Goal: Information Seeking & Learning: Learn about a topic

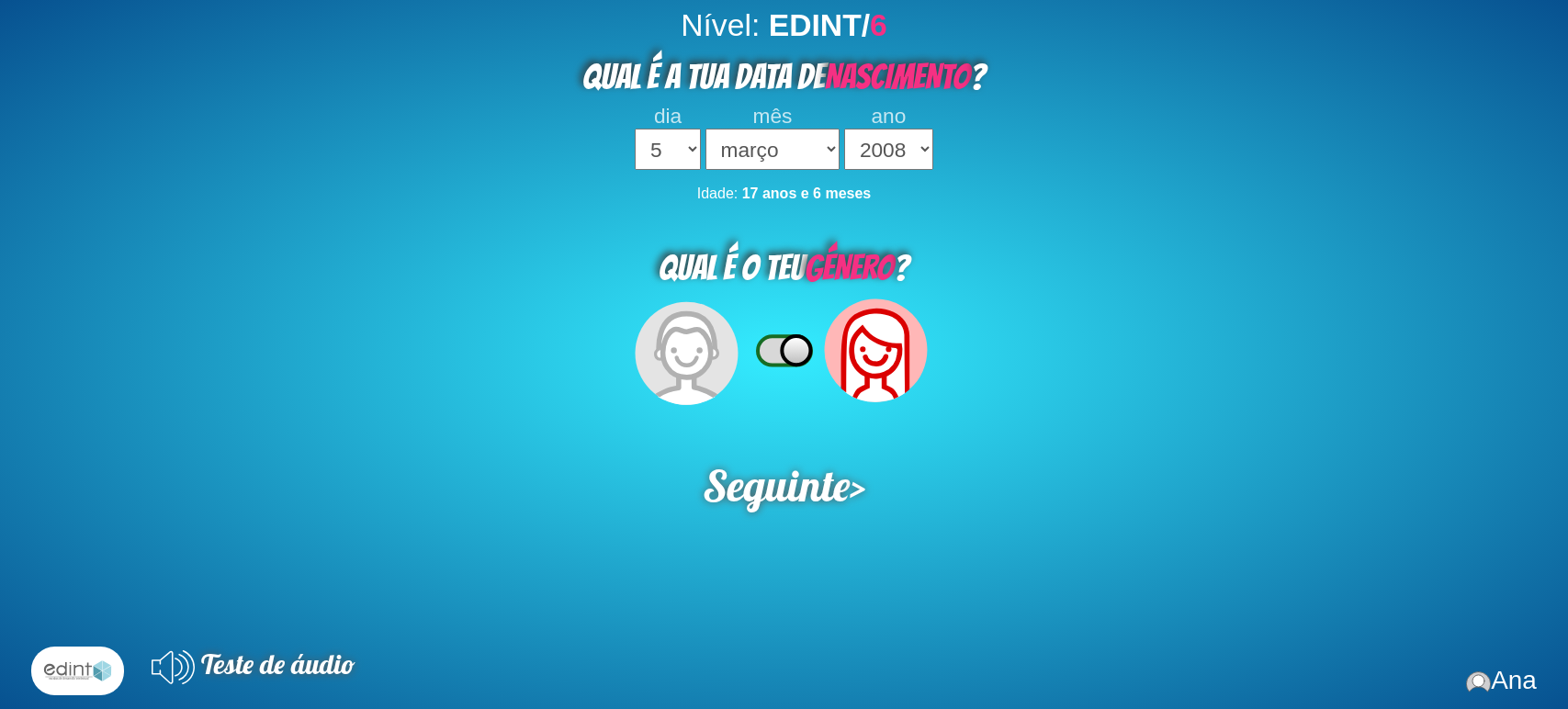
select select "5"
select select "03"
select select "2008"
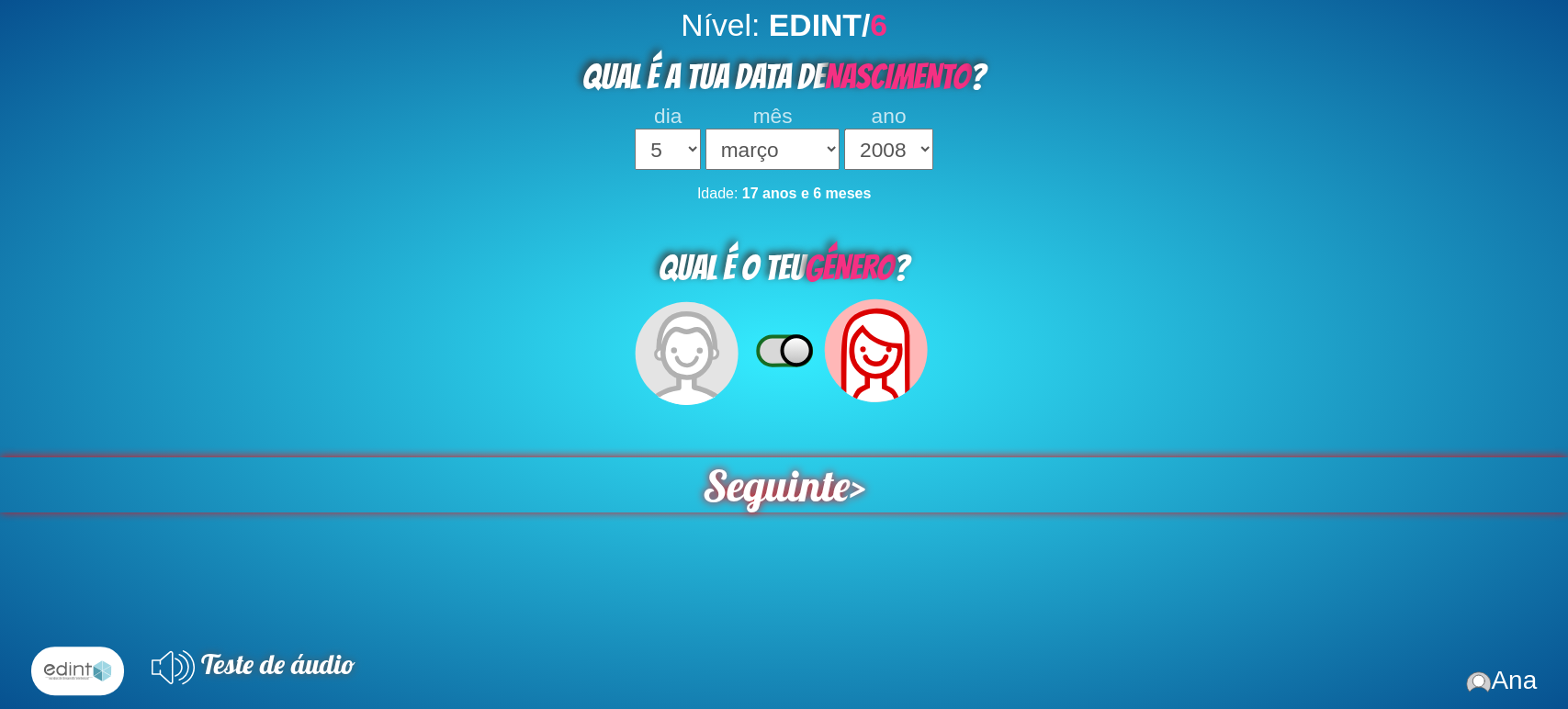
click at [814, 490] on span "Seguinte" at bounding box center [776, 485] width 147 height 56
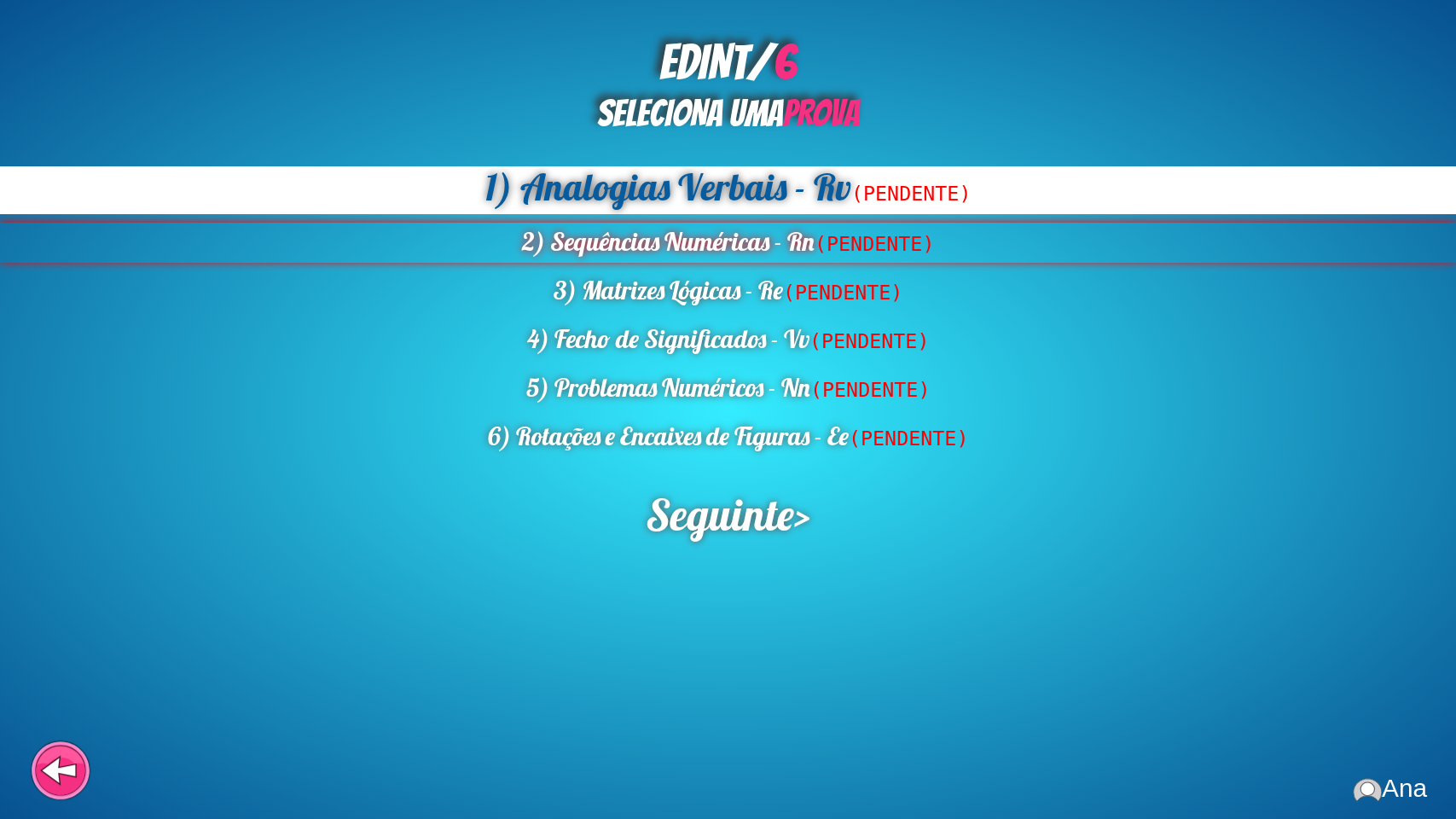
click at [693, 252] on div "2) Sequências Numéricas - Rn (PENDENTE)" at bounding box center [728, 242] width 1456 height 40
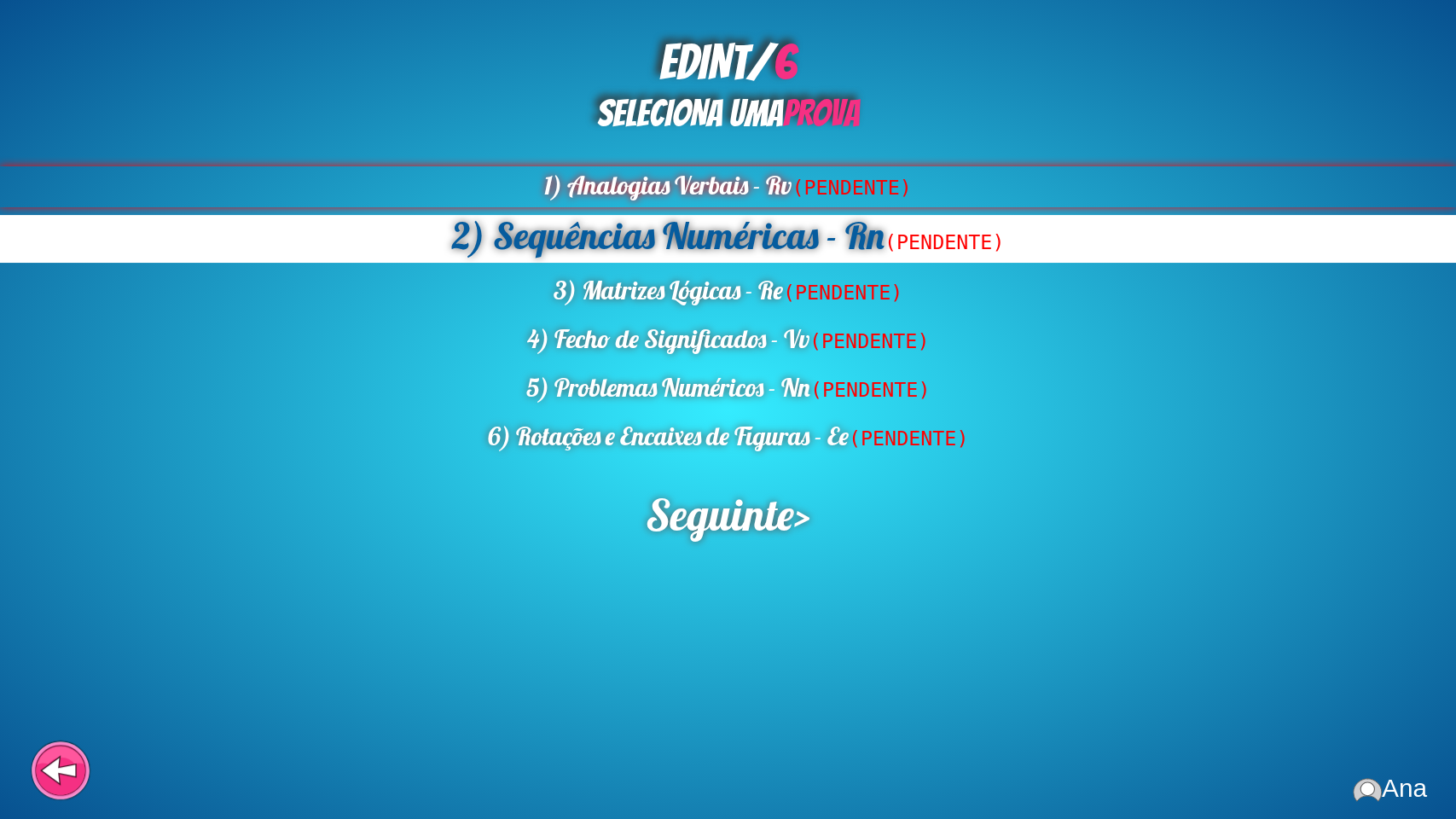
click at [666, 188] on div "1) Analogias Verbais - Rv (PENDENTE)" at bounding box center [728, 186] width 1456 height 40
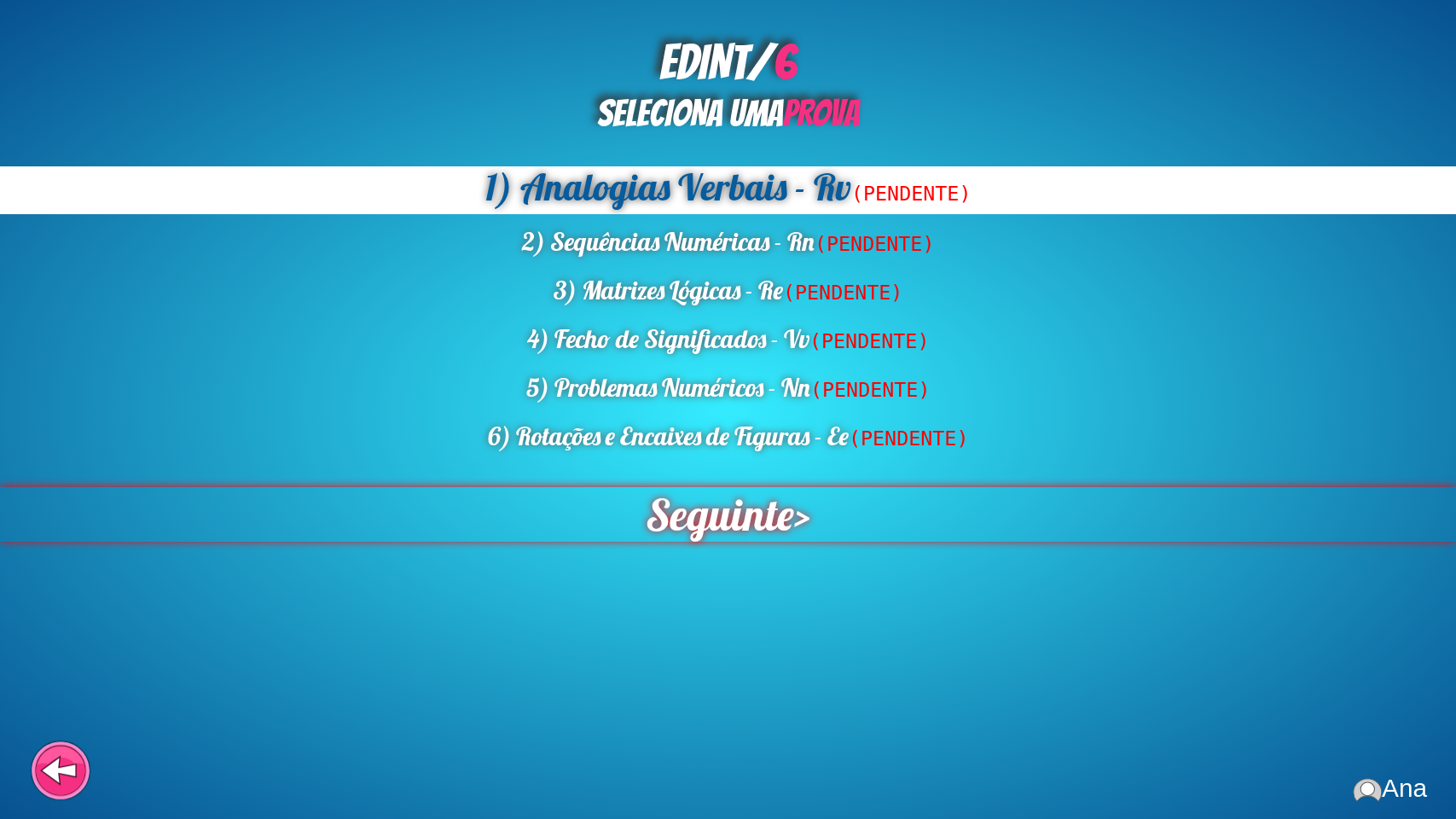
click at [717, 535] on span "Seguinte" at bounding box center [719, 515] width 149 height 55
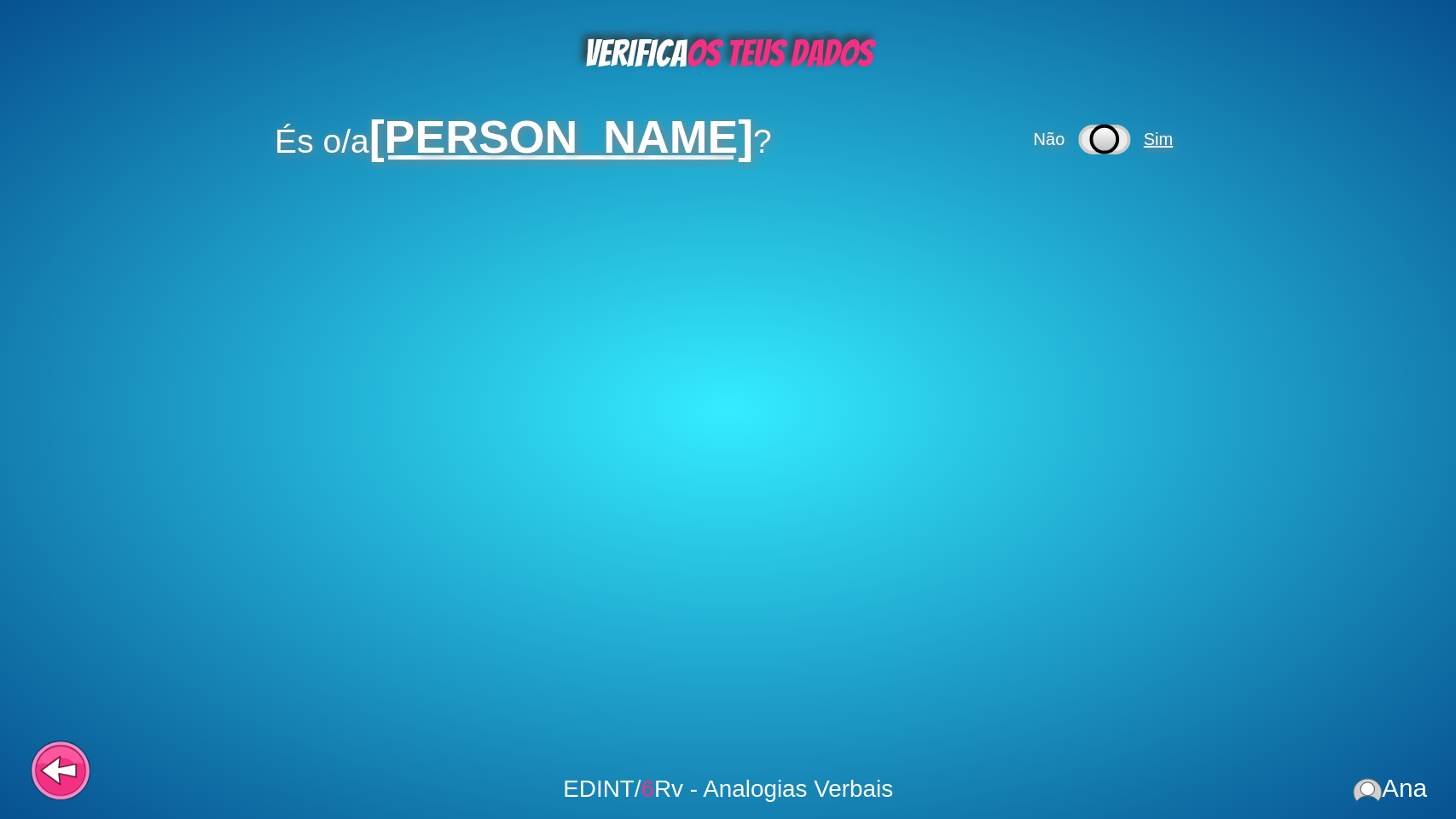
click at [1143, 136] on span "Sim" at bounding box center [1158, 139] width 29 height 19
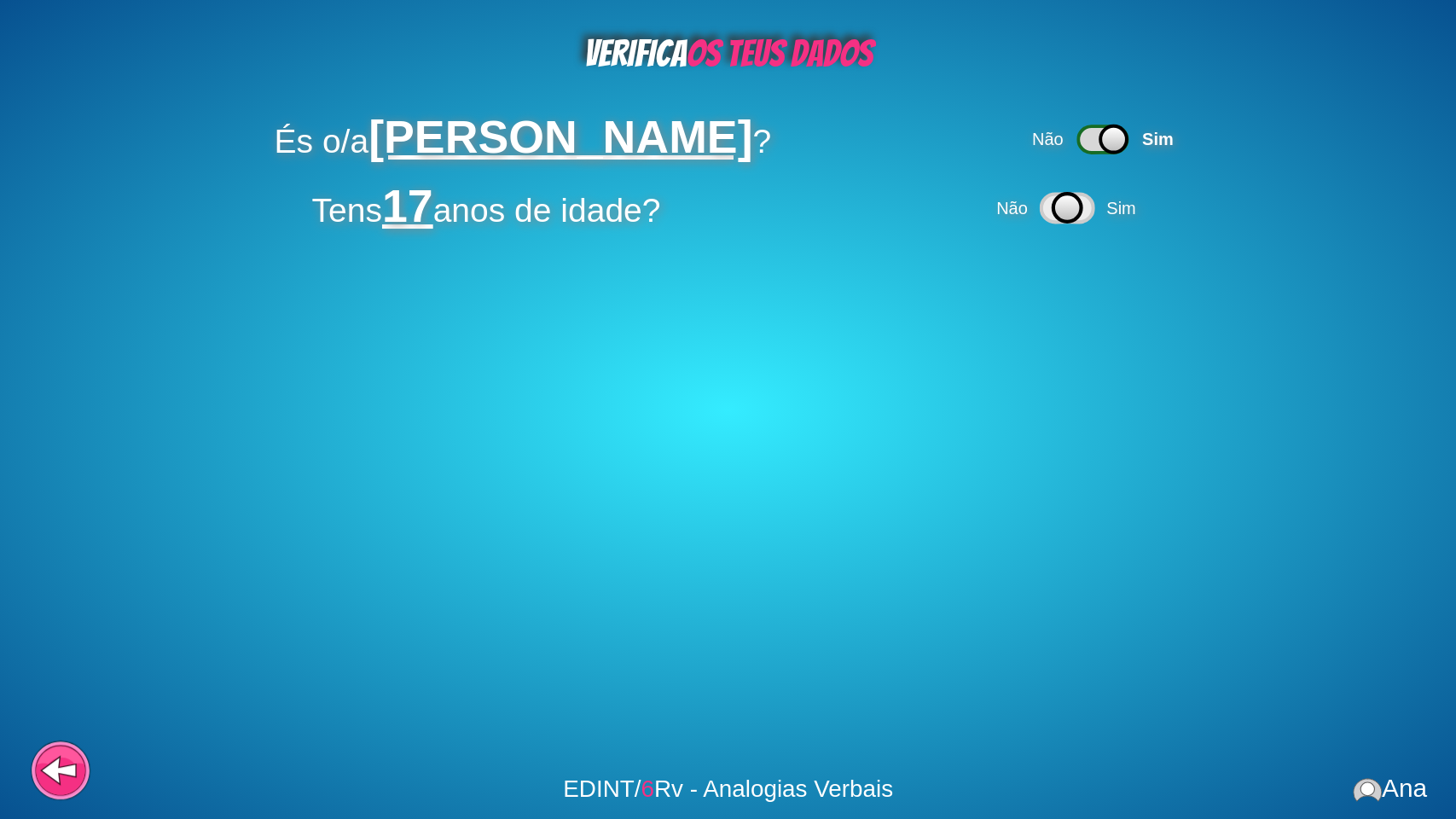
click at [1093, 197] on icon at bounding box center [1068, 208] width 52 height 28
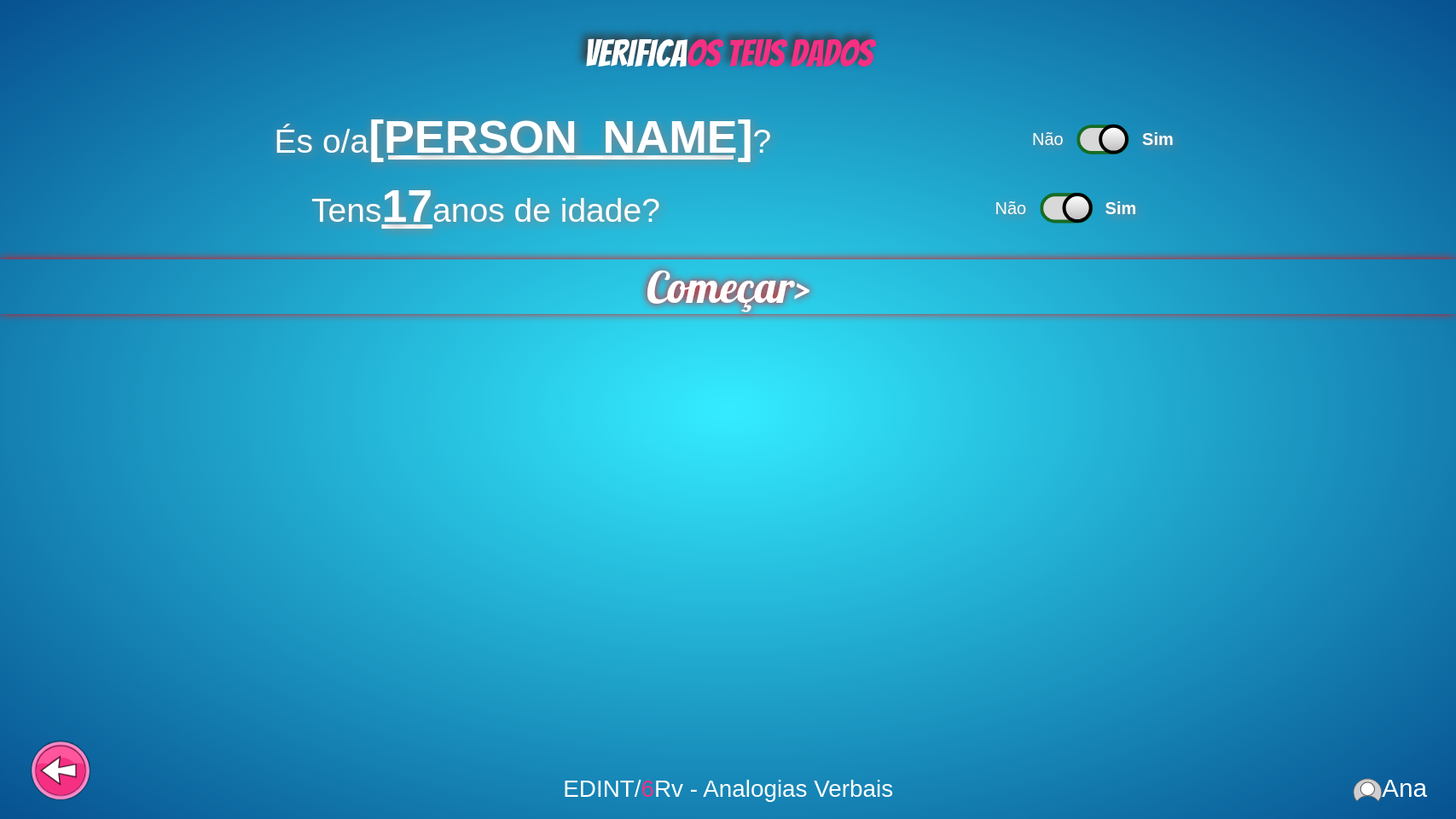
click at [698, 298] on span "Começar" at bounding box center [719, 287] width 148 height 55
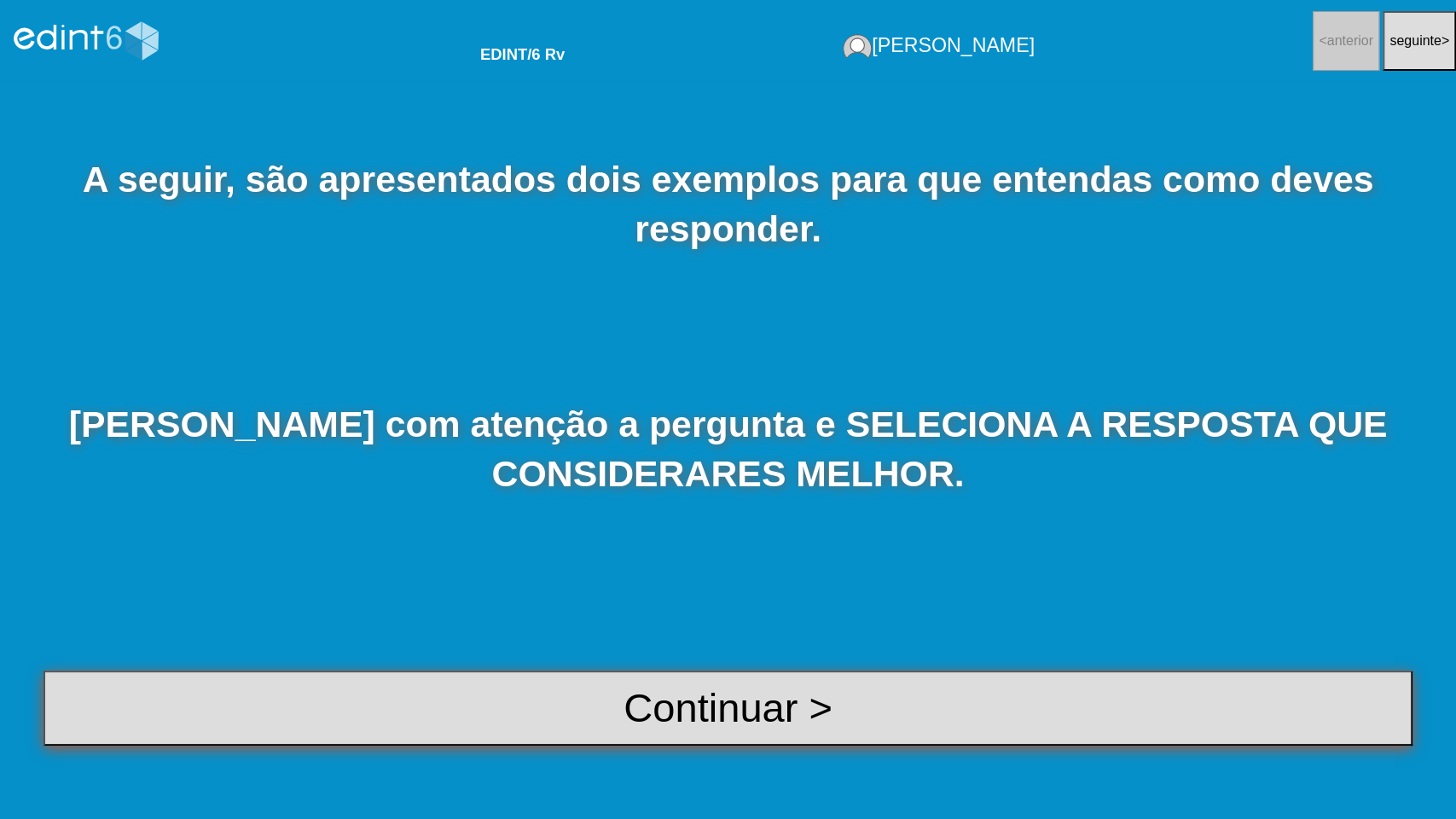
click at [743, 657] on button "Continuar >" at bounding box center [728, 707] width 1369 height 75
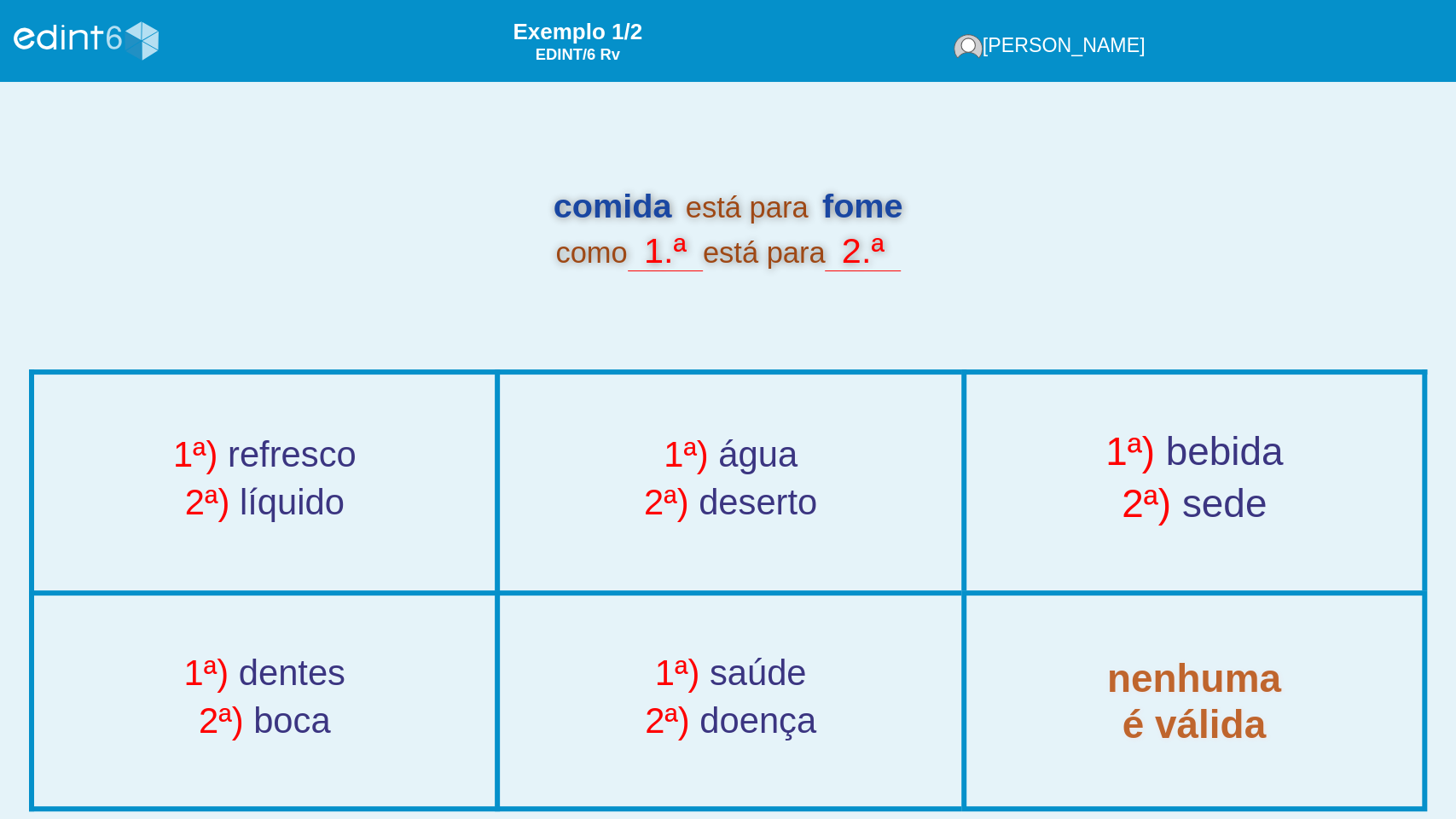
click at [1129, 483] on span "2ª)" at bounding box center [1147, 504] width 50 height 45
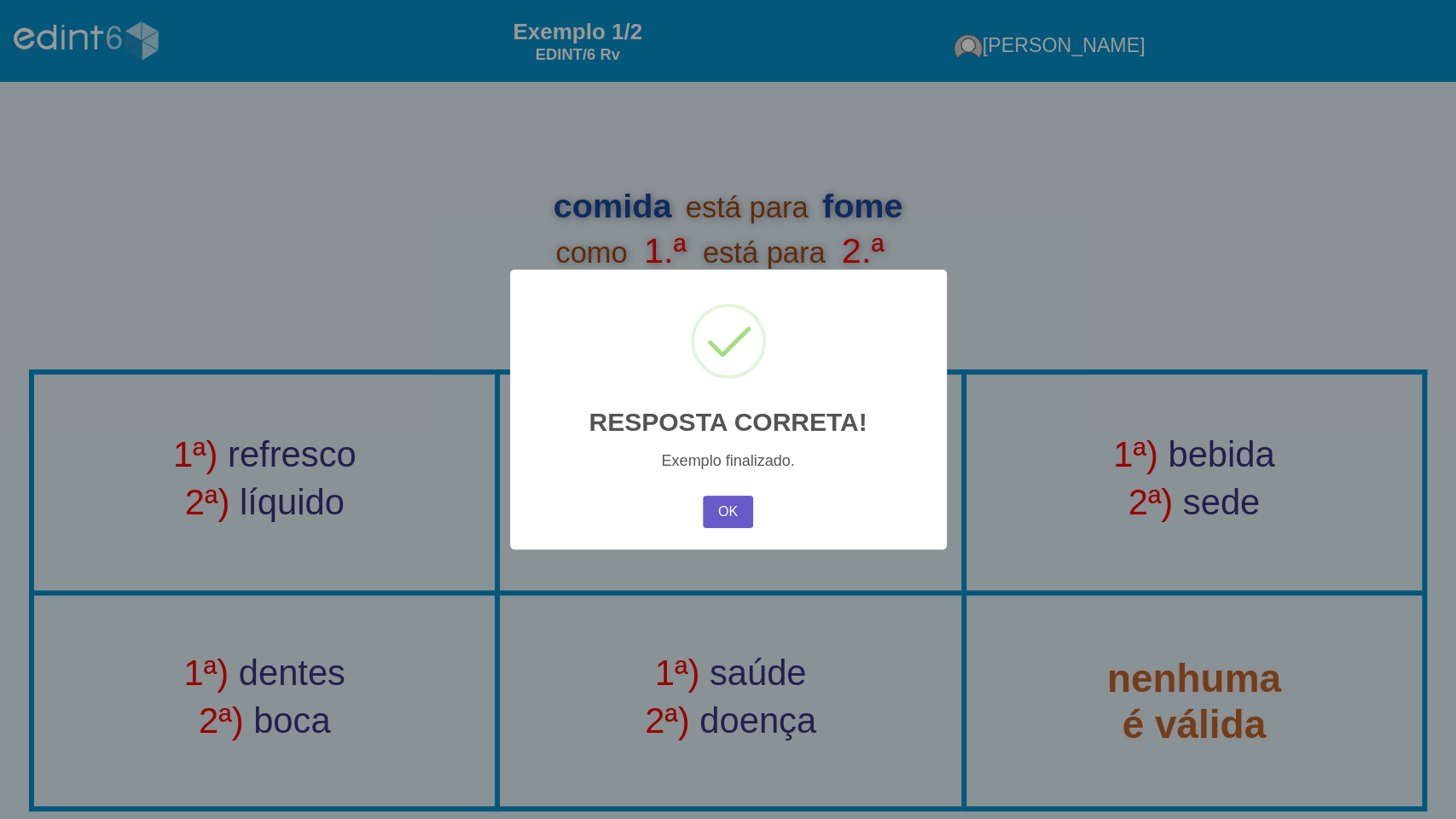
click at [731, 515] on button "OK" at bounding box center [728, 511] width 50 height 33
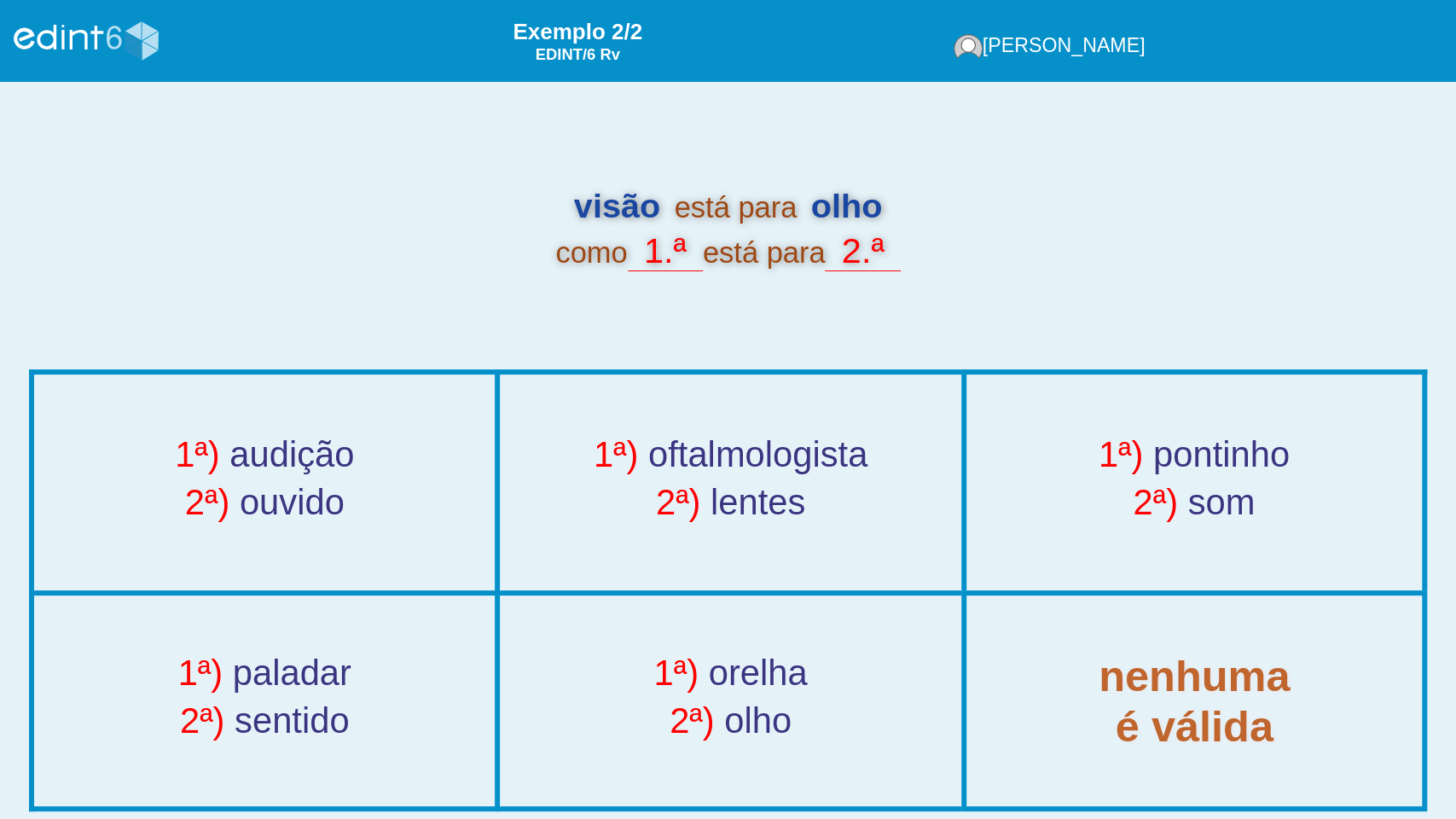
click at [1074, 657] on div "nenhuma é válida" at bounding box center [1193, 700] width 497 height 101
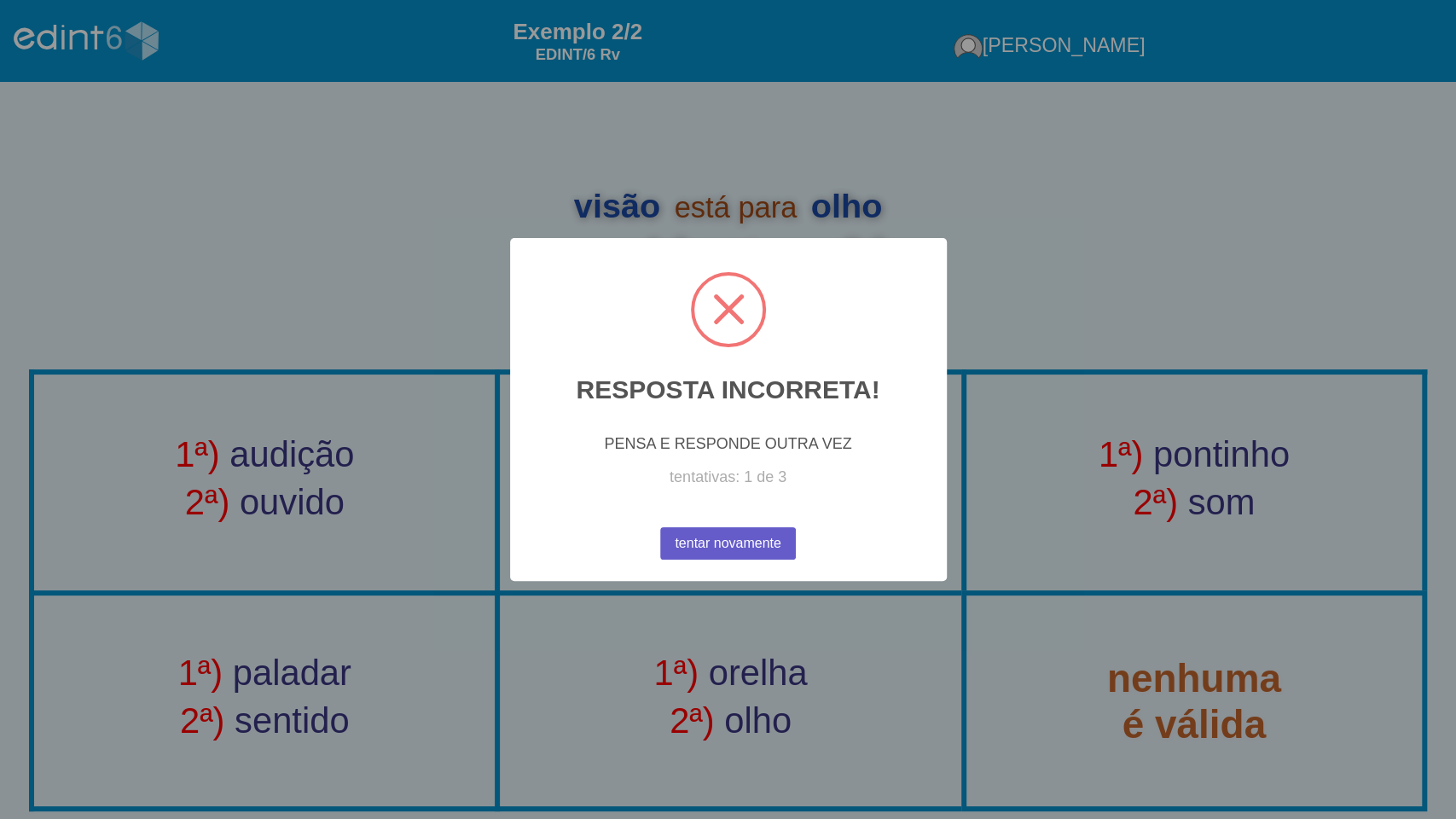
click at [713, 546] on button "tentar novamente" at bounding box center [728, 543] width 137 height 33
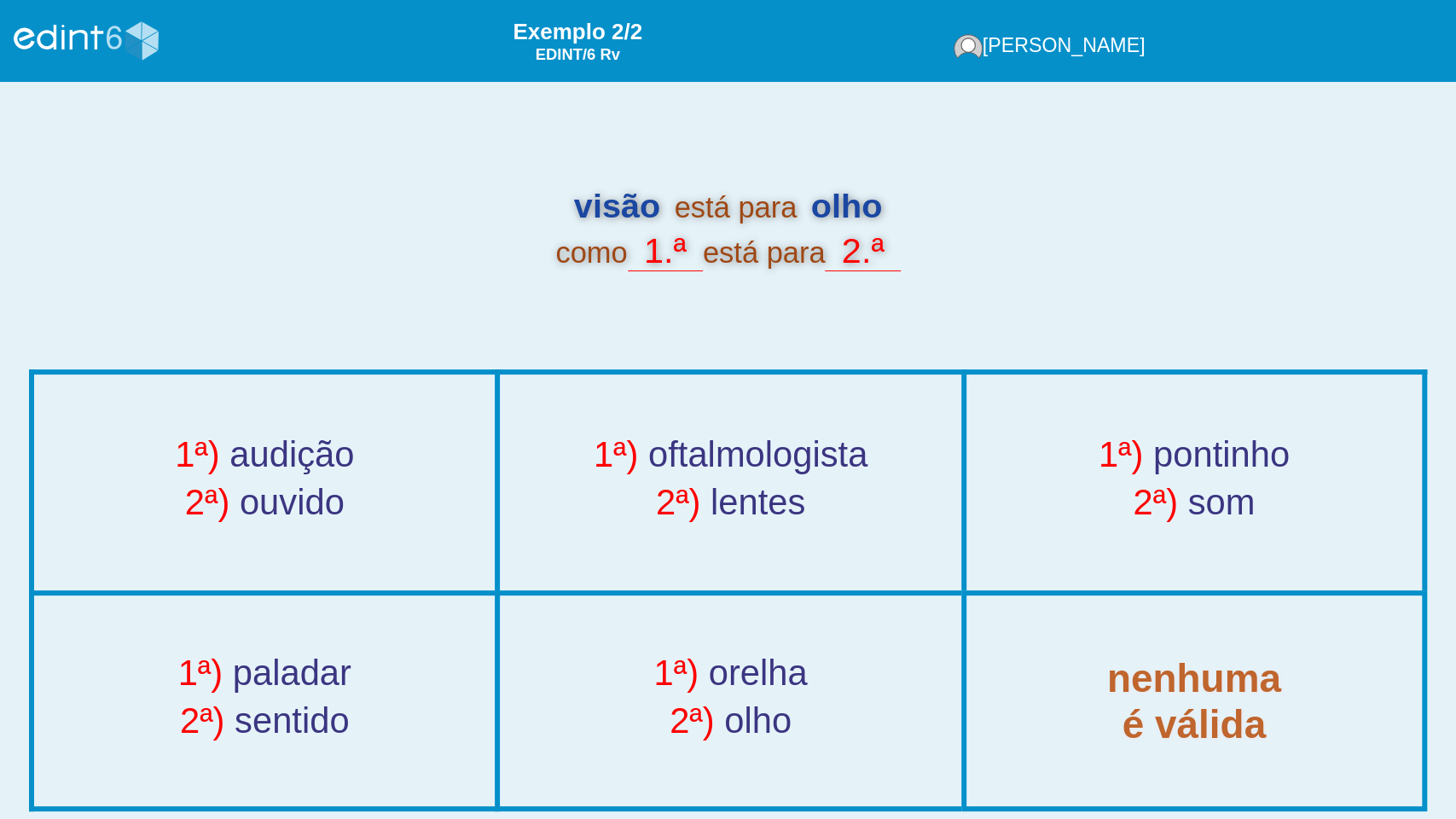
click at [469, 650] on div "1ª) paladar 2ª) sentido" at bounding box center [265, 700] width 457 height 207
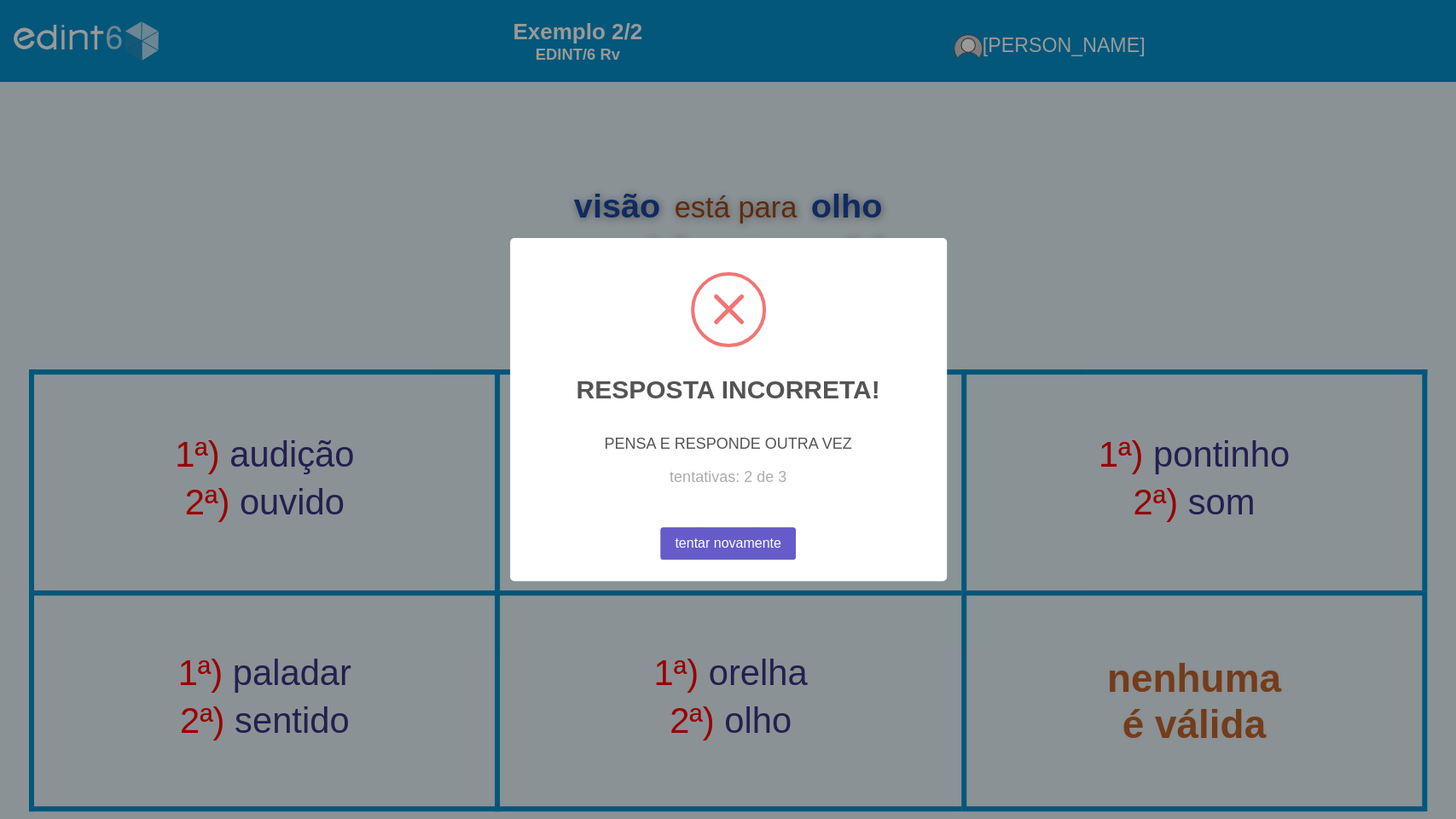
click at [723, 543] on button "tentar novamente" at bounding box center [728, 543] width 137 height 33
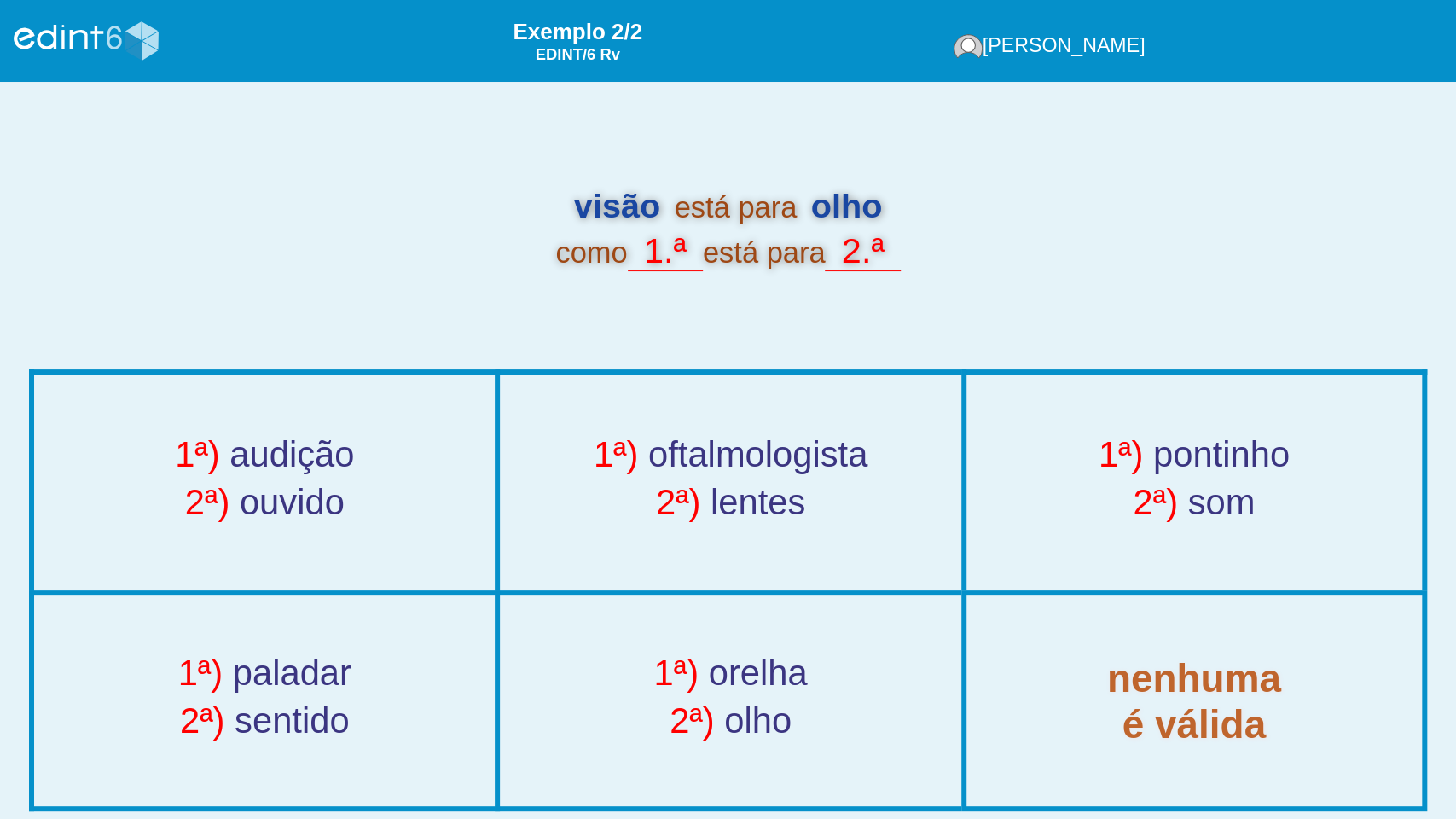
click at [729, 619] on div "1ª) orelha 2ª) olho" at bounding box center [730, 700] width 457 height 207
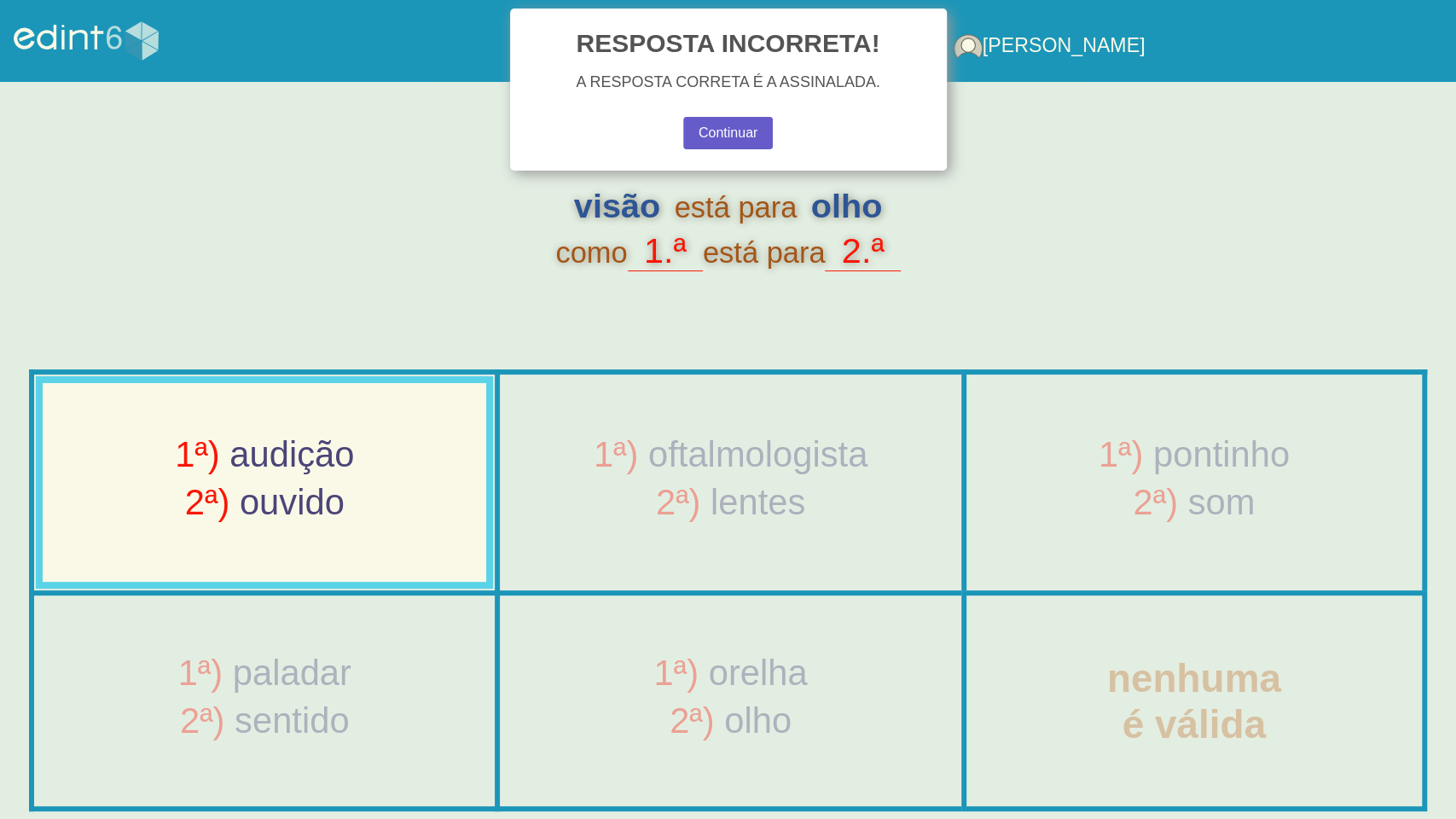
click at [721, 132] on button "Continuar" at bounding box center [728, 133] width 89 height 33
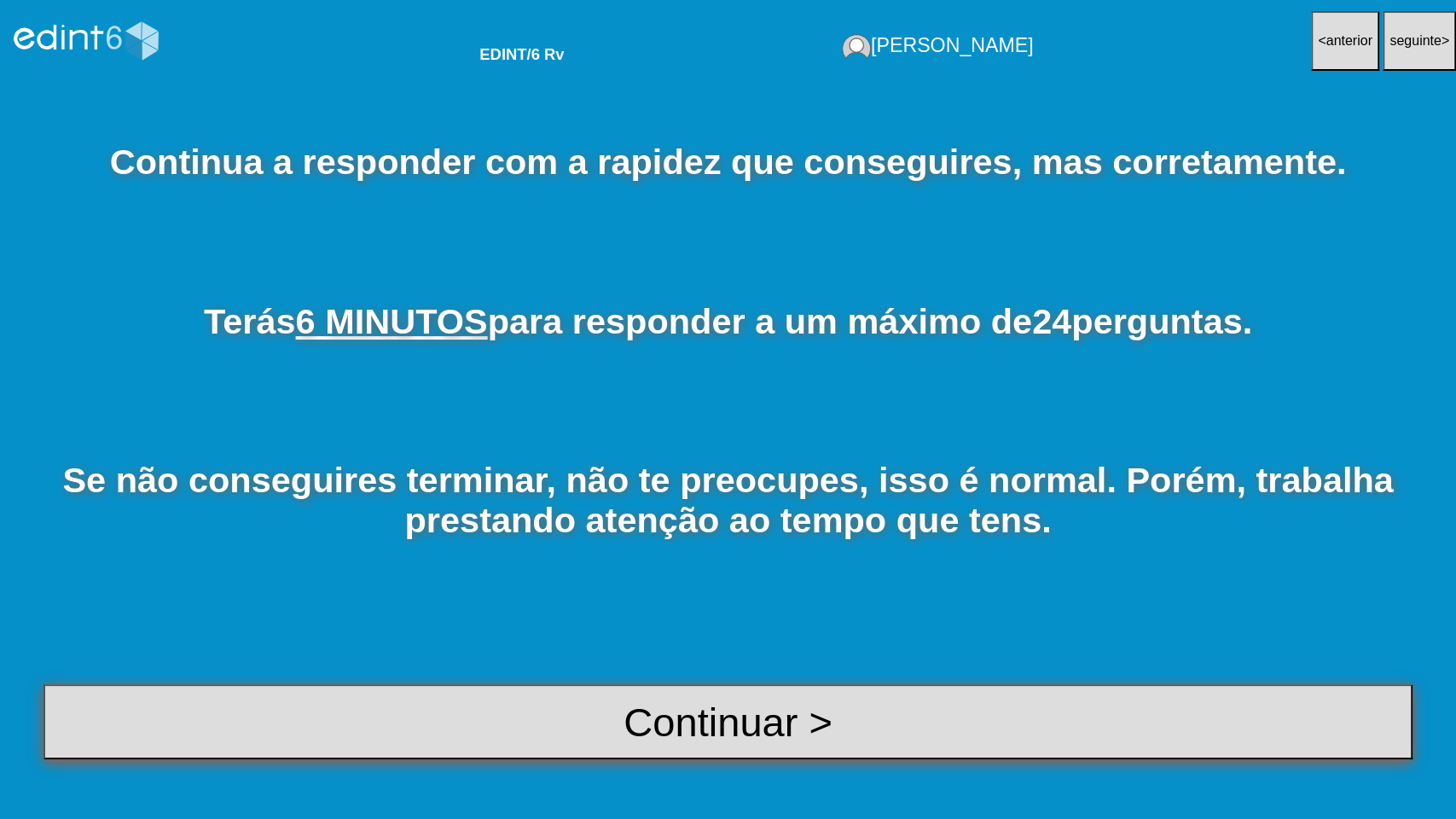
click at [707, 657] on button "Continuar >" at bounding box center [728, 721] width 1369 height 75
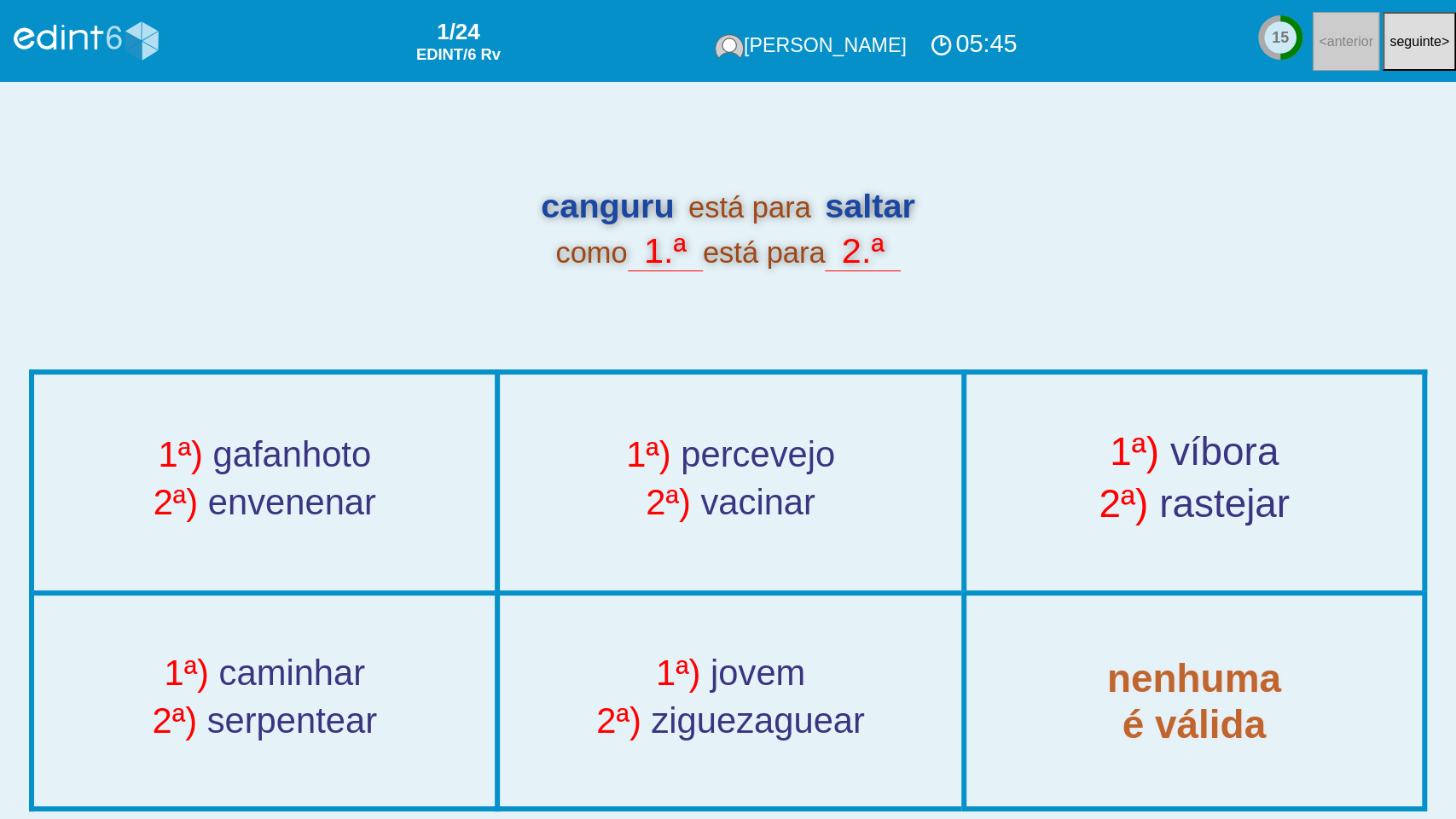
click at [1193, 479] on div "1ª) víbora" at bounding box center [1193, 456] width 497 height 52
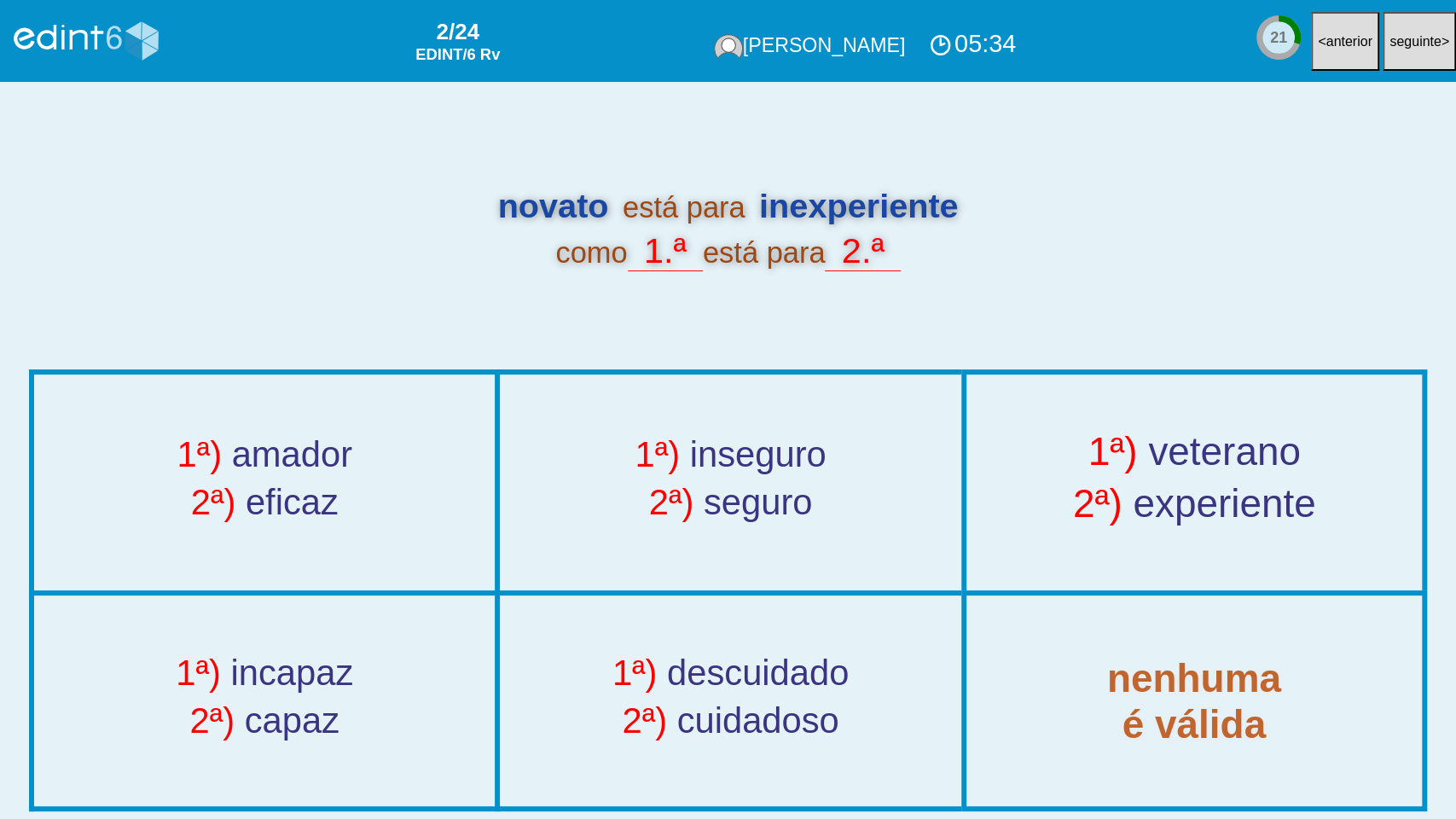
click at [1182, 528] on div "2ª) experiente" at bounding box center [1193, 509] width 497 height 52
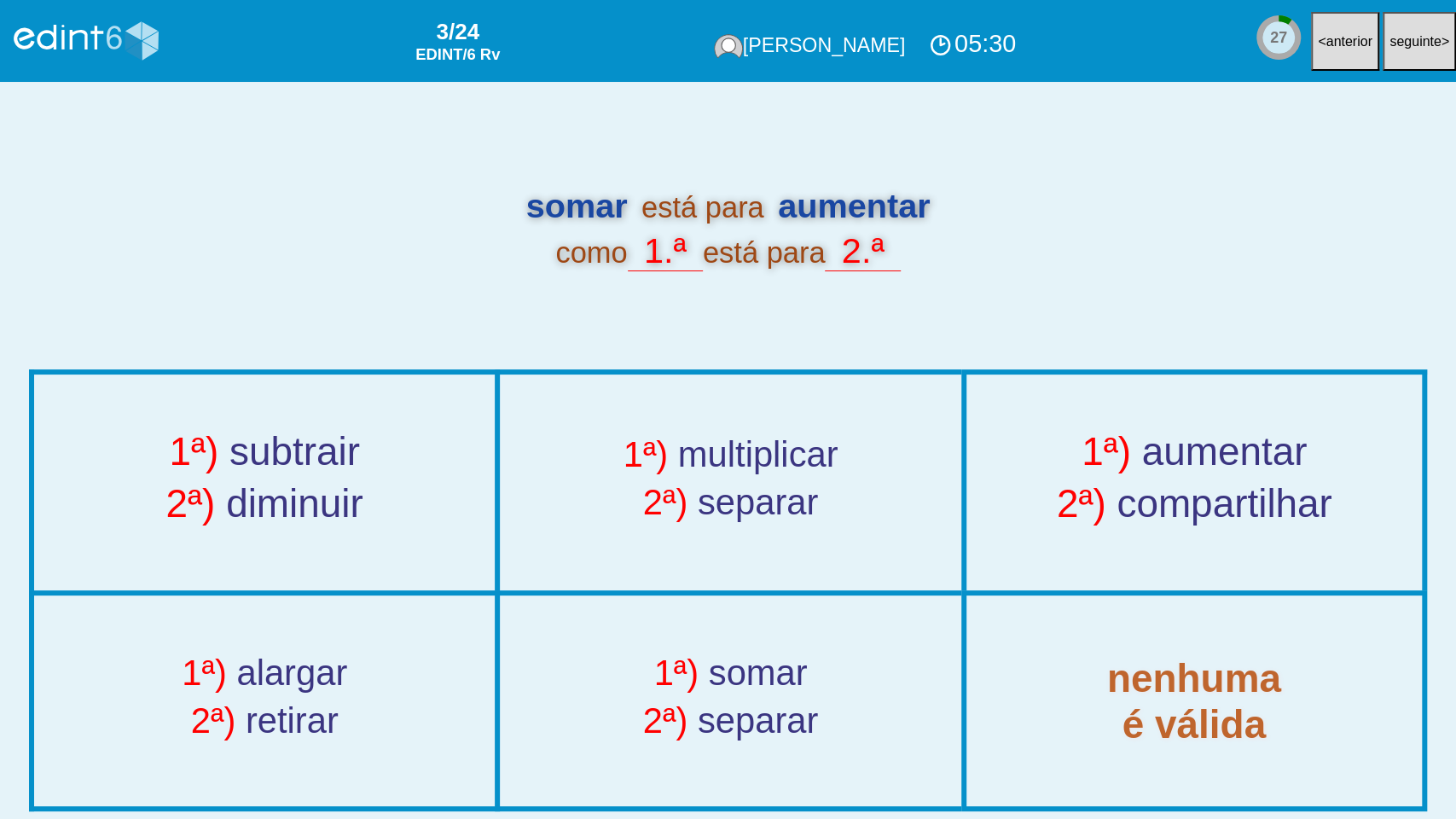
click at [292, 502] on span "diminuir" at bounding box center [295, 504] width 138 height 45
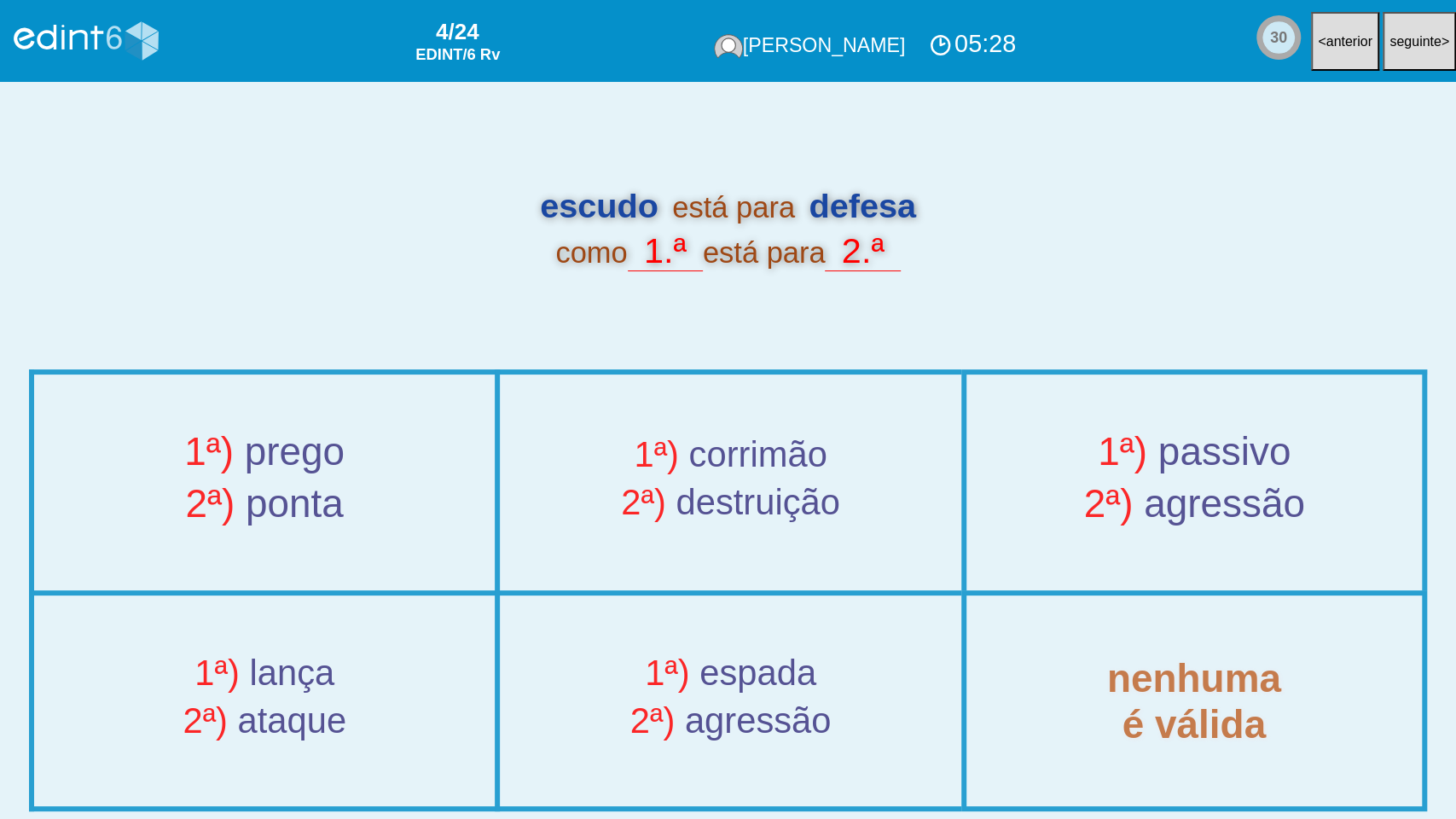
click at [1339, 60] on button "< anterior" at bounding box center [1344, 41] width 68 height 58
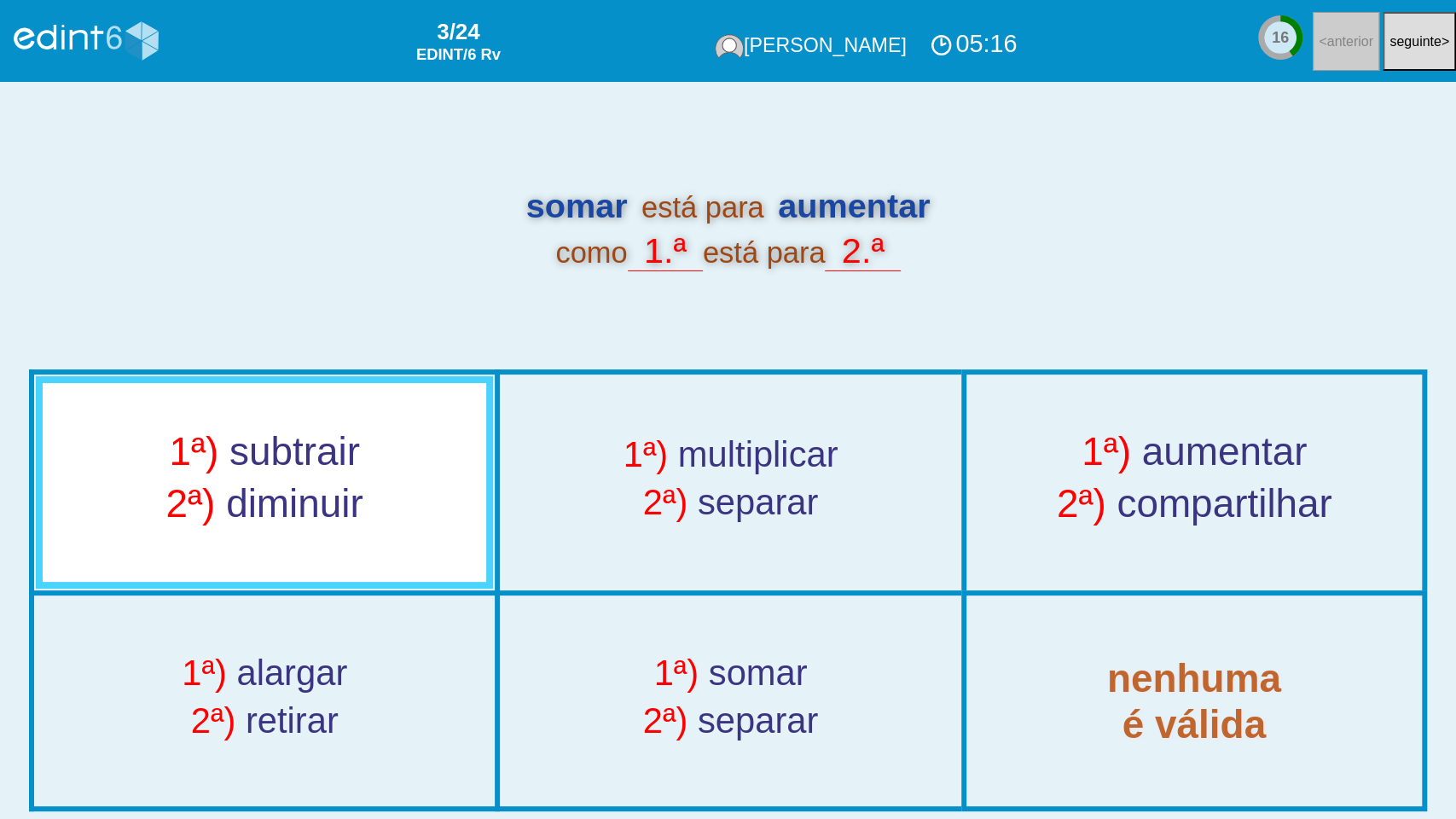
click at [1394, 64] on button "seguinte >" at bounding box center [1418, 41] width 73 height 58
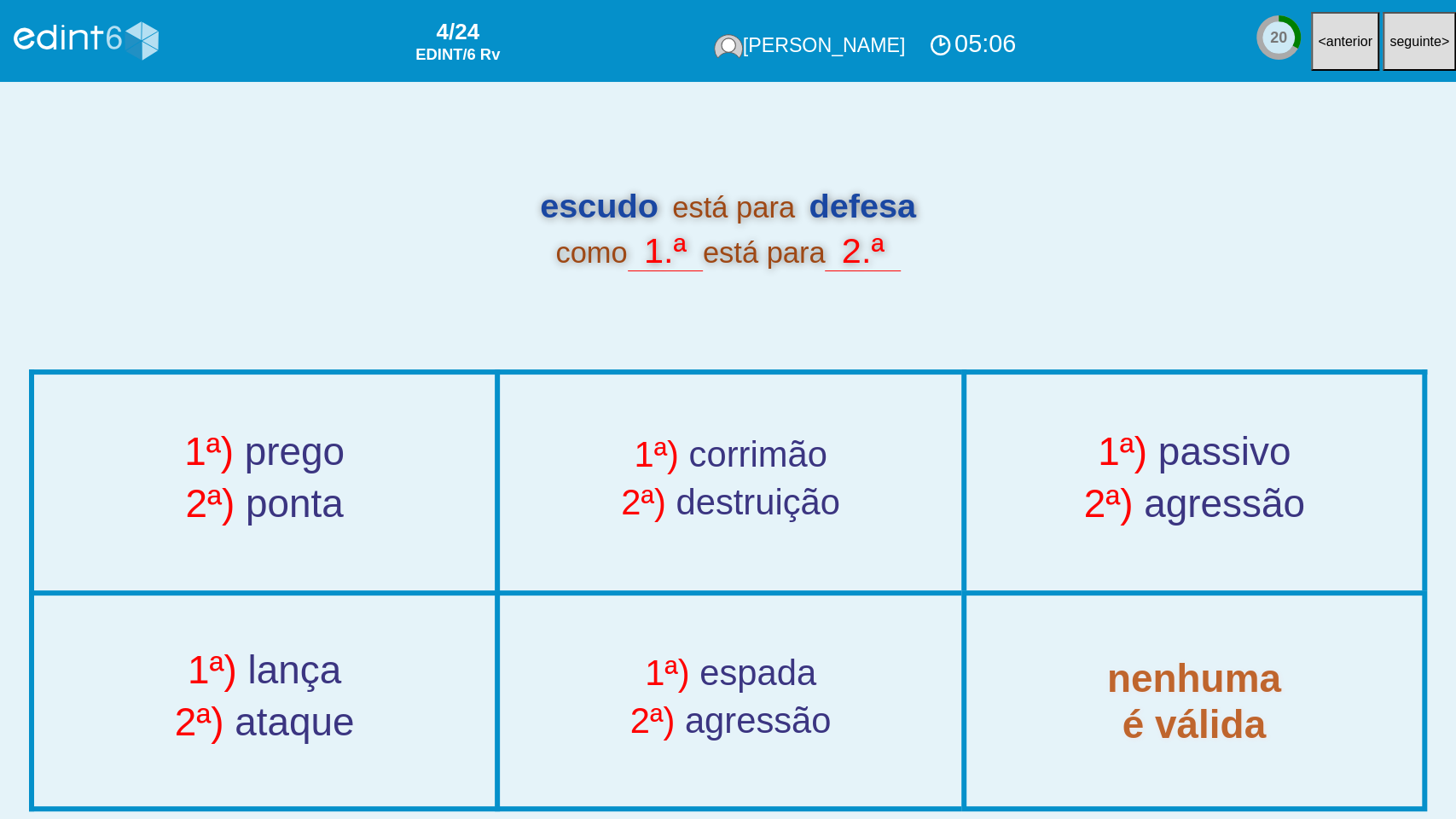
click at [351, 657] on div "1ª) lança" at bounding box center [264, 675] width 503 height 52
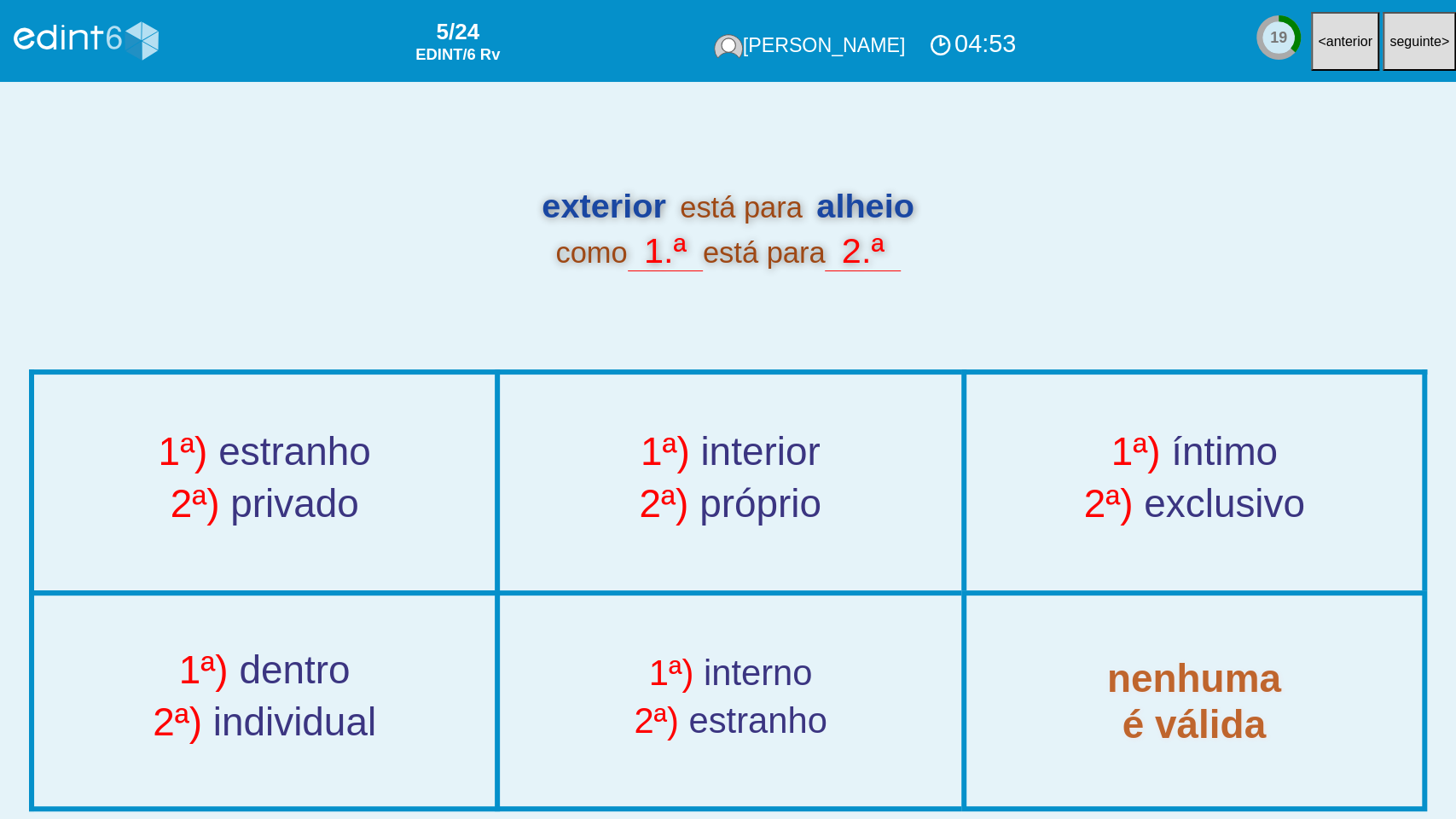
click at [724, 498] on span "próprio" at bounding box center [761, 504] width 122 height 45
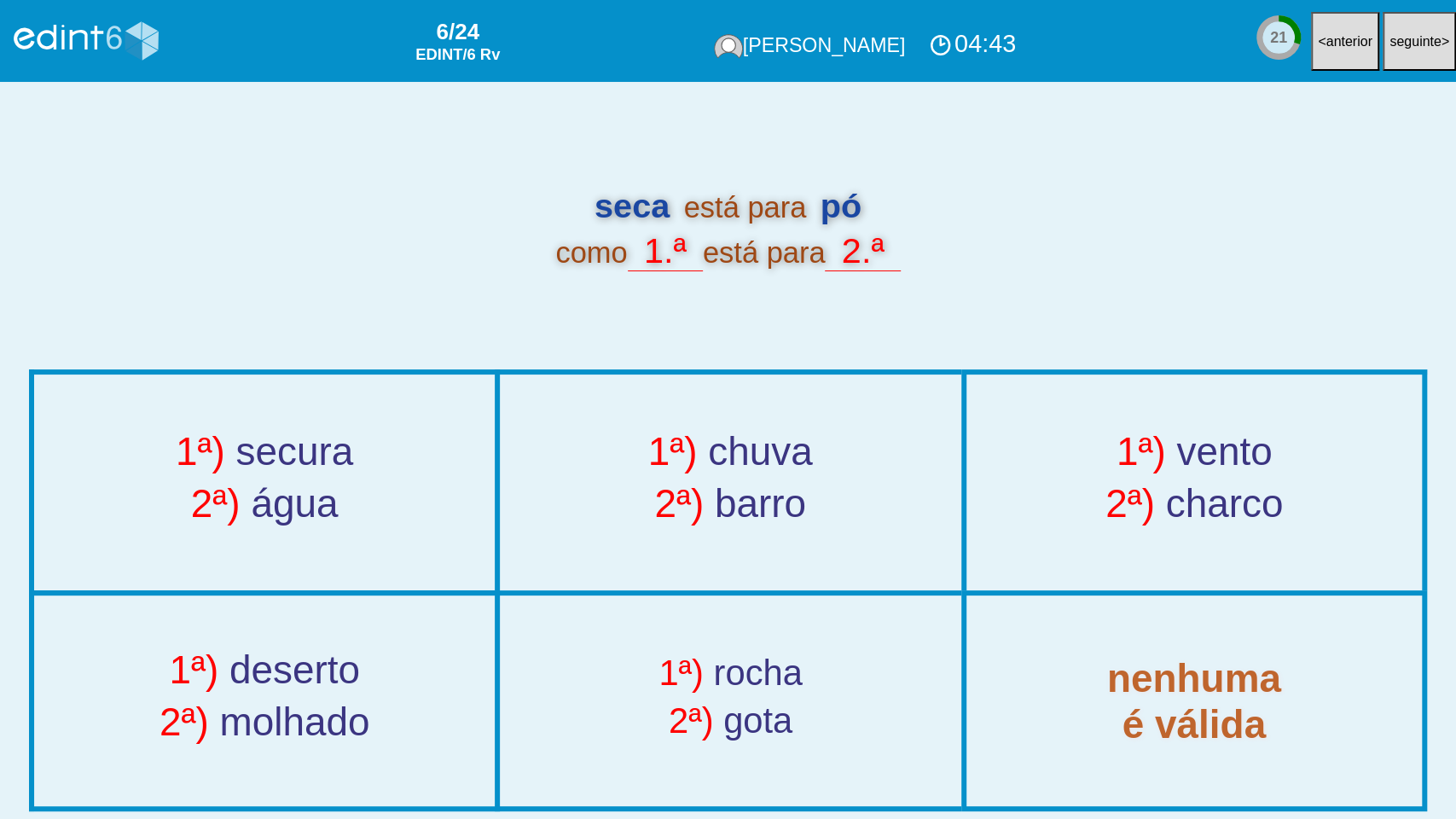
click at [778, 514] on span "barro" at bounding box center [761, 504] width 91 height 45
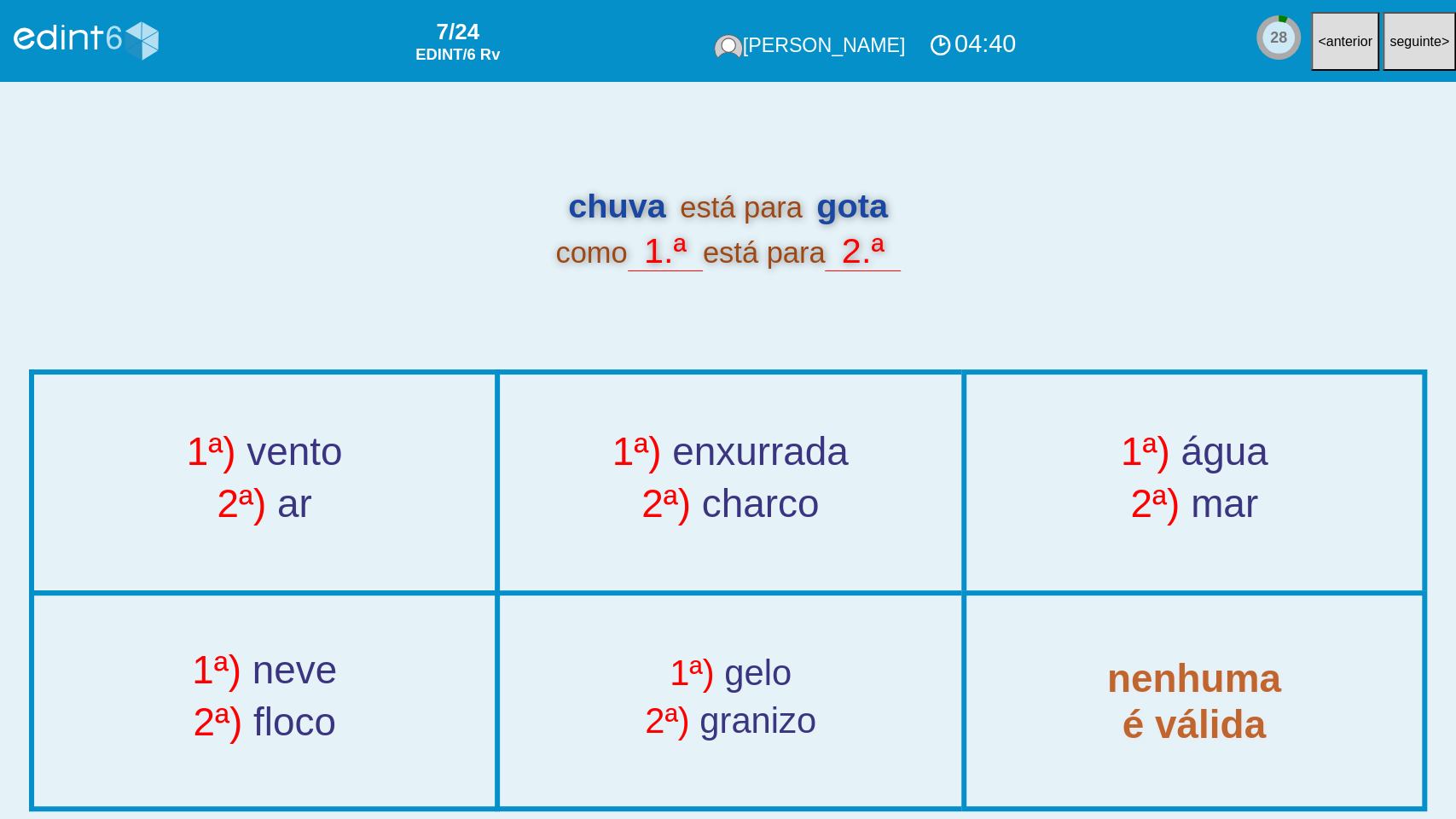
click at [1361, 61] on button "< anterior" at bounding box center [1344, 41] width 68 height 58
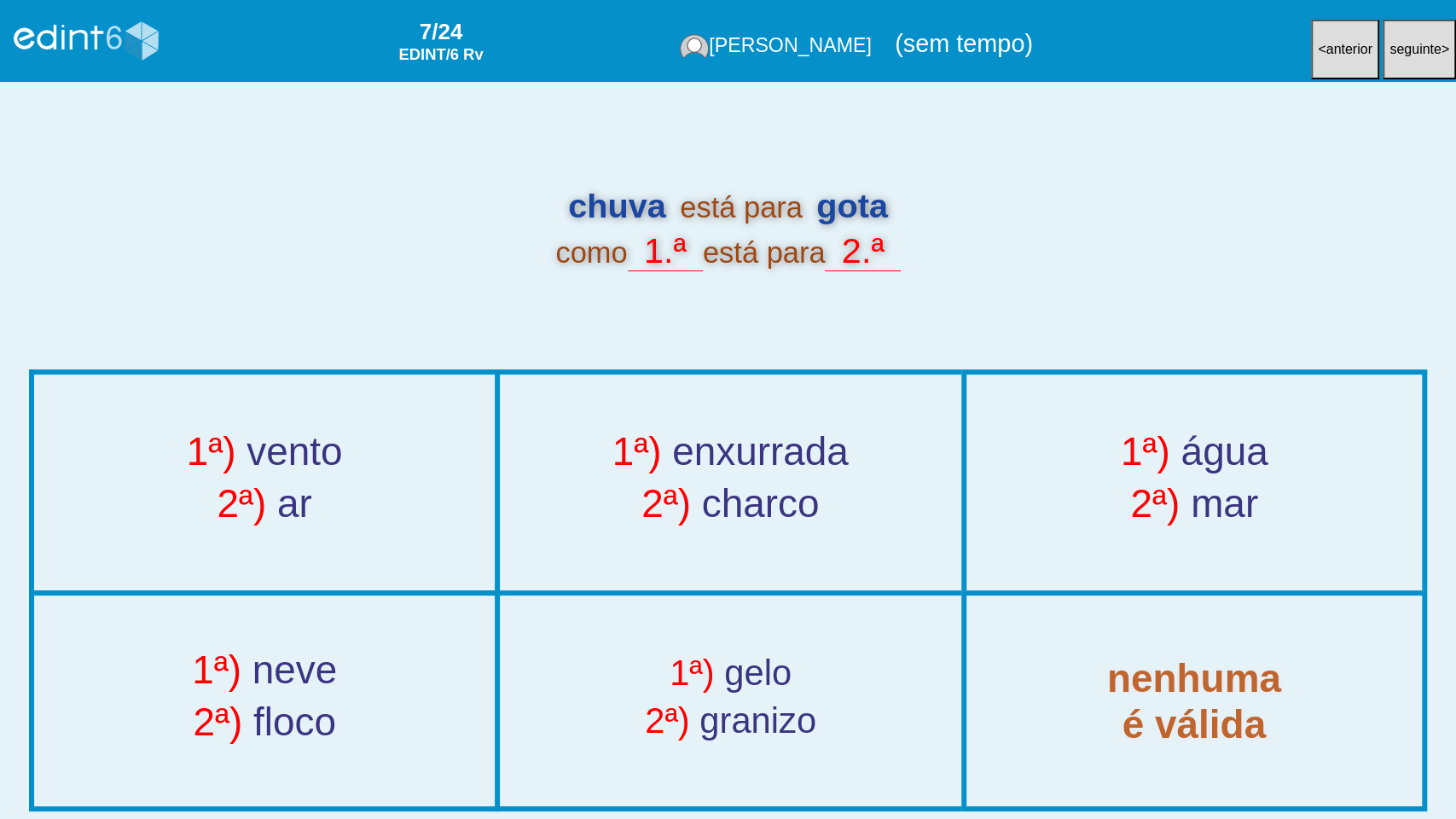
click at [1315, 52] on button "< anterior" at bounding box center [1344, 49] width 68 height 58
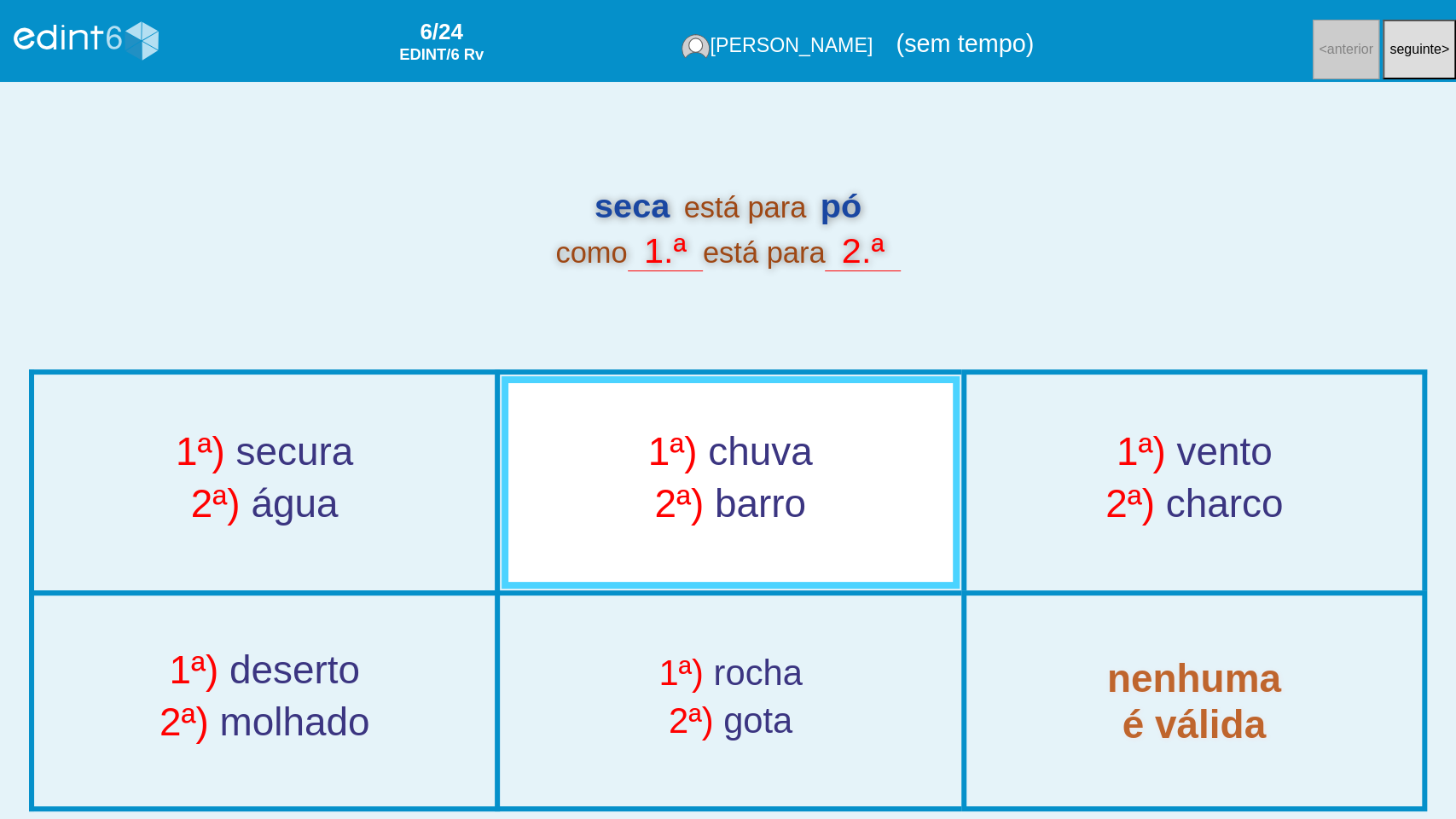
click at [1412, 38] on button "seguinte >" at bounding box center [1418, 49] width 73 height 58
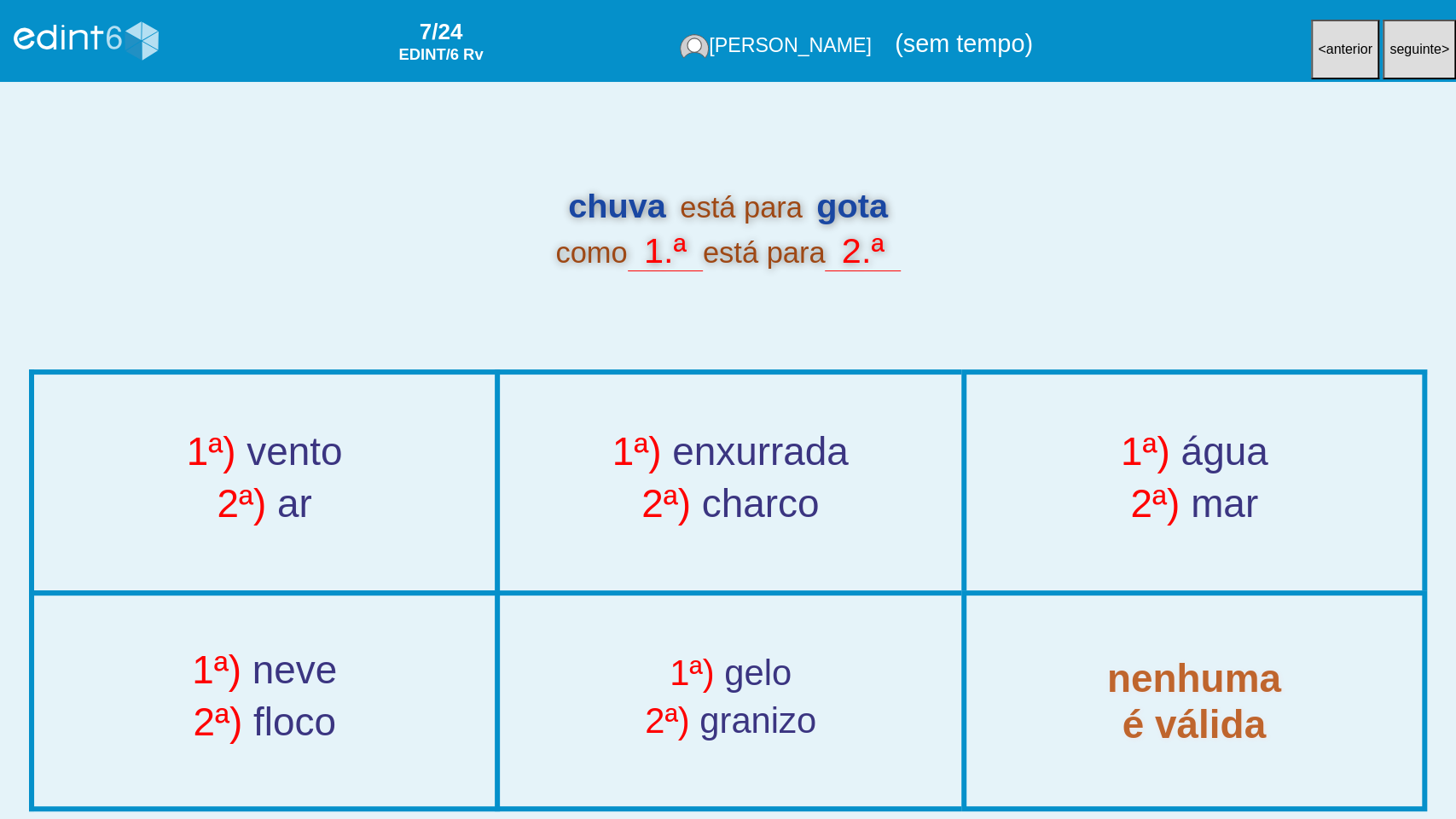
click at [330, 657] on span "neve" at bounding box center [295, 670] width 84 height 45
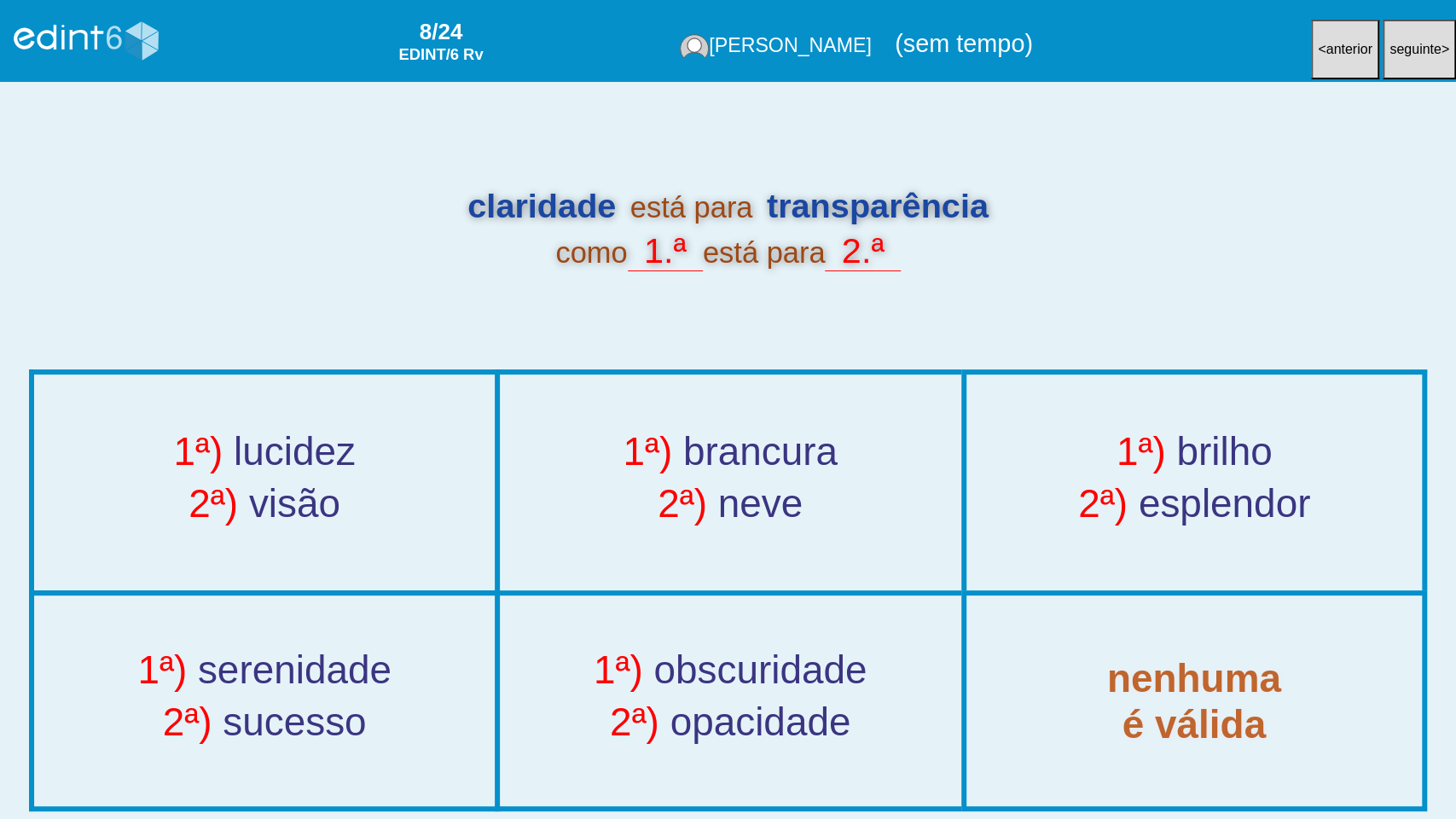
click at [787, 657] on div "1ª) obscuridade" at bounding box center [731, 675] width 503 height 52
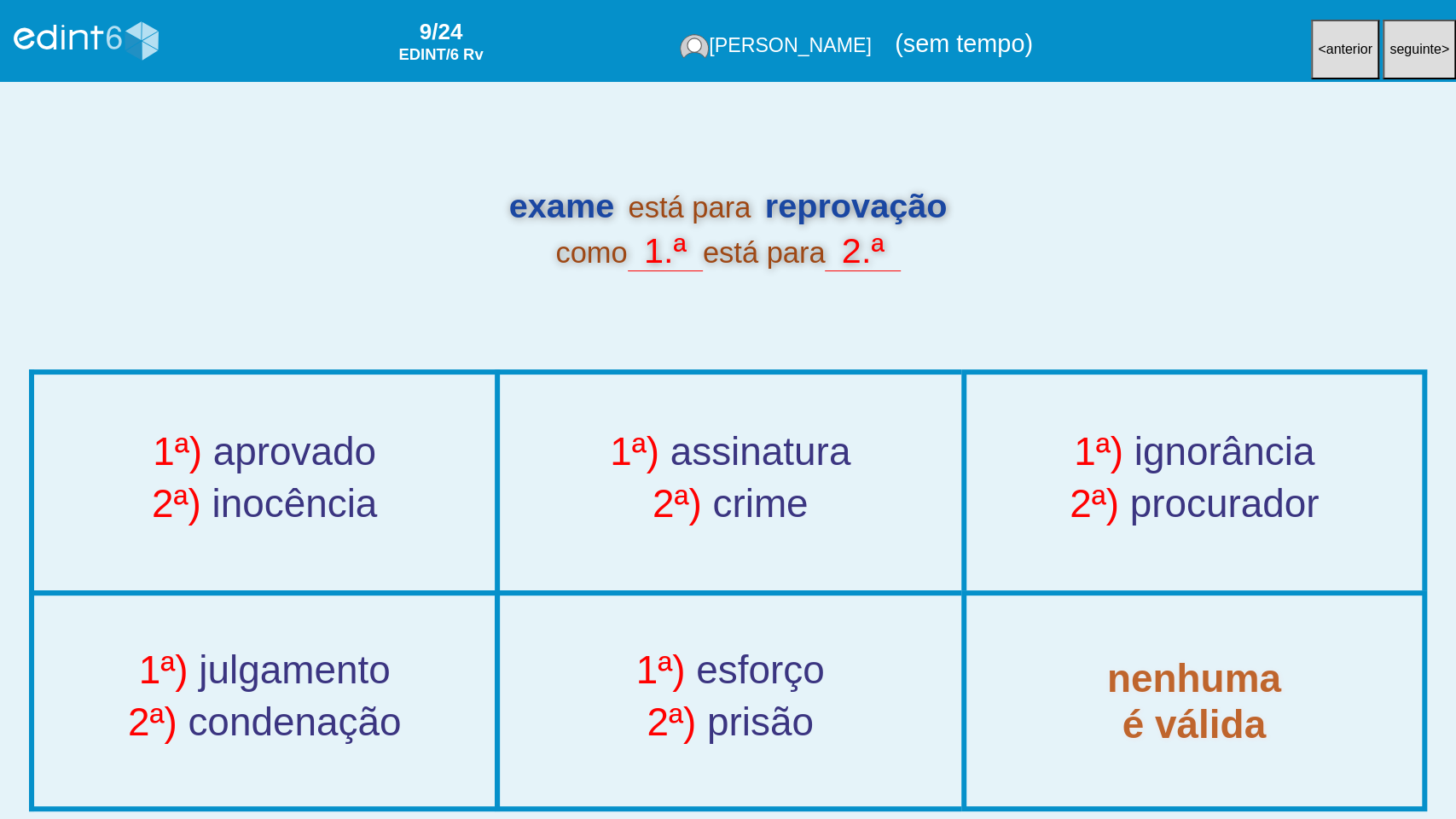
click at [397, 657] on div "1ª) julgamento" at bounding box center [264, 675] width 503 height 52
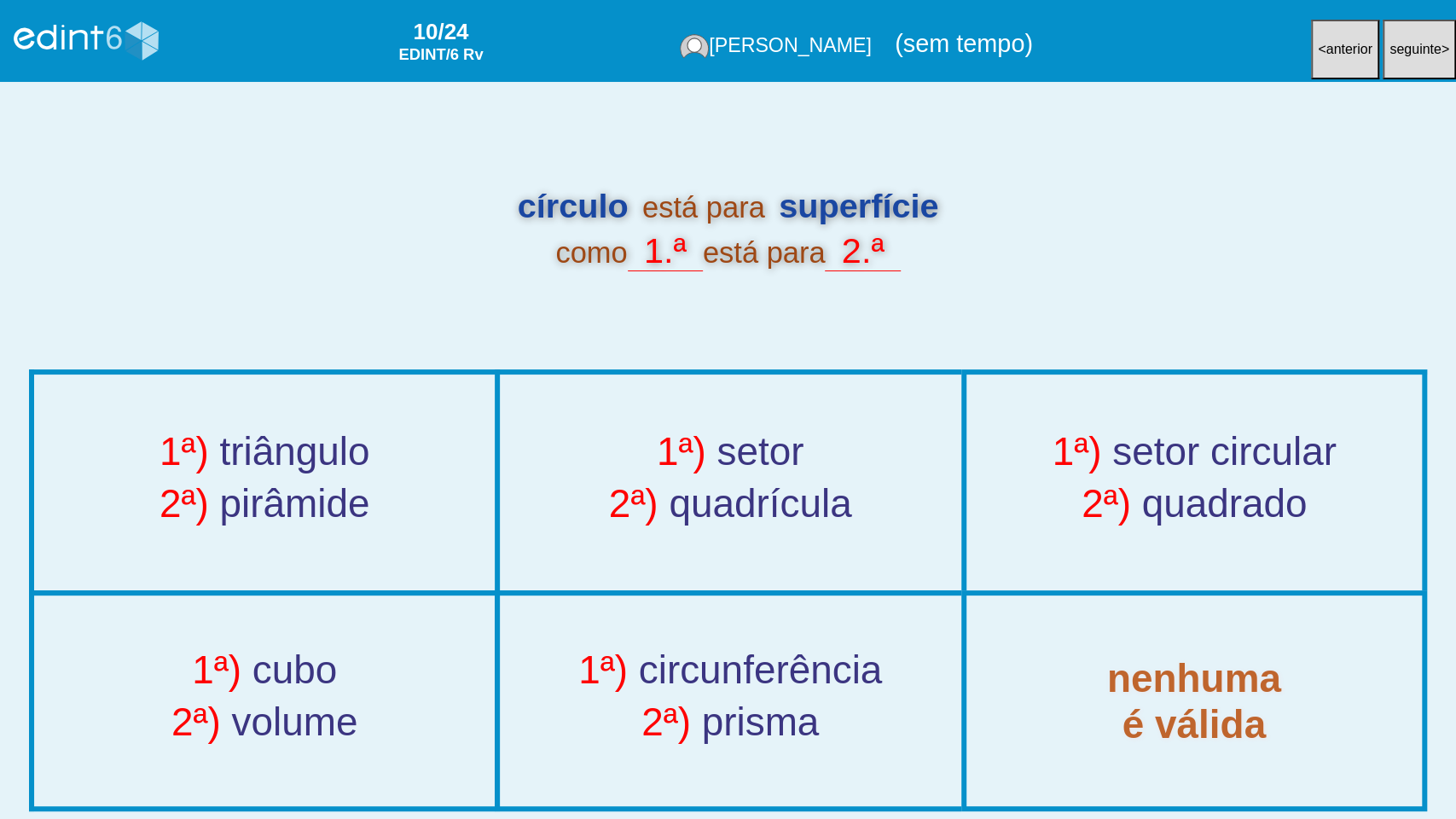
click at [1324, 54] on button "< anterior" at bounding box center [1344, 49] width 68 height 58
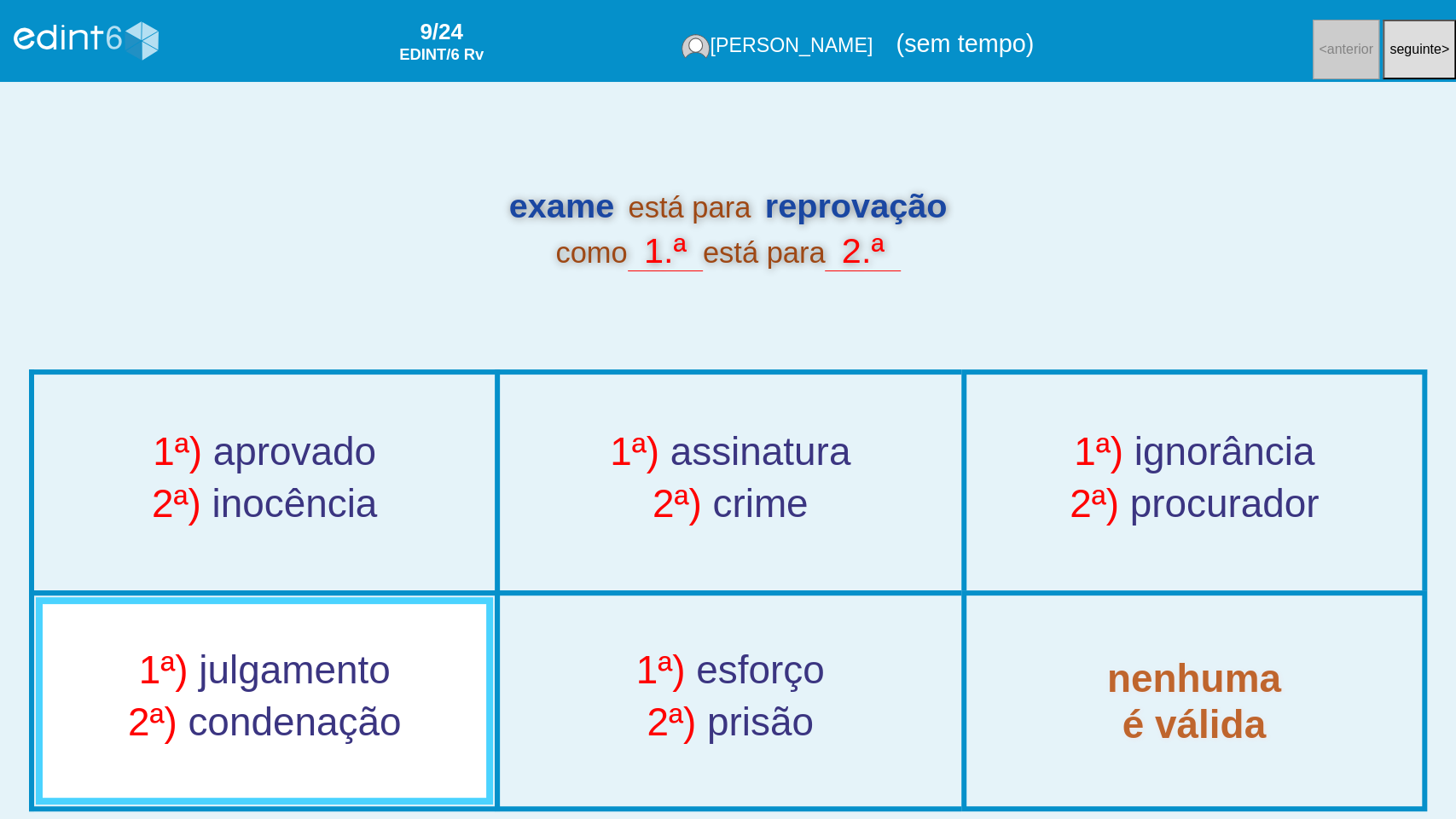
drag, startPoint x: 1417, startPoint y: 68, endPoint x: 1357, endPoint y: 81, distance: 61.4
click at [1417, 68] on button "seguinte >" at bounding box center [1418, 49] width 73 height 58
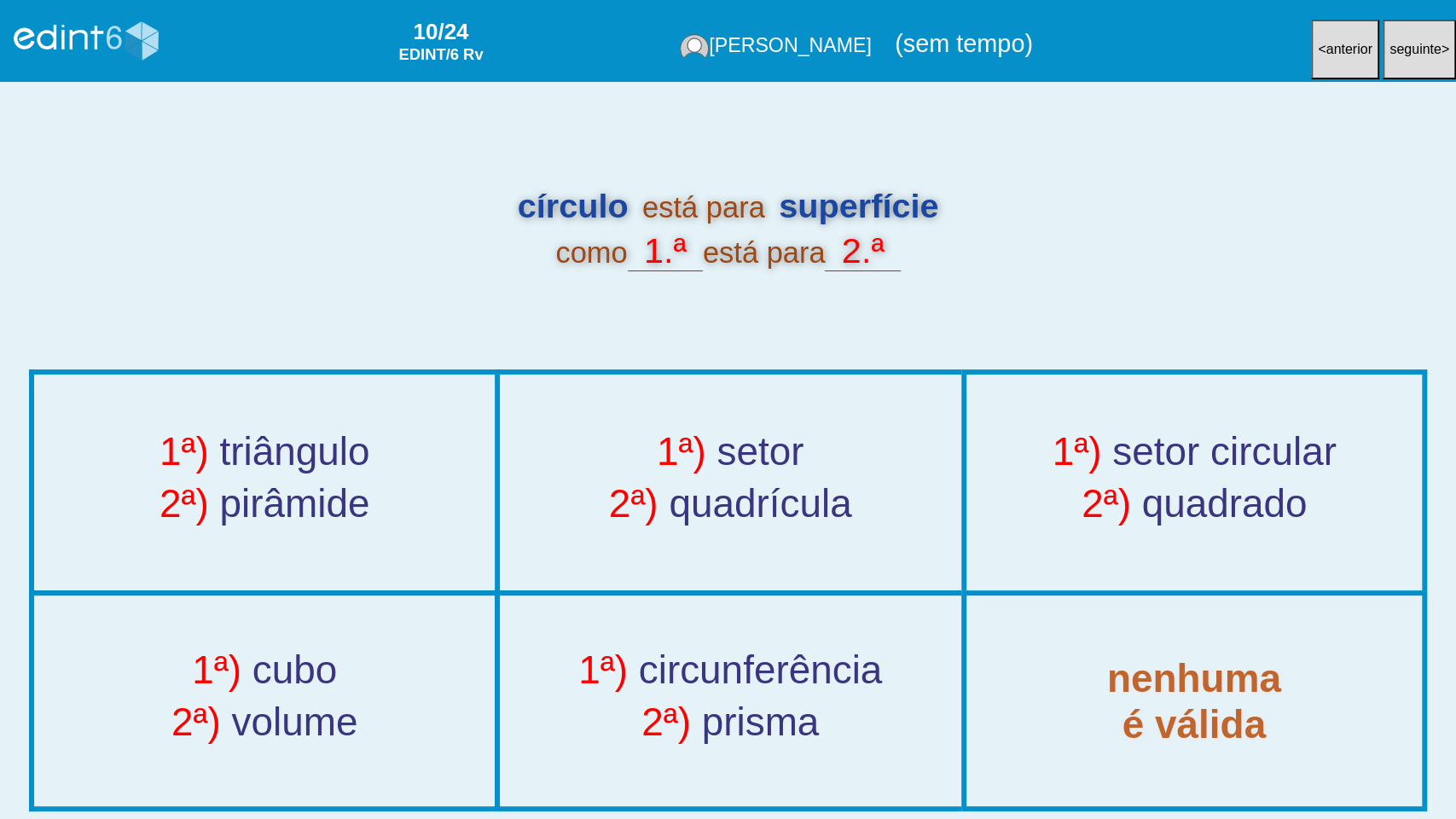
click at [357, 657] on div "1ª) cubo" at bounding box center [264, 675] width 503 height 52
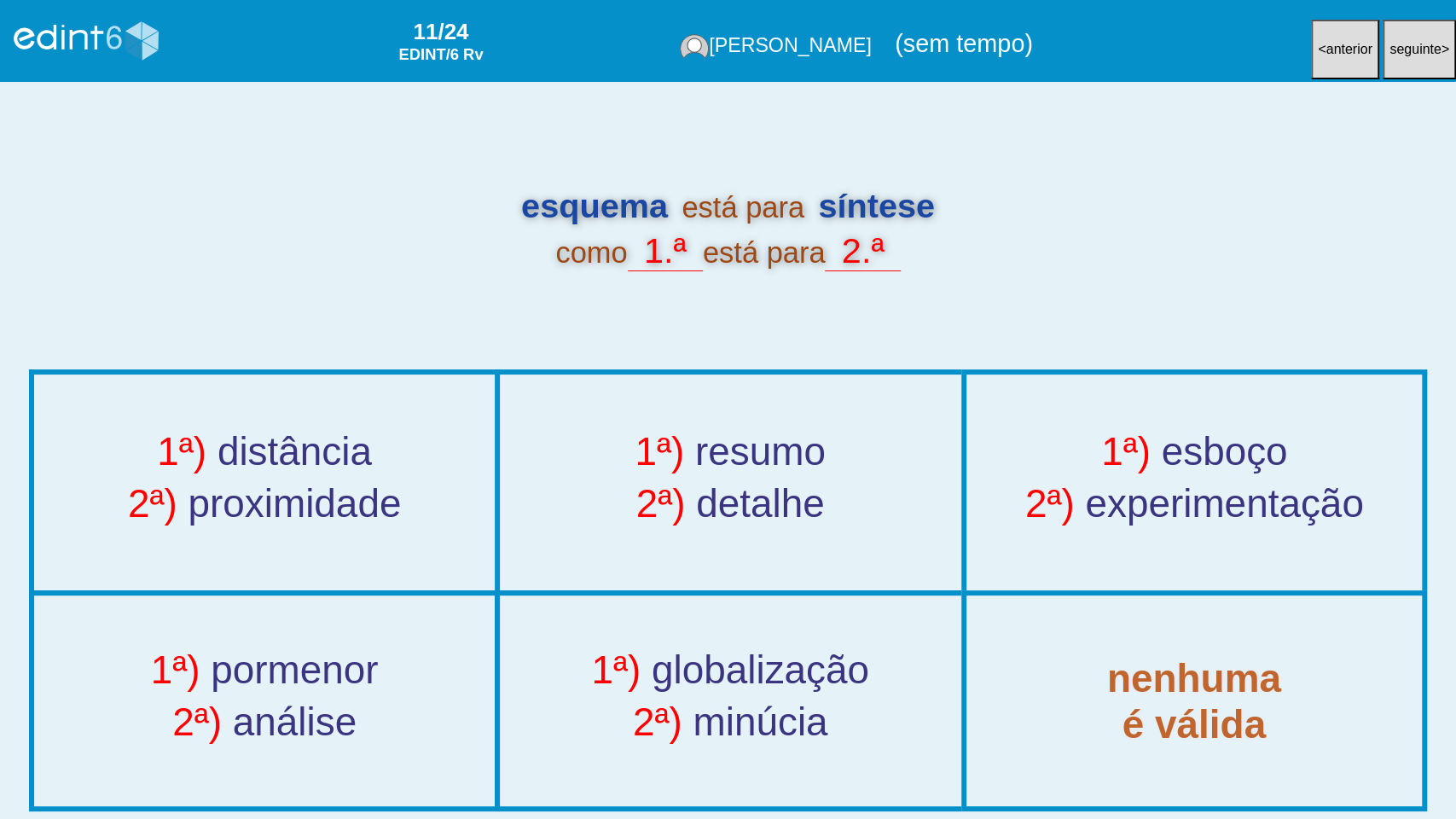
click at [361, 657] on div "2ª) análise" at bounding box center [264, 727] width 503 height 52
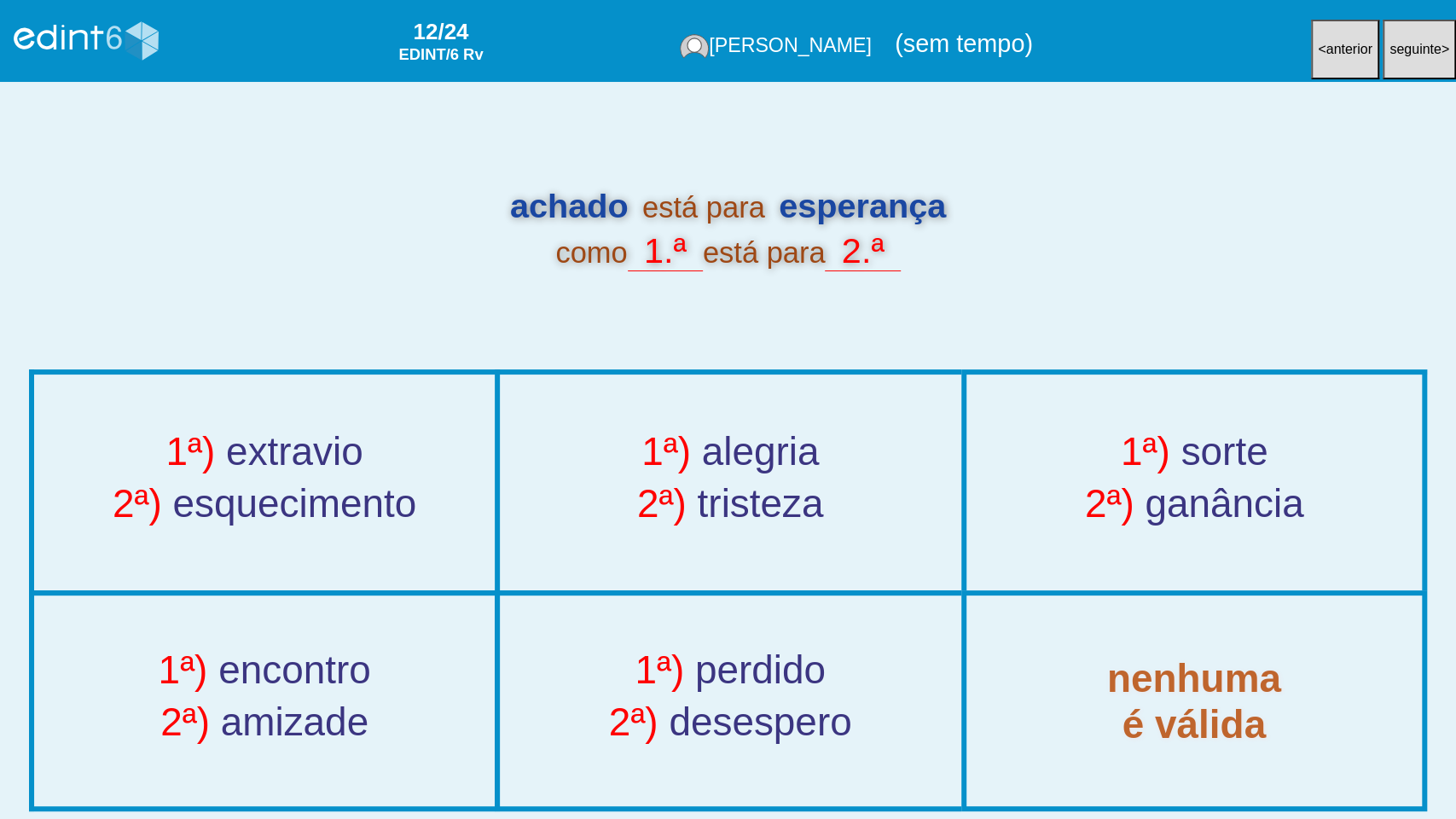
click at [696, 657] on span "perdido" at bounding box center [761, 670] width 131 height 45
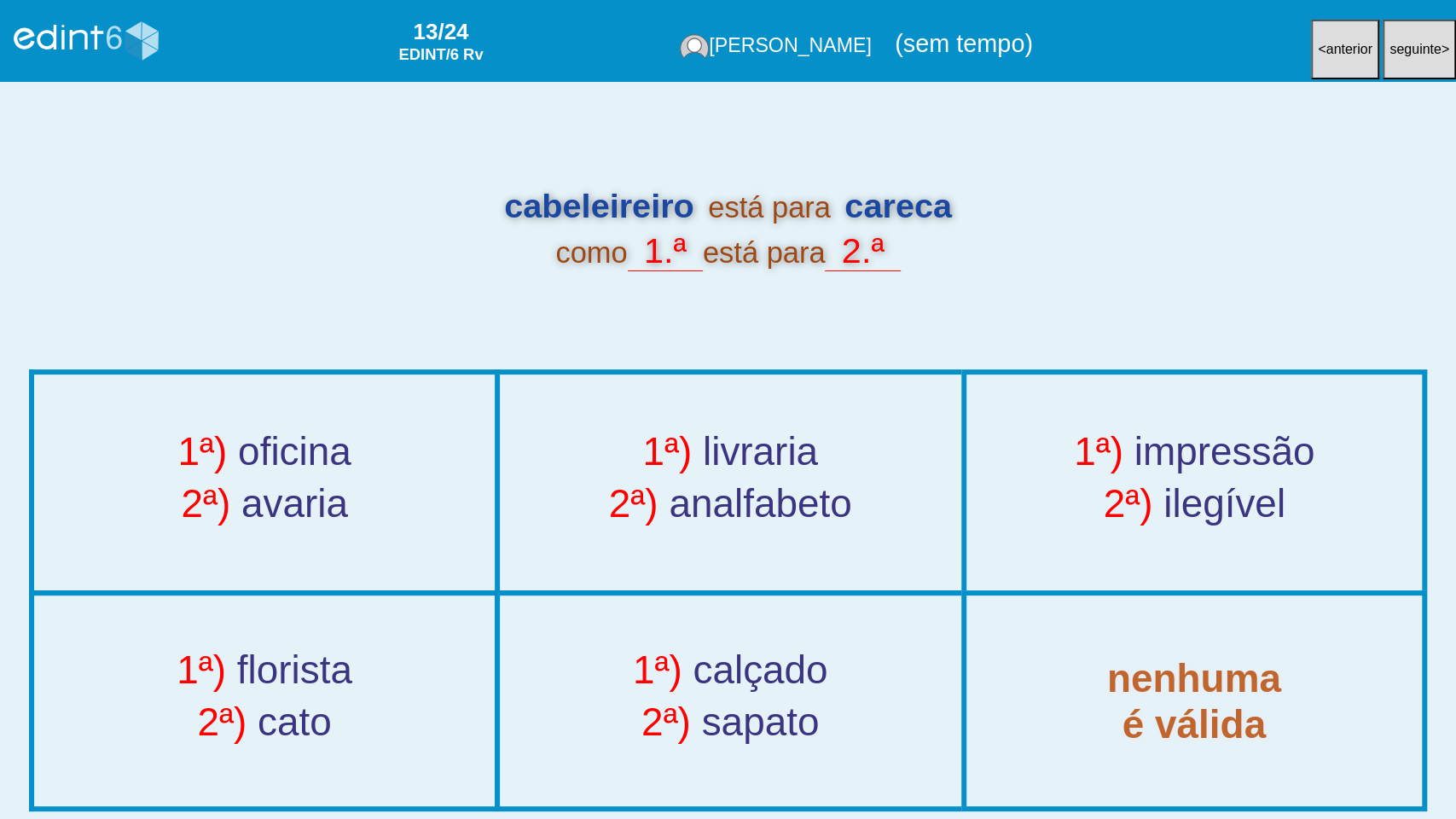
click at [811, 488] on span "analfabeto" at bounding box center [761, 504] width 182 height 45
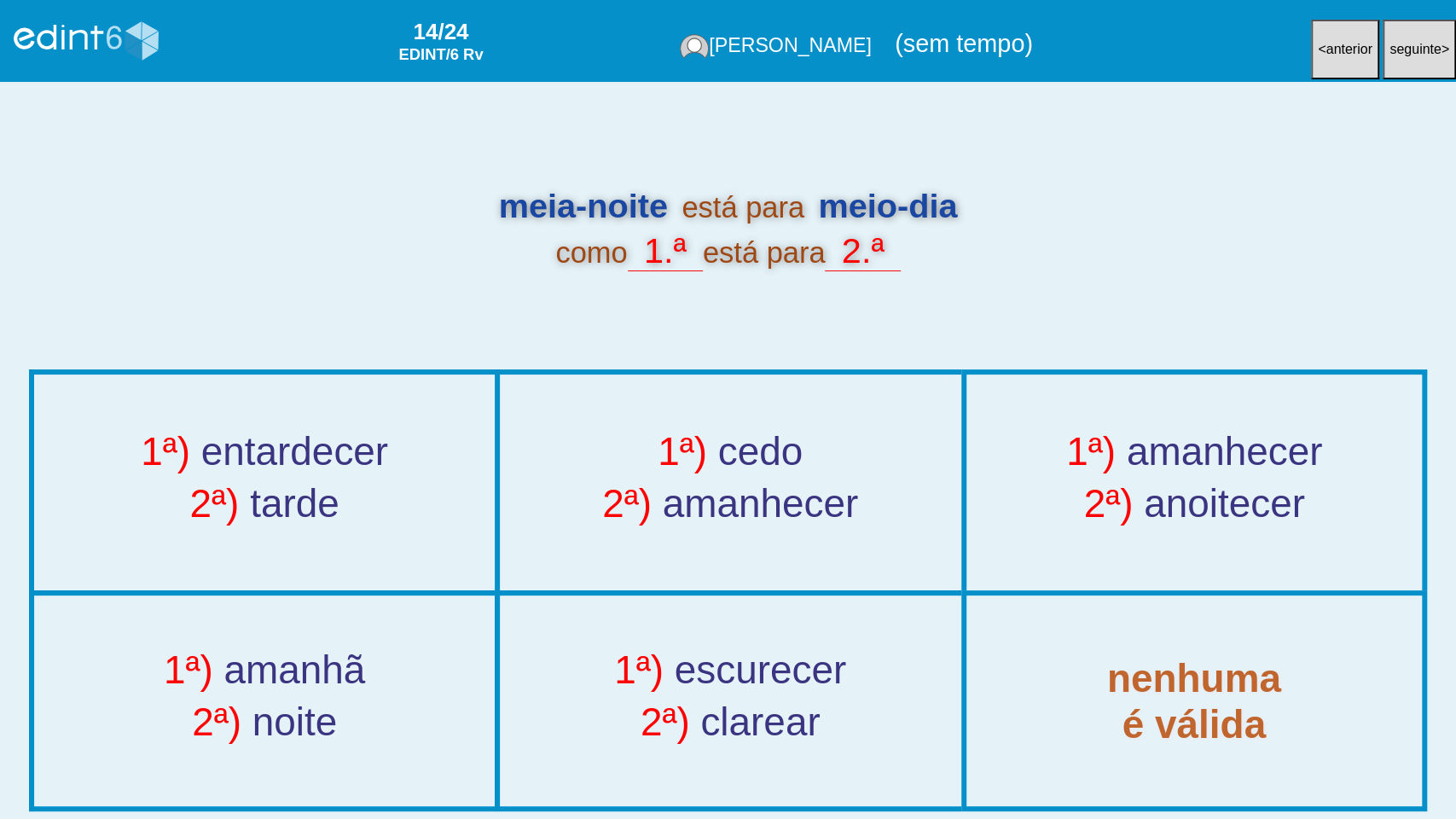
click at [1183, 493] on span "anoitecer" at bounding box center [1225, 504] width 162 height 45
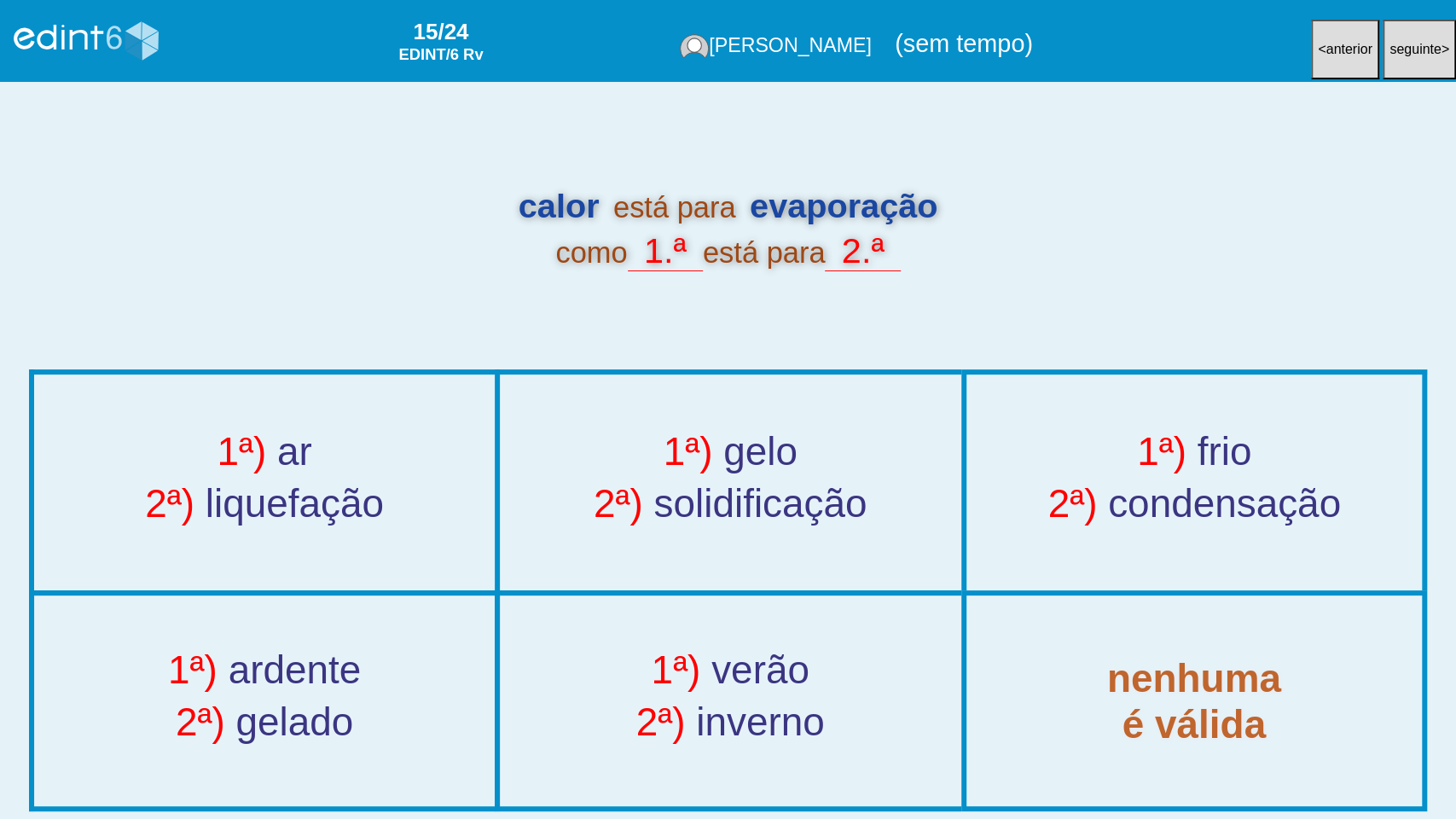
click at [1144, 495] on span "condensação" at bounding box center [1224, 504] width 233 height 45
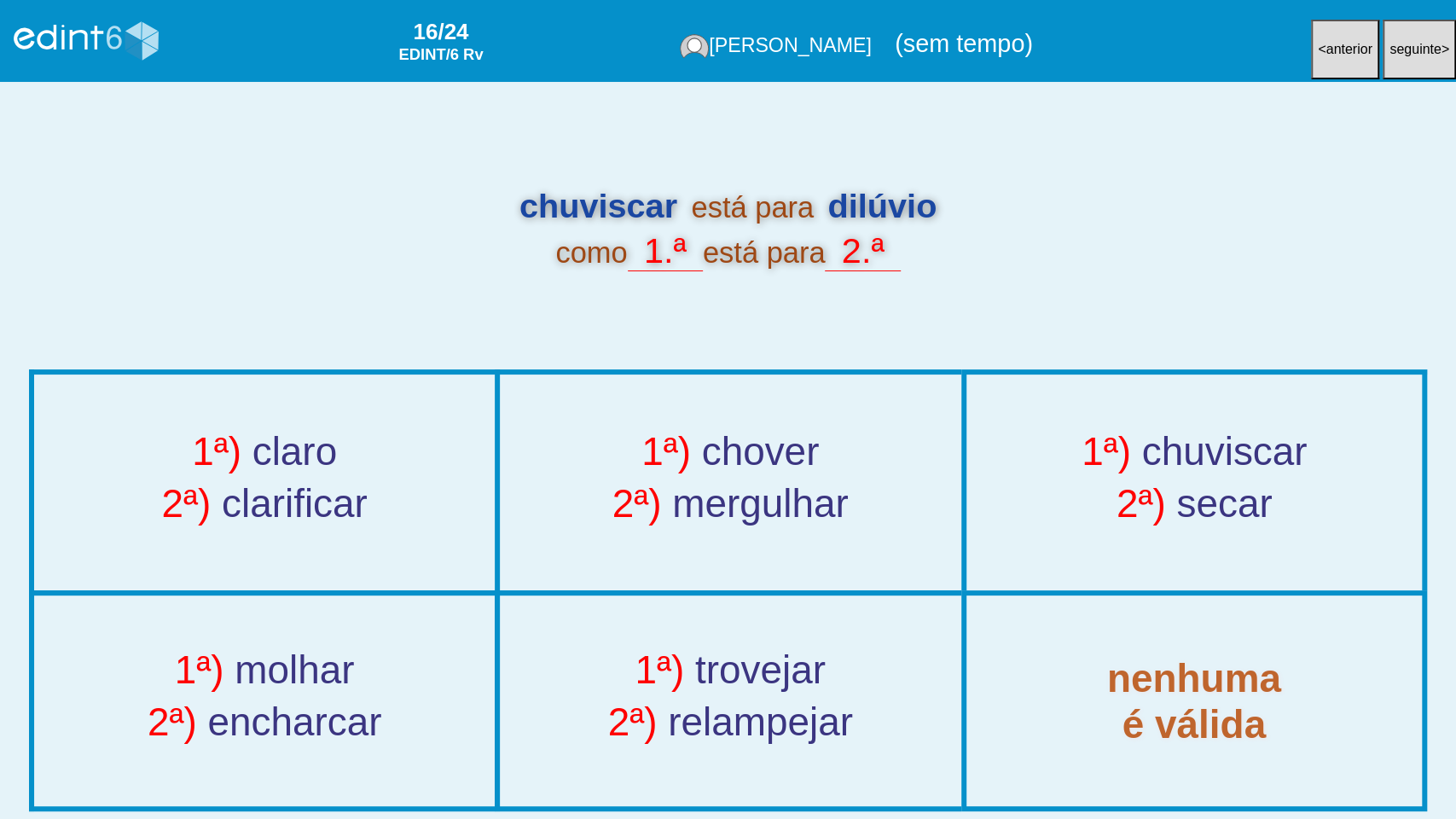
click at [304, 657] on span "encharcar" at bounding box center [295, 723] width 174 height 45
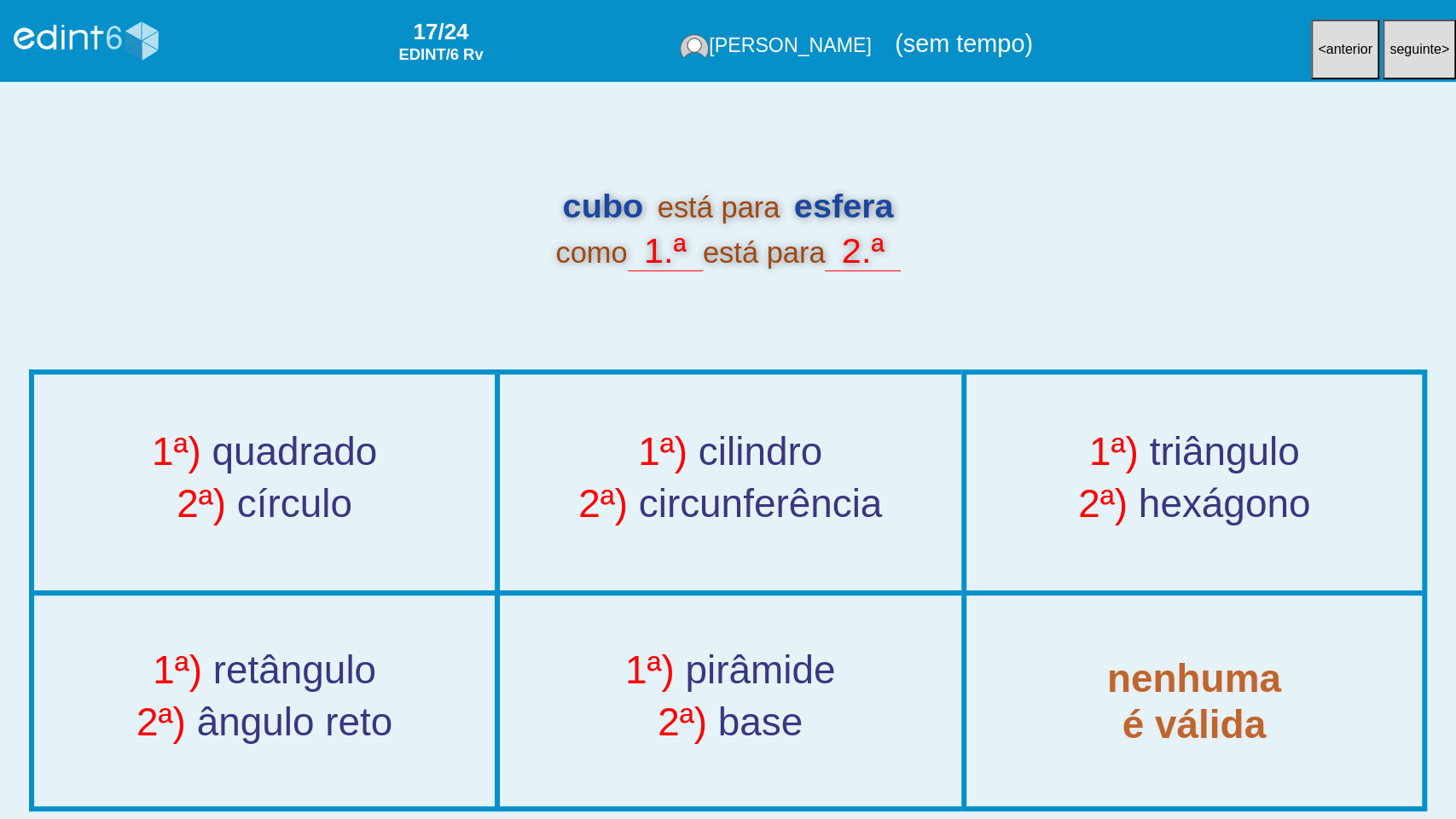
click at [368, 507] on div "2ª) círculo" at bounding box center [264, 509] width 503 height 52
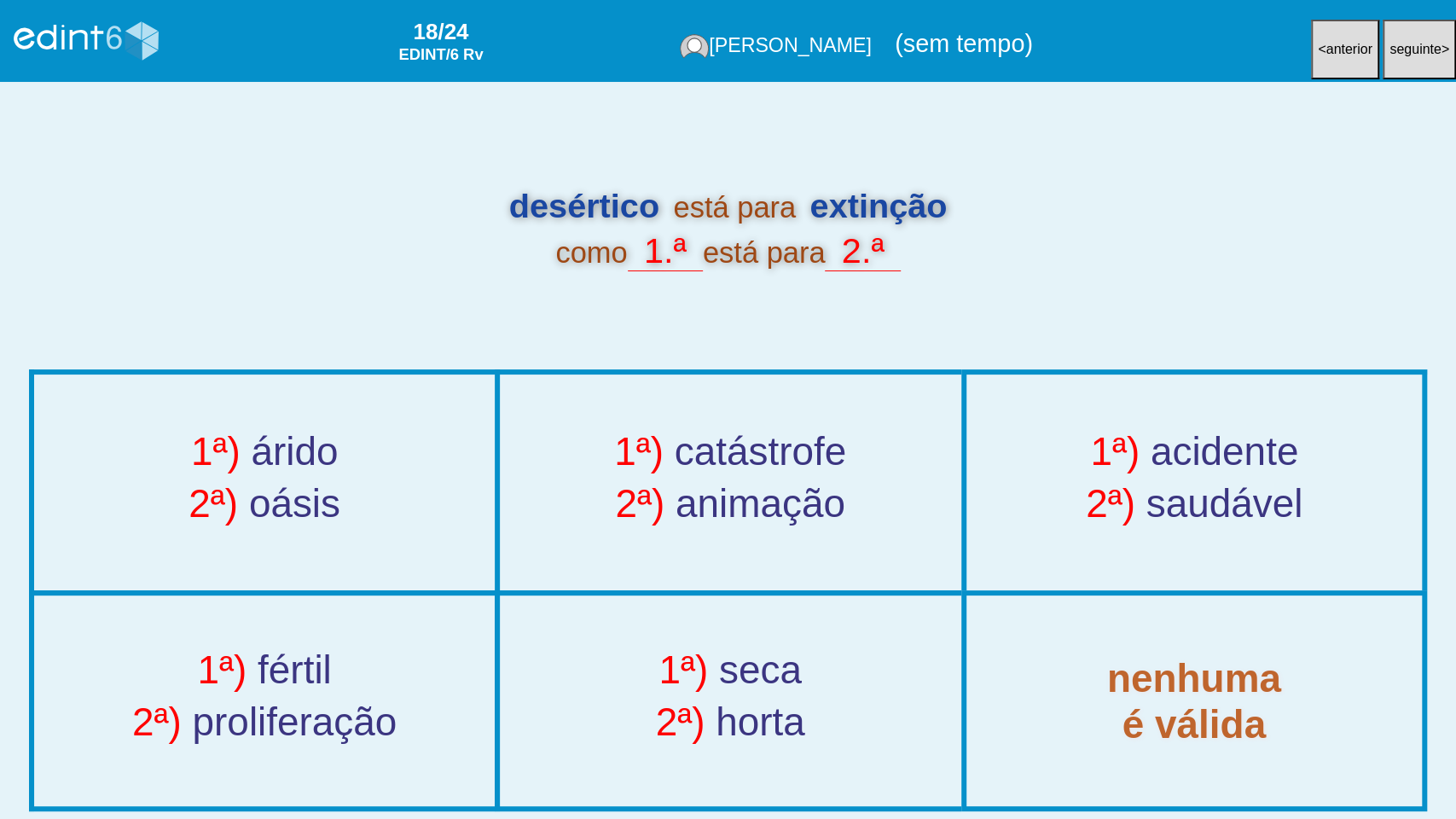
click at [248, 657] on div "1ª) fértil" at bounding box center [264, 675] width 503 height 52
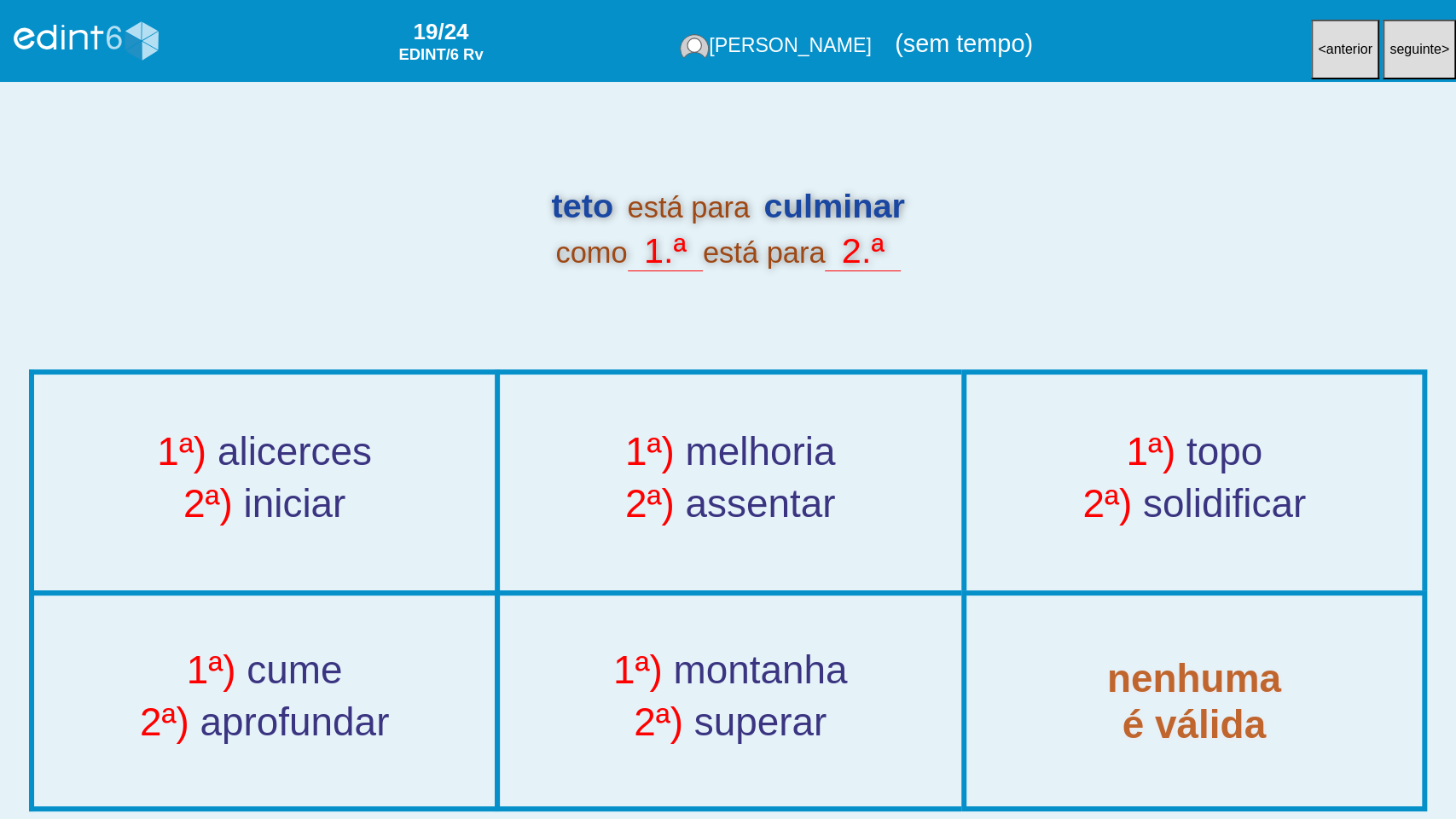
click at [303, 487] on span "iniciar" at bounding box center [295, 504] width 102 height 45
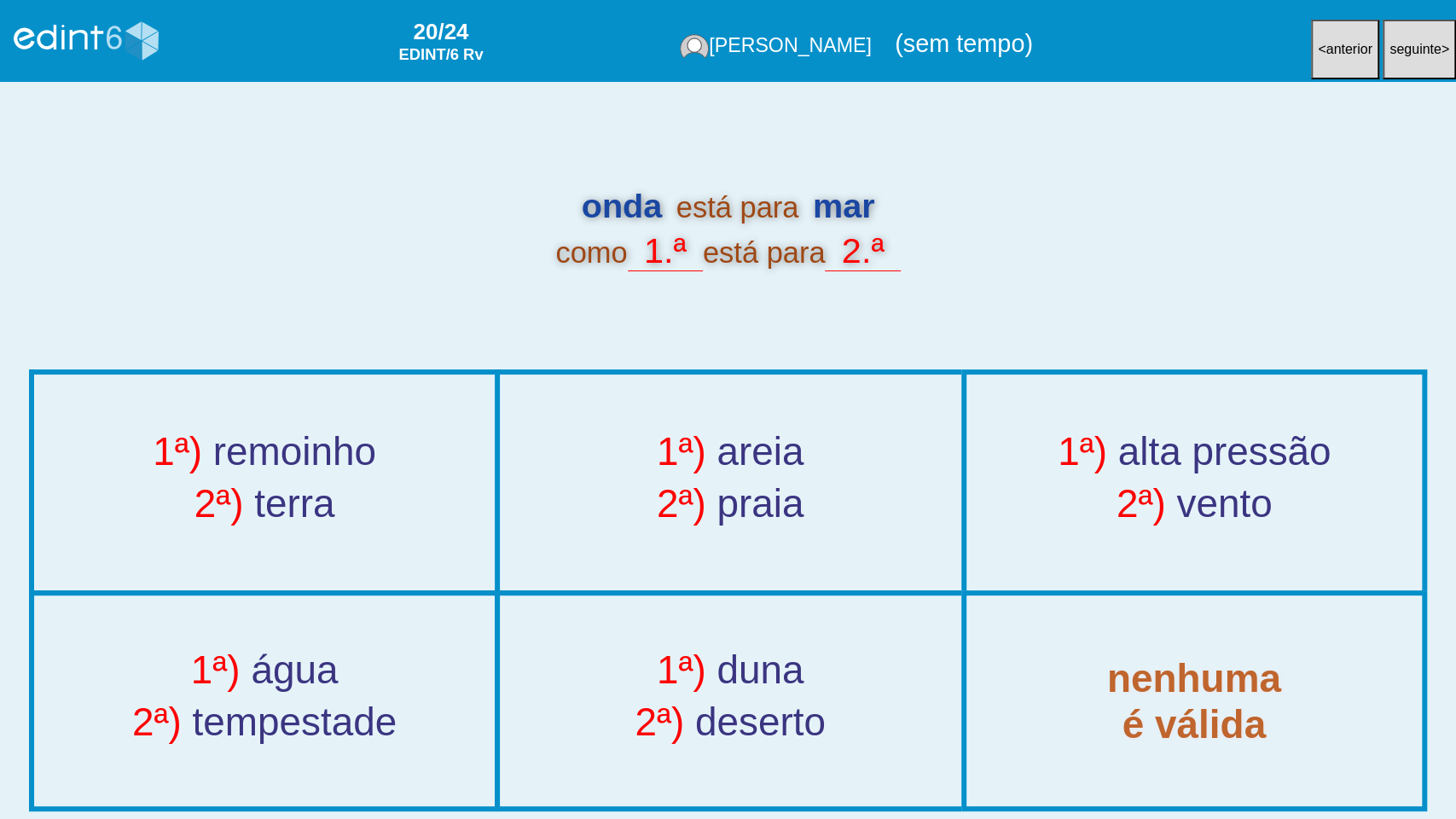
click at [846, 657] on div "2ª) deserto" at bounding box center [731, 727] width 503 height 52
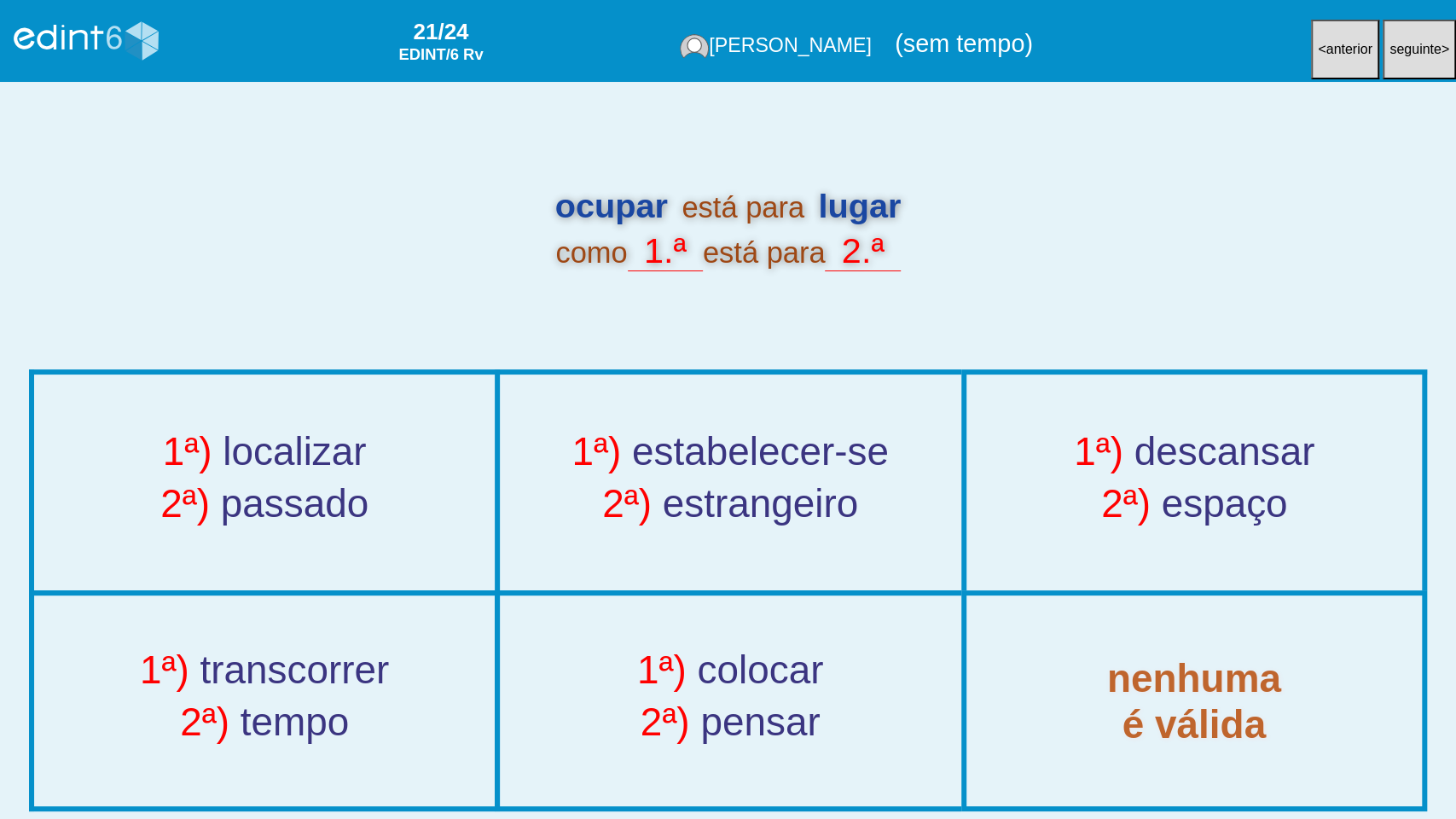
click at [371, 657] on span "transcorrer" at bounding box center [295, 670] width 189 height 45
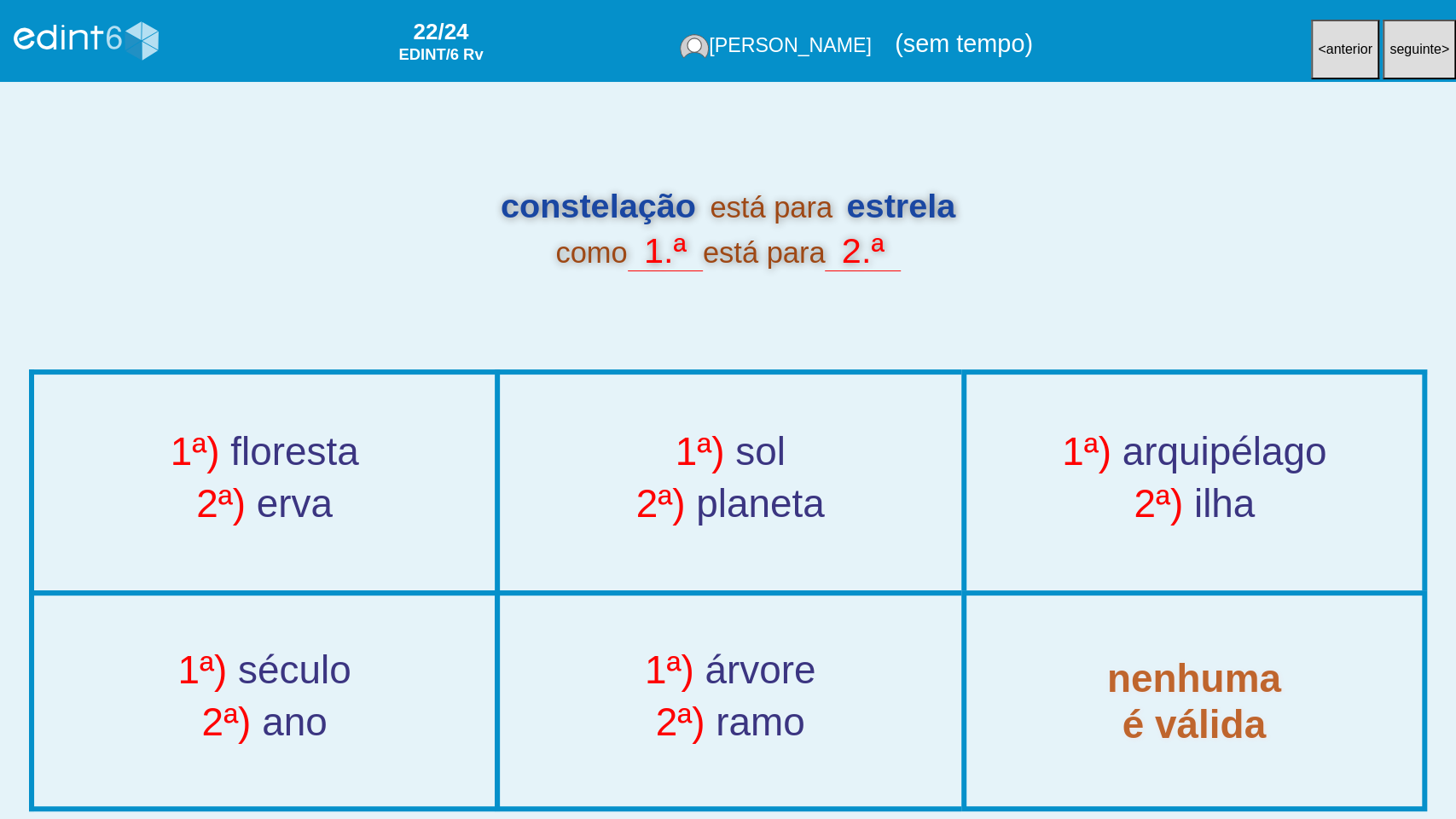
click at [1097, 483] on div "2ª) ilha" at bounding box center [1193, 509] width 497 height 52
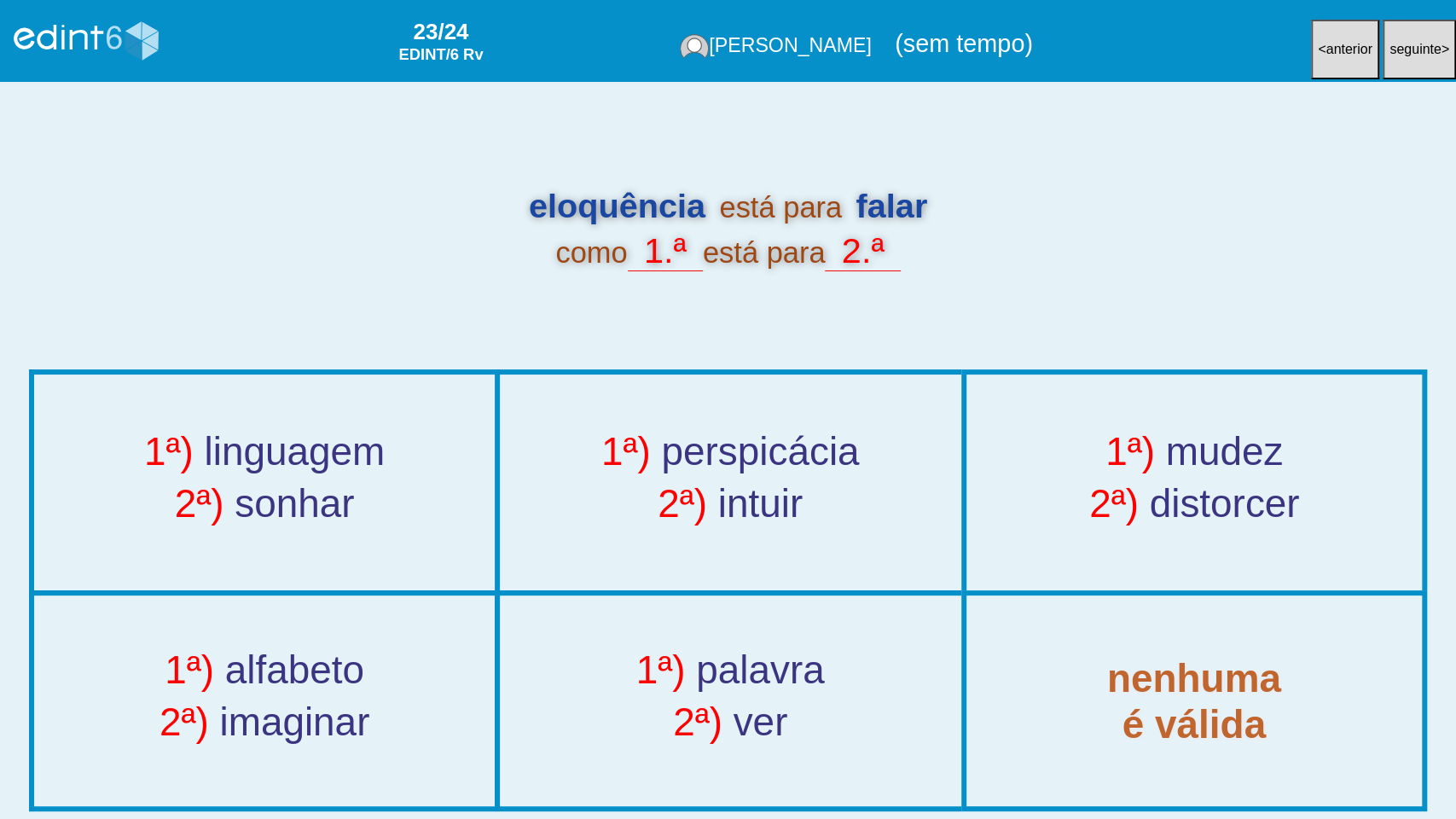
click at [1331, 55] on span "anterior" at bounding box center [1349, 49] width 46 height 15
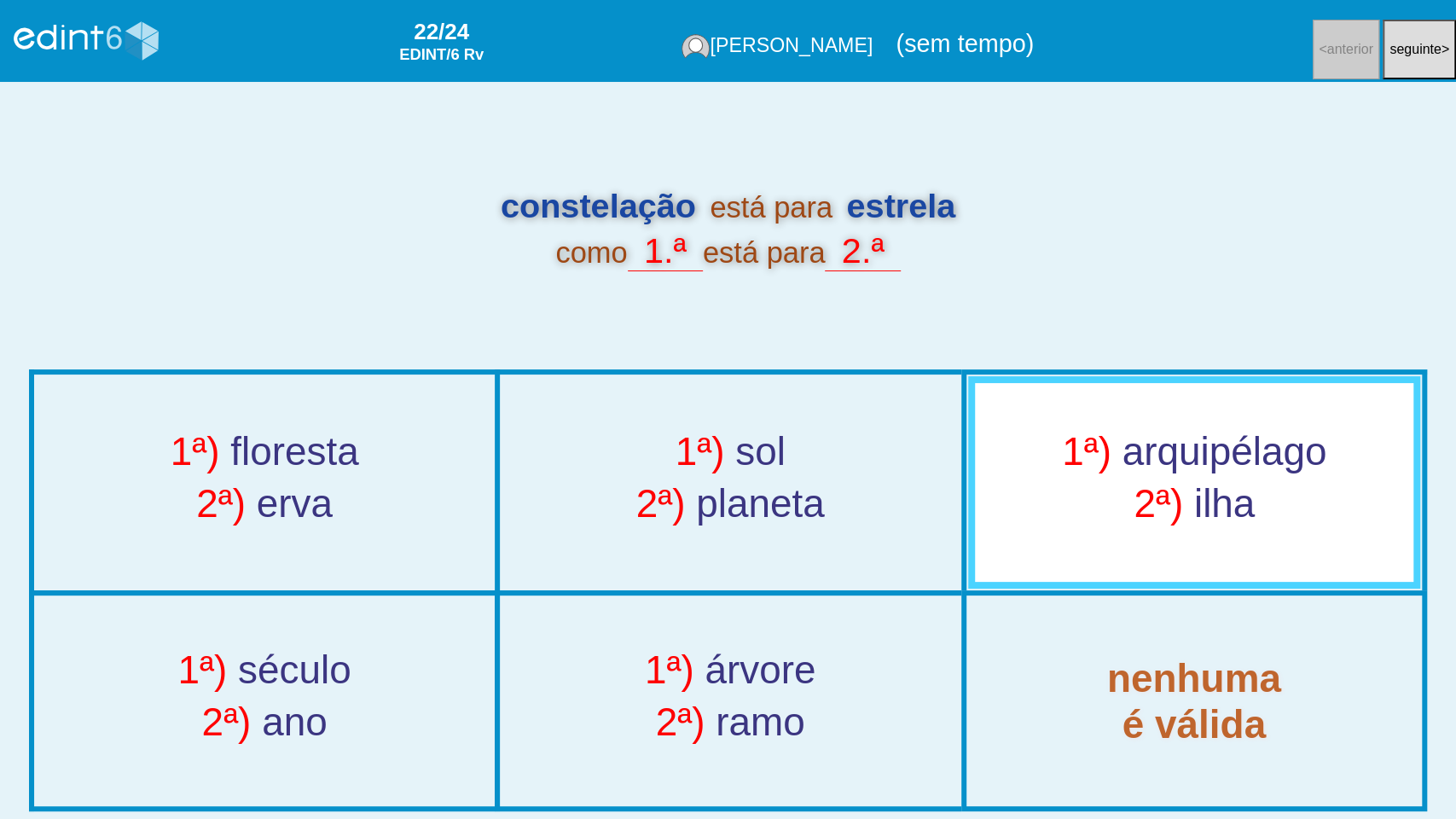
click at [1412, 28] on button "seguinte >" at bounding box center [1418, 49] width 73 height 58
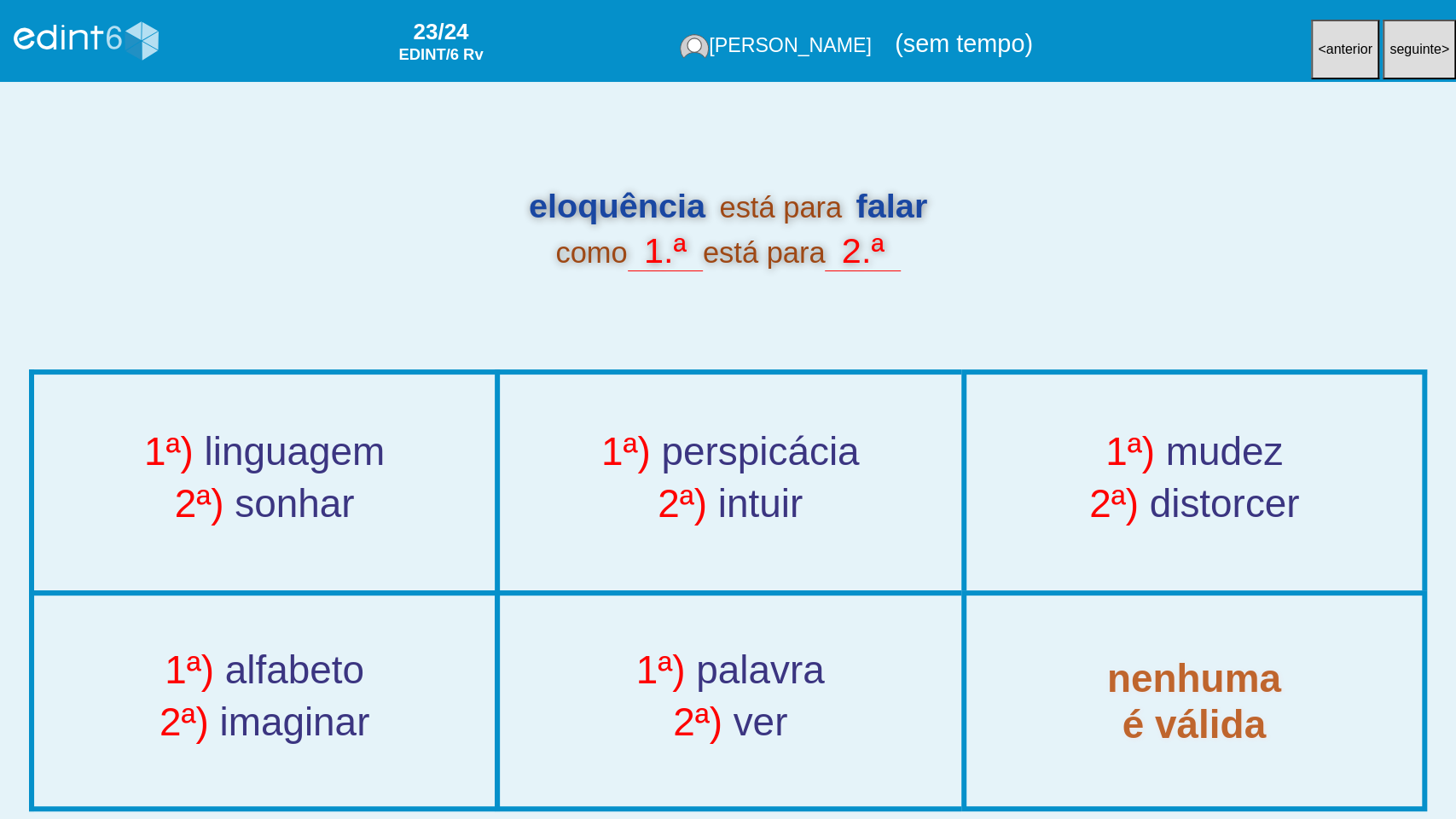
click at [850, 483] on div "2ª) intuir" at bounding box center [731, 509] width 503 height 52
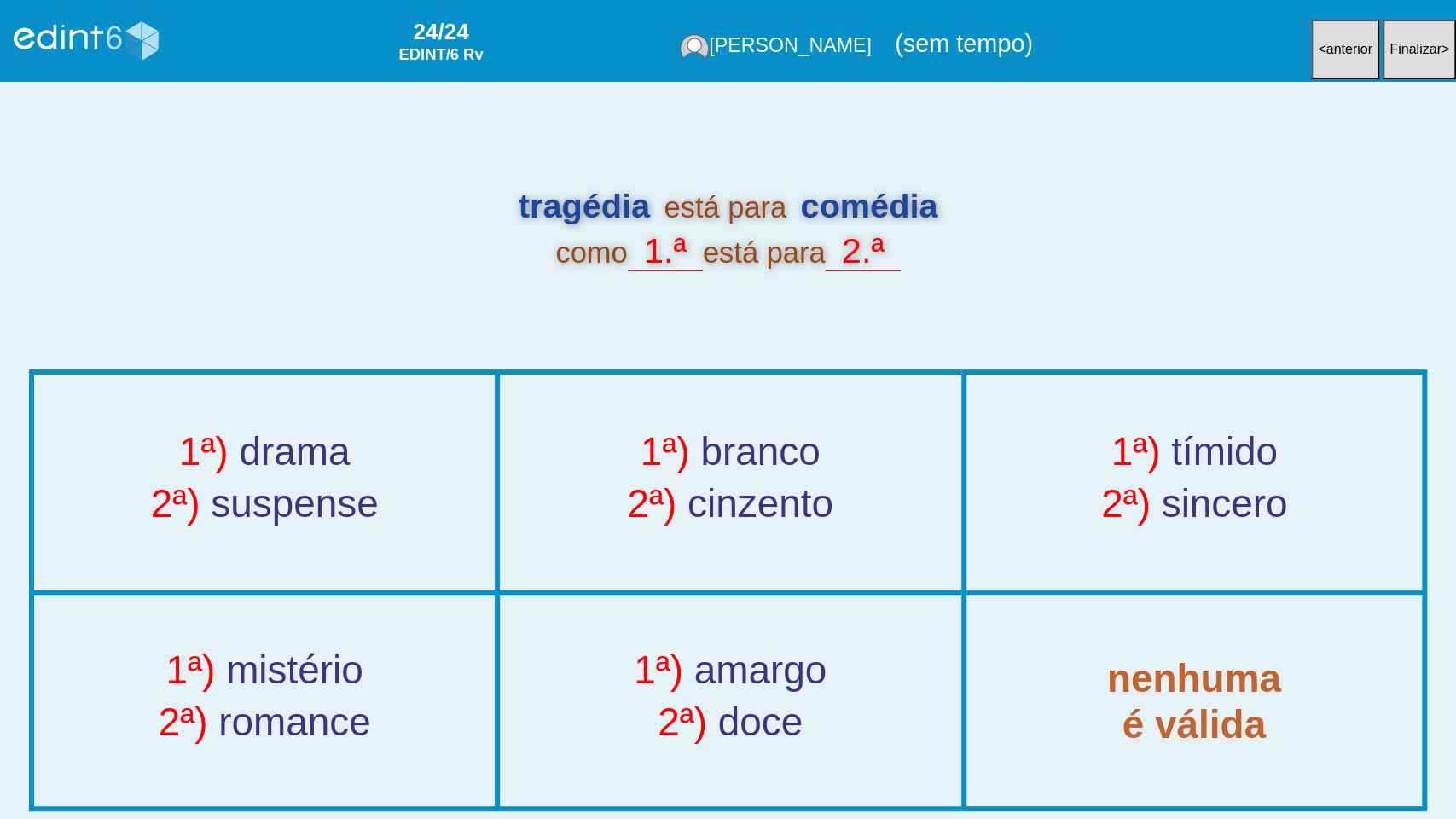
click at [734, 657] on span "amargo" at bounding box center [761, 670] width 133 height 45
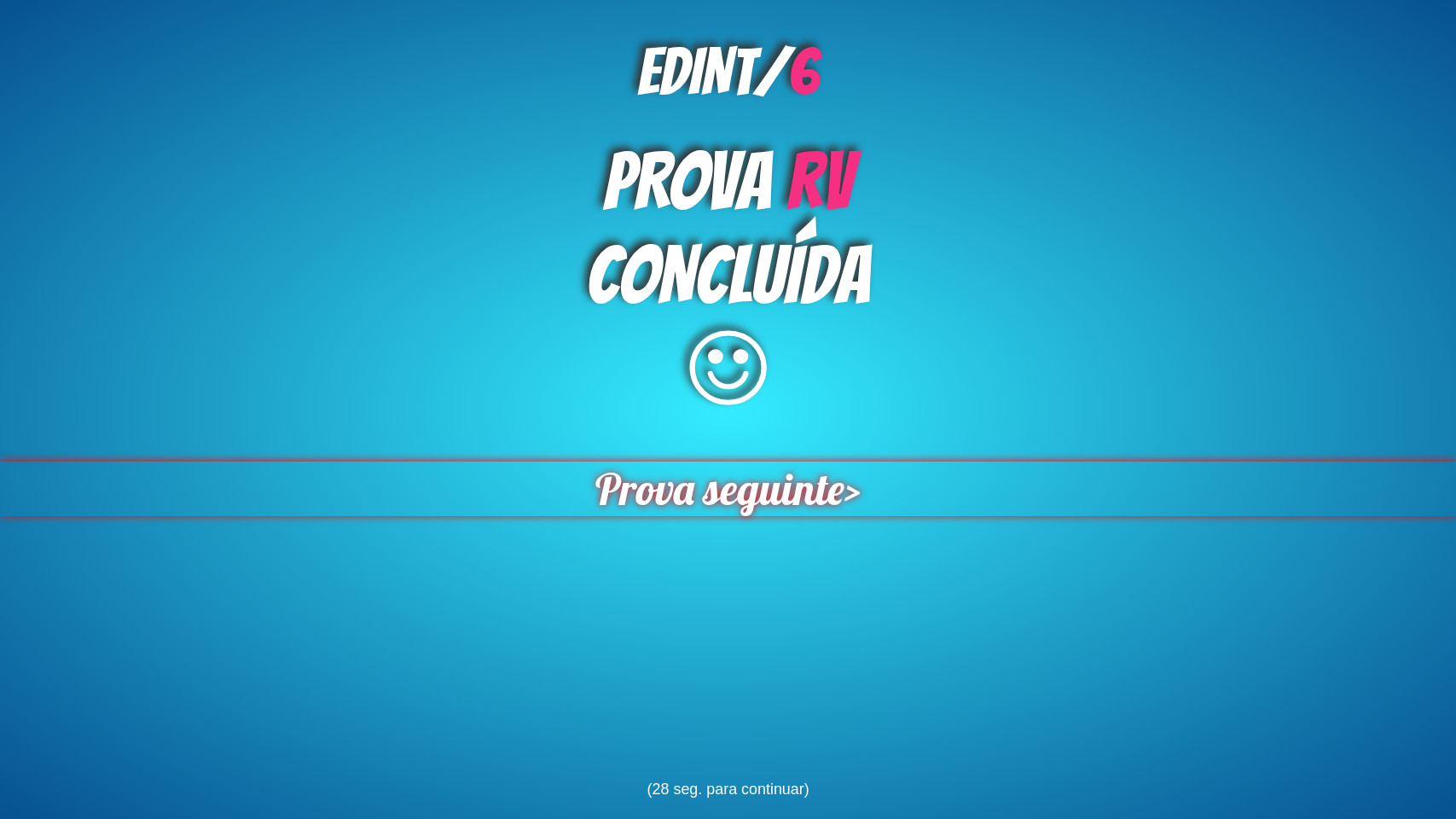
click at [799, 493] on span "Prova seguinte" at bounding box center [720, 489] width 249 height 55
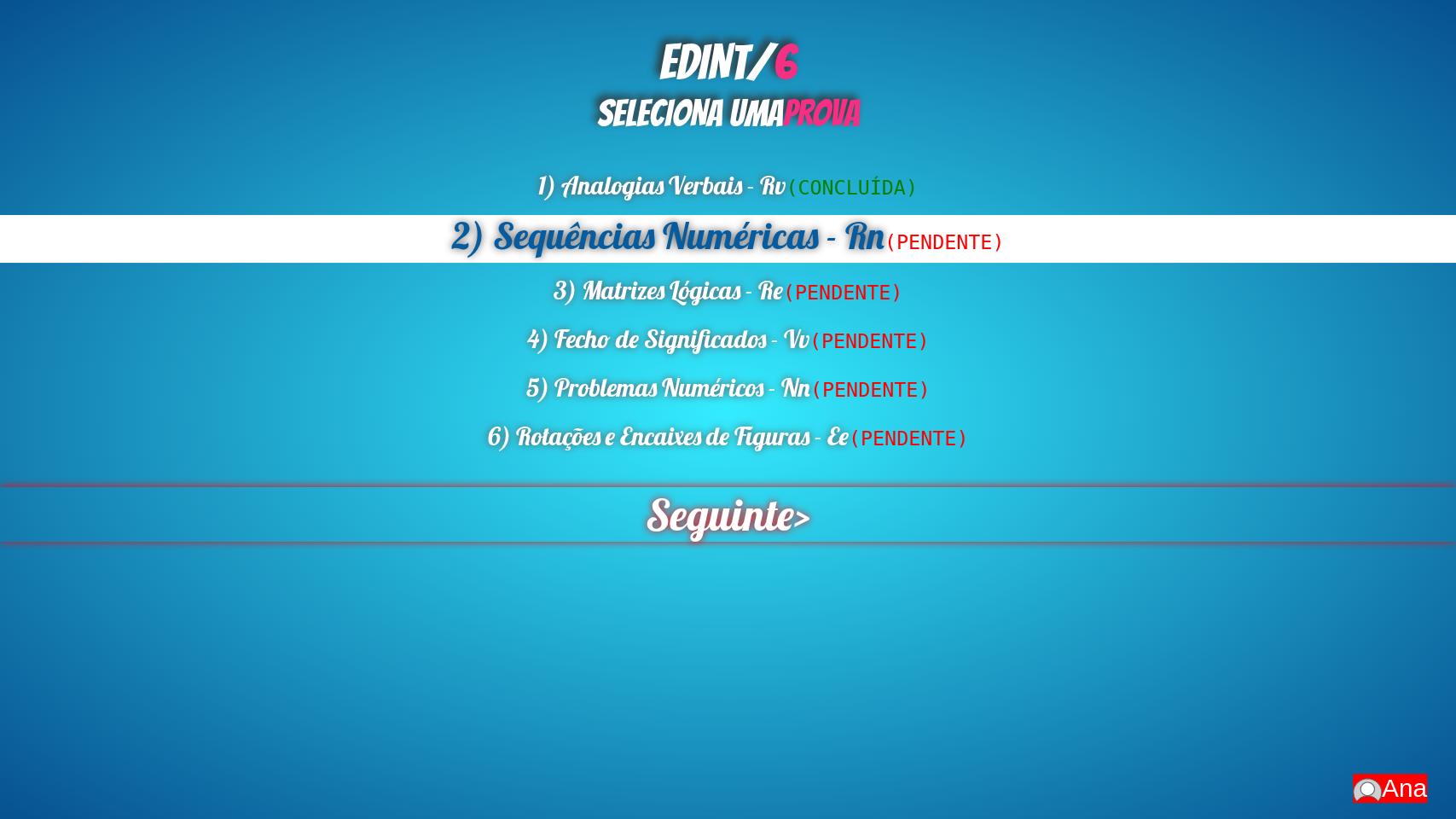
click at [696, 541] on span "Seguinte" at bounding box center [719, 515] width 149 height 55
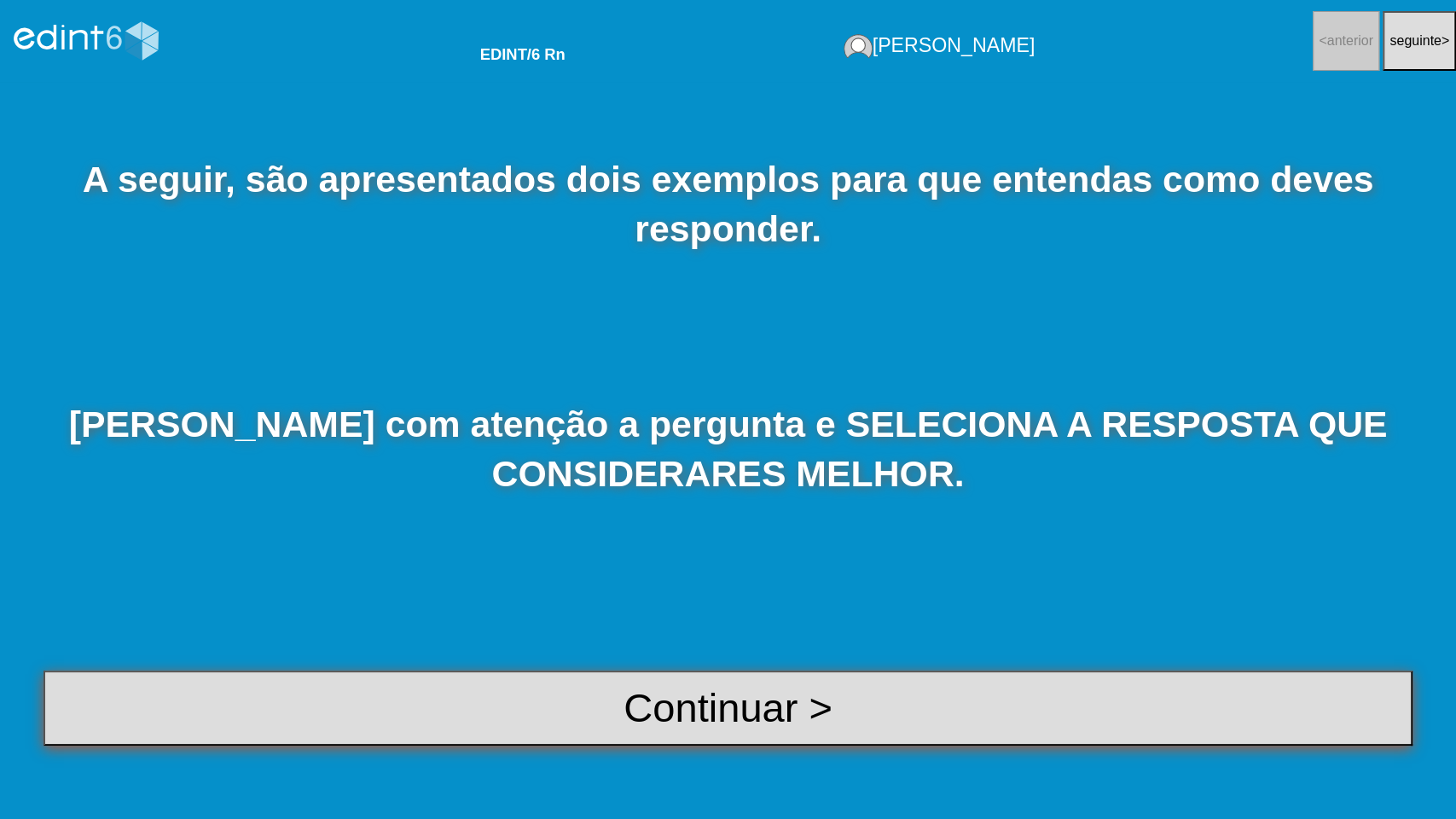
drag, startPoint x: 778, startPoint y: 663, endPoint x: 785, endPoint y: 689, distance: 26.9
click at [785, 657] on div "A seguir, são apresentados dois exemplos para que entendas como deves responder…" at bounding box center [728, 449] width 1456 height 736
click at [788, 657] on button "Continuar >" at bounding box center [728, 707] width 1369 height 75
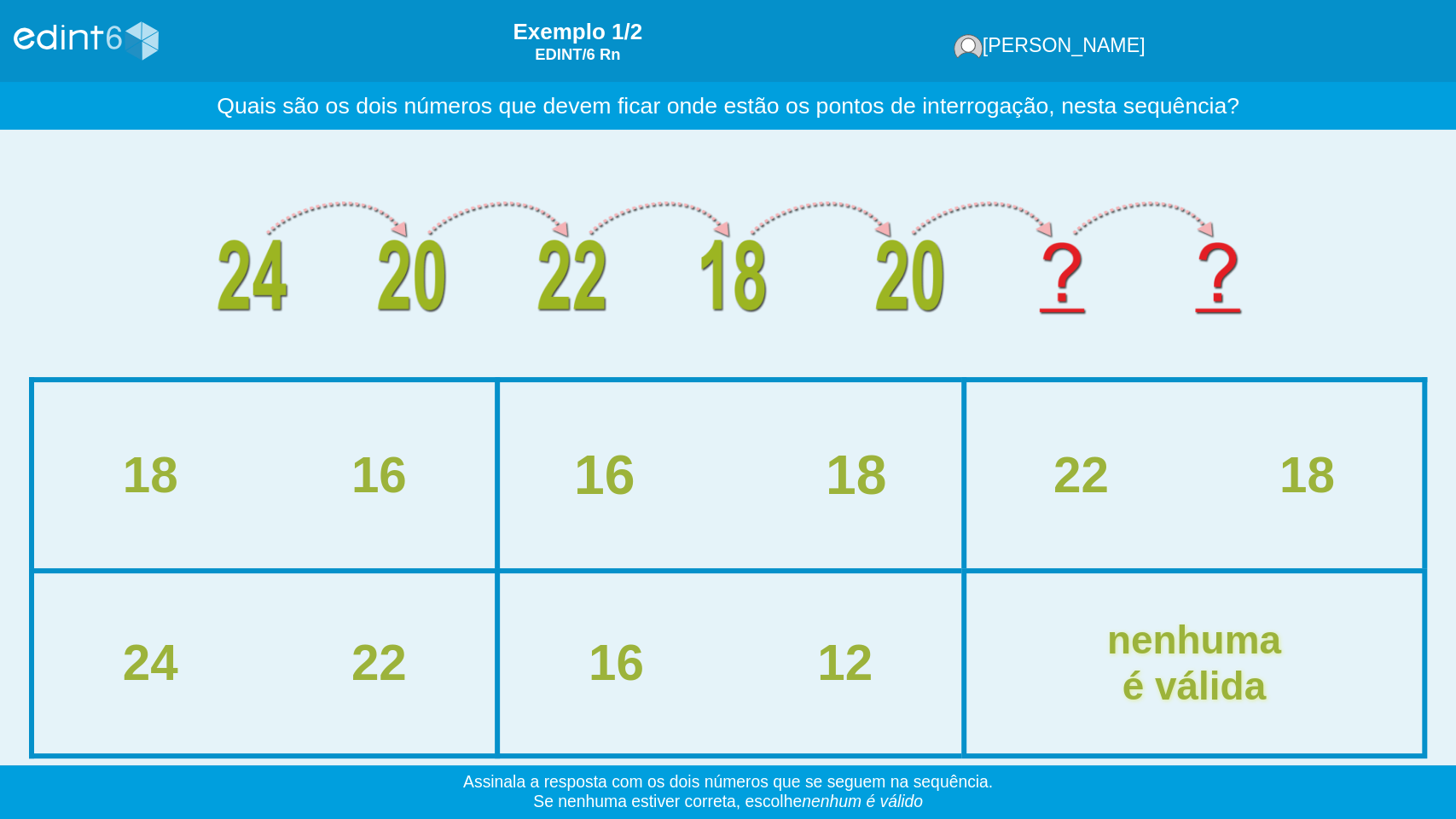
click at [863, 457] on div "18" at bounding box center [855, 475] width 60 height 60
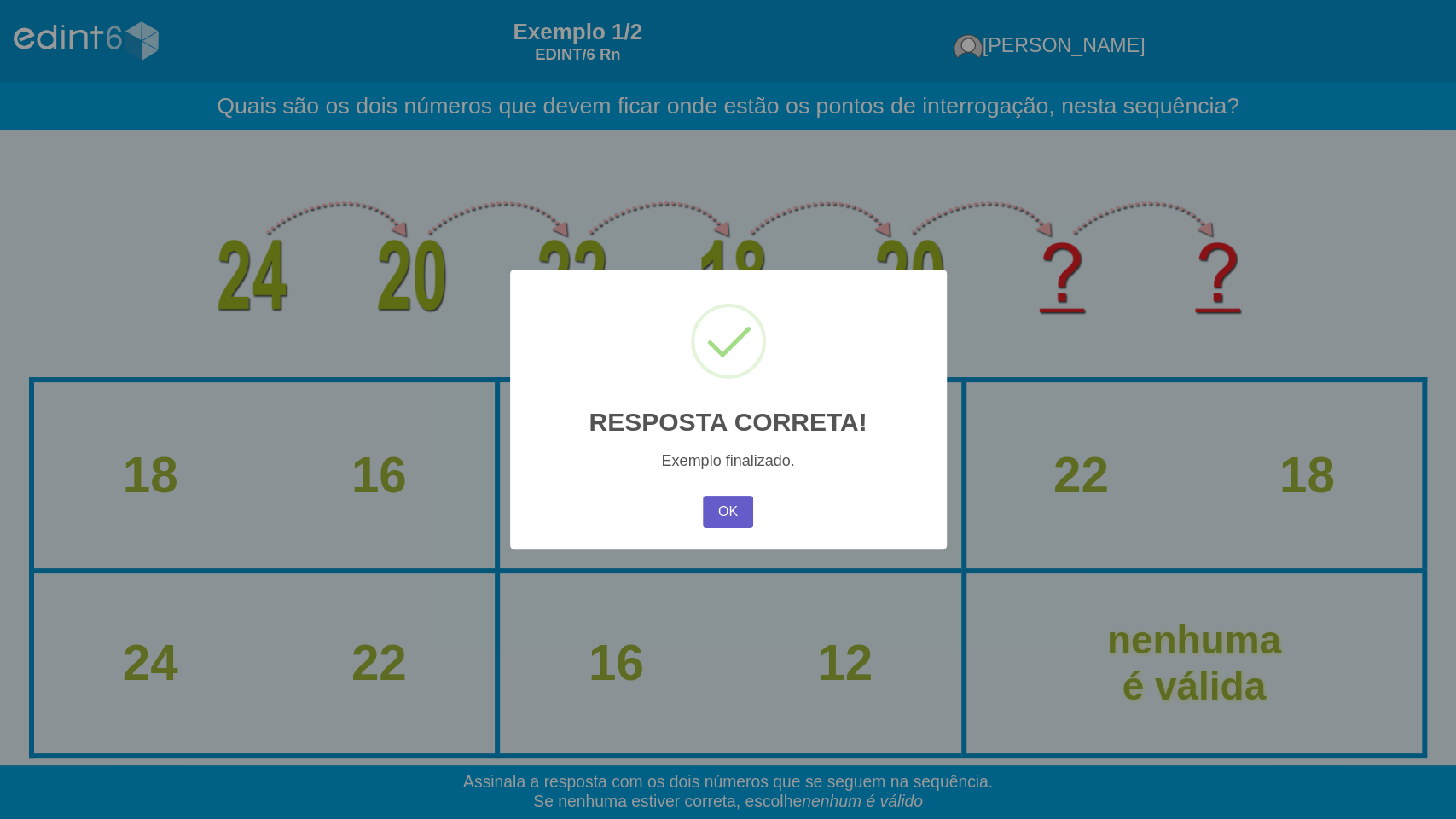
click at [733, 504] on button "OK" at bounding box center [728, 511] width 50 height 33
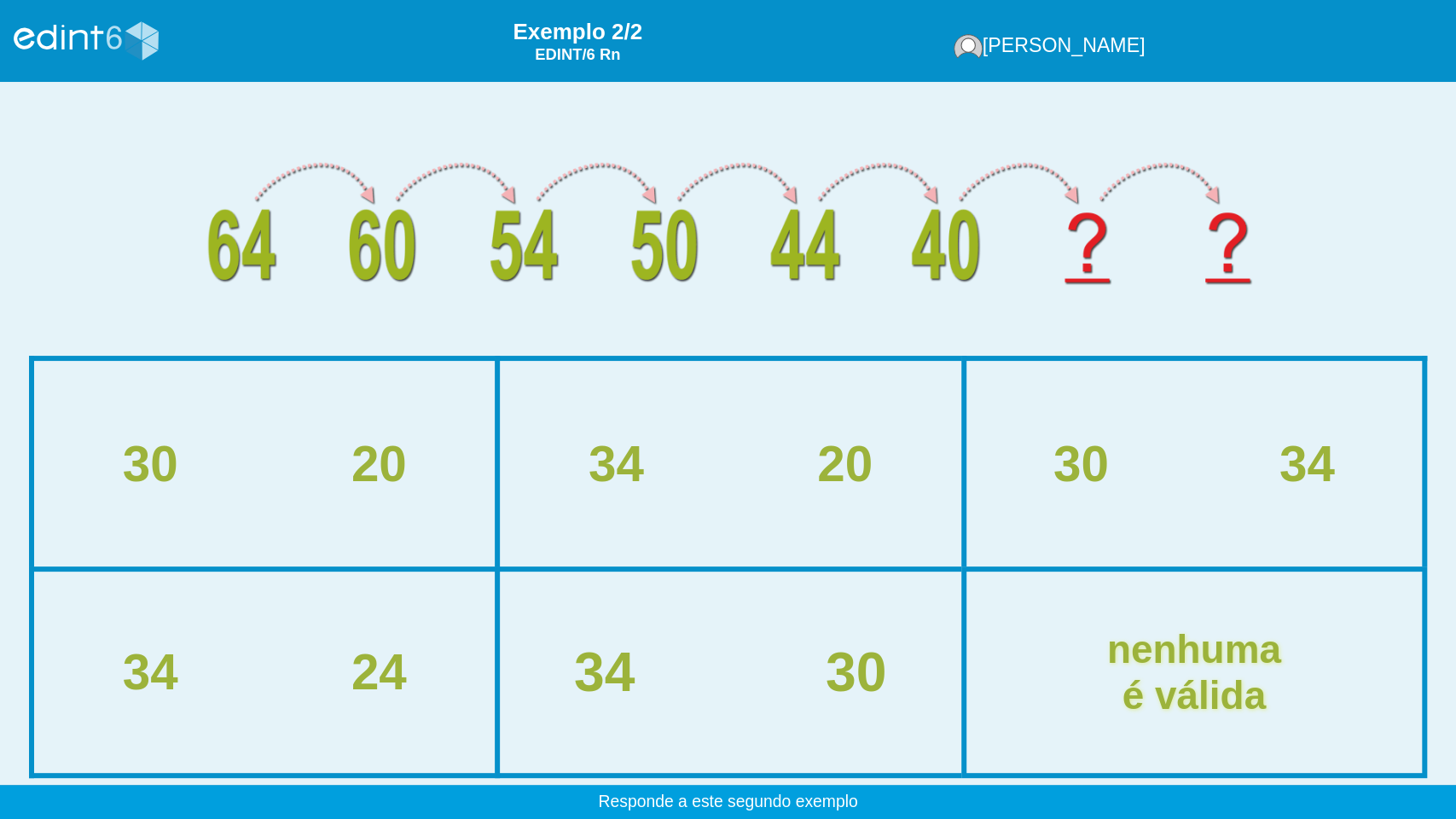
click at [769, 653] on div "34 30" at bounding box center [731, 672] width 503 height 60
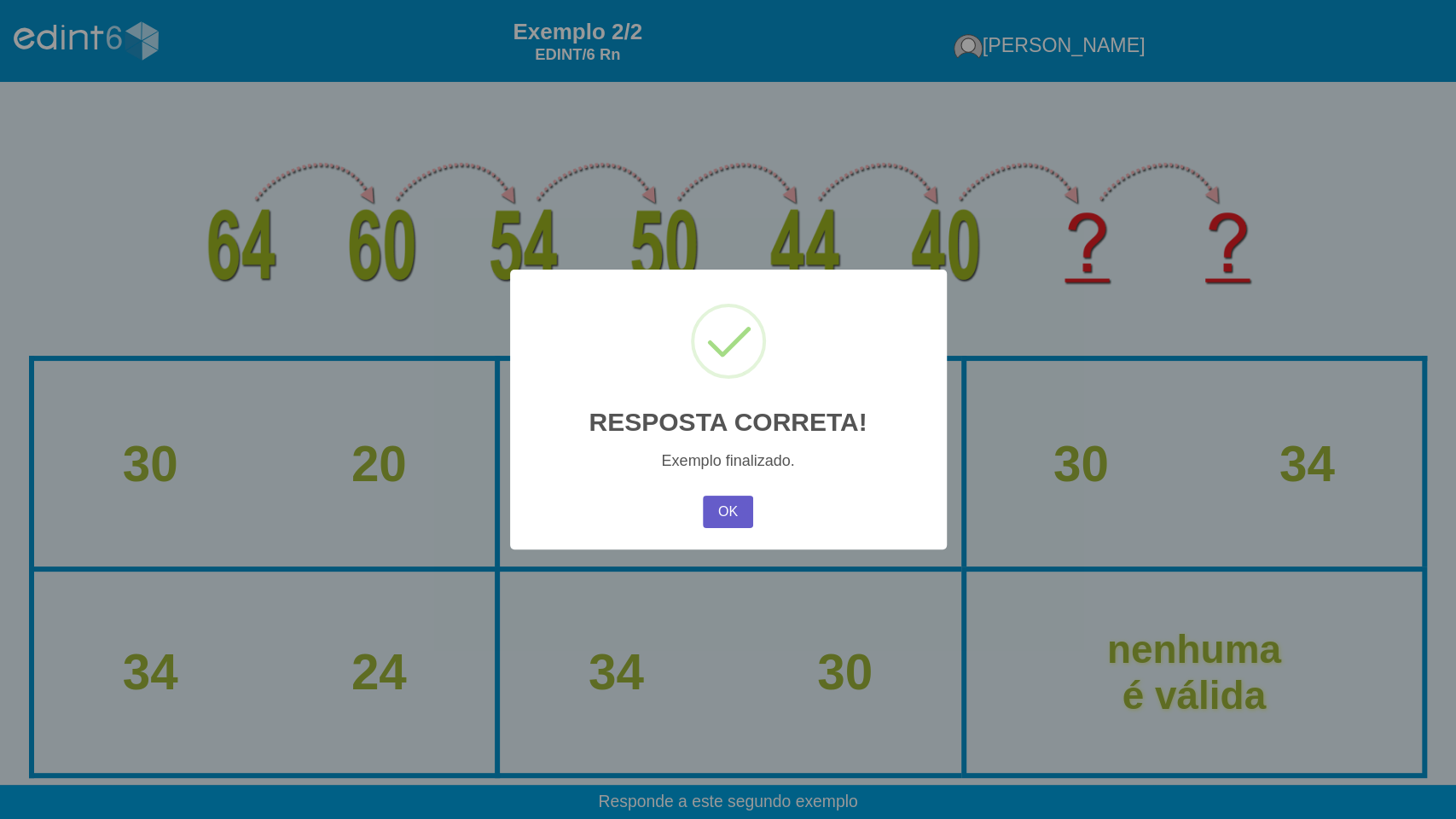
click at [730, 523] on button "OK" at bounding box center [728, 511] width 50 height 33
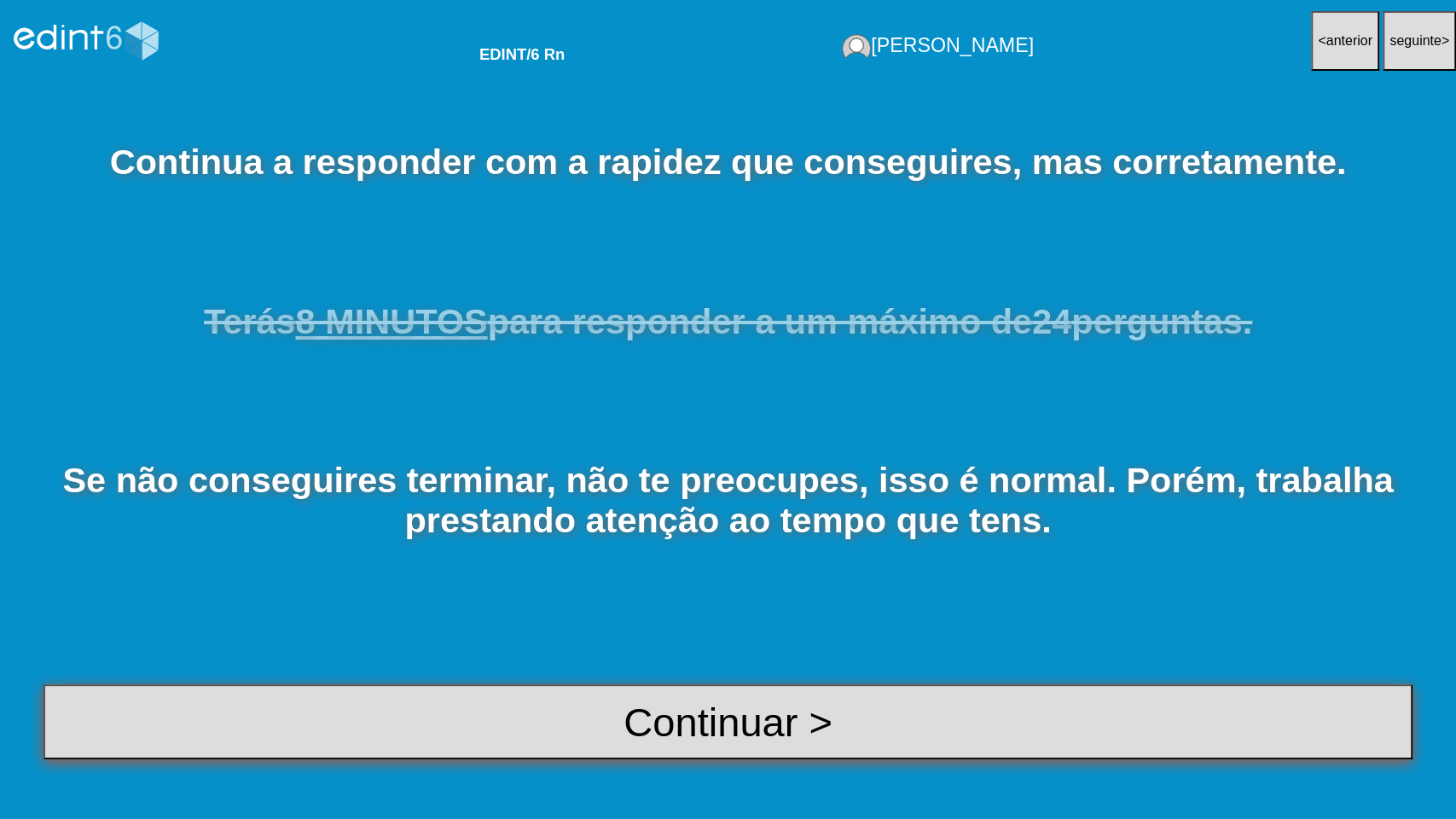
click at [719, 657] on button "Continuar >" at bounding box center [728, 721] width 1369 height 75
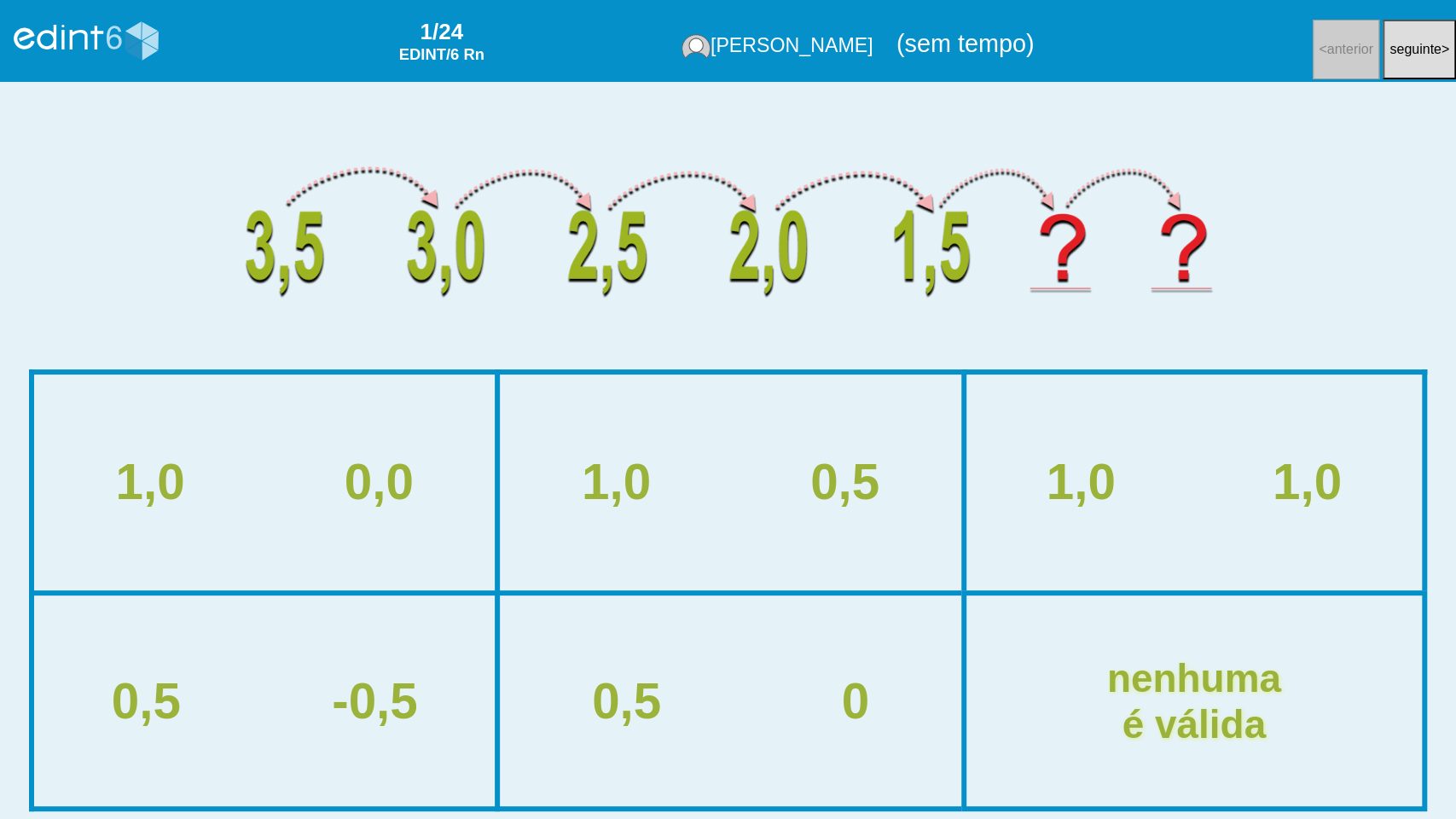
click at [677, 518] on div "1,0 0,5" at bounding box center [730, 482] width 457 height 212
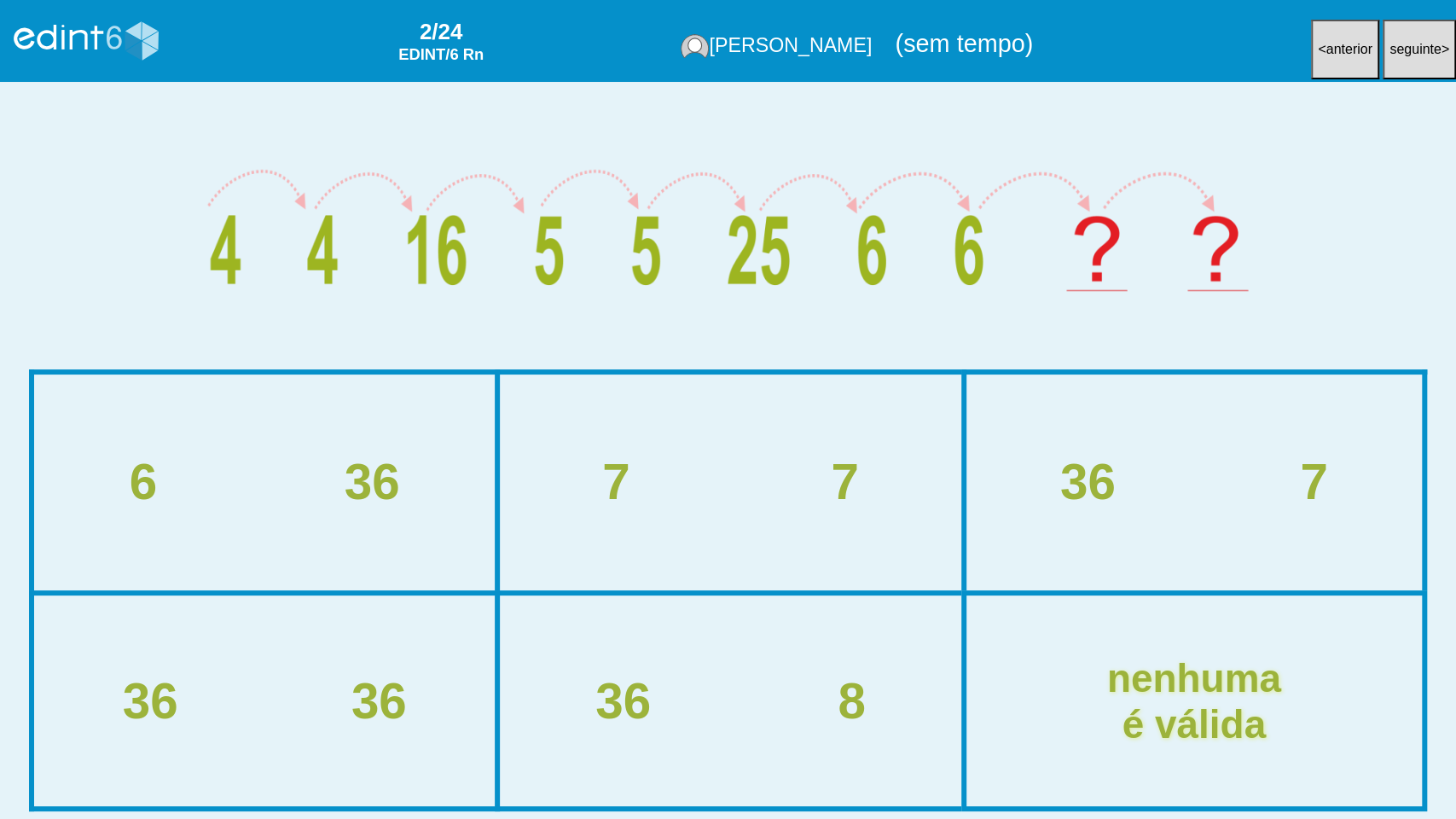
click at [1098, 532] on div "36 7" at bounding box center [1194, 482] width 452 height 212
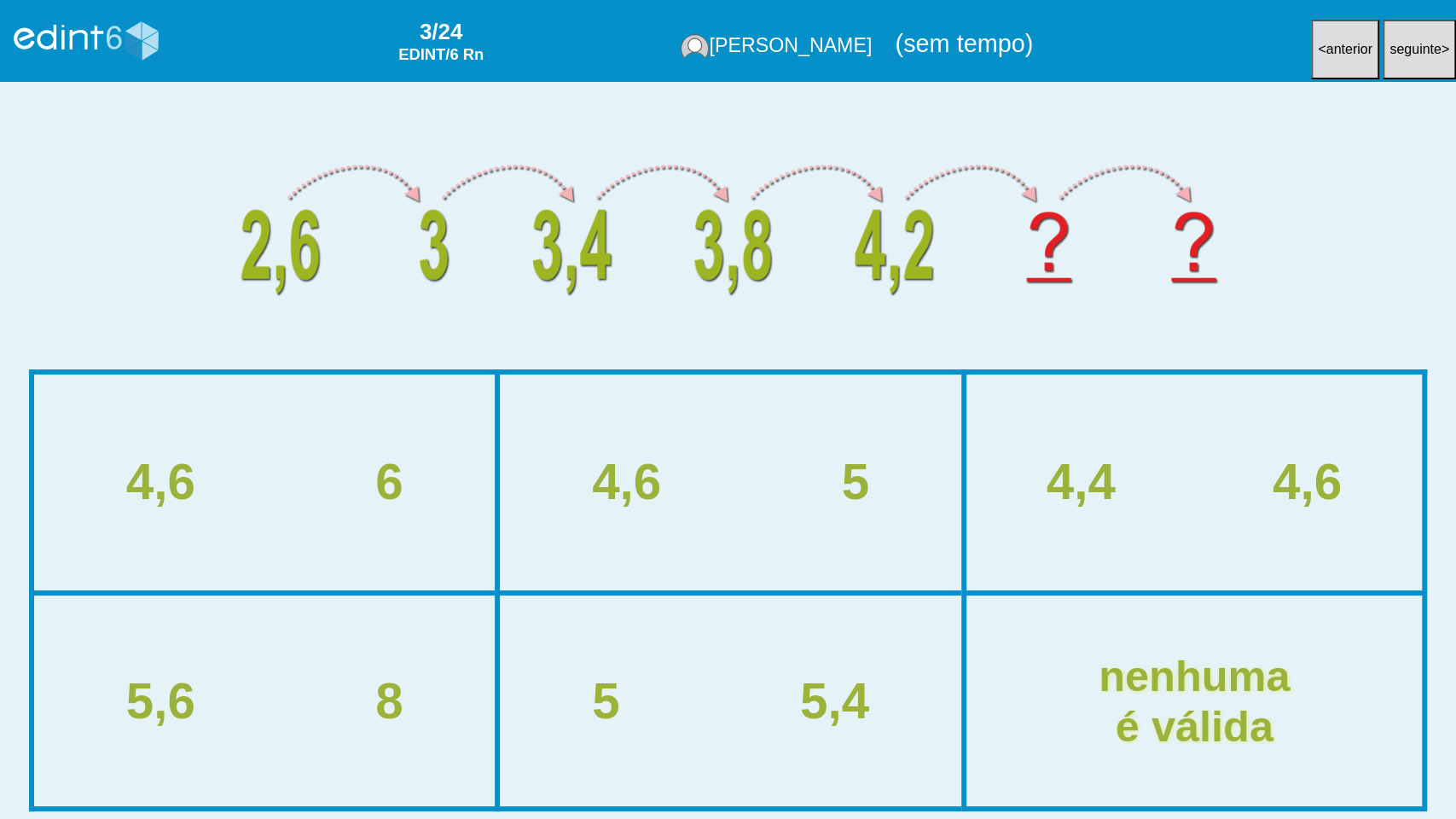
click at [1227, 657] on div "nenhuma é válida" at bounding box center [1194, 700] width 191 height 101
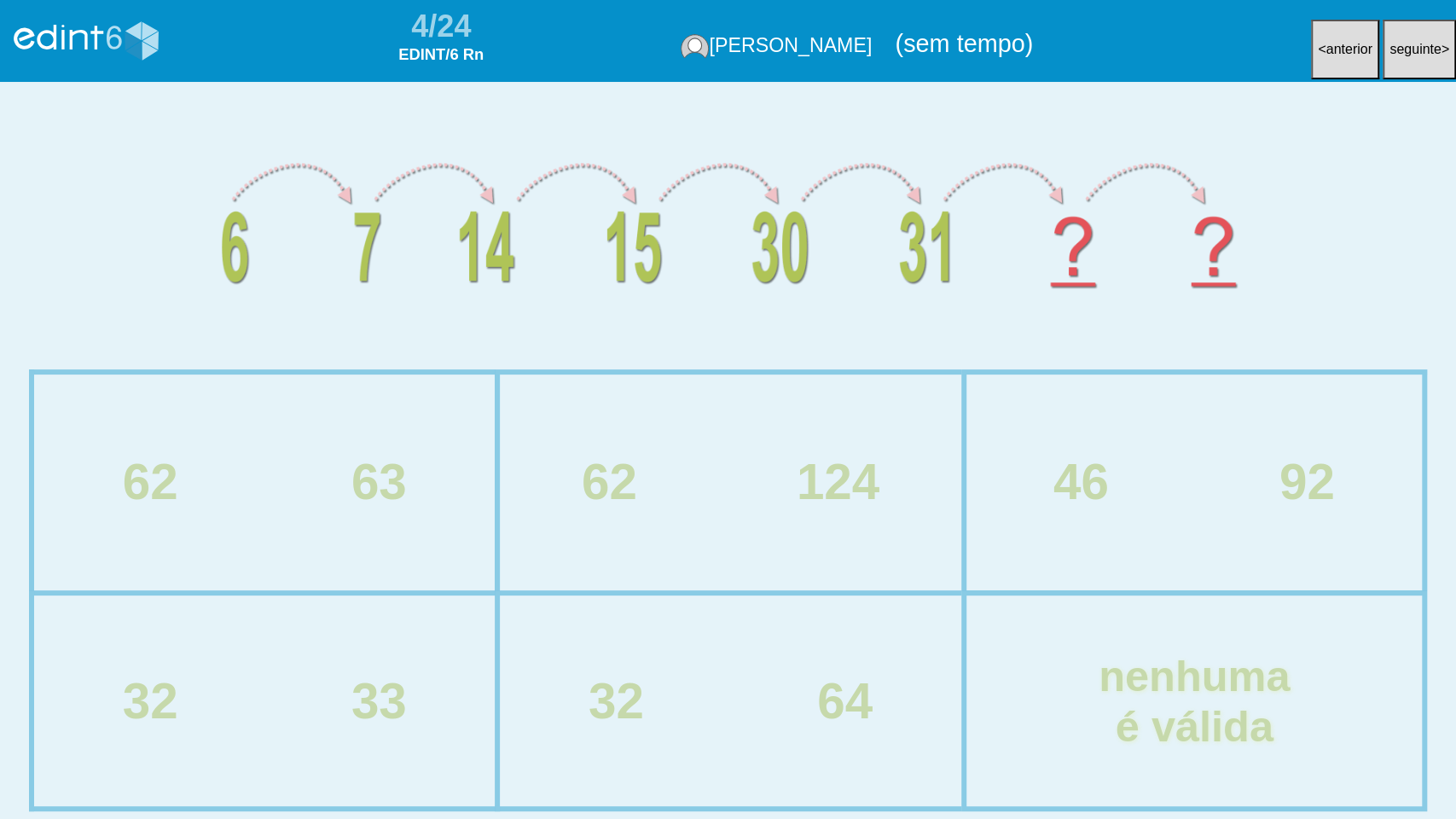
click at [1116, 657] on div "nenhuma é válida" at bounding box center [1194, 700] width 191 height 101
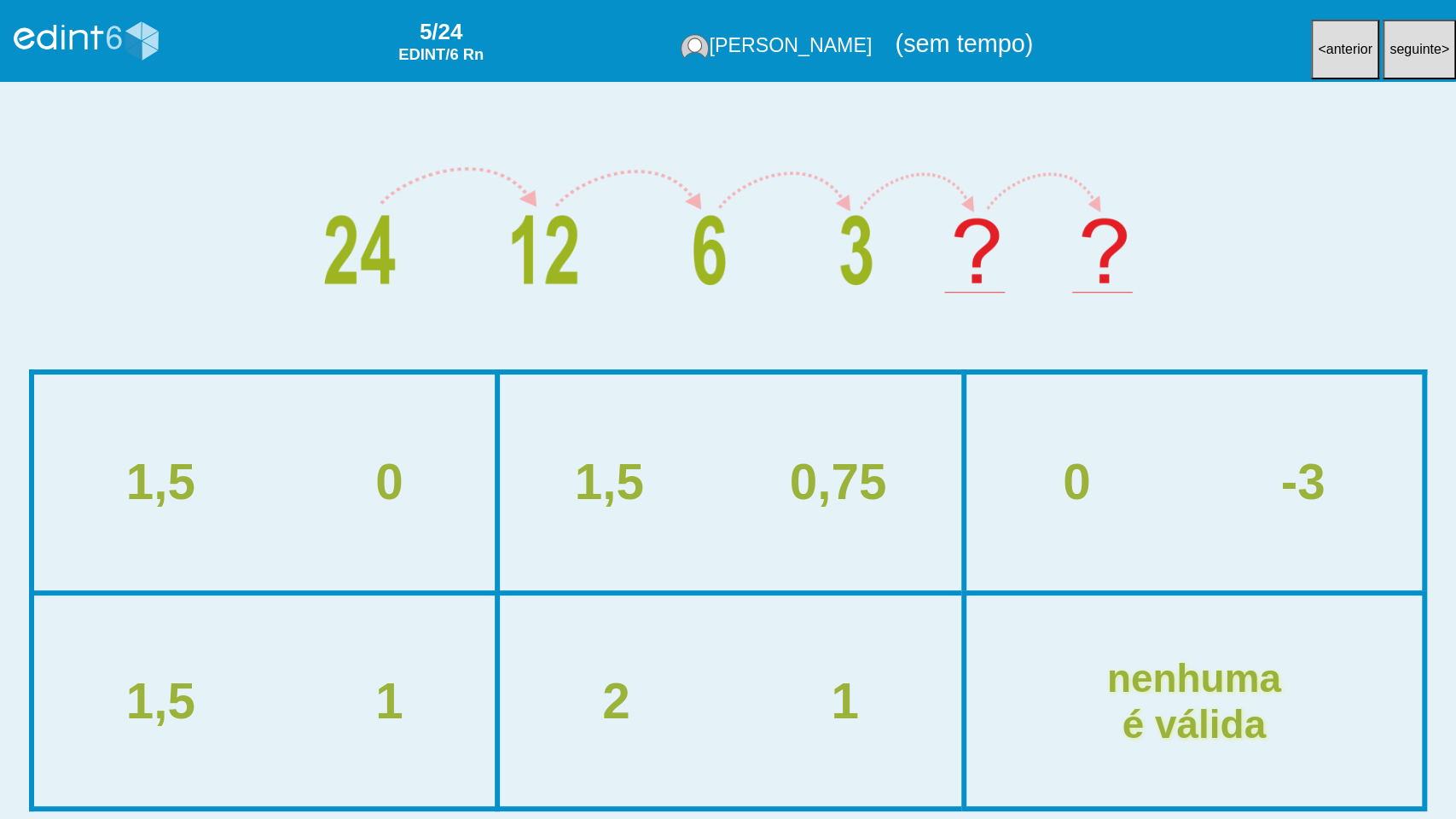
click at [251, 241] on div at bounding box center [728, 229] width 1398 height 222
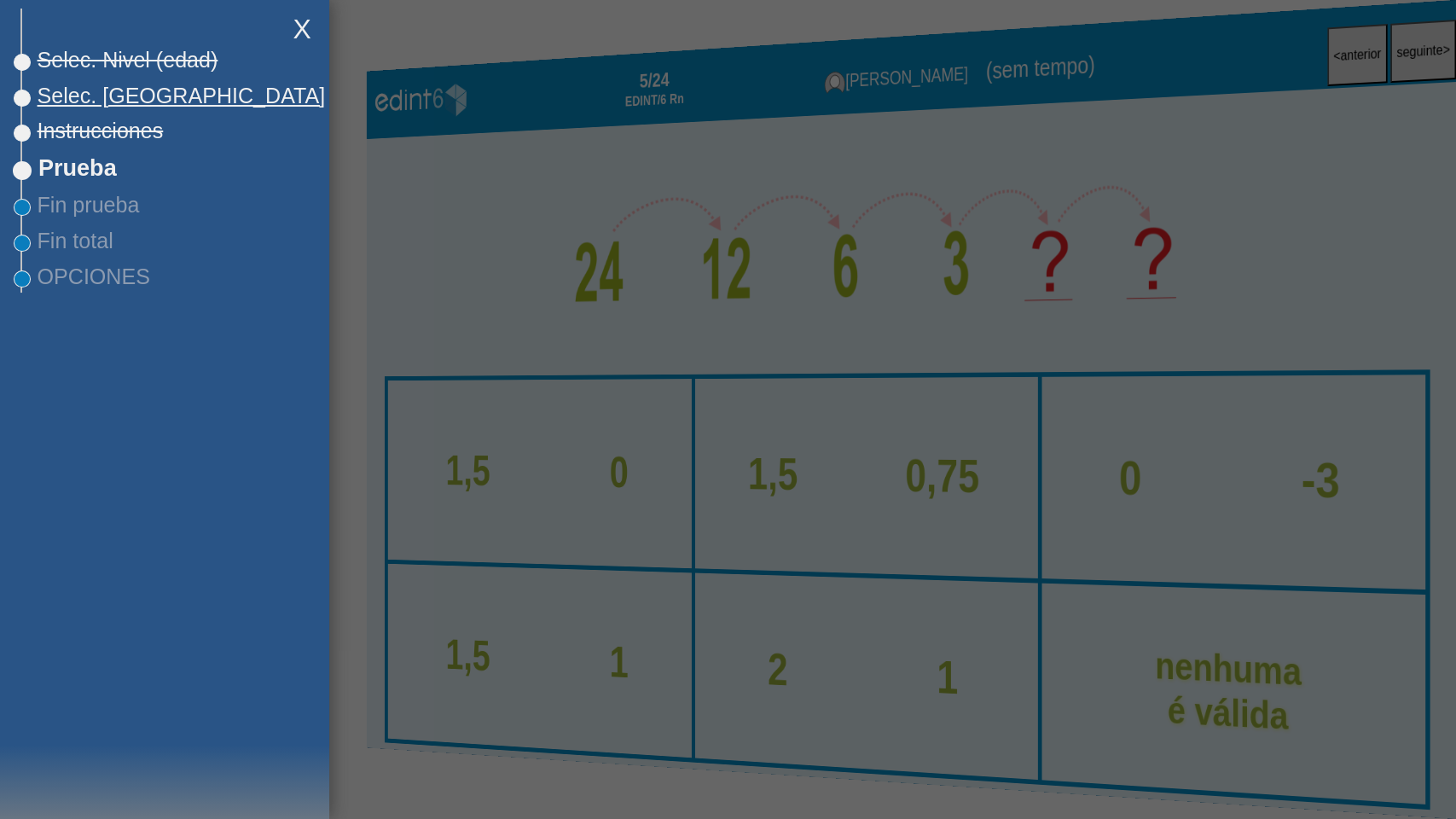
click at [138, 93] on span "Selec. [GEOGRAPHIC_DATA]" at bounding box center [174, 95] width 303 height 25
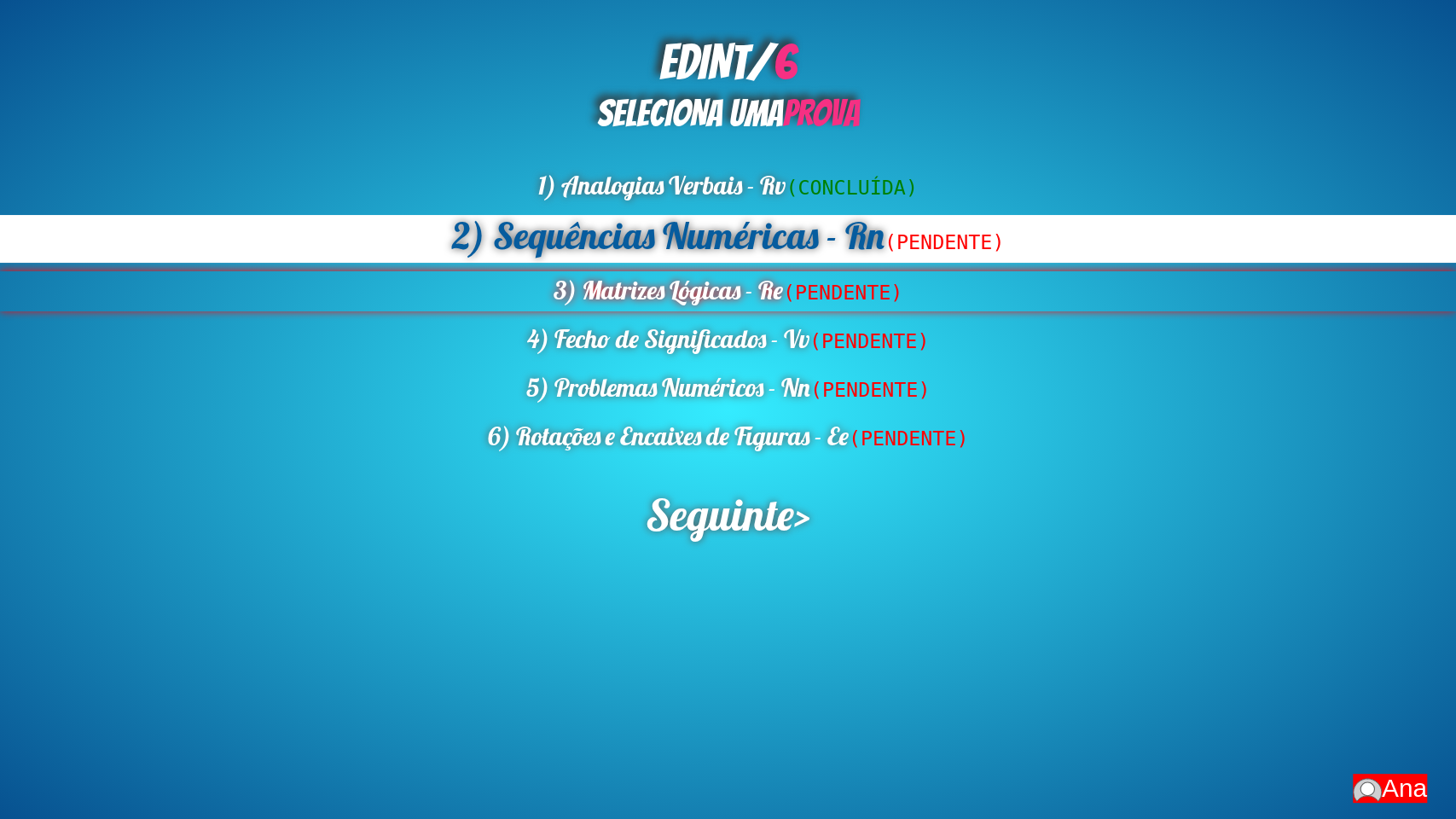
click at [711, 294] on div "3) Matrizes Lógicas - Re (PENDENTE)" at bounding box center [728, 291] width 1456 height 40
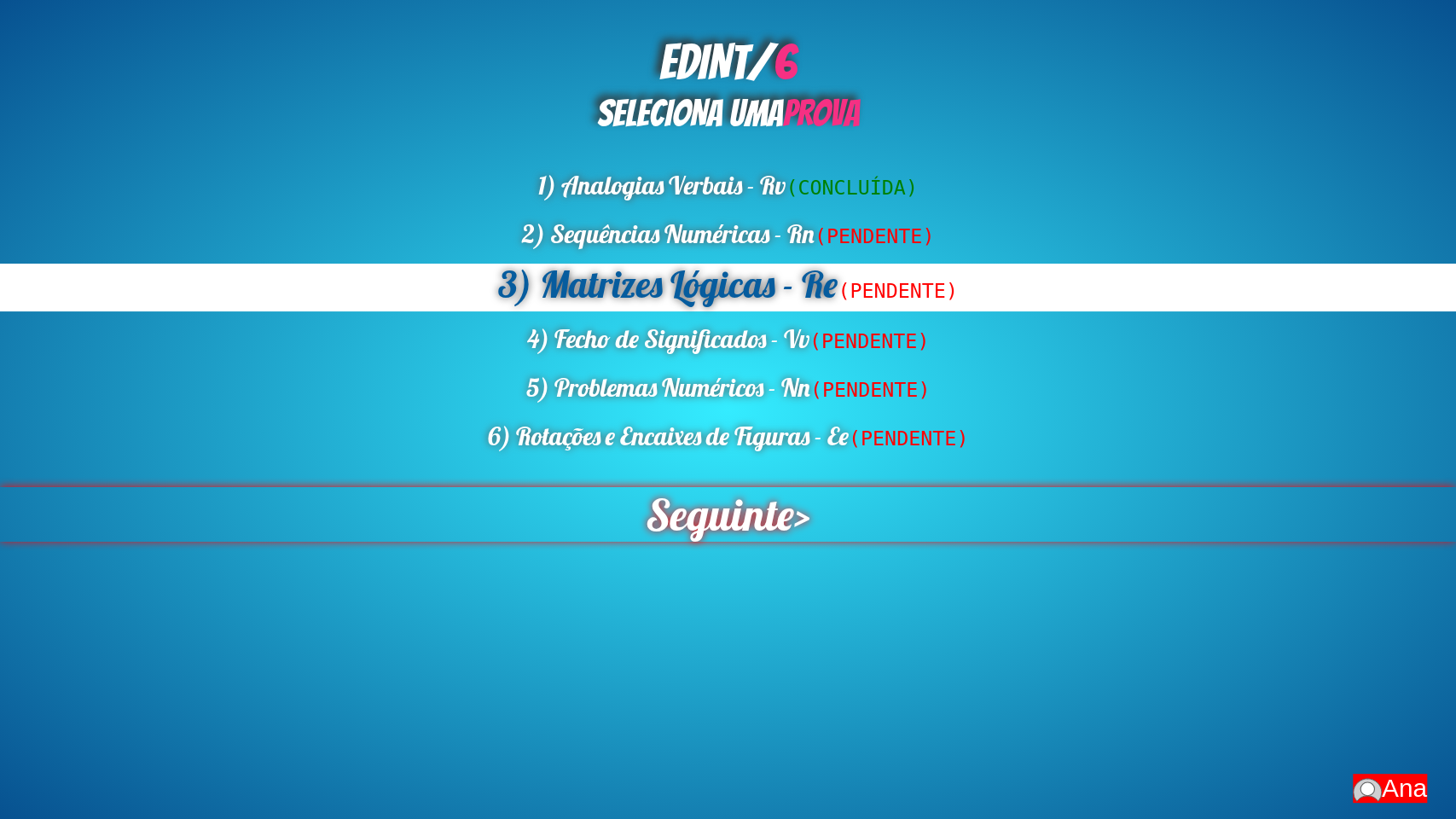
click at [723, 539] on span "Seguinte" at bounding box center [719, 515] width 149 height 55
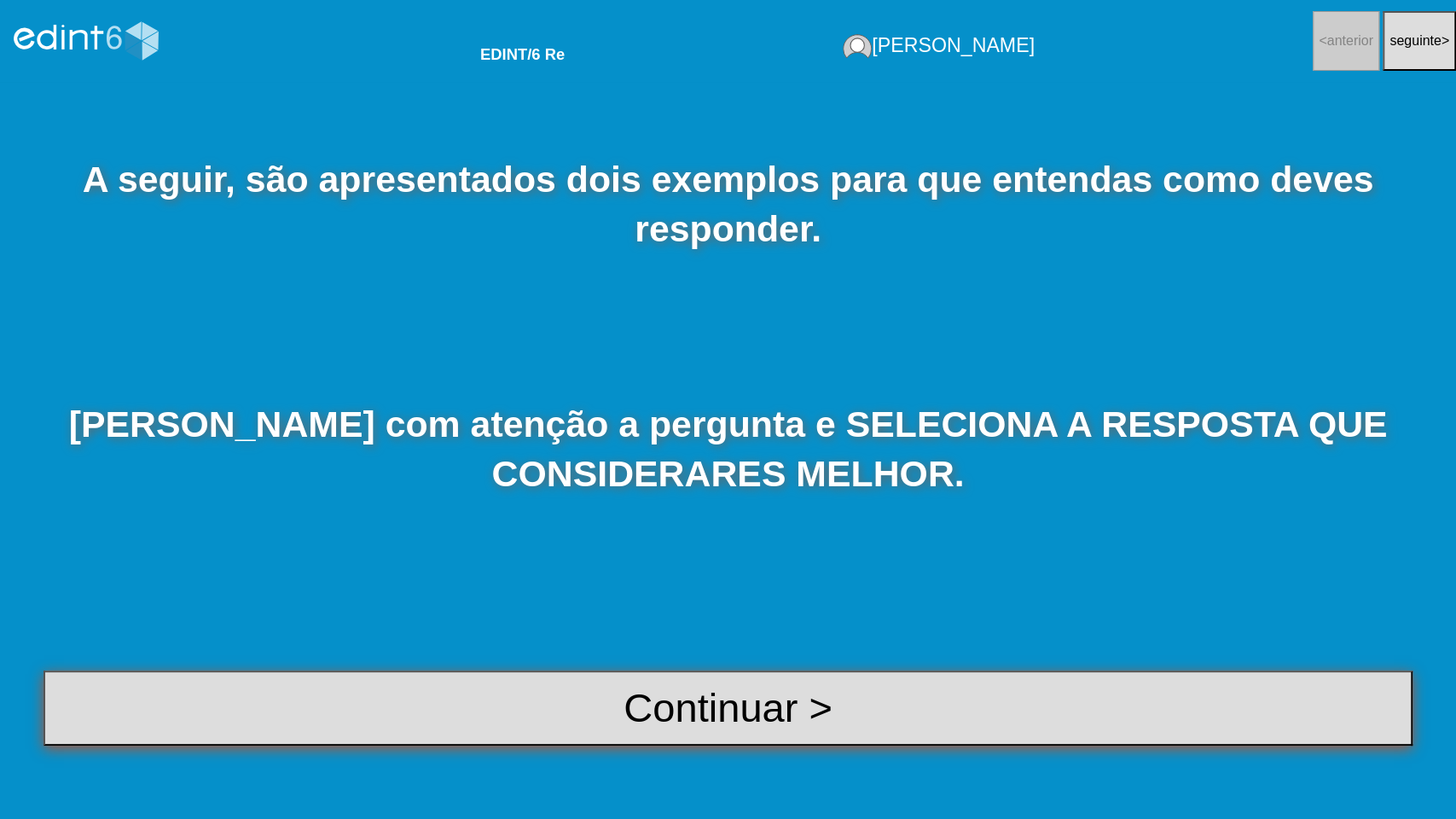
click at [755, 657] on button "Continuar >" at bounding box center [728, 707] width 1369 height 75
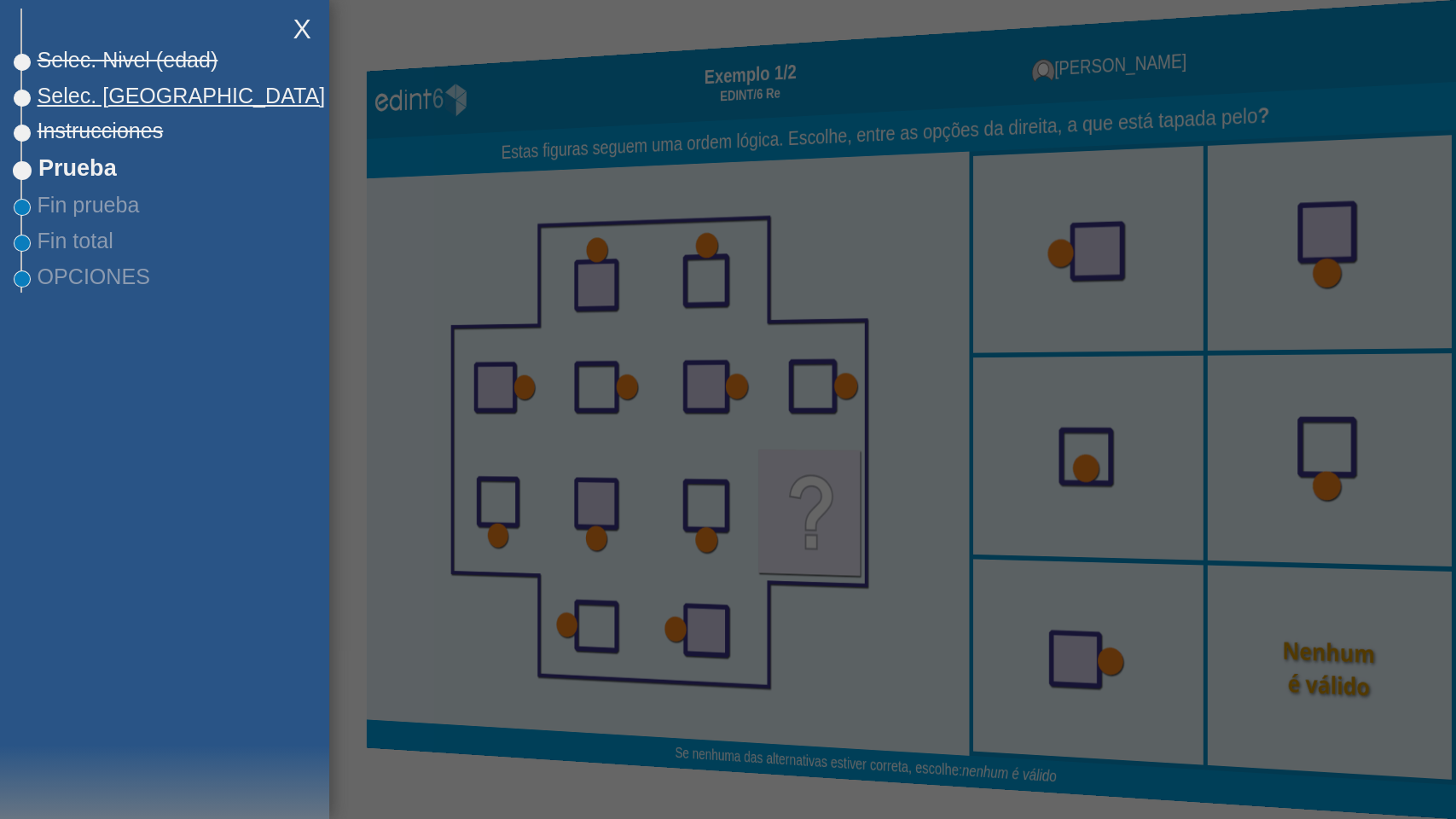
click at [109, 102] on span "Selec. [GEOGRAPHIC_DATA]" at bounding box center [174, 95] width 303 height 25
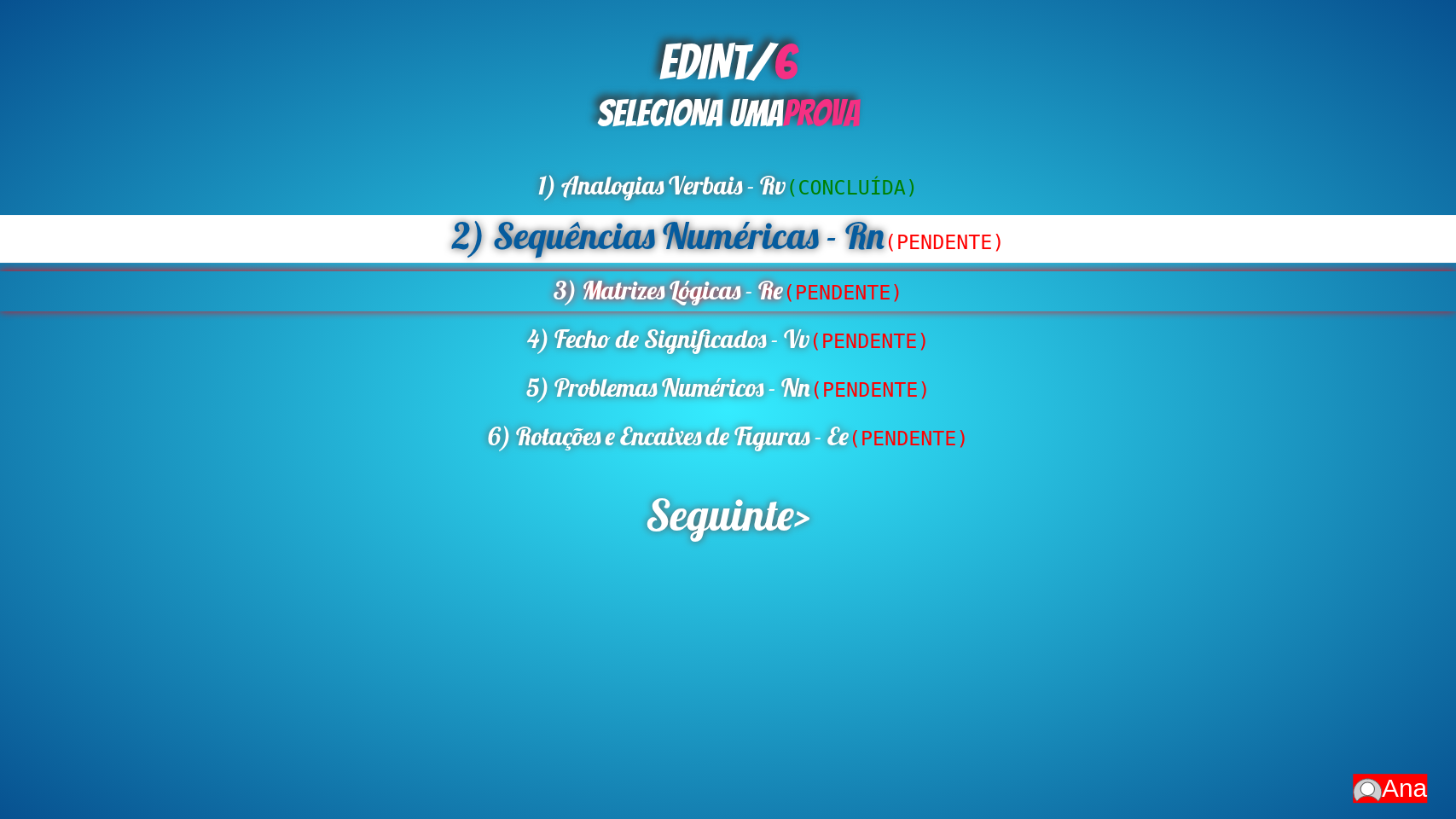
click at [713, 296] on div "3) Matrizes Lógicas - Re (PENDENTE)" at bounding box center [728, 291] width 1456 height 40
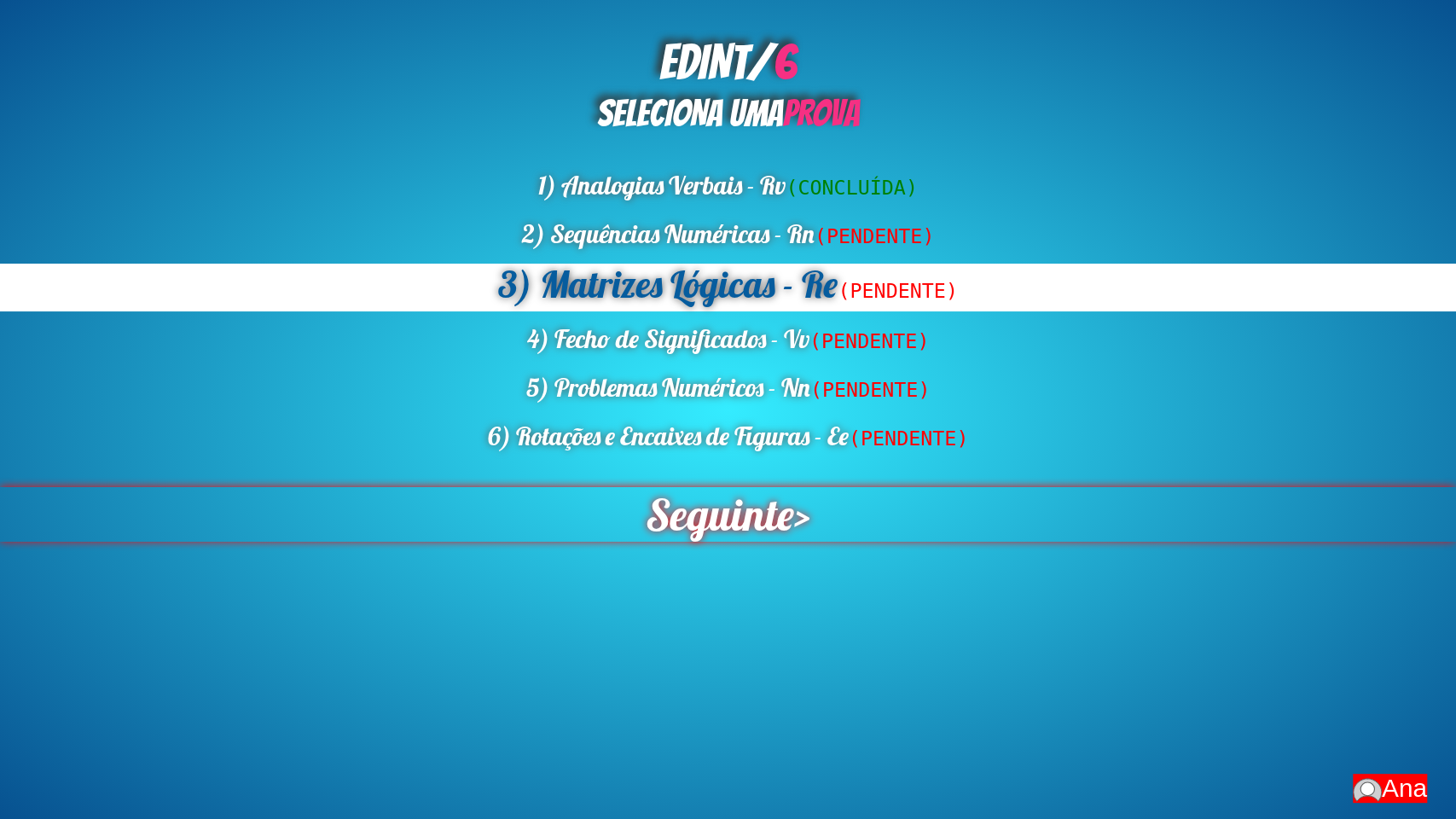
click at [762, 532] on span "Seguinte" at bounding box center [719, 515] width 149 height 55
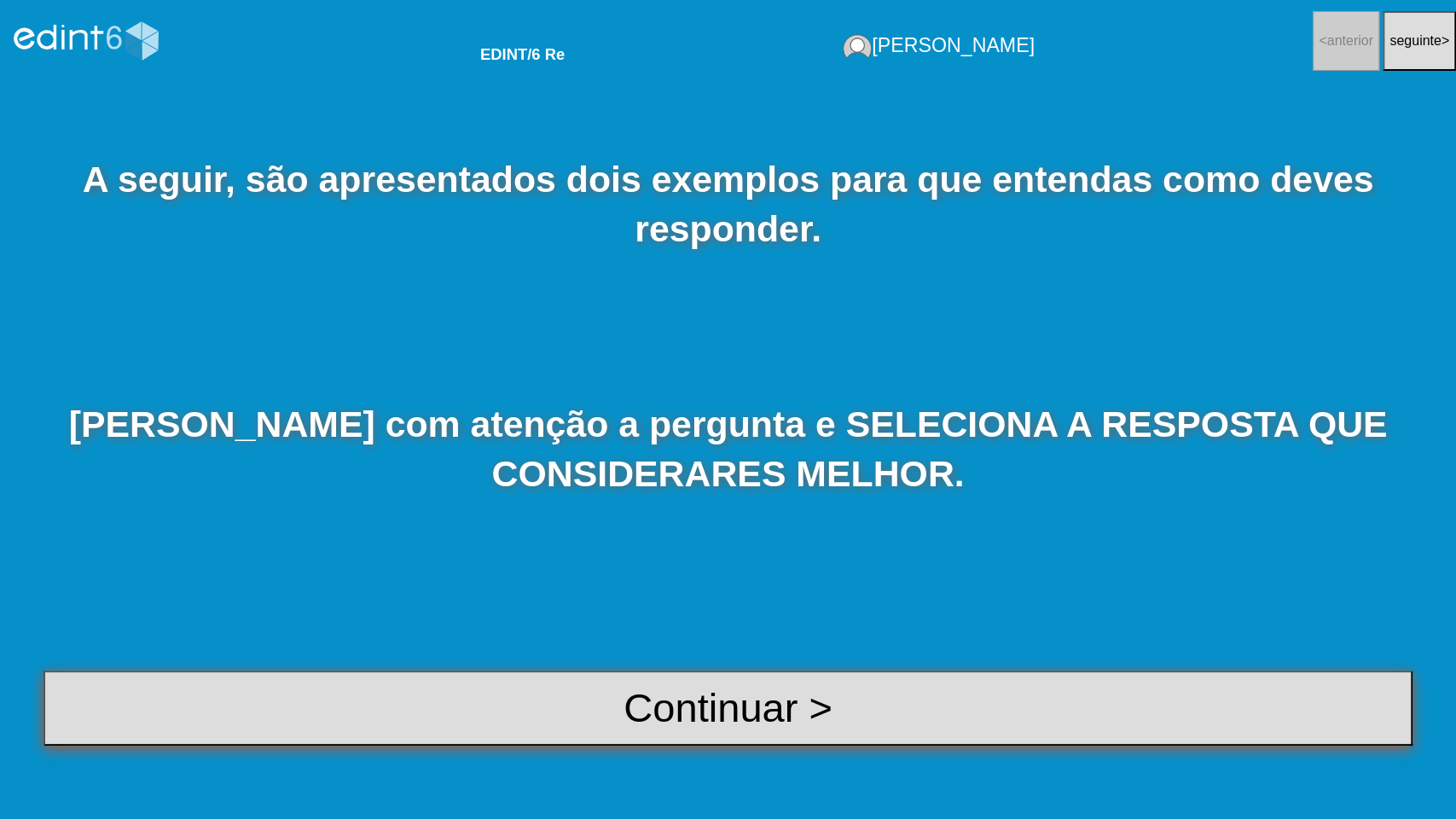
click at [717, 657] on button "Continuar >" at bounding box center [728, 707] width 1369 height 75
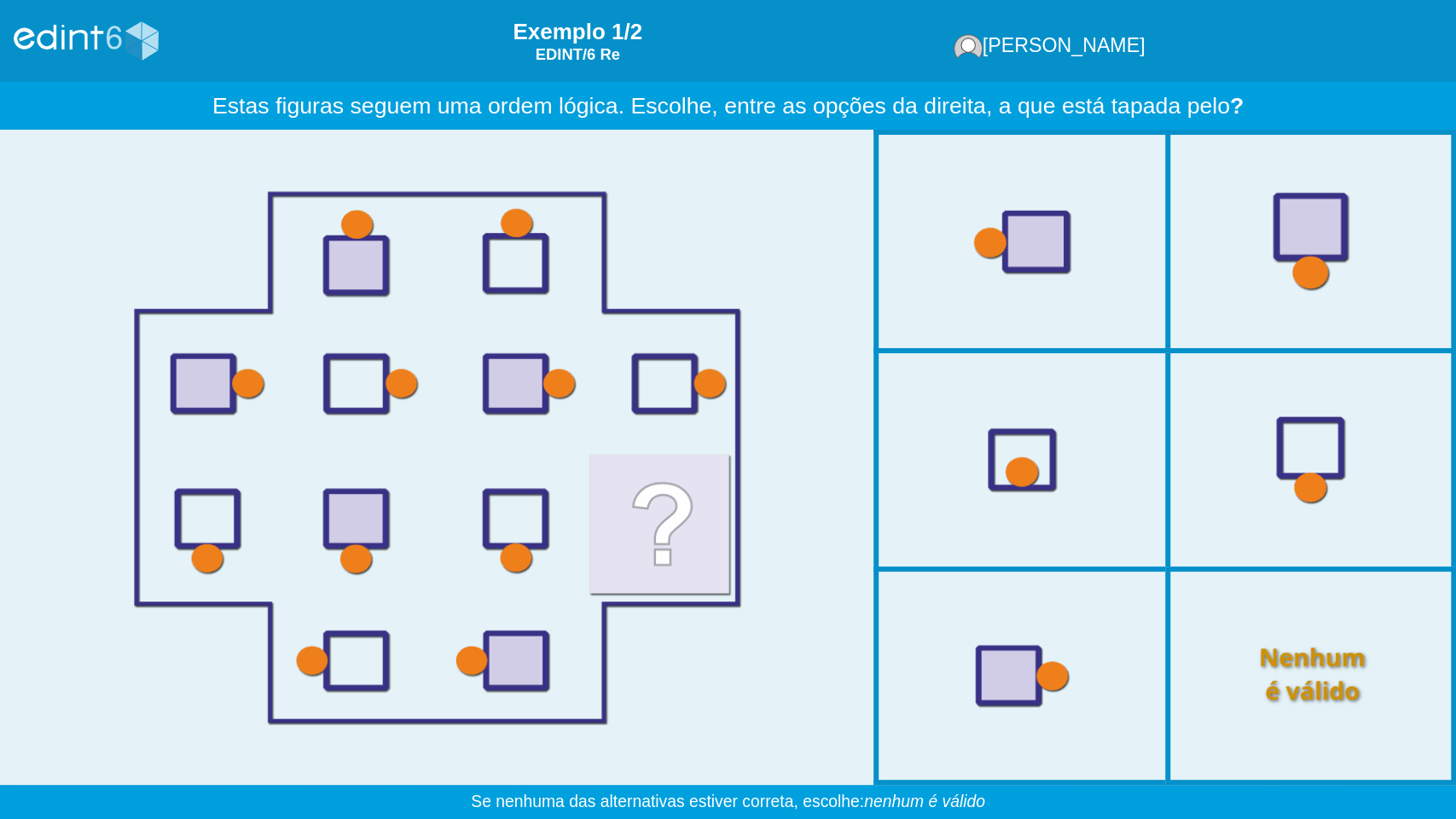
click at [1287, 295] on div at bounding box center [1309, 241] width 283 height 235
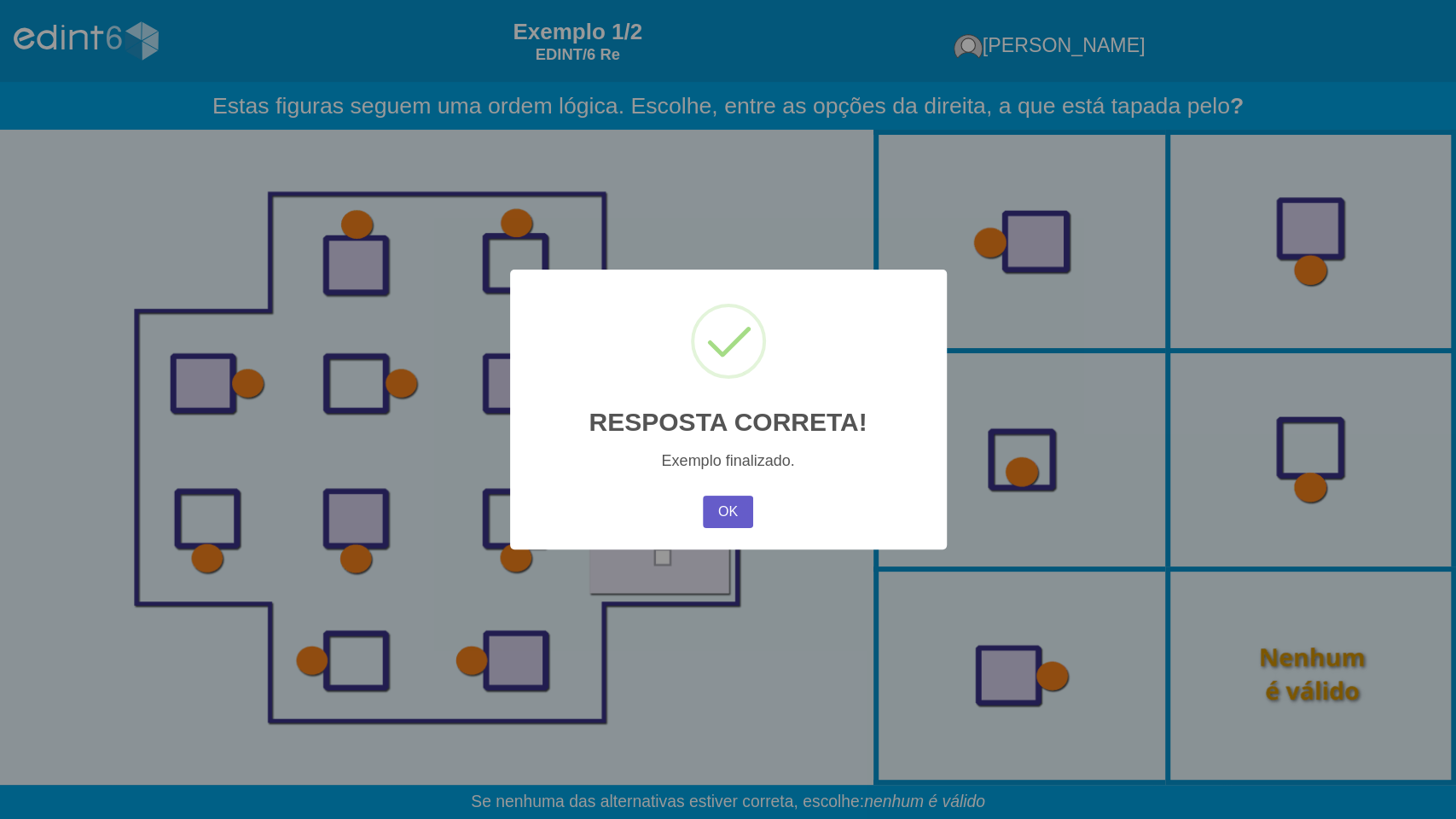
click at [738, 514] on button "OK" at bounding box center [728, 511] width 50 height 33
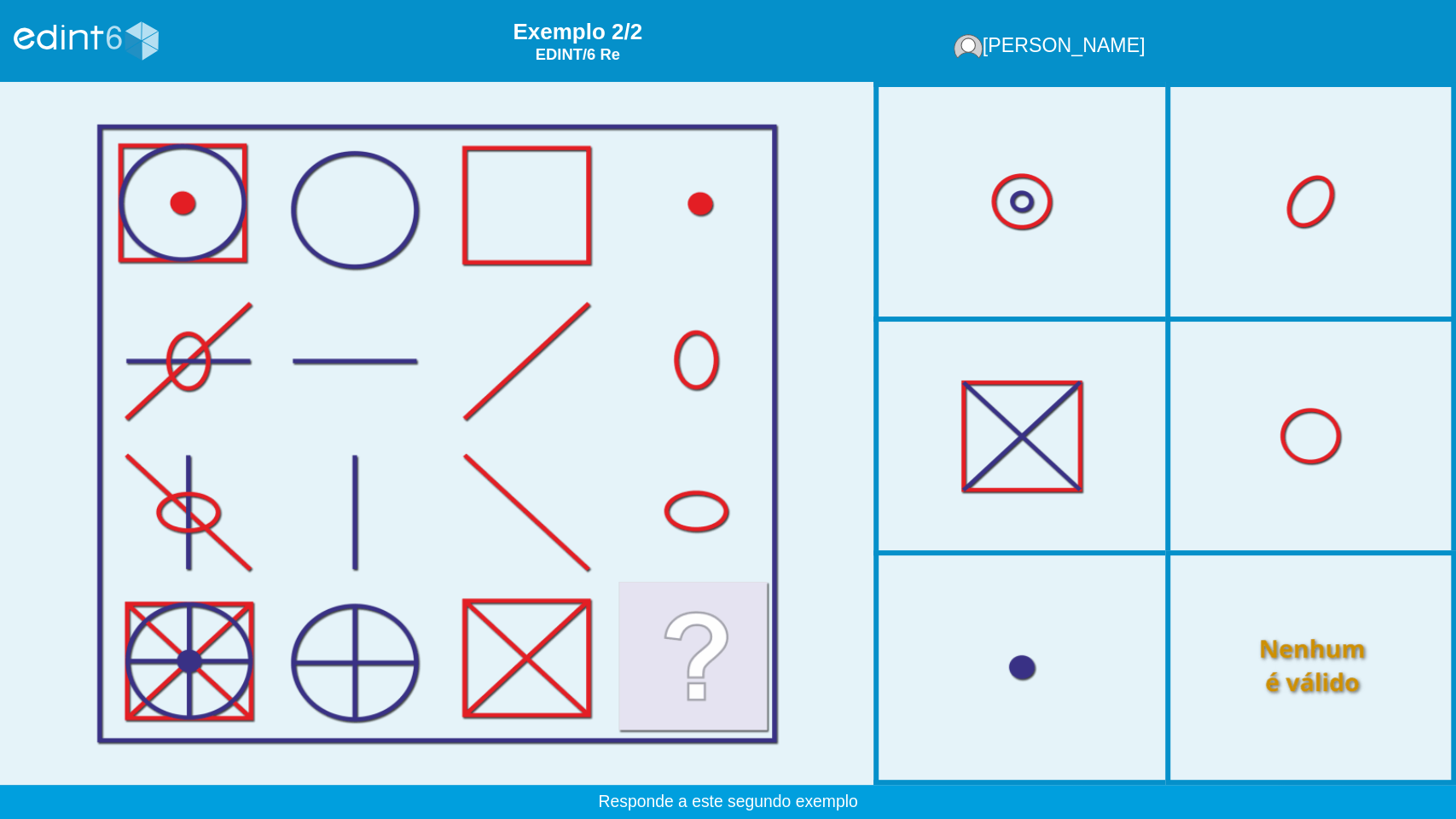
click at [964, 655] on div at bounding box center [1021, 667] width 291 height 242
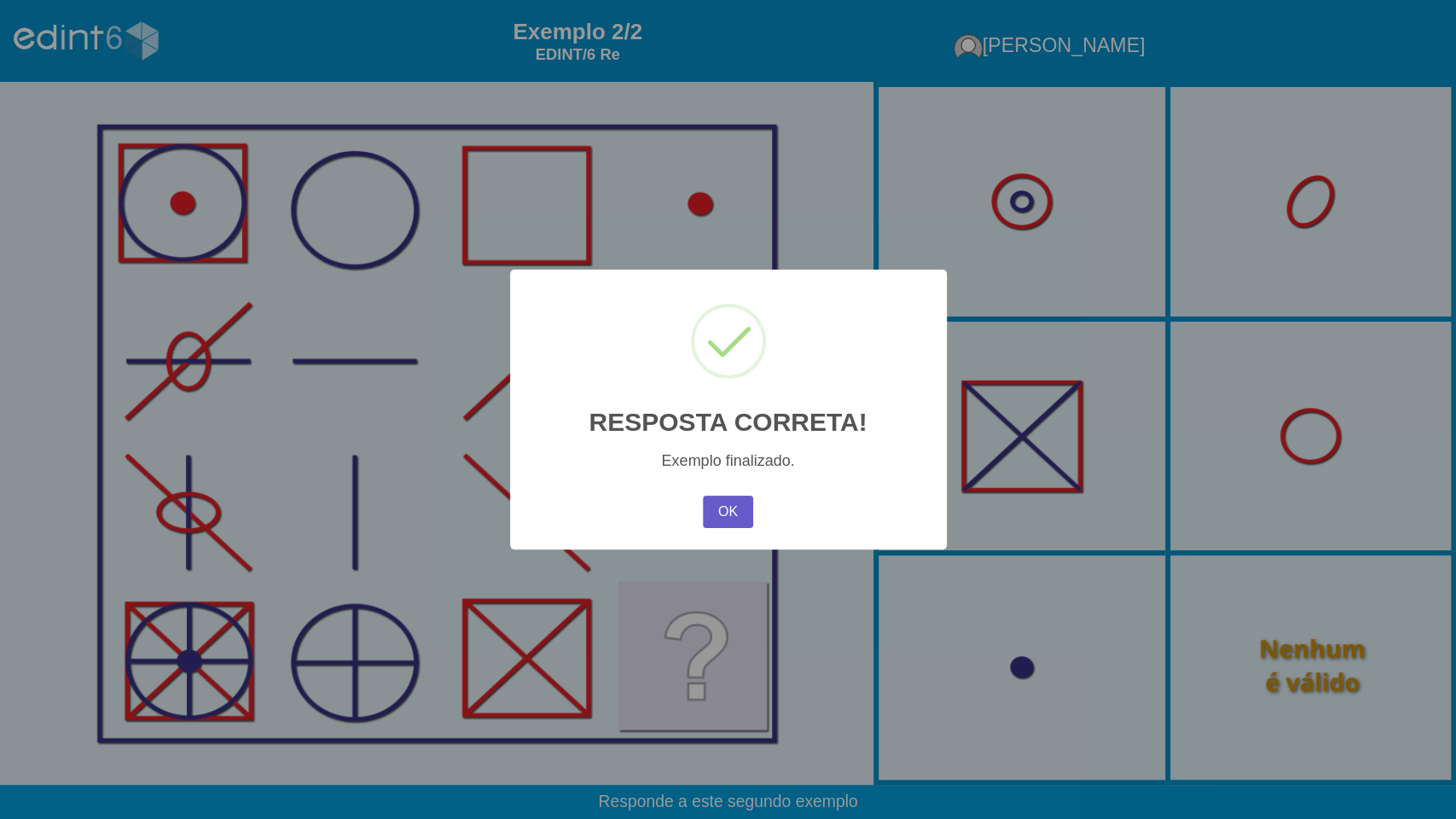
click at [733, 507] on button "OK" at bounding box center [728, 511] width 50 height 33
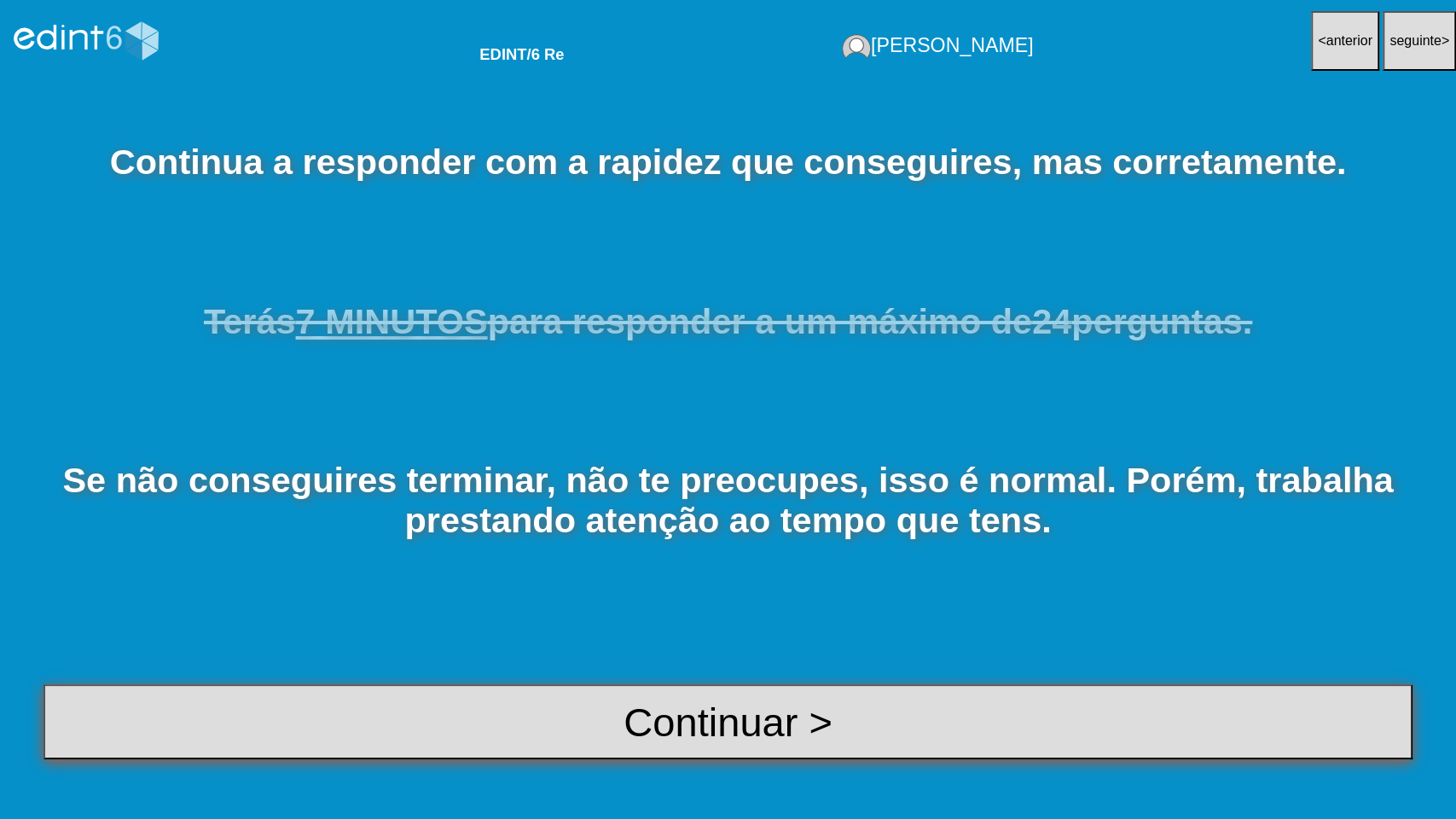
click at [699, 657] on button "Continuar >" at bounding box center [728, 721] width 1369 height 75
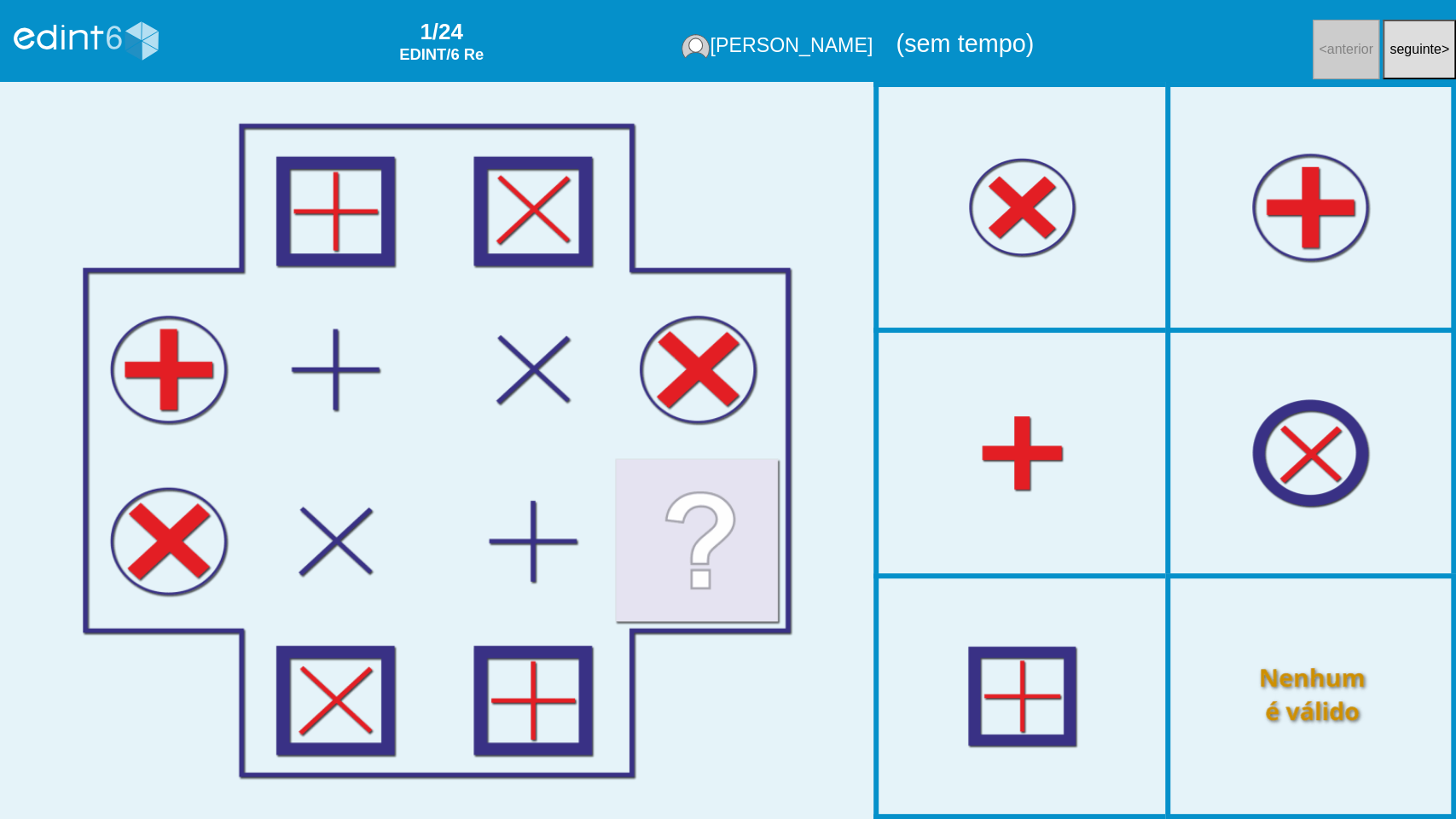
click at [1290, 228] on div at bounding box center [1310, 207] width 291 height 242
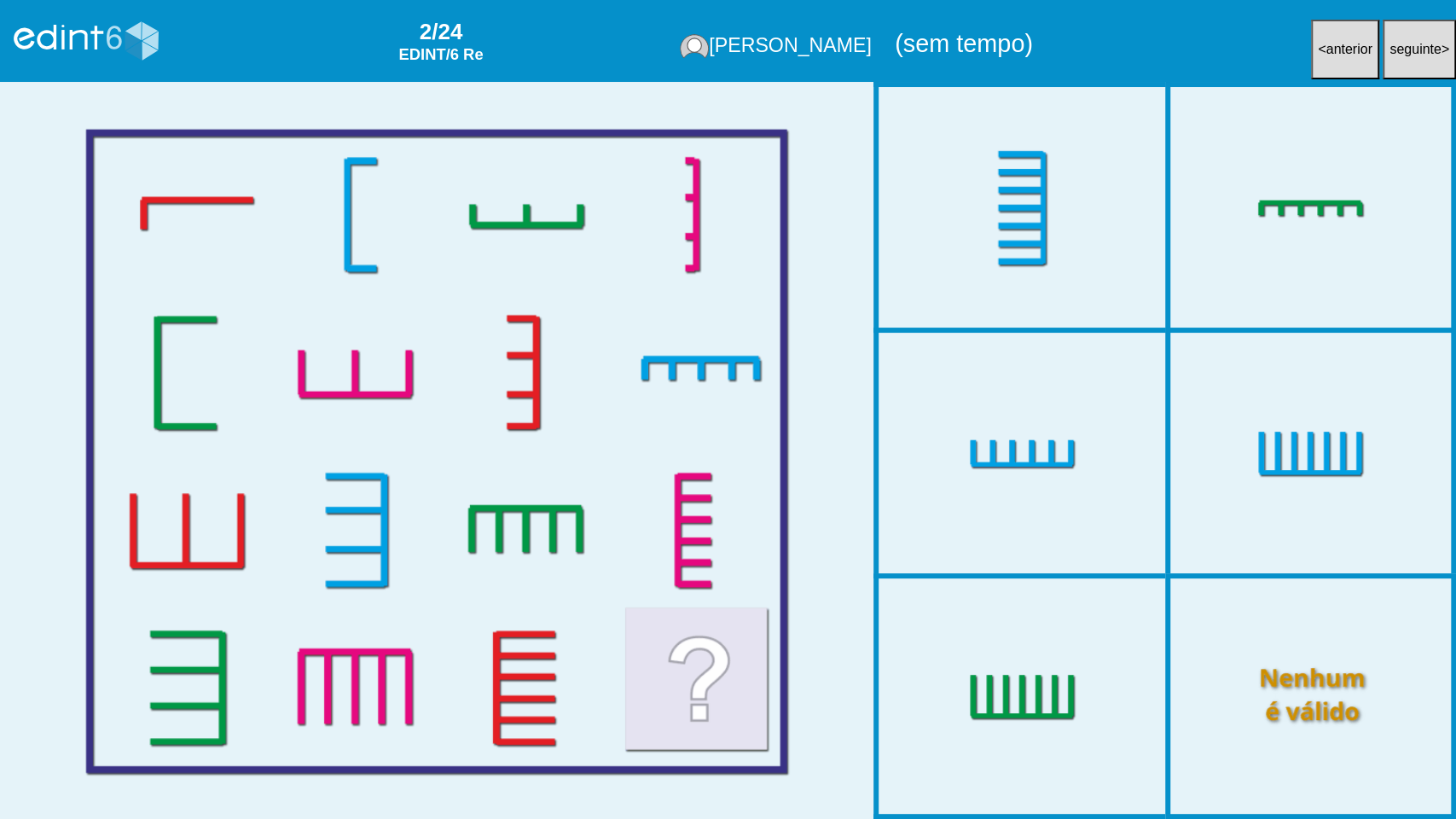
click at [1000, 247] on div at bounding box center [1021, 207] width 291 height 242
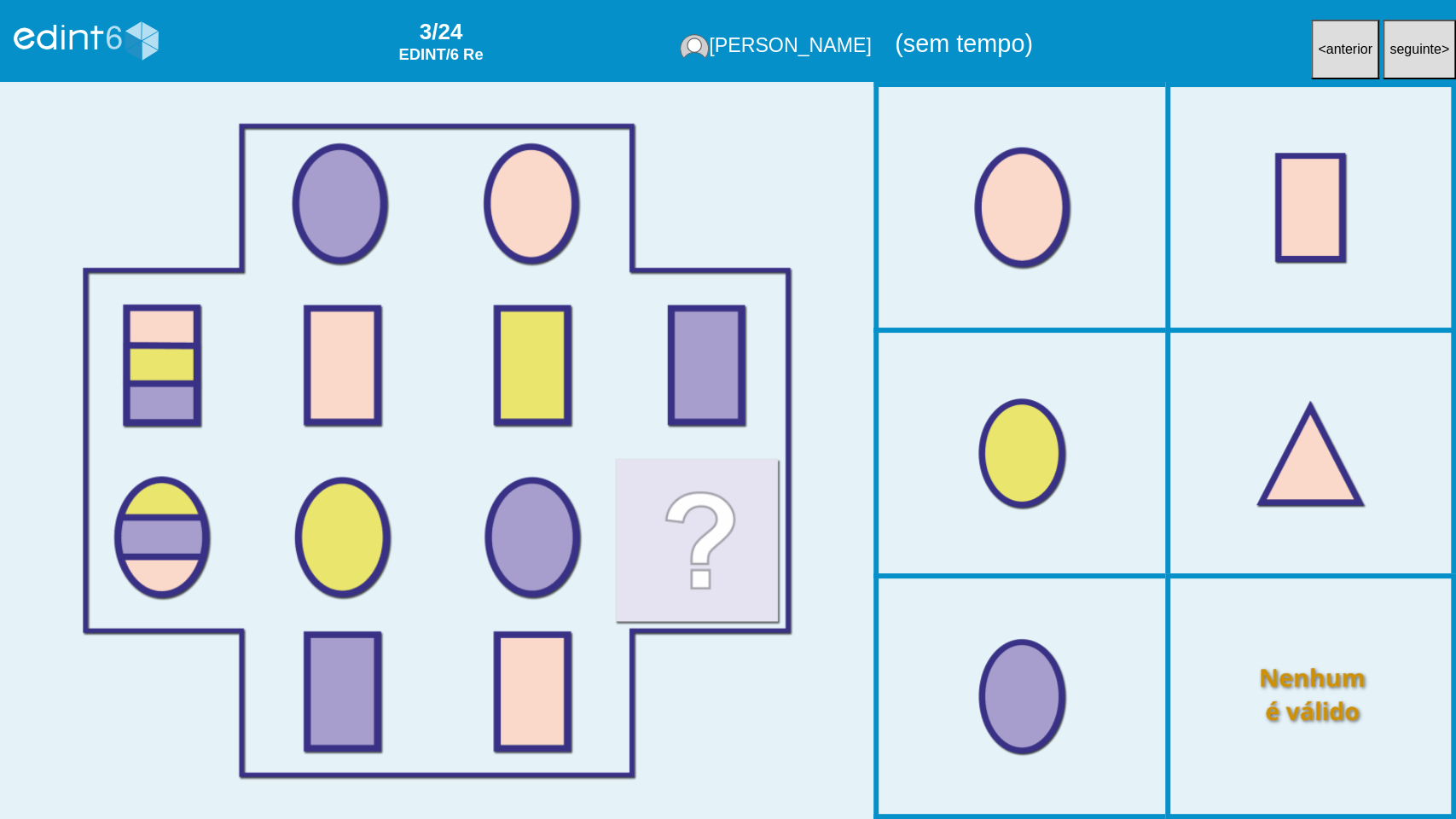
click at [1043, 239] on div at bounding box center [1021, 207] width 291 height 242
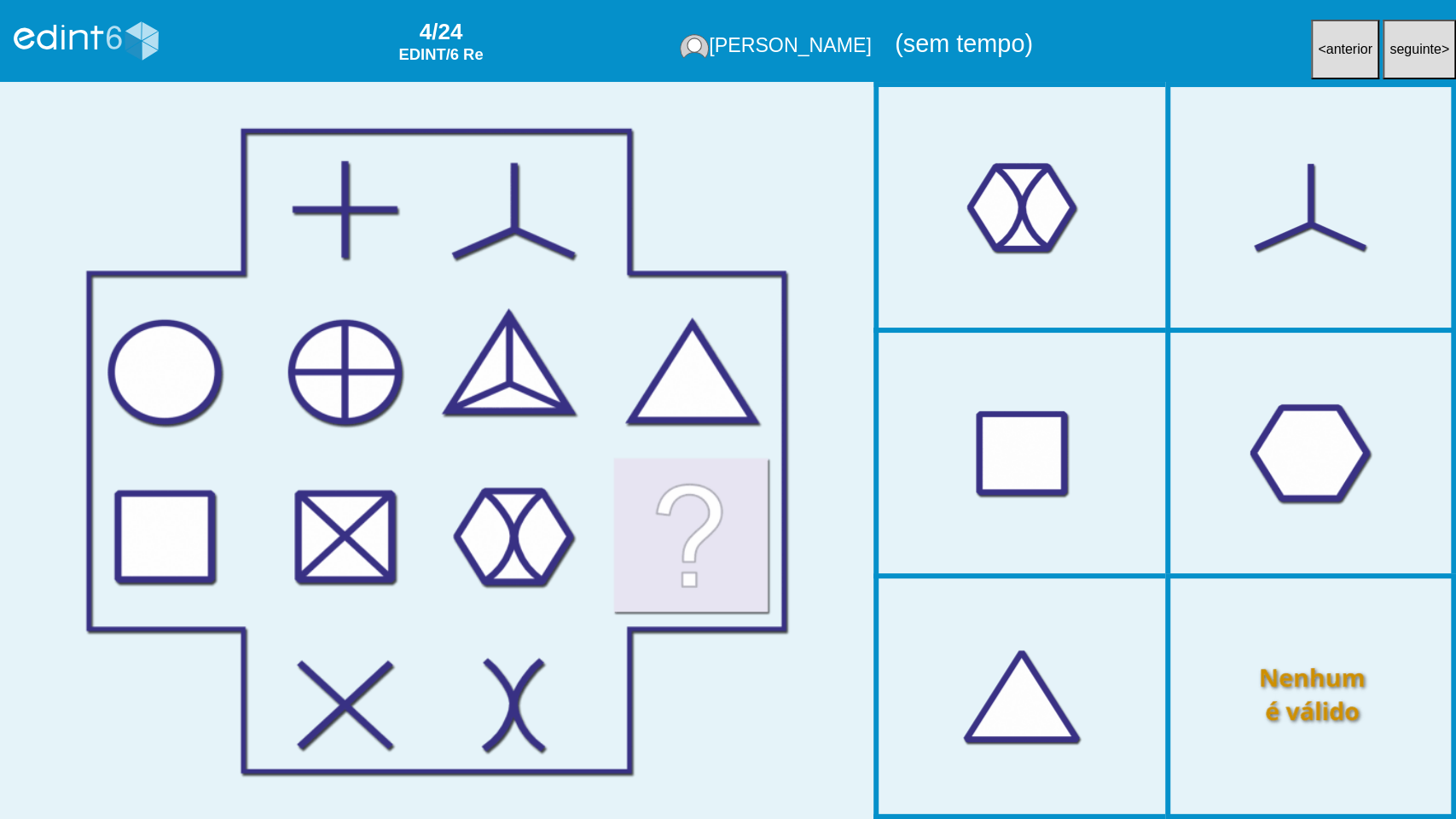
click at [1273, 432] on div at bounding box center [1310, 453] width 291 height 242
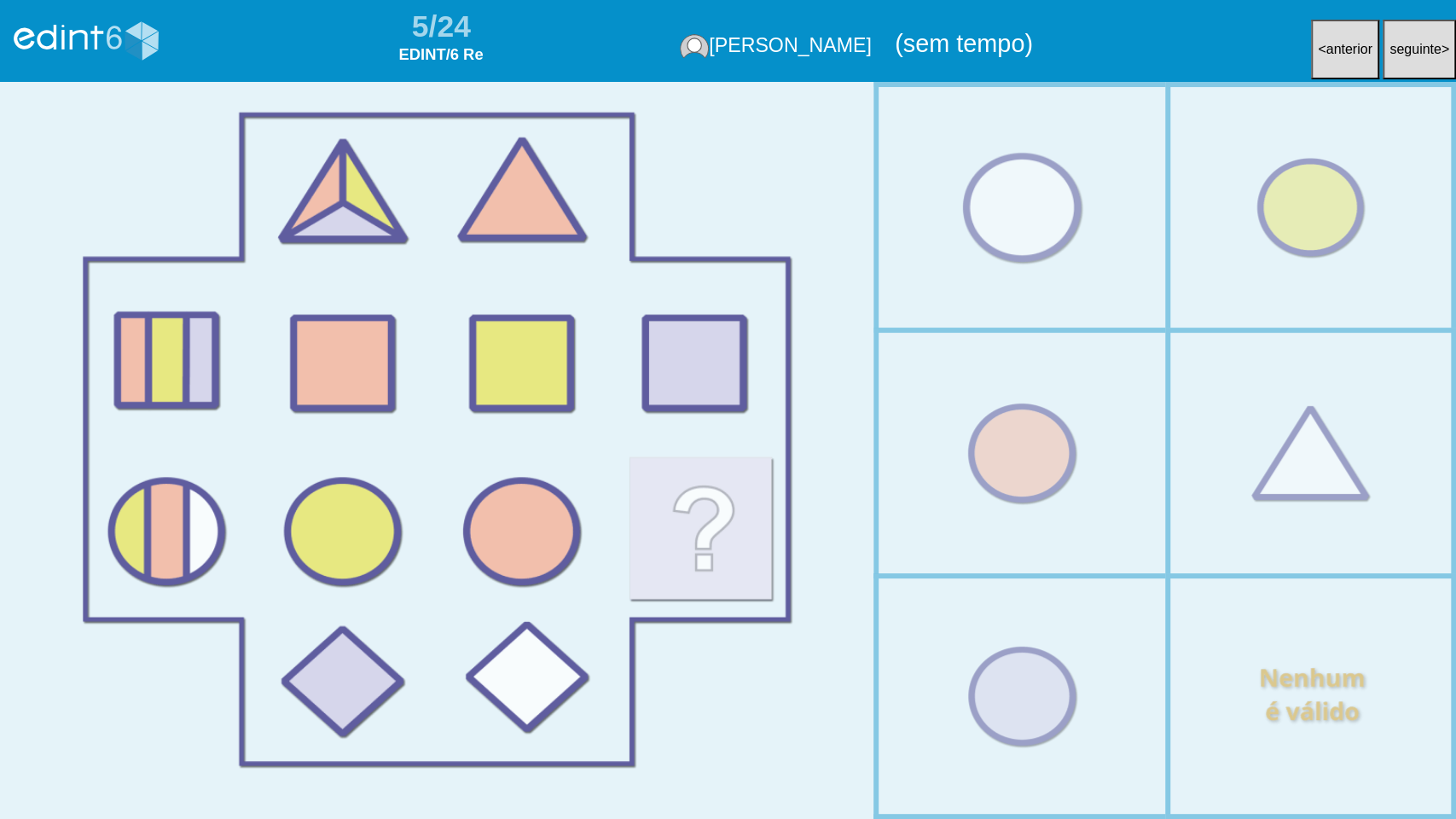
click at [989, 275] on div at bounding box center [1021, 207] width 291 height 242
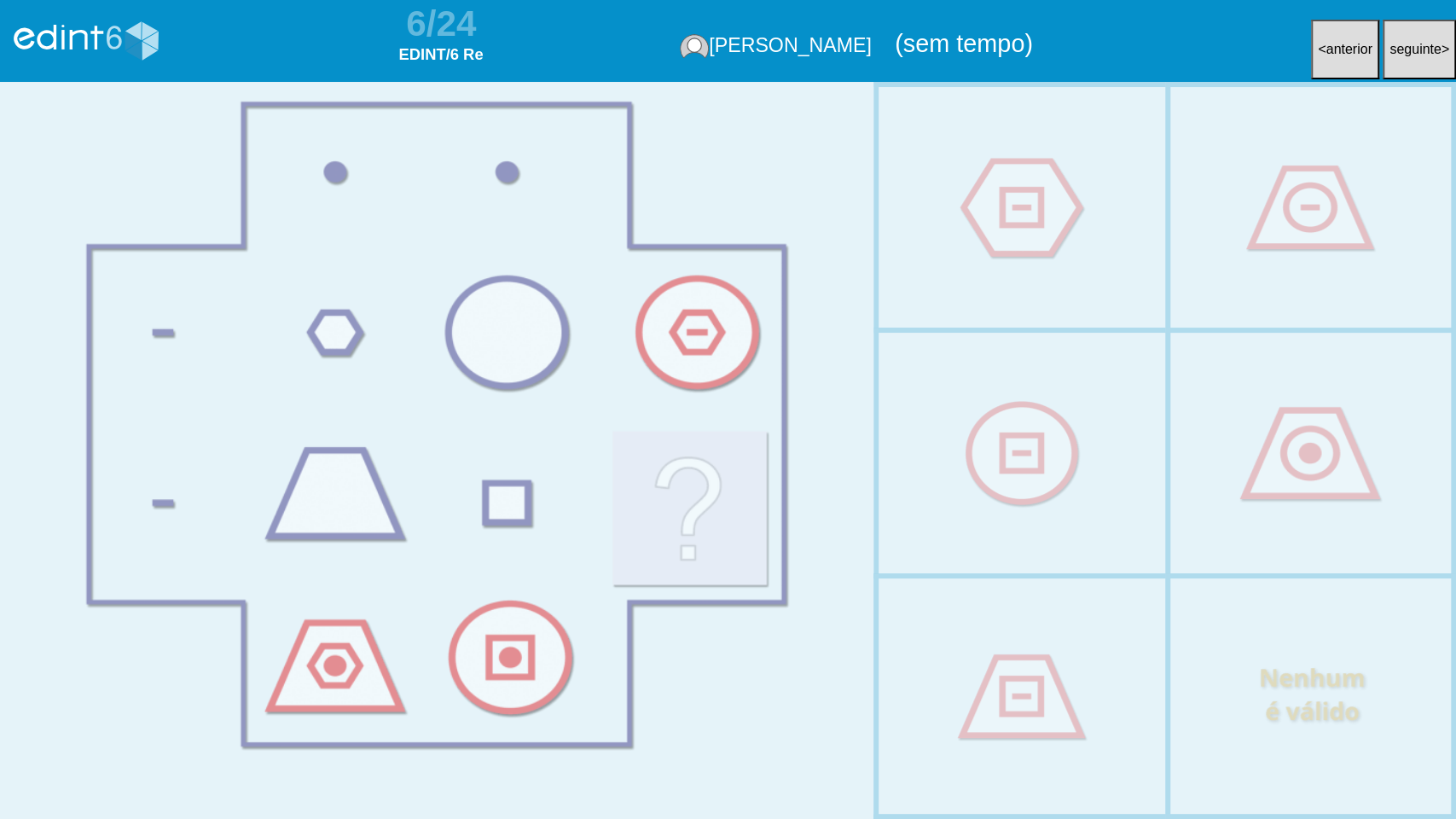
click at [1248, 535] on div at bounding box center [1310, 453] width 291 height 242
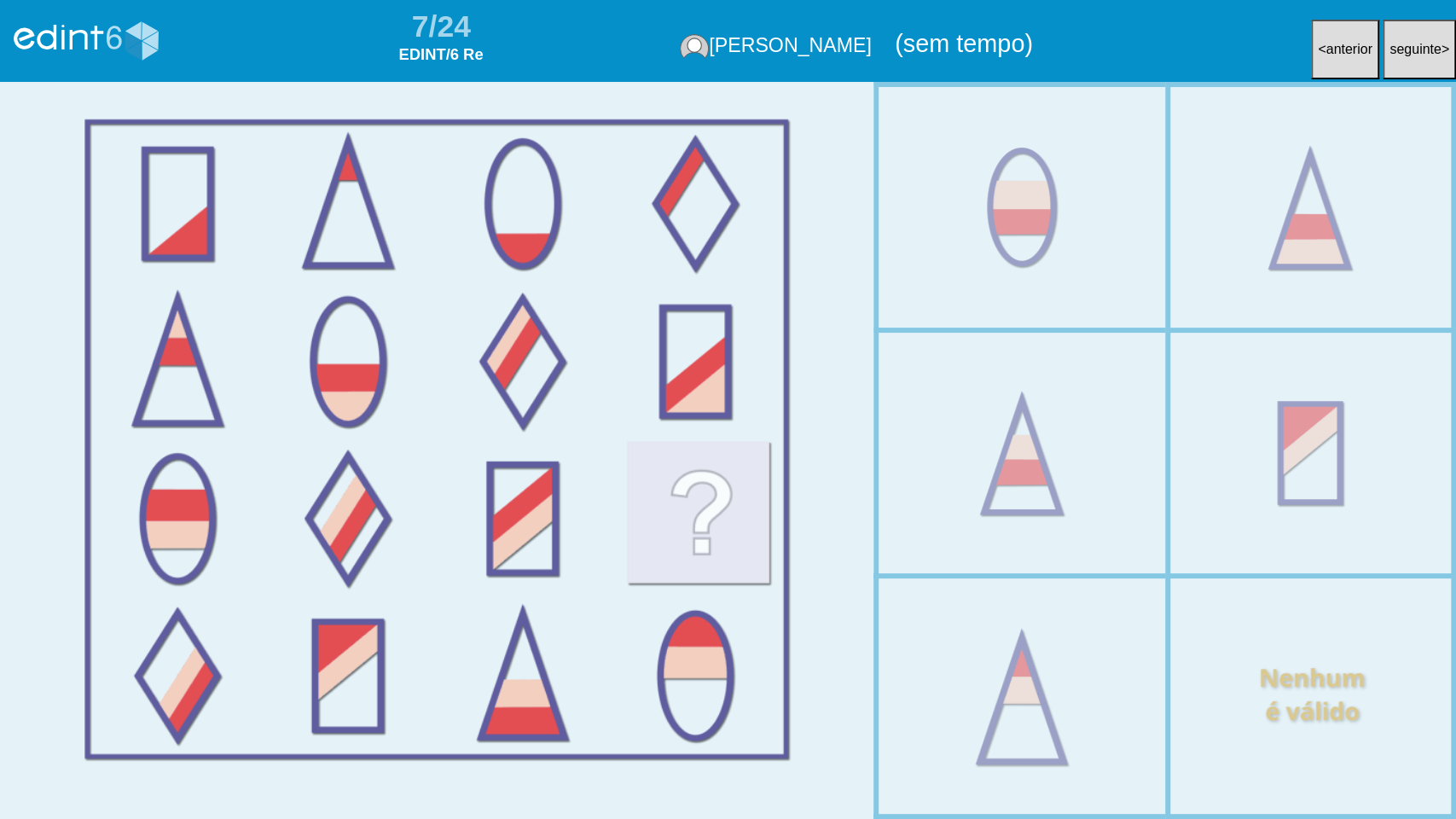
click at [1010, 657] on div at bounding box center [1021, 696] width 291 height 242
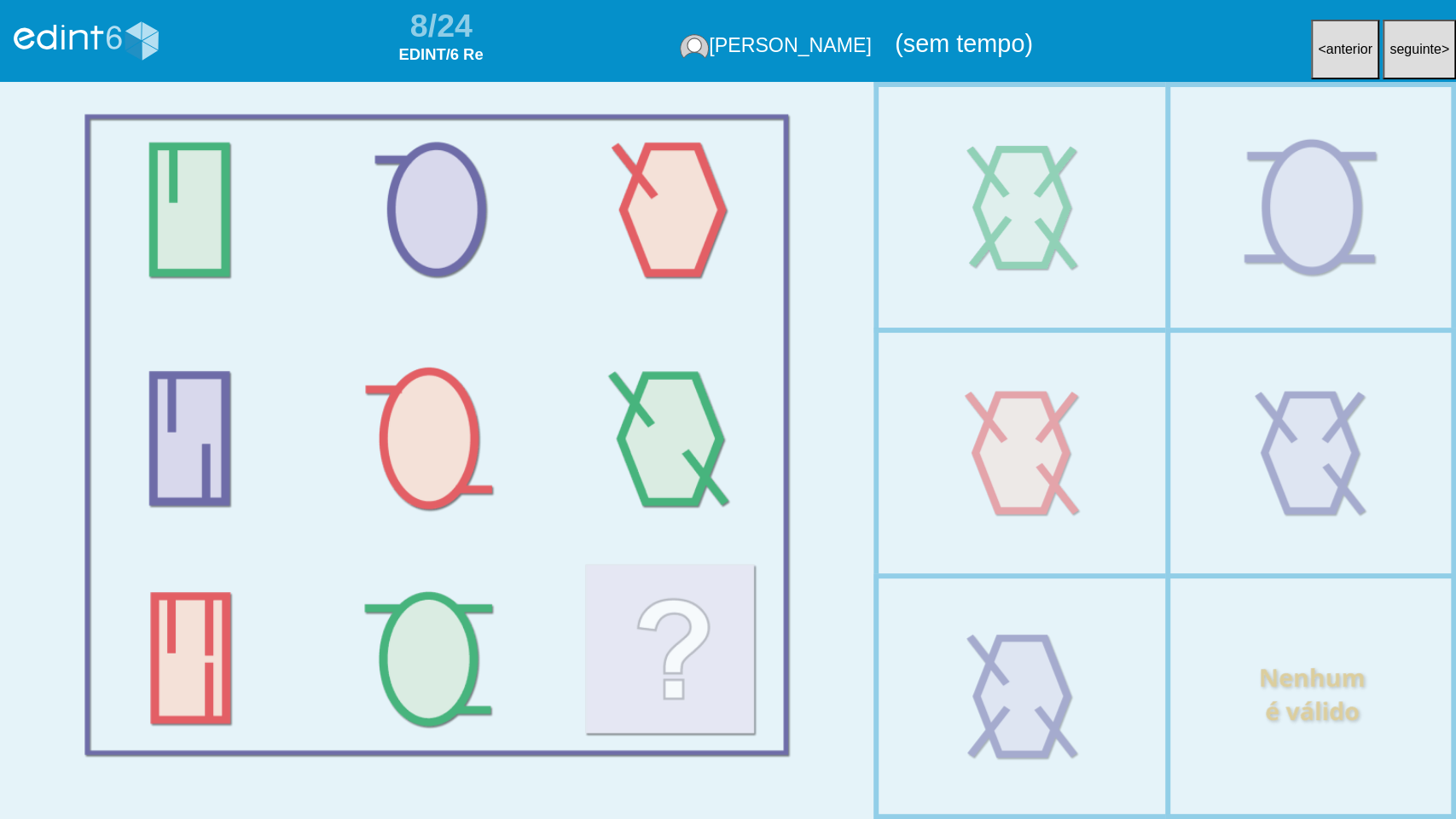
click at [1288, 288] on div at bounding box center [1310, 207] width 291 height 242
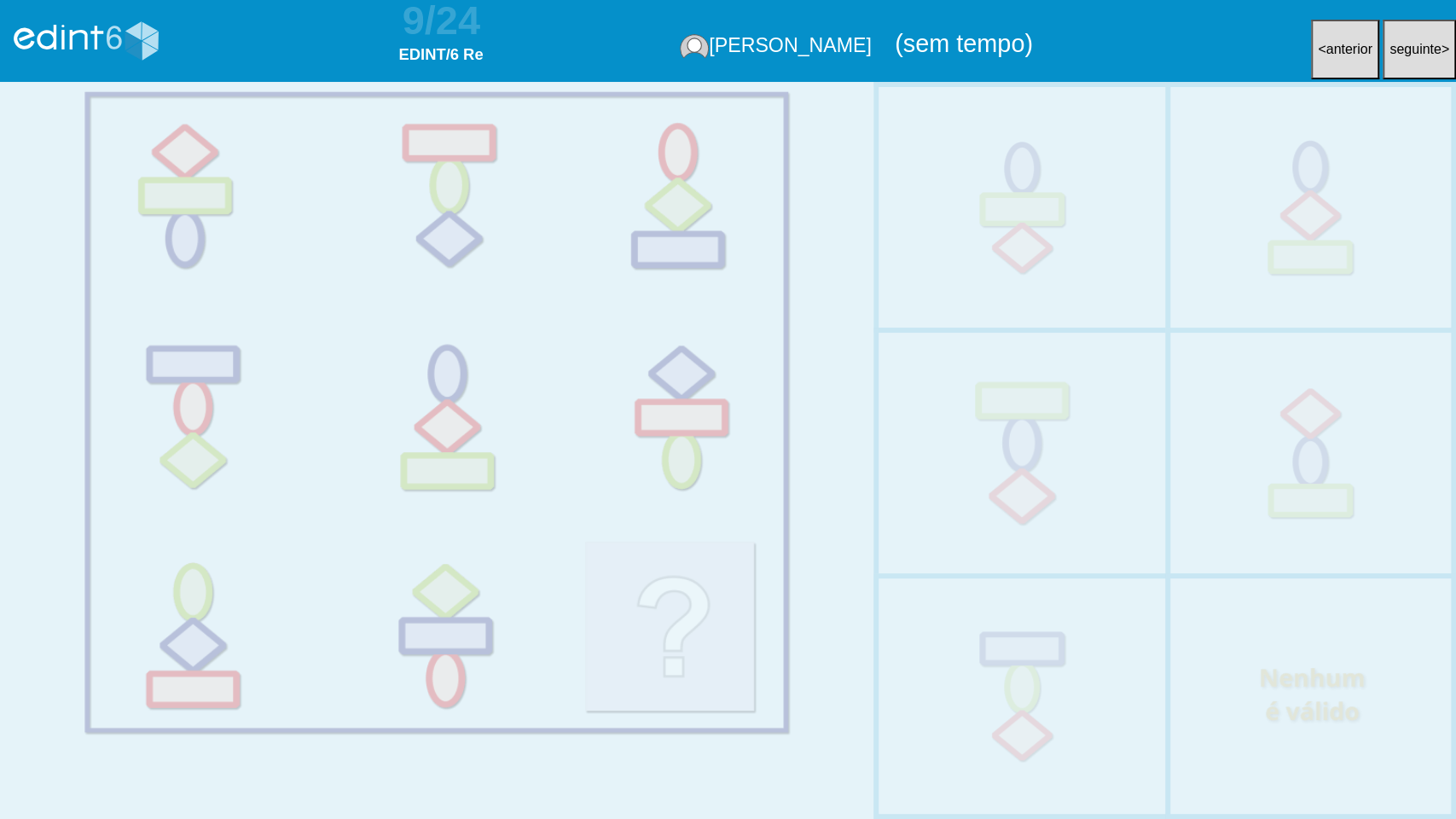
click at [1038, 470] on div at bounding box center [1021, 453] width 291 height 242
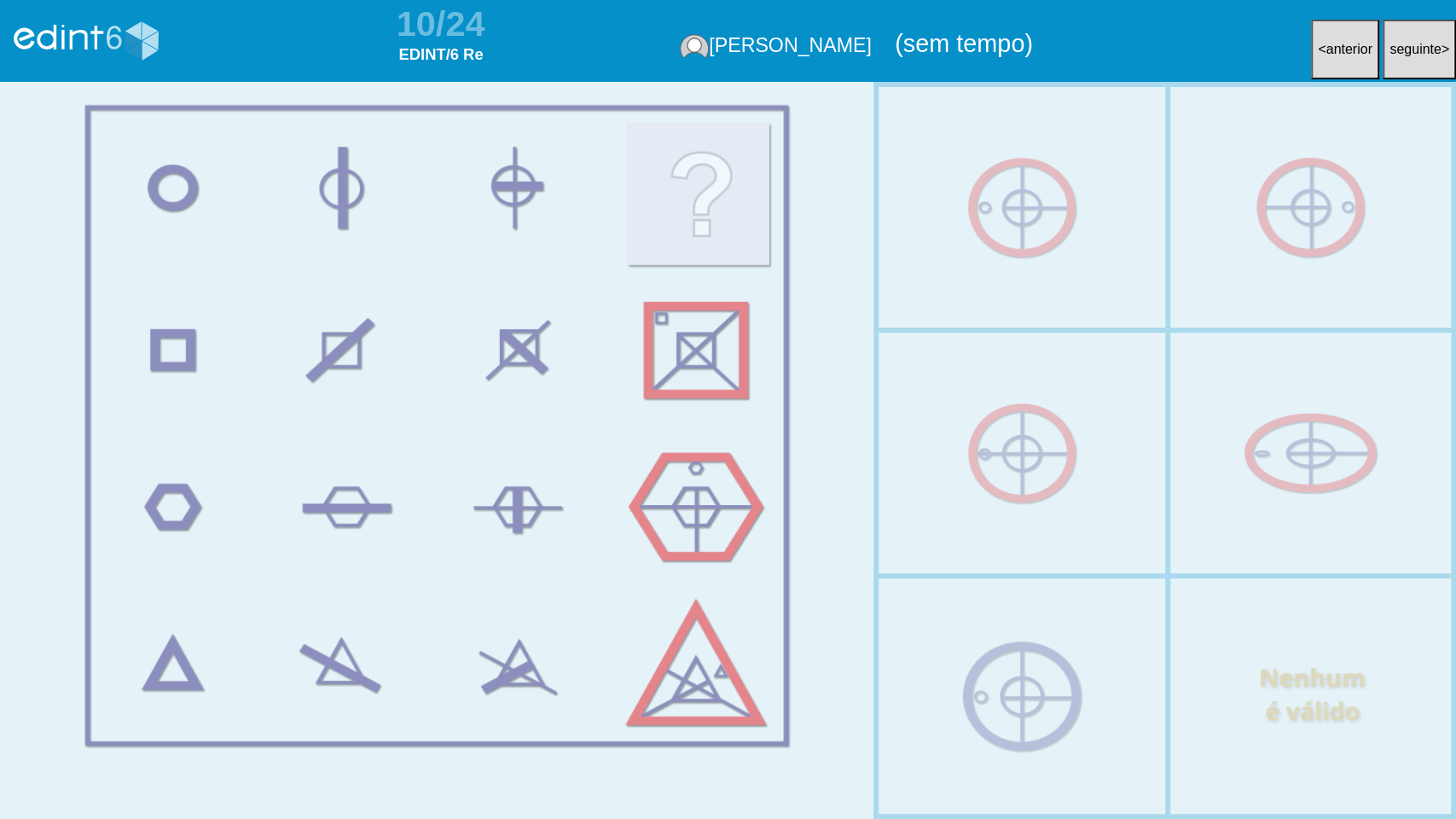
click at [1012, 612] on div at bounding box center [1021, 696] width 291 height 242
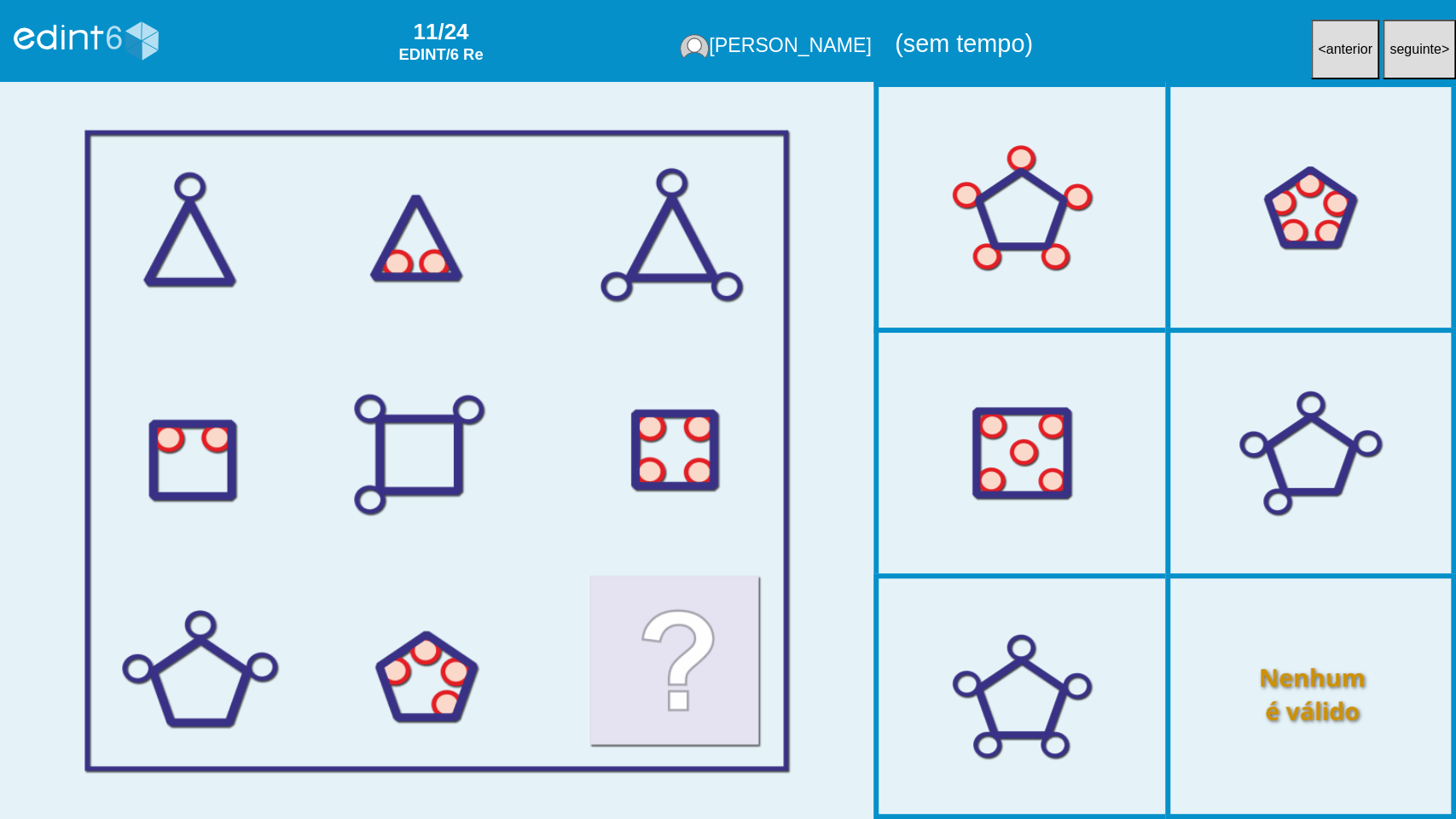
click at [116, 257] on div at bounding box center [437, 449] width 873 height 727
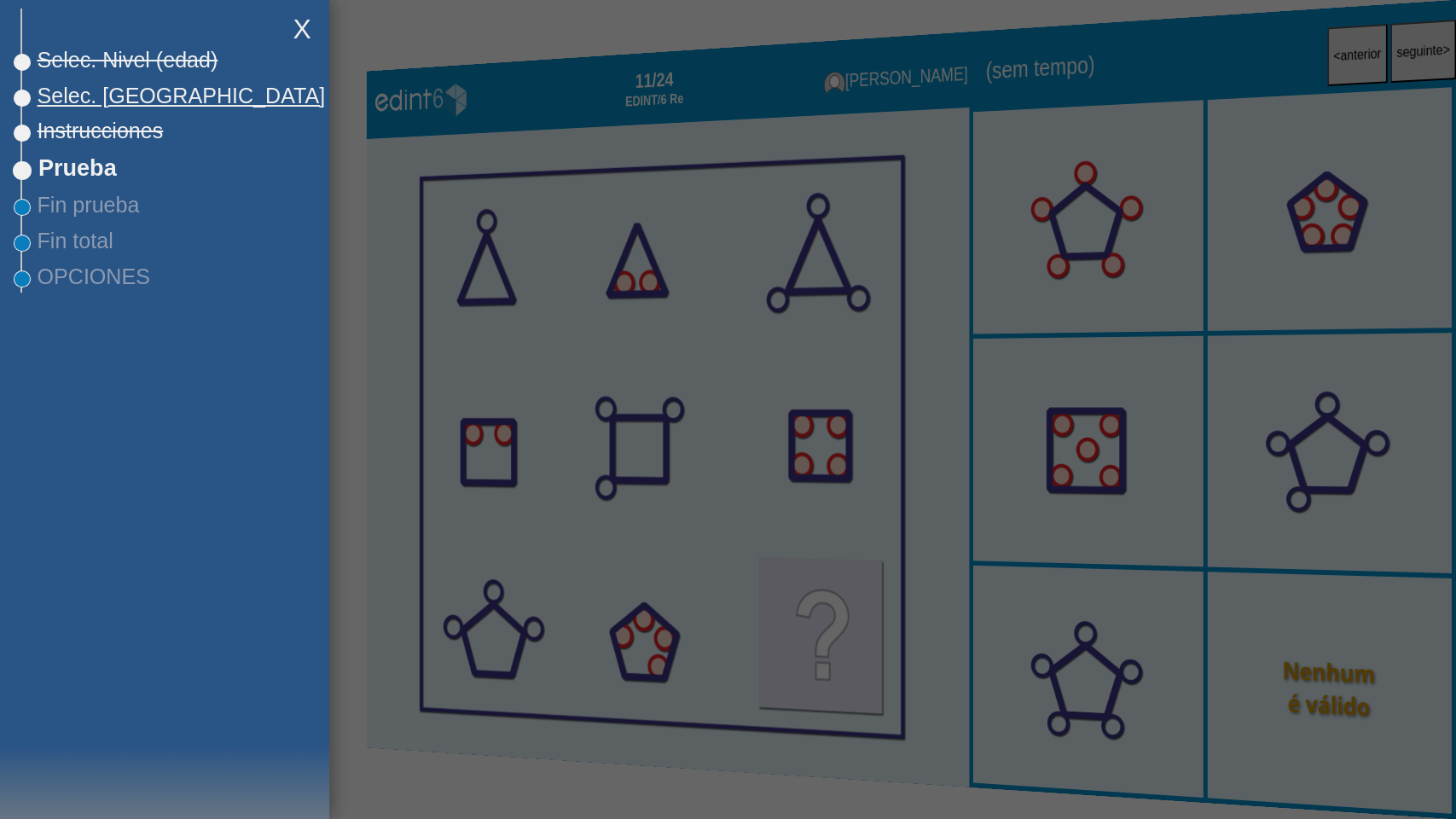
click at [112, 98] on span "Selec. [GEOGRAPHIC_DATA]" at bounding box center [174, 95] width 303 height 25
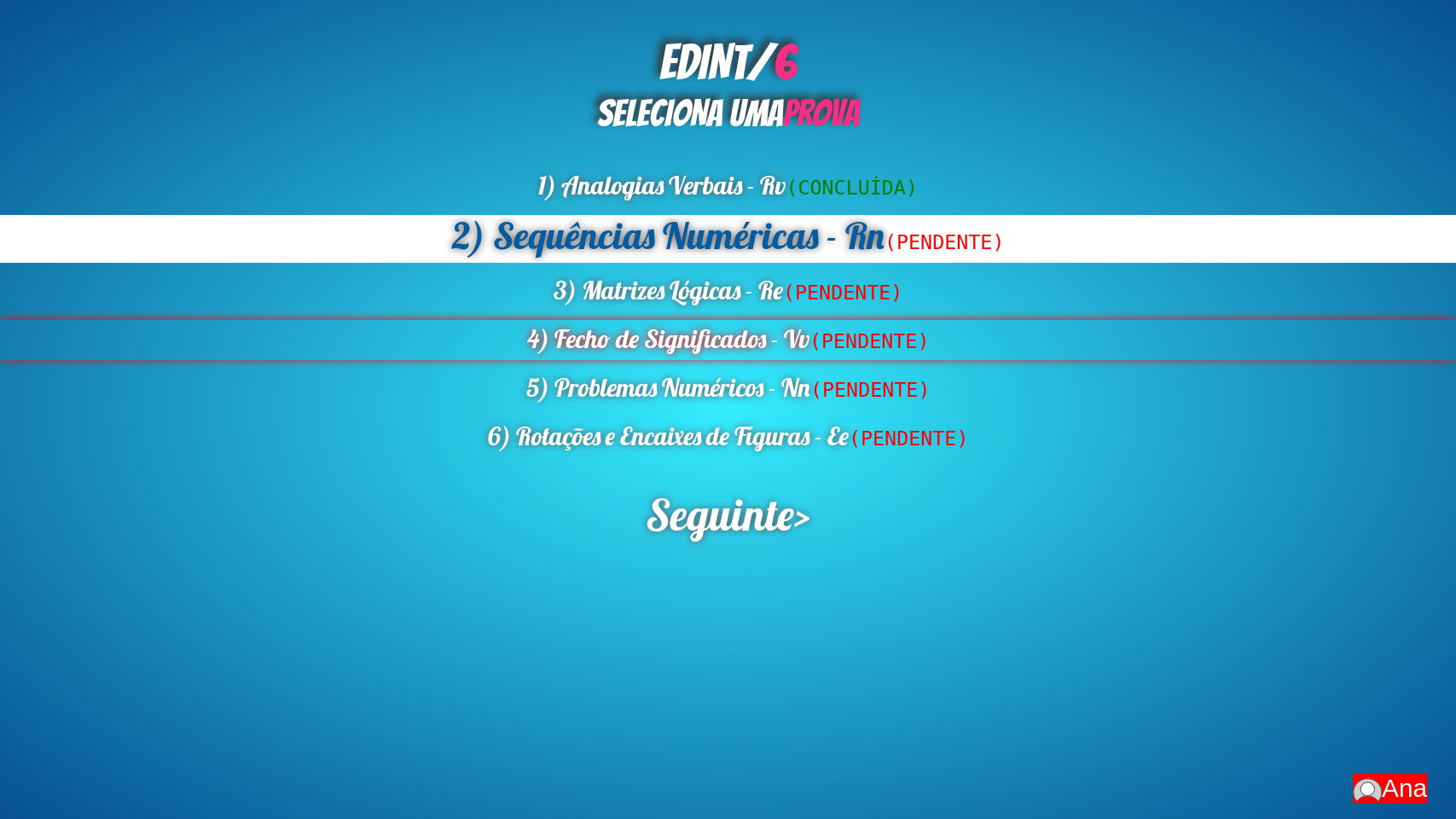
click at [622, 345] on div "4) Fecho de Significados - Vv (PENDENTE)" at bounding box center [728, 339] width 1456 height 40
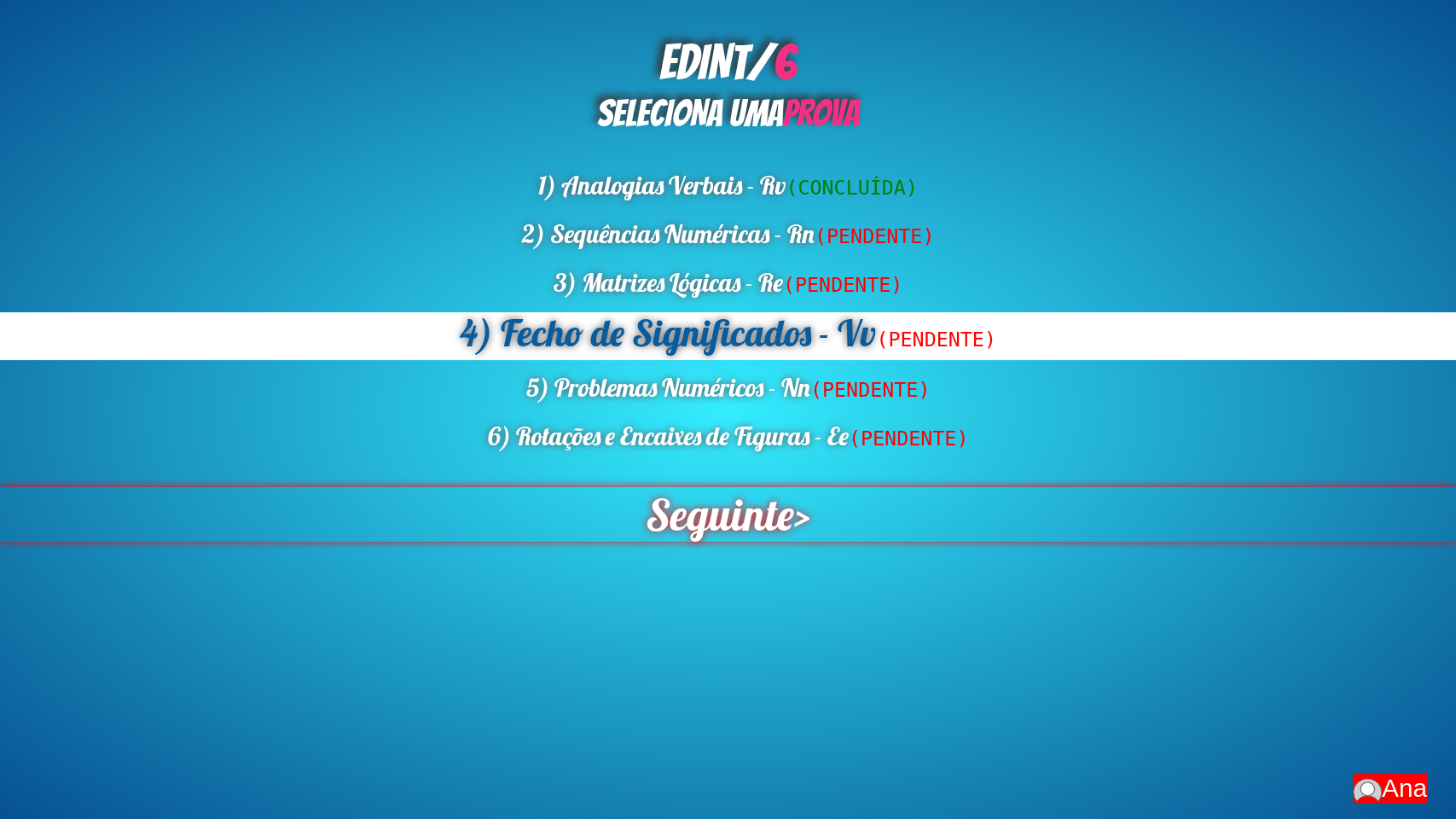
click at [703, 504] on span "Seguinte" at bounding box center [719, 515] width 149 height 55
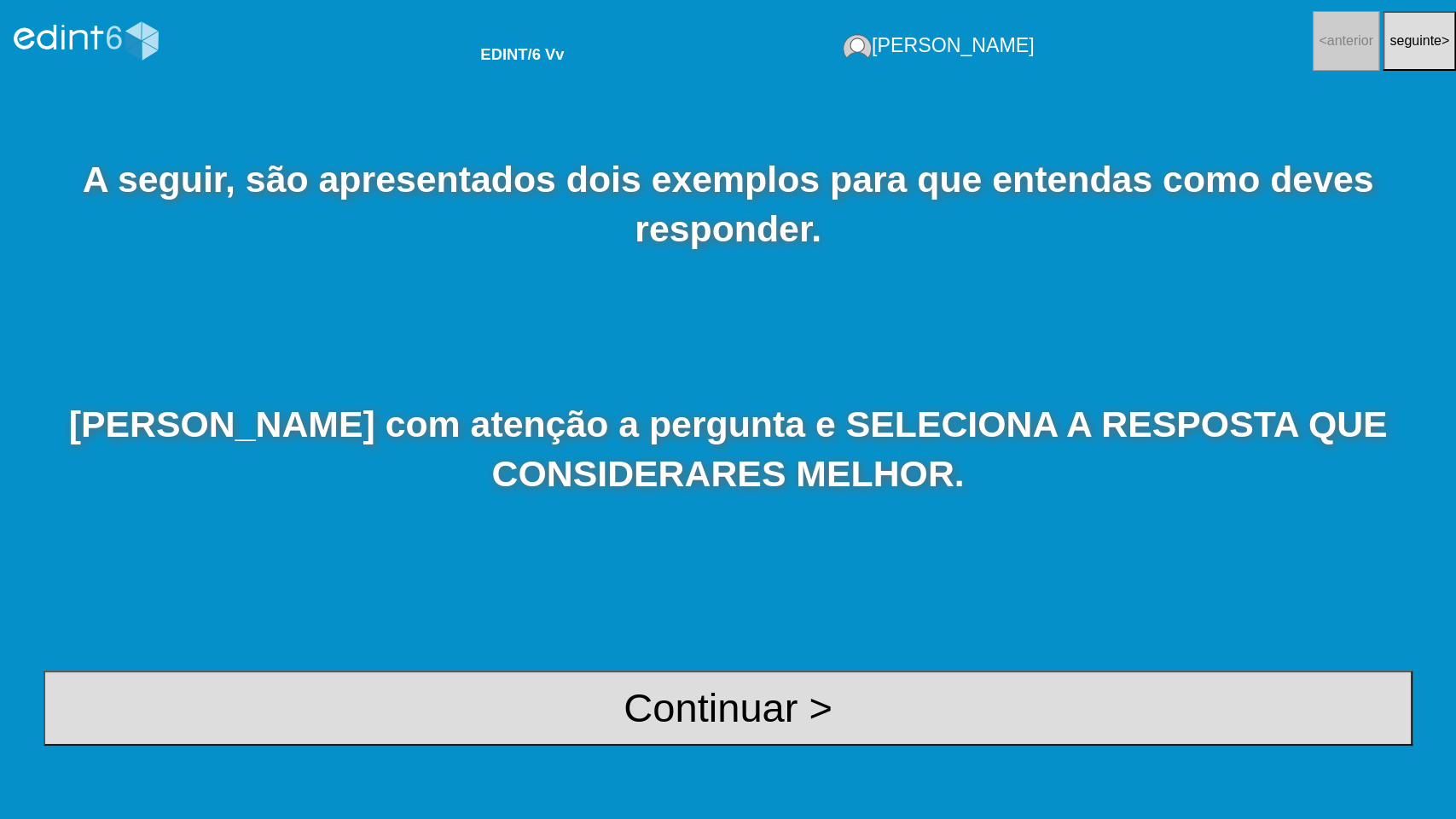
click at [778, 657] on div "A seguir, são apresentados dois exemplos para que entendas como deves responder…" at bounding box center [728, 449] width 1456 height 736
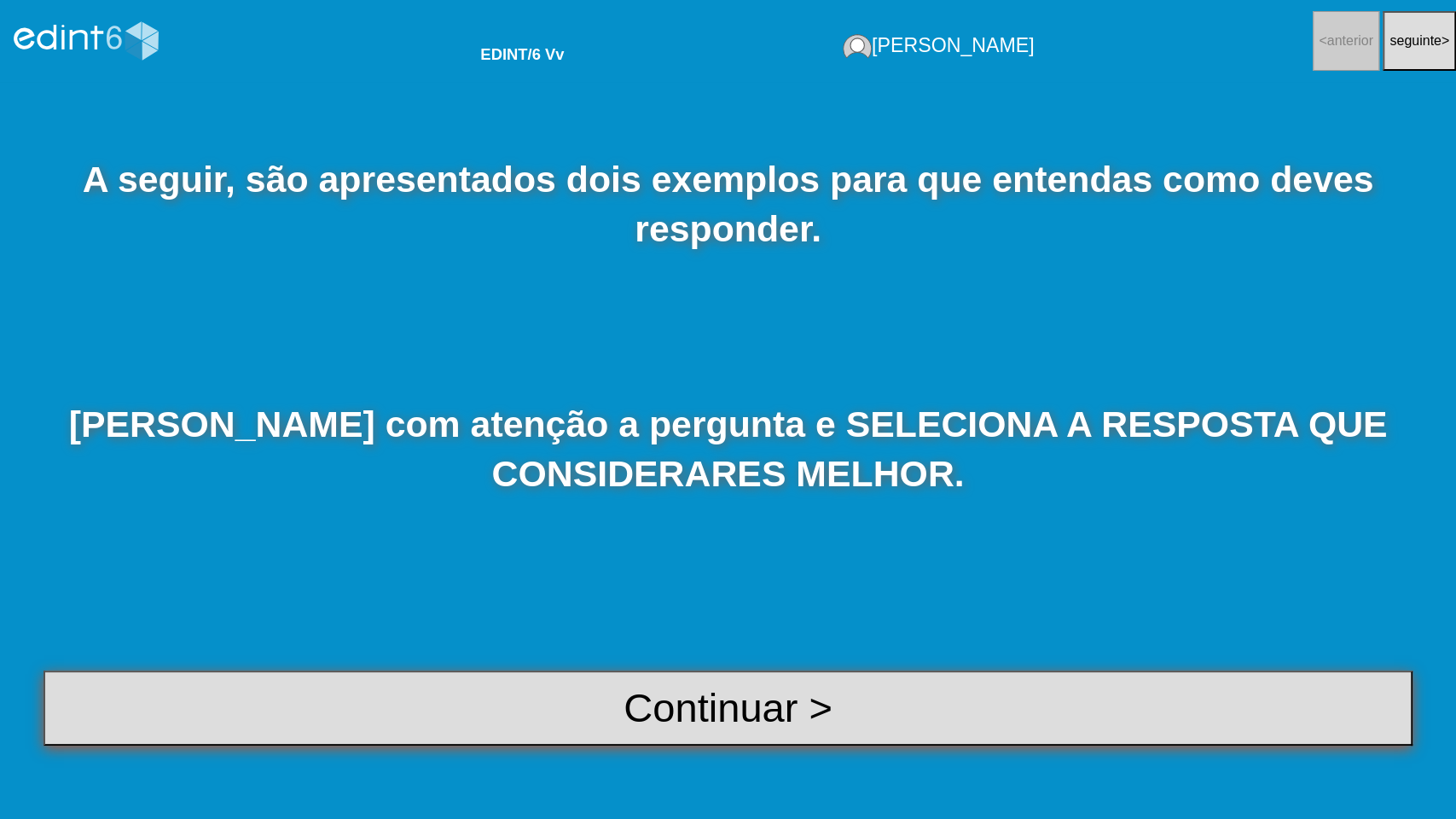
click at [781, 657] on button "Continuar >" at bounding box center [728, 707] width 1369 height 75
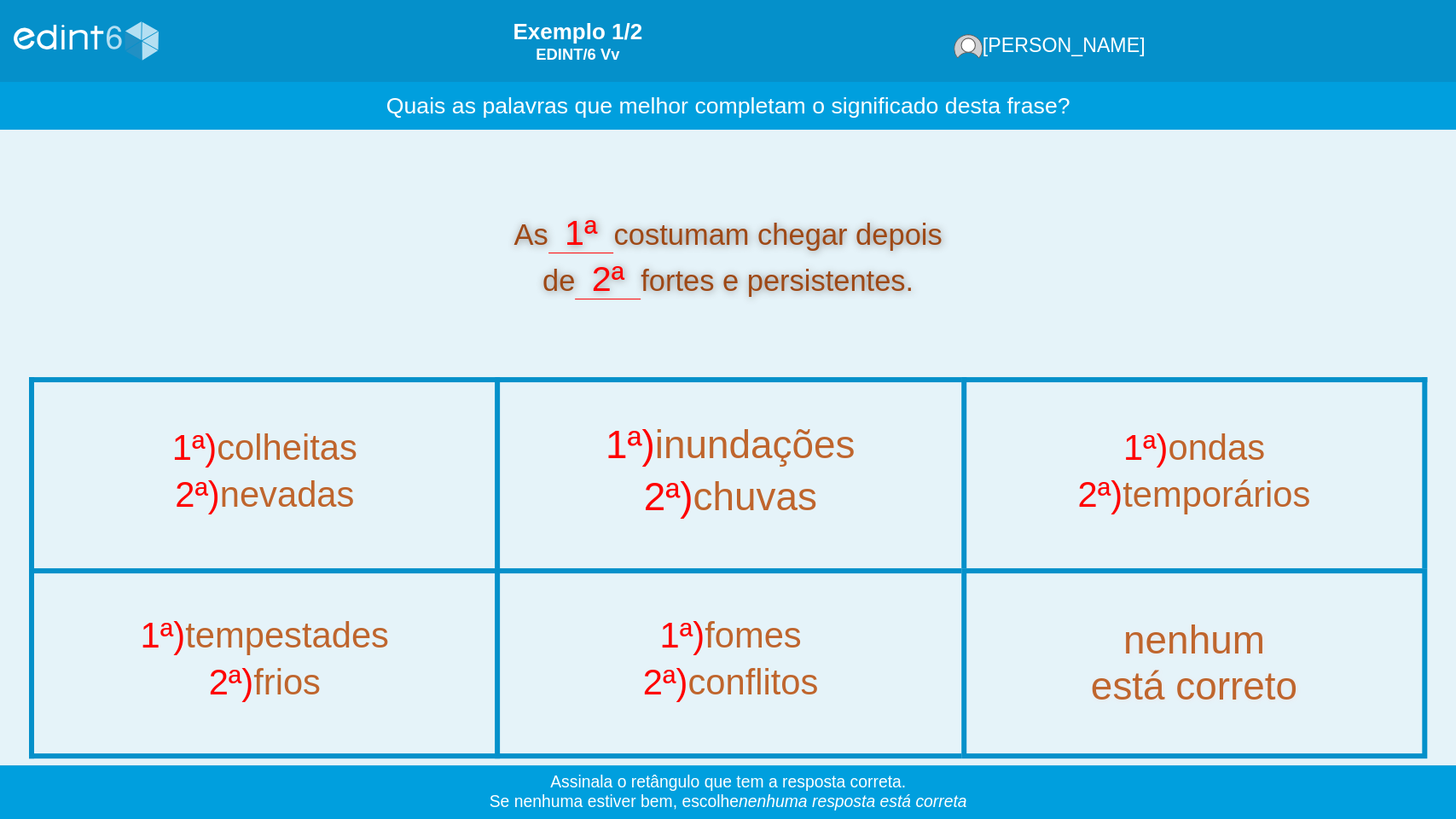
click at [734, 496] on div "2ª) chuvas" at bounding box center [731, 501] width 503 height 52
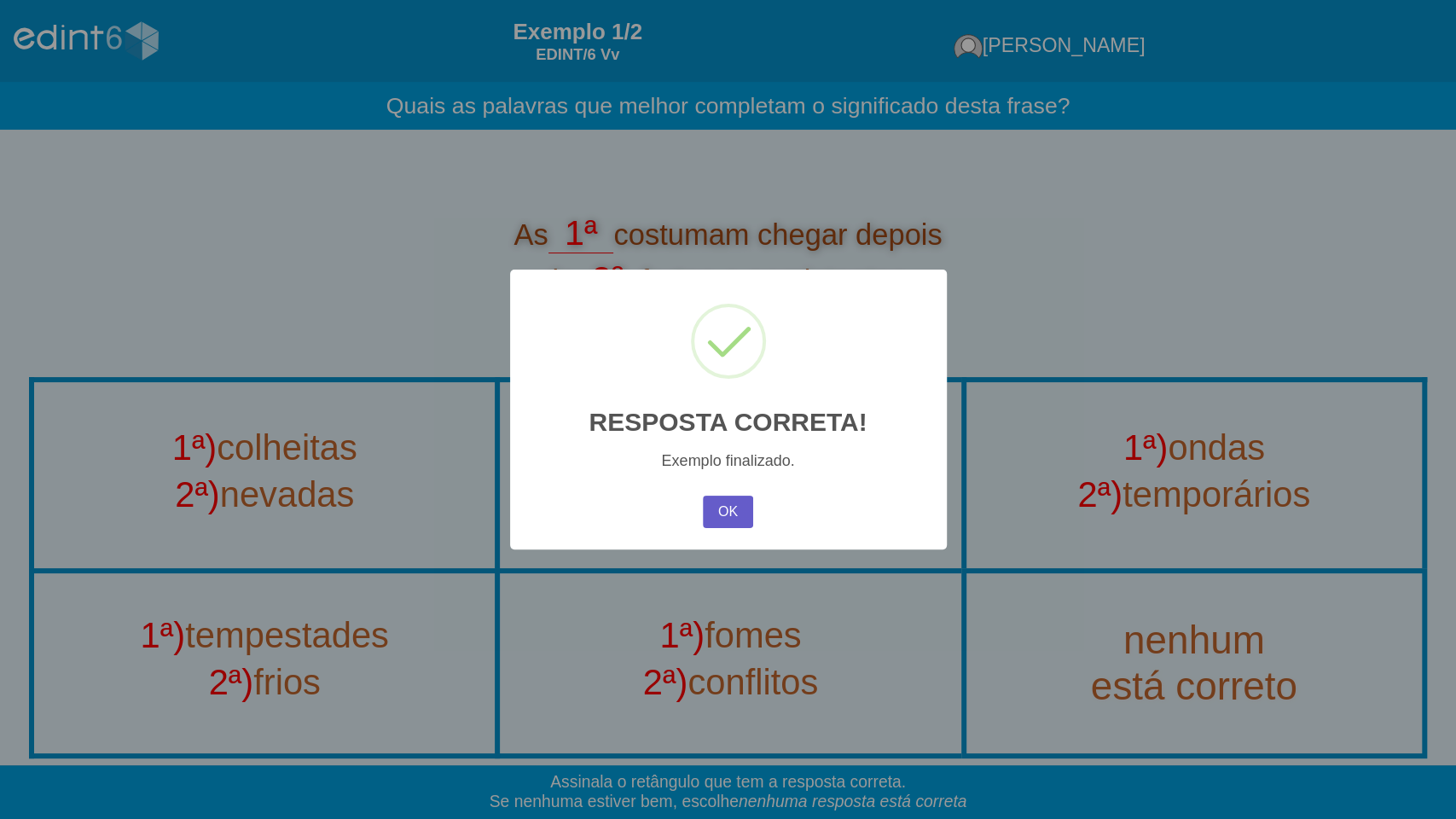
click at [731, 507] on button "OK" at bounding box center [728, 511] width 50 height 33
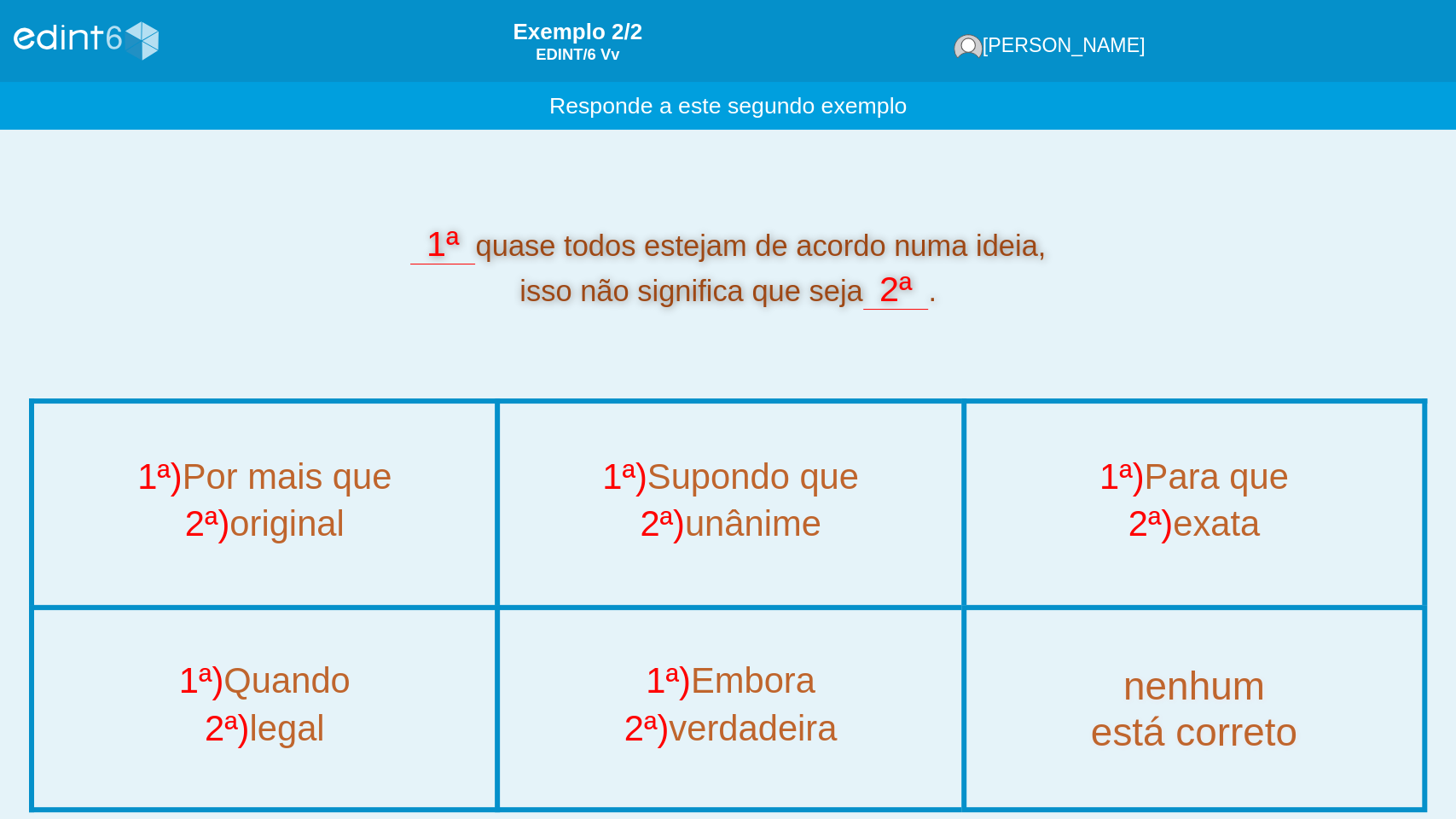
drag, startPoint x: 670, startPoint y: 669, endPoint x: 694, endPoint y: 652, distance: 29.4
click at [670, 657] on span "1ª)" at bounding box center [668, 680] width 46 height 40
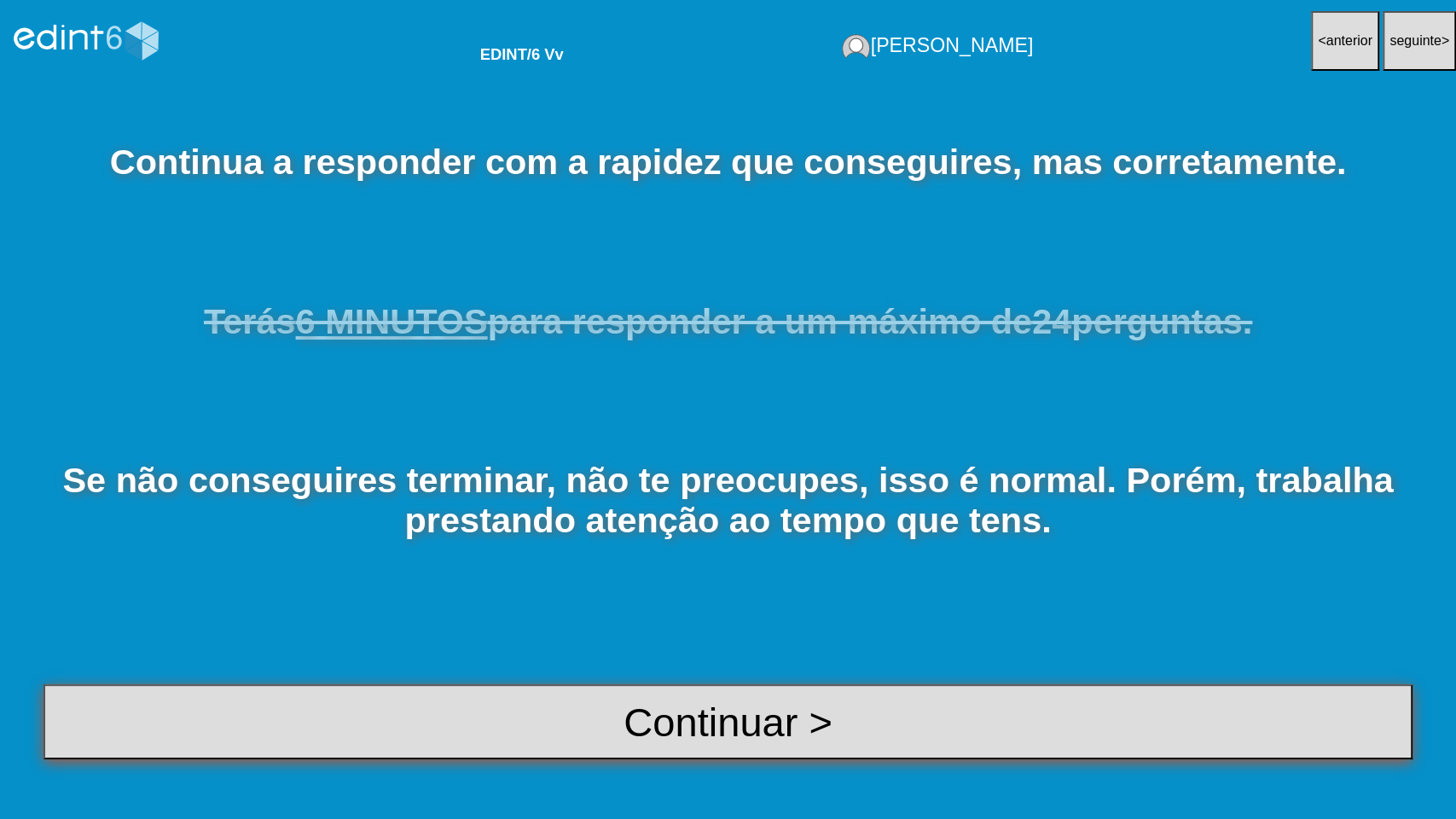
click at [832, 657] on button "Continuar >" at bounding box center [728, 721] width 1369 height 75
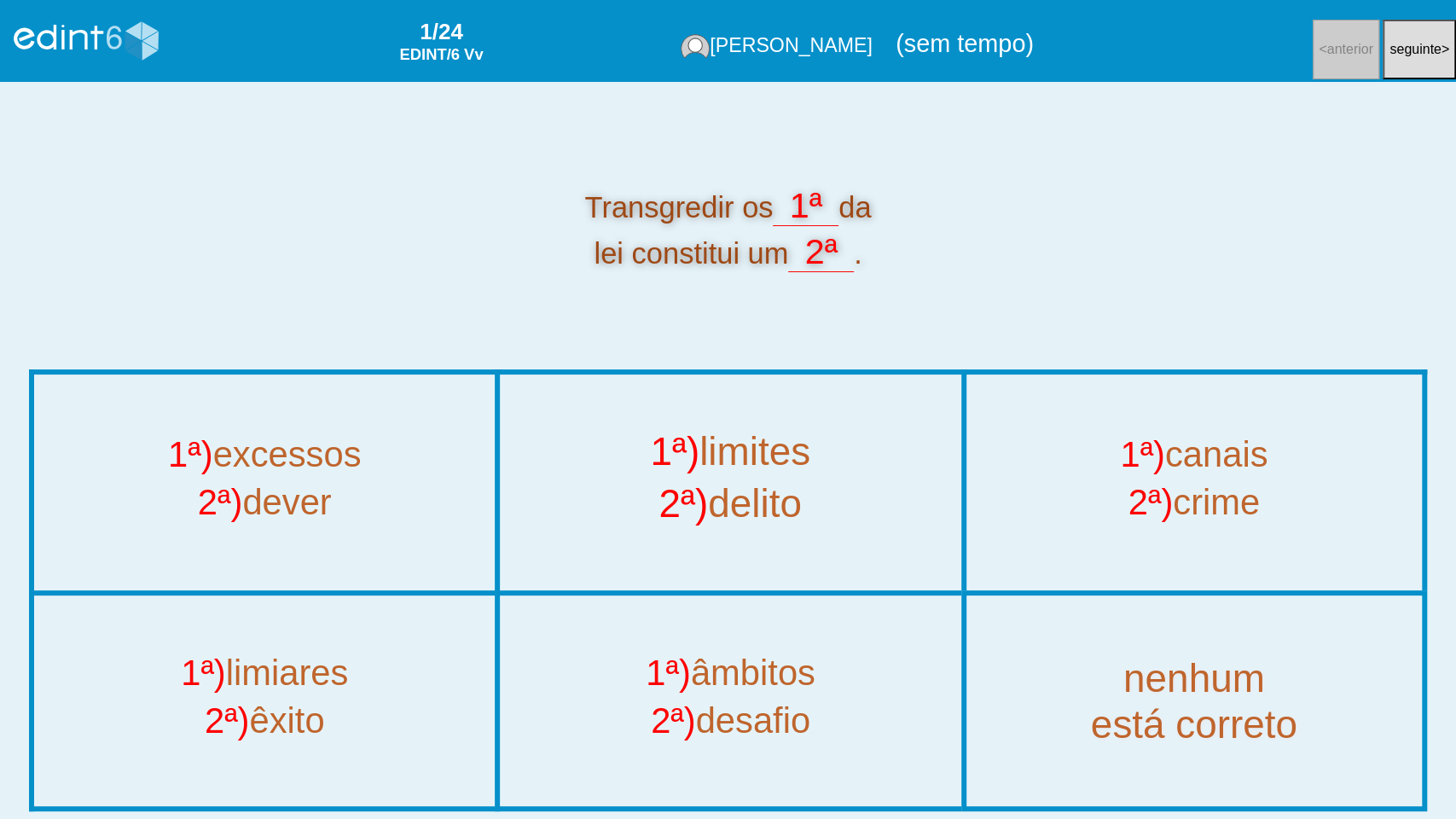
click at [823, 475] on div "1ª) limites" at bounding box center [731, 456] width 503 height 52
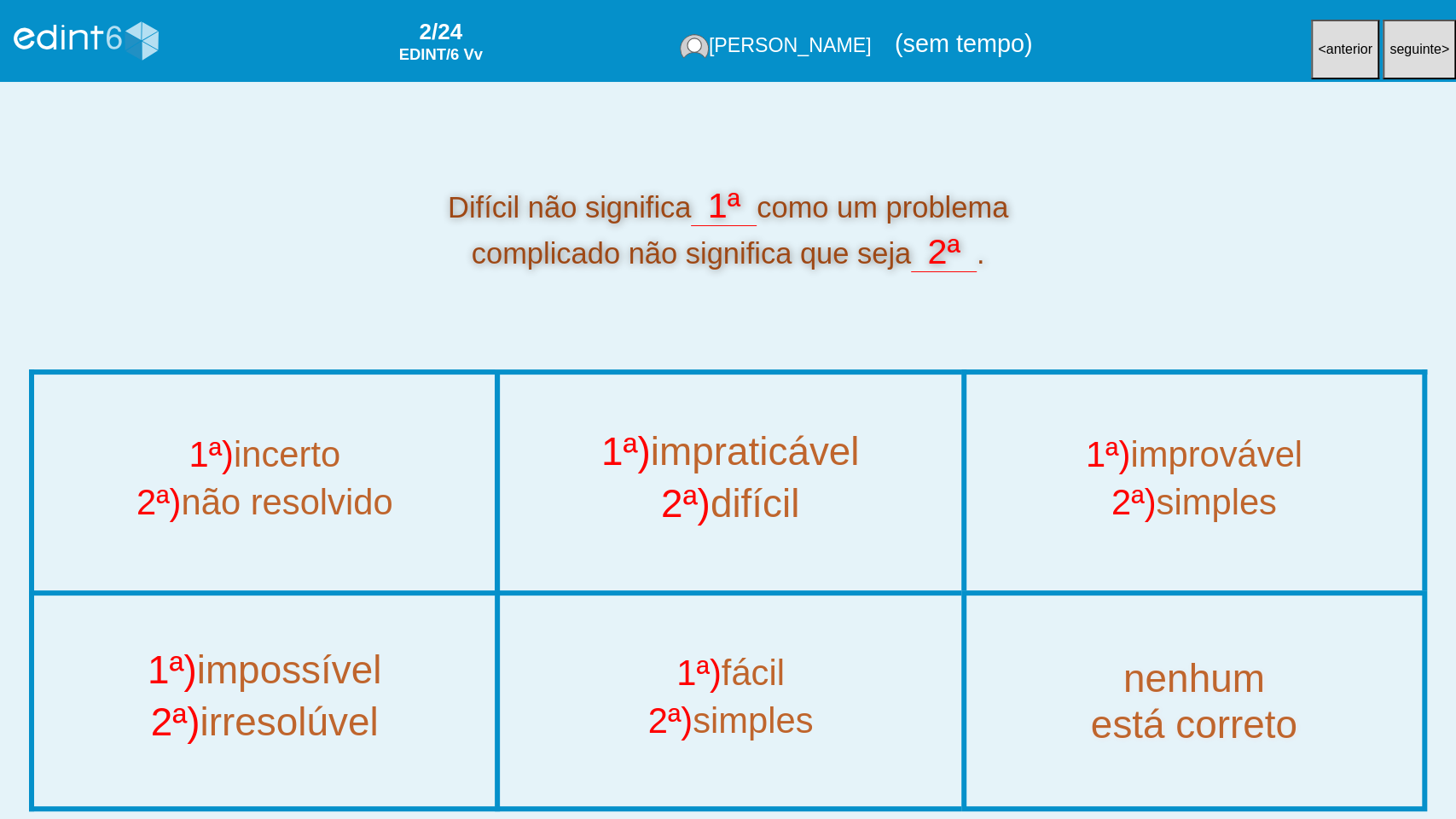
click at [266, 657] on div "2ª) irresolúvel" at bounding box center [264, 727] width 503 height 52
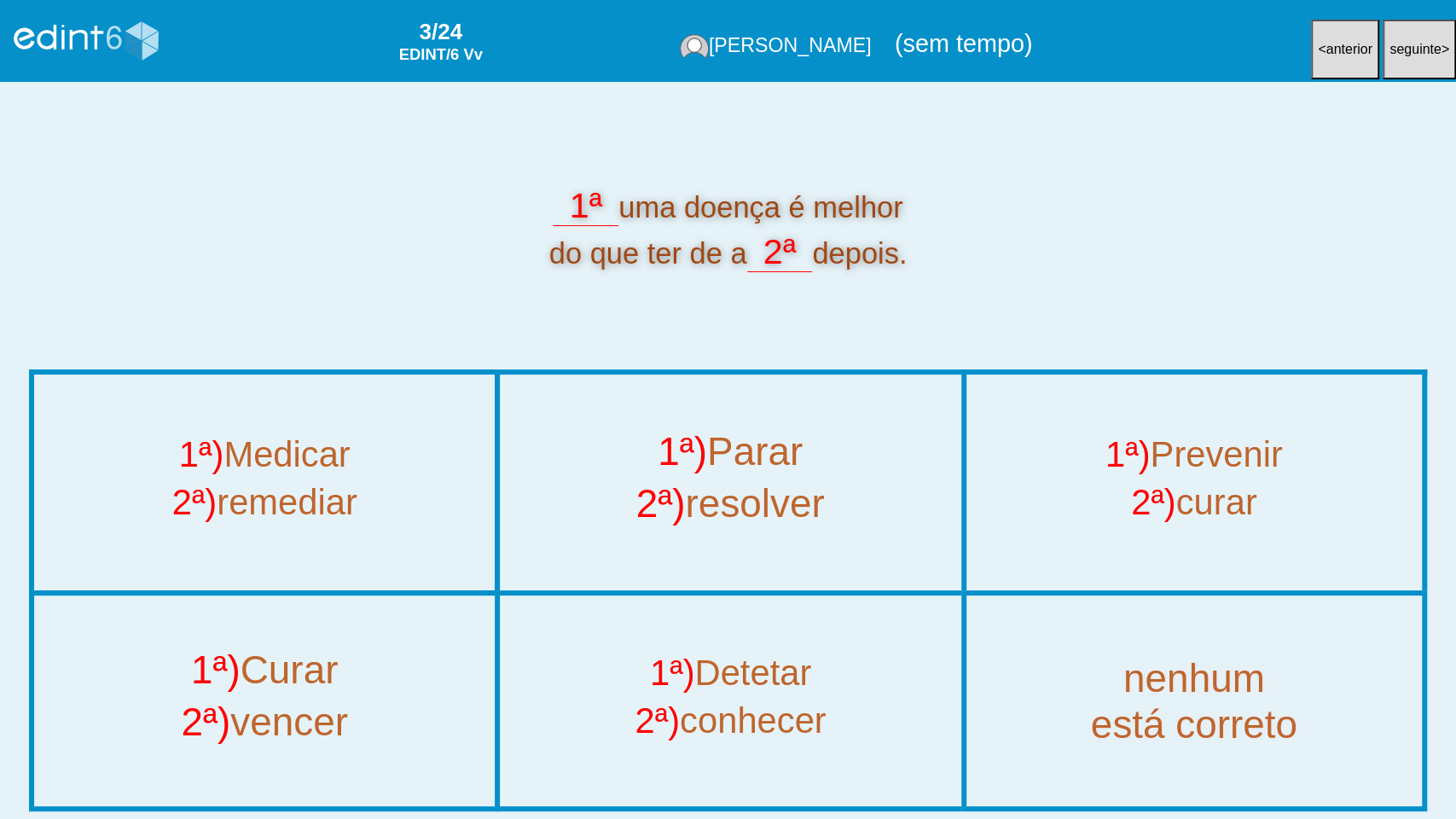
click at [1141, 420] on div "1ª) Prevenir 2ª) curar" at bounding box center [1194, 482] width 452 height 212
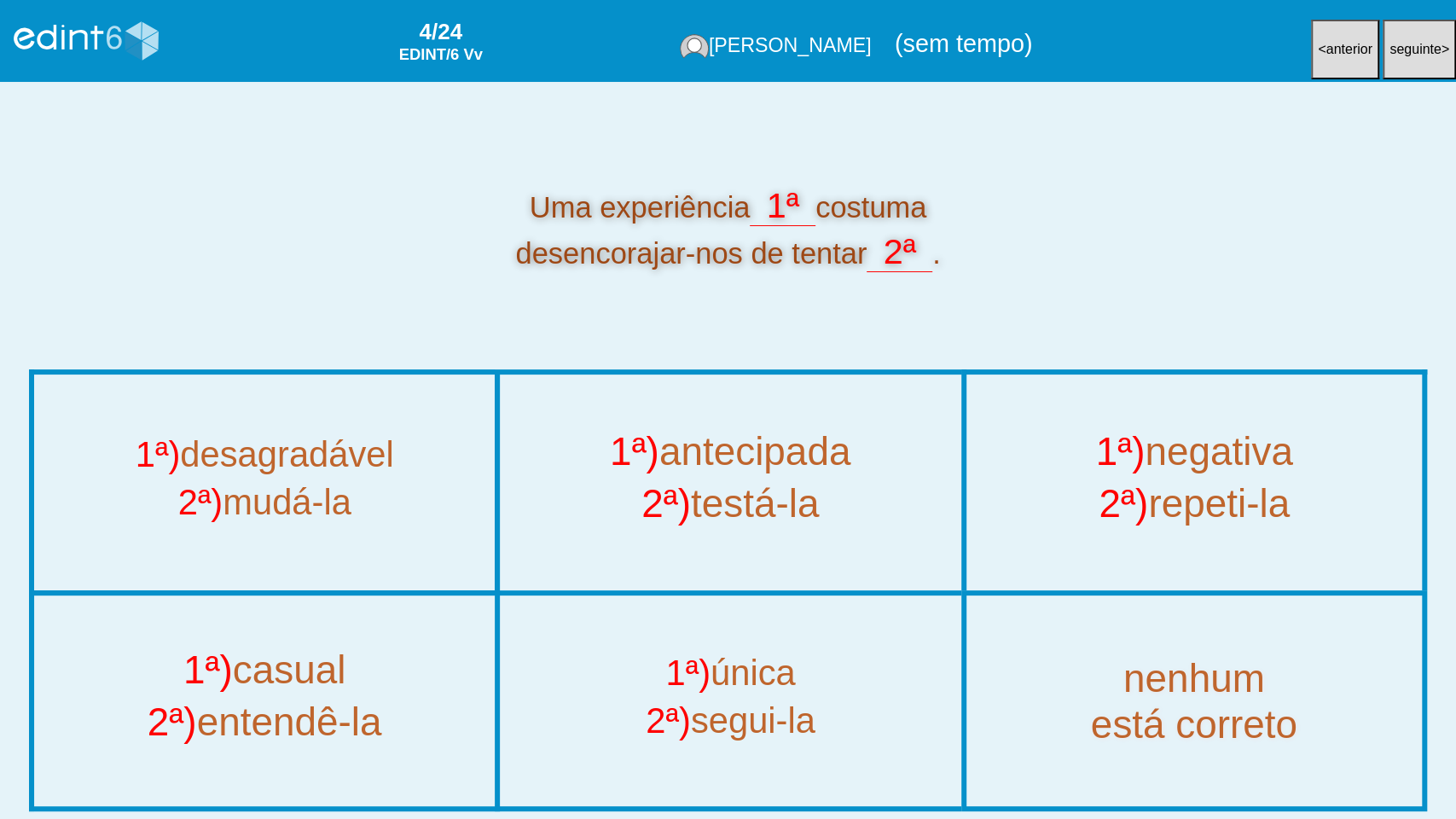
click at [1192, 476] on div "1ª) negativa" at bounding box center [1193, 456] width 497 height 52
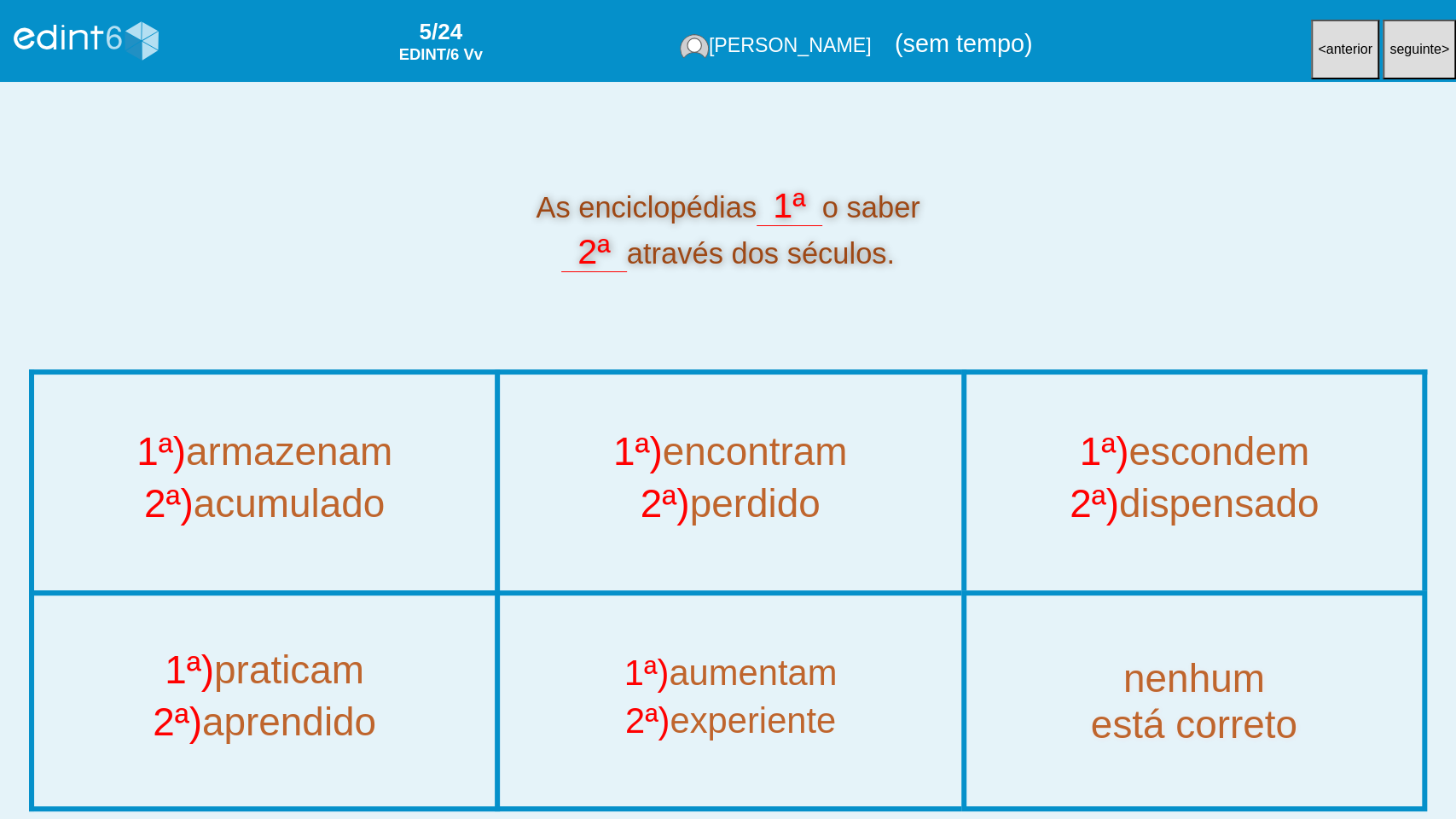
drag, startPoint x: 284, startPoint y: 504, endPoint x: 314, endPoint y: 479, distance: 39.1
click at [284, 504] on div "2ª) acumulado" at bounding box center [264, 509] width 503 height 52
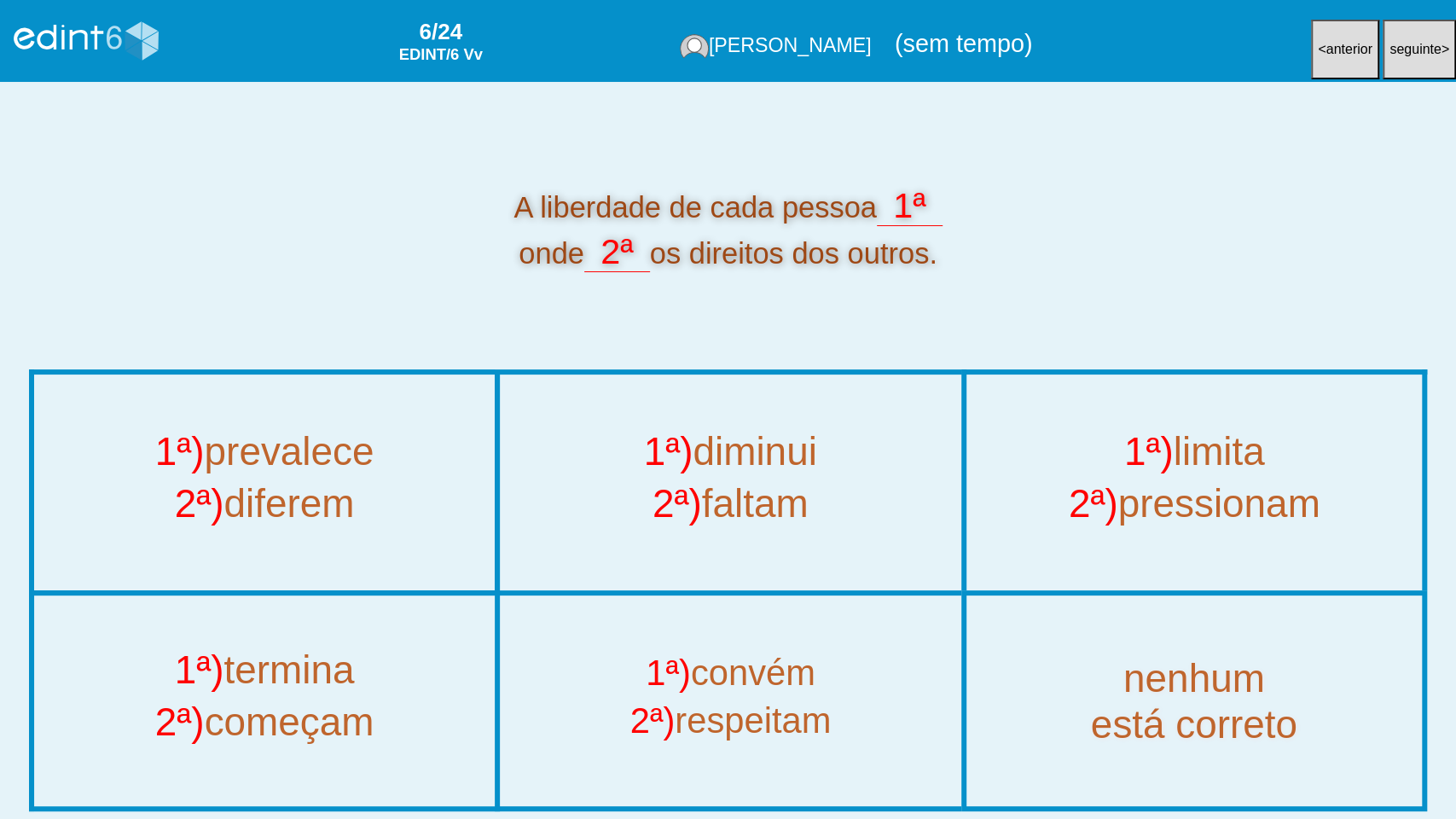
click at [341, 657] on div "1ª) termina" at bounding box center [264, 675] width 503 height 52
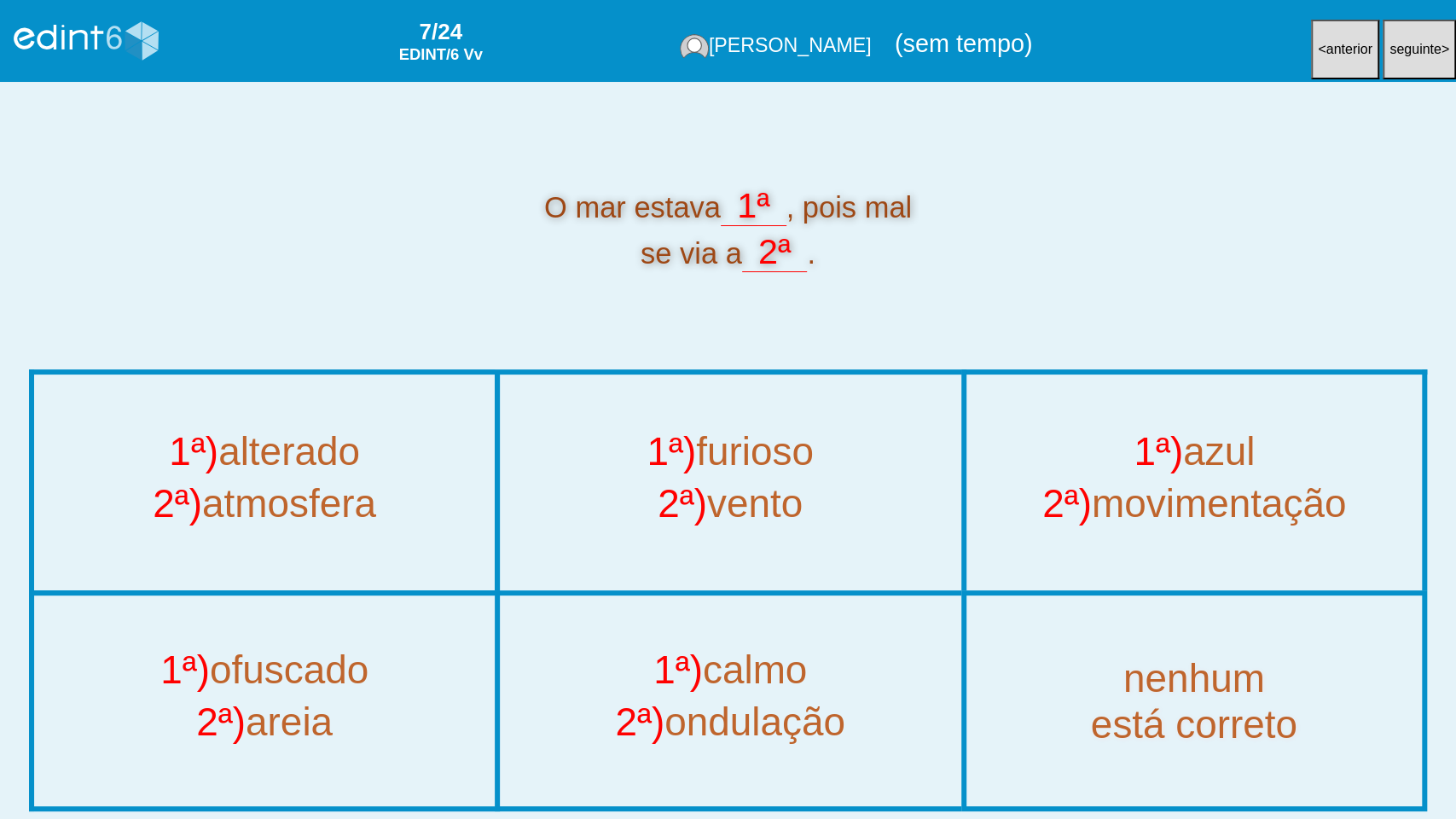
click at [809, 657] on div "1ª) calmo" at bounding box center [731, 675] width 503 height 52
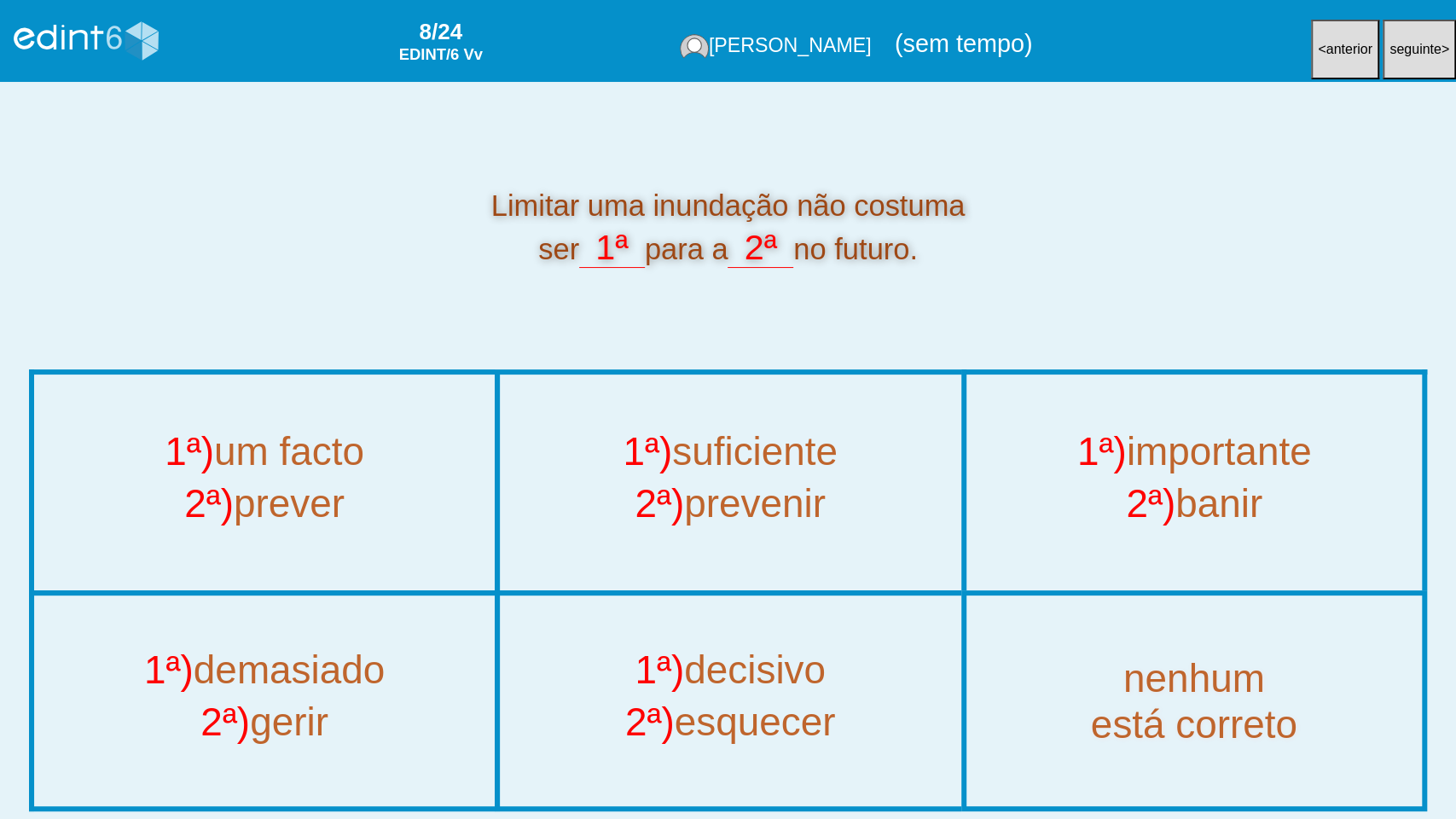
click at [678, 498] on div "2ª) prevenir" at bounding box center [731, 509] width 503 height 52
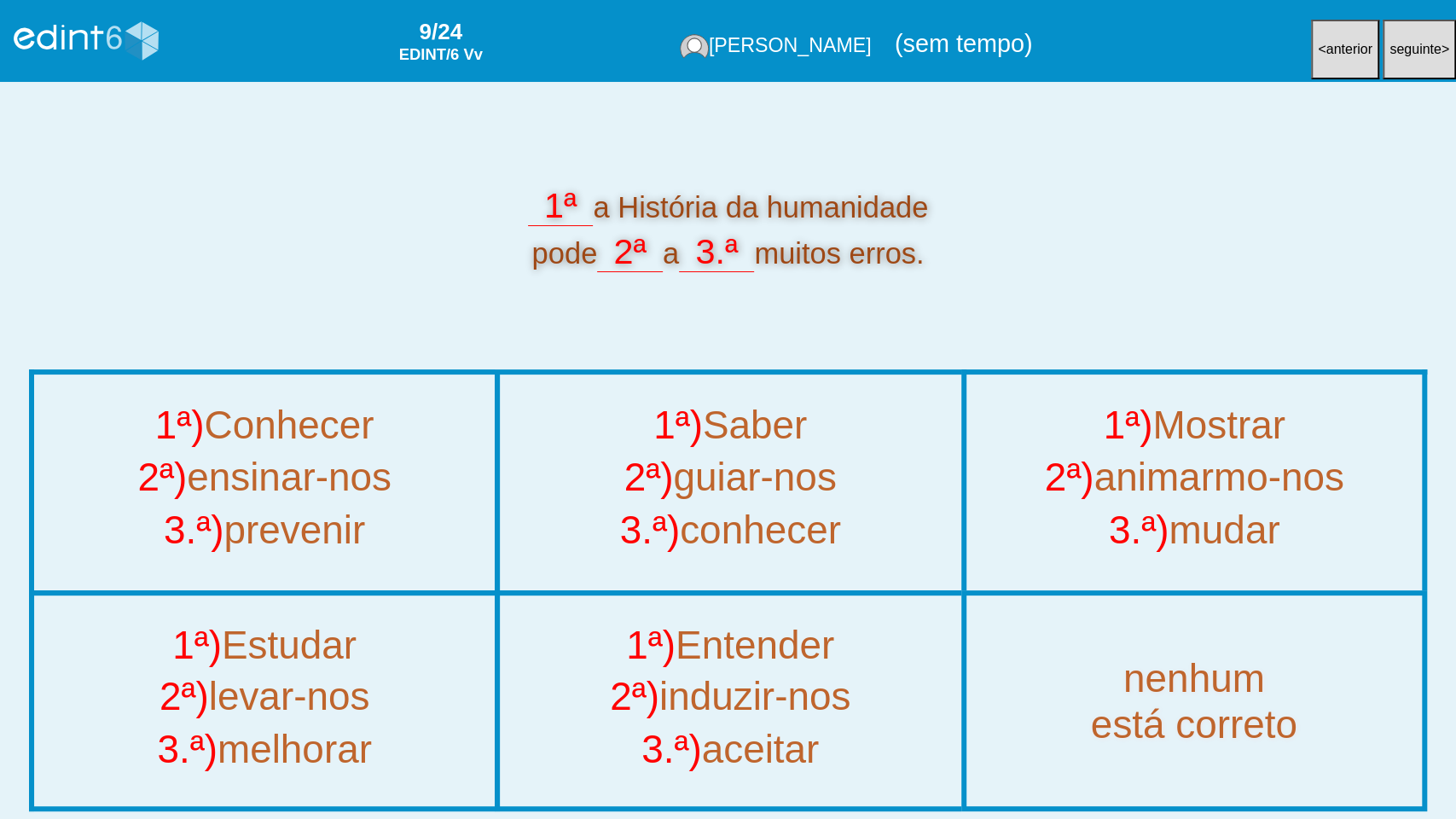
click at [205, 550] on span "3.ª)" at bounding box center [194, 529] width 60 height 45
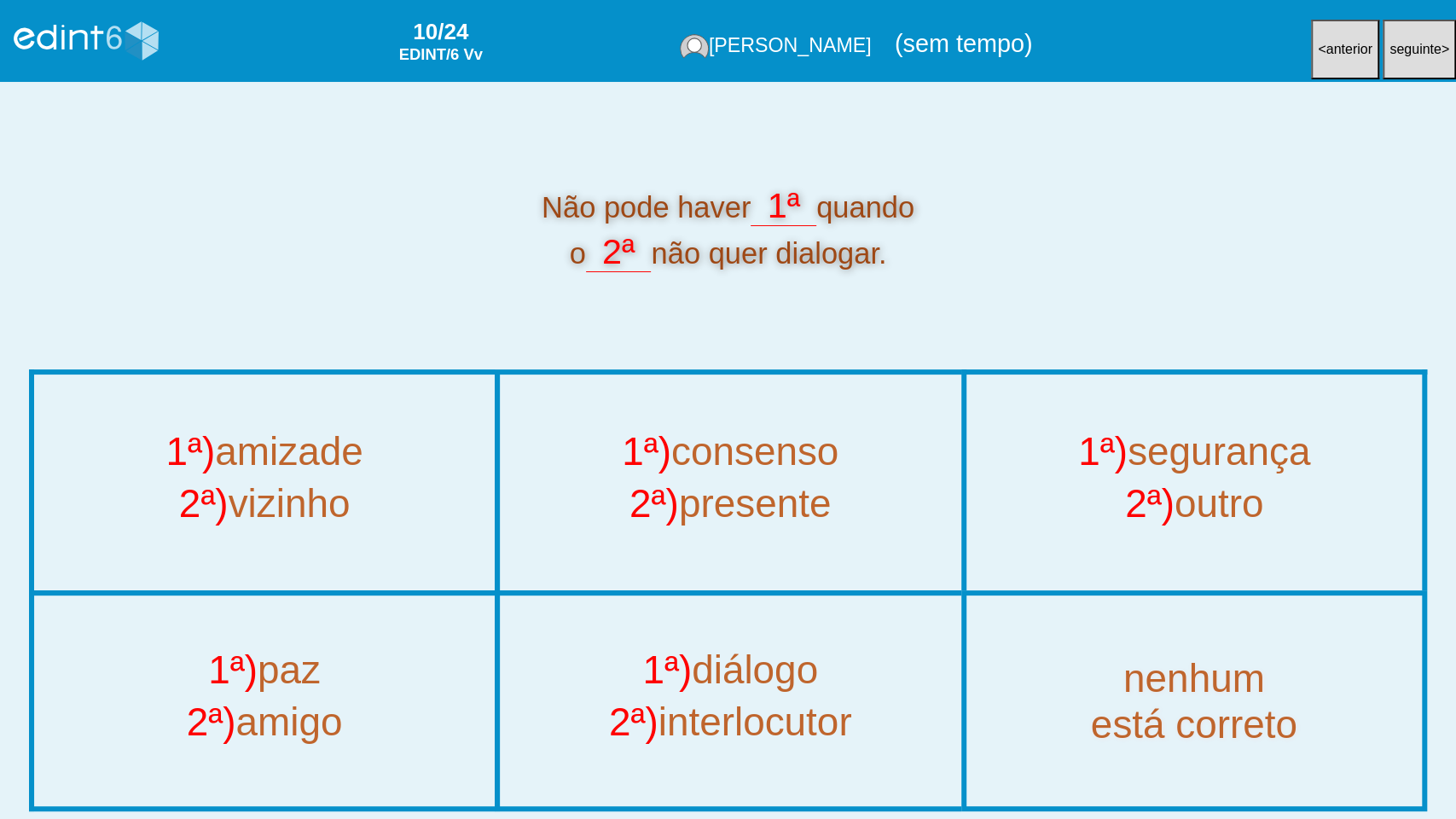
click at [1336, 63] on button "< anterior" at bounding box center [1344, 49] width 68 height 58
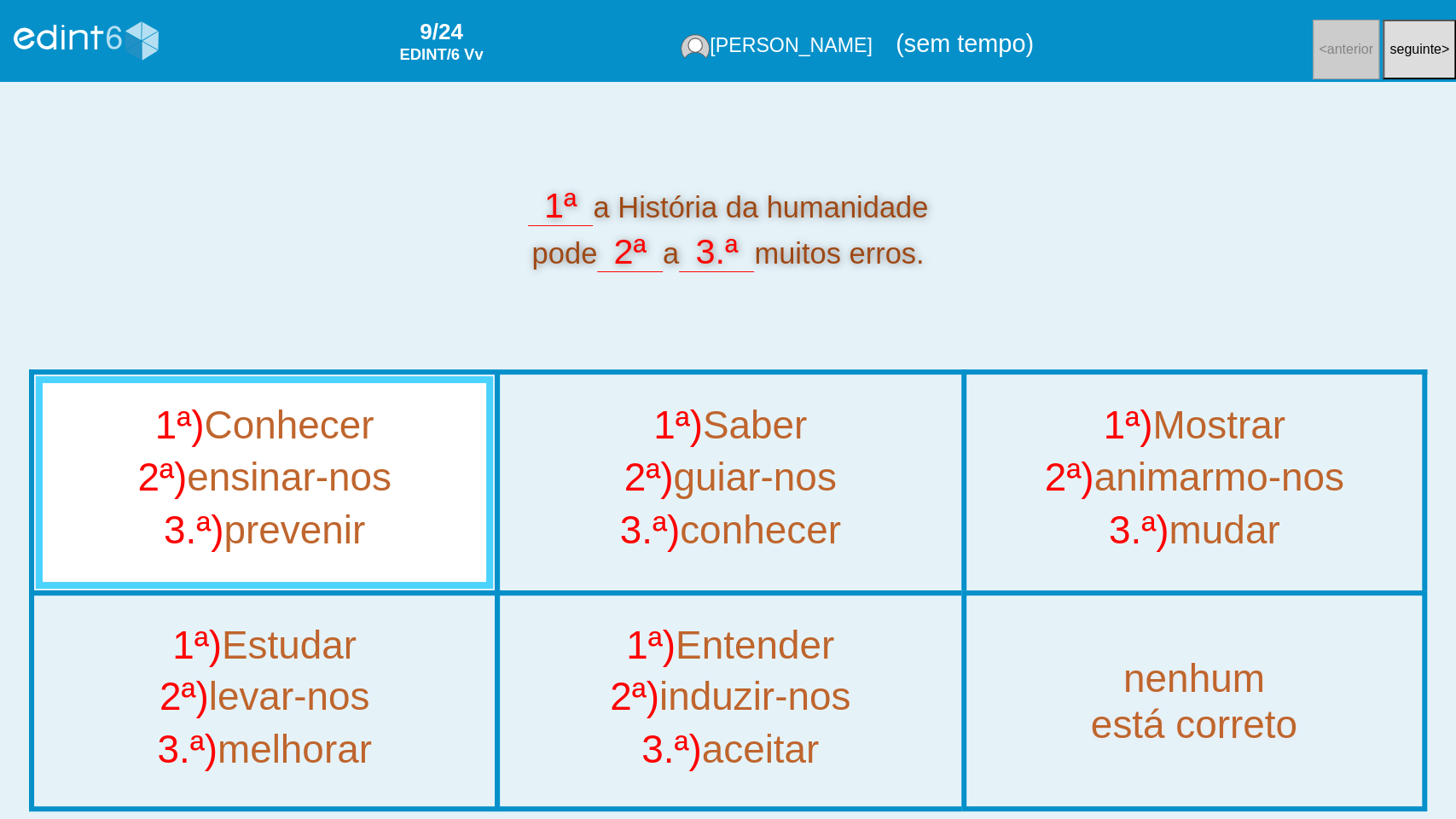
click at [1405, 37] on button "seguinte >" at bounding box center [1418, 49] width 73 height 58
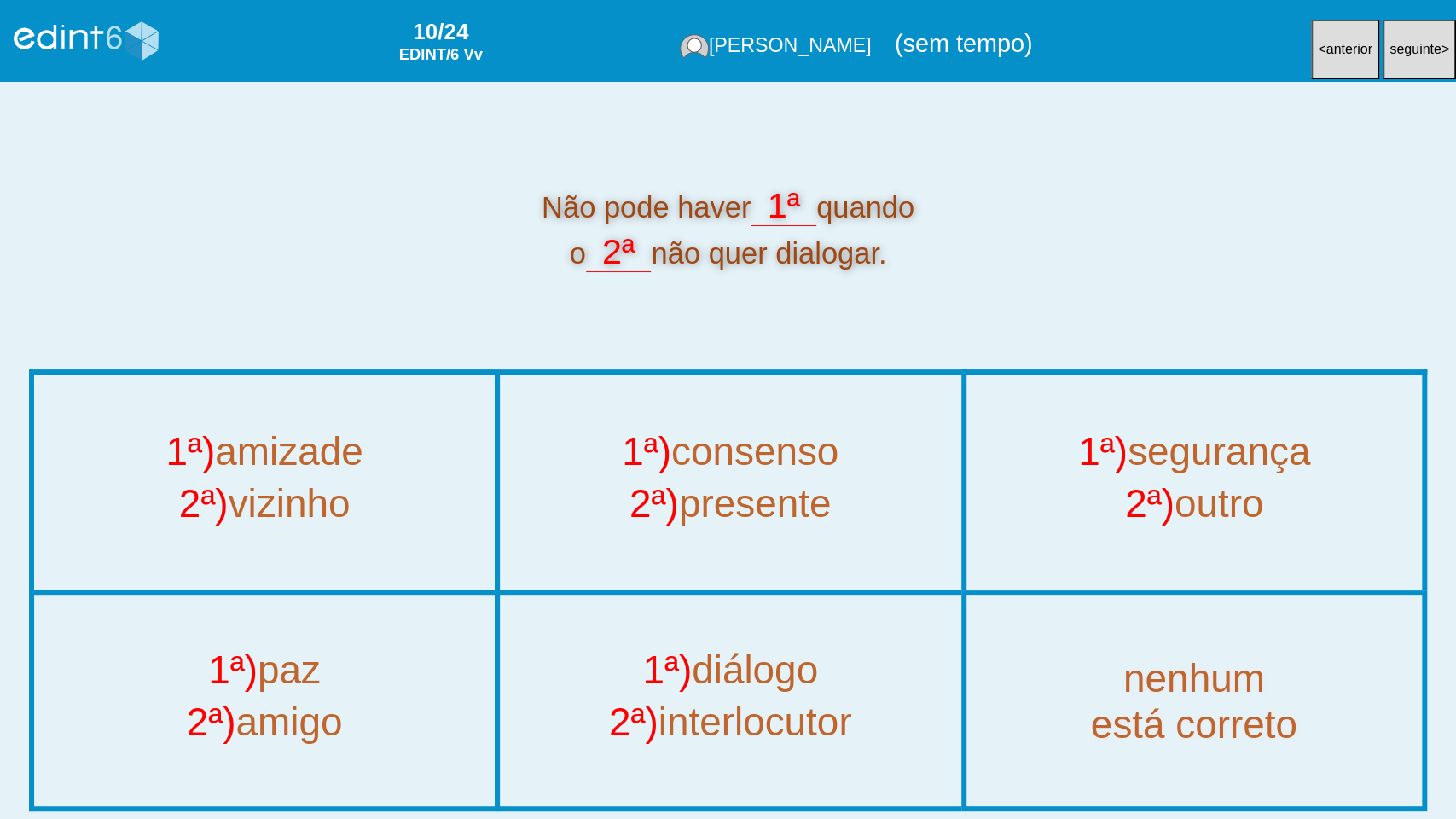
click at [794, 657] on div "2ª) interlocutor" at bounding box center [731, 727] width 503 height 52
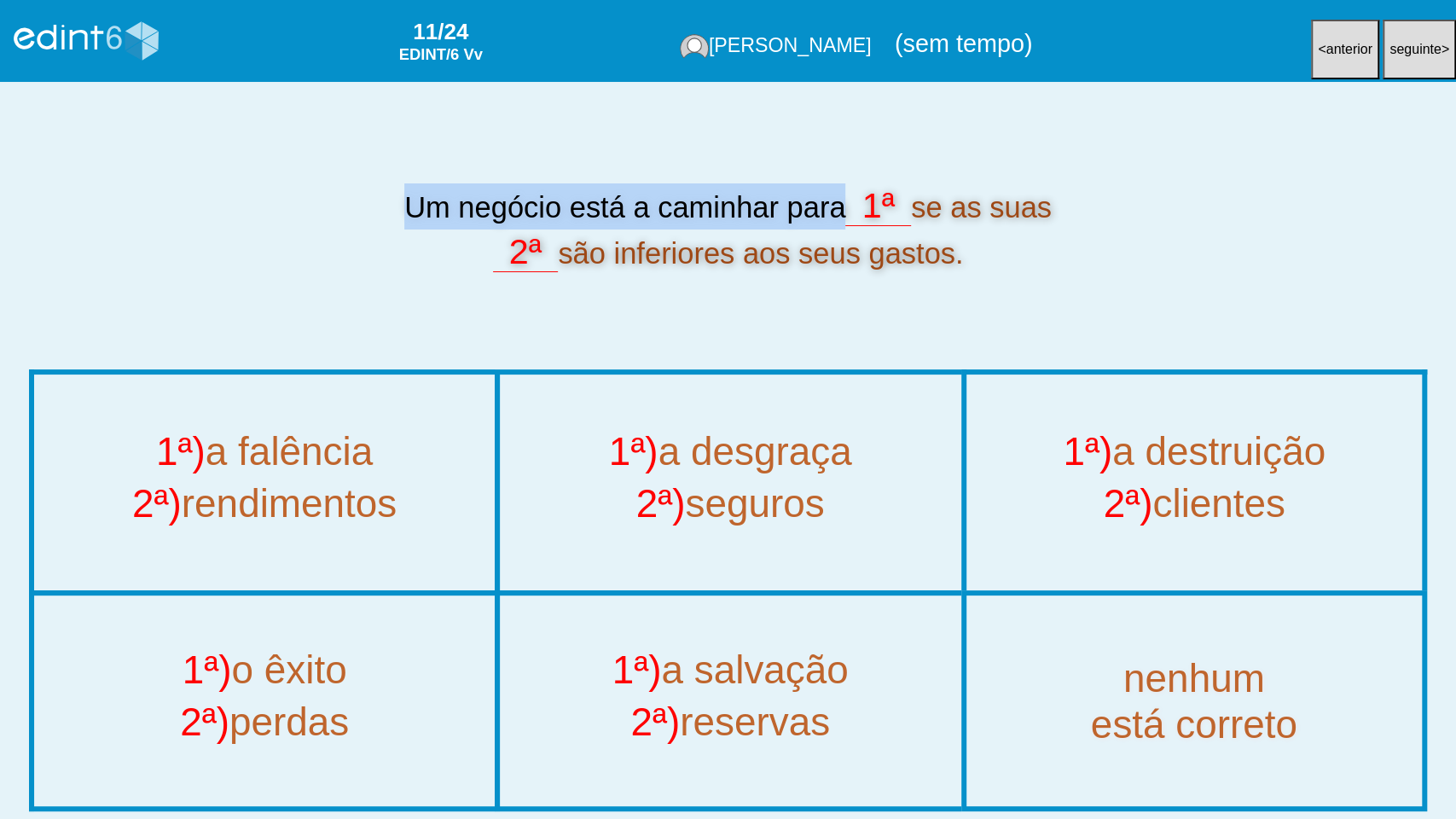
drag, startPoint x: 385, startPoint y: 209, endPoint x: 835, endPoint y: 209, distance: 450.0
click at [835, 209] on div "Um negócio está a caminhar para 1ª se as suas 2ª são inferiores aos seus gastos." at bounding box center [728, 229] width 1398 height 92
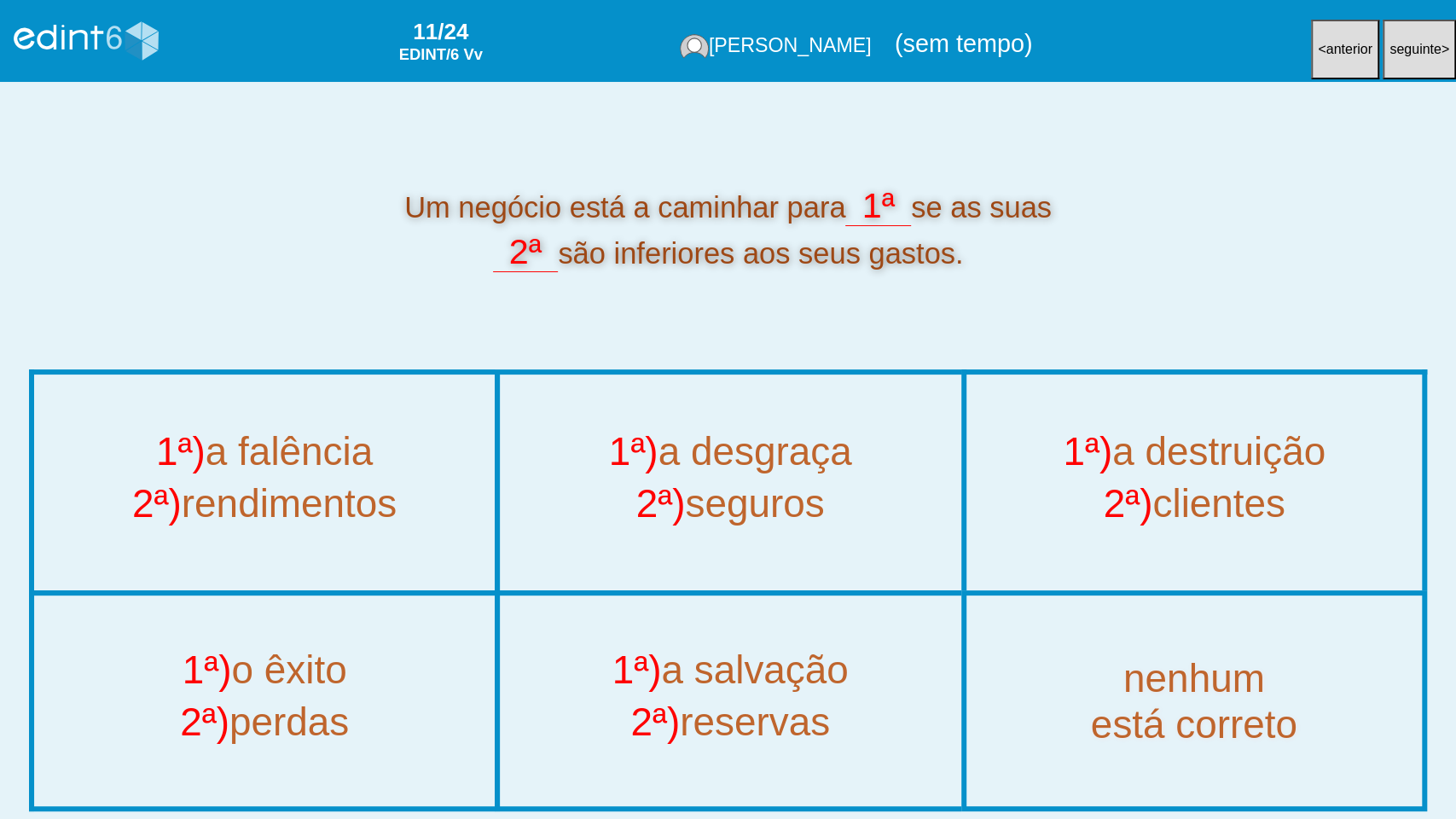
click at [275, 483] on div "2ª) rendimentos" at bounding box center [264, 509] width 503 height 52
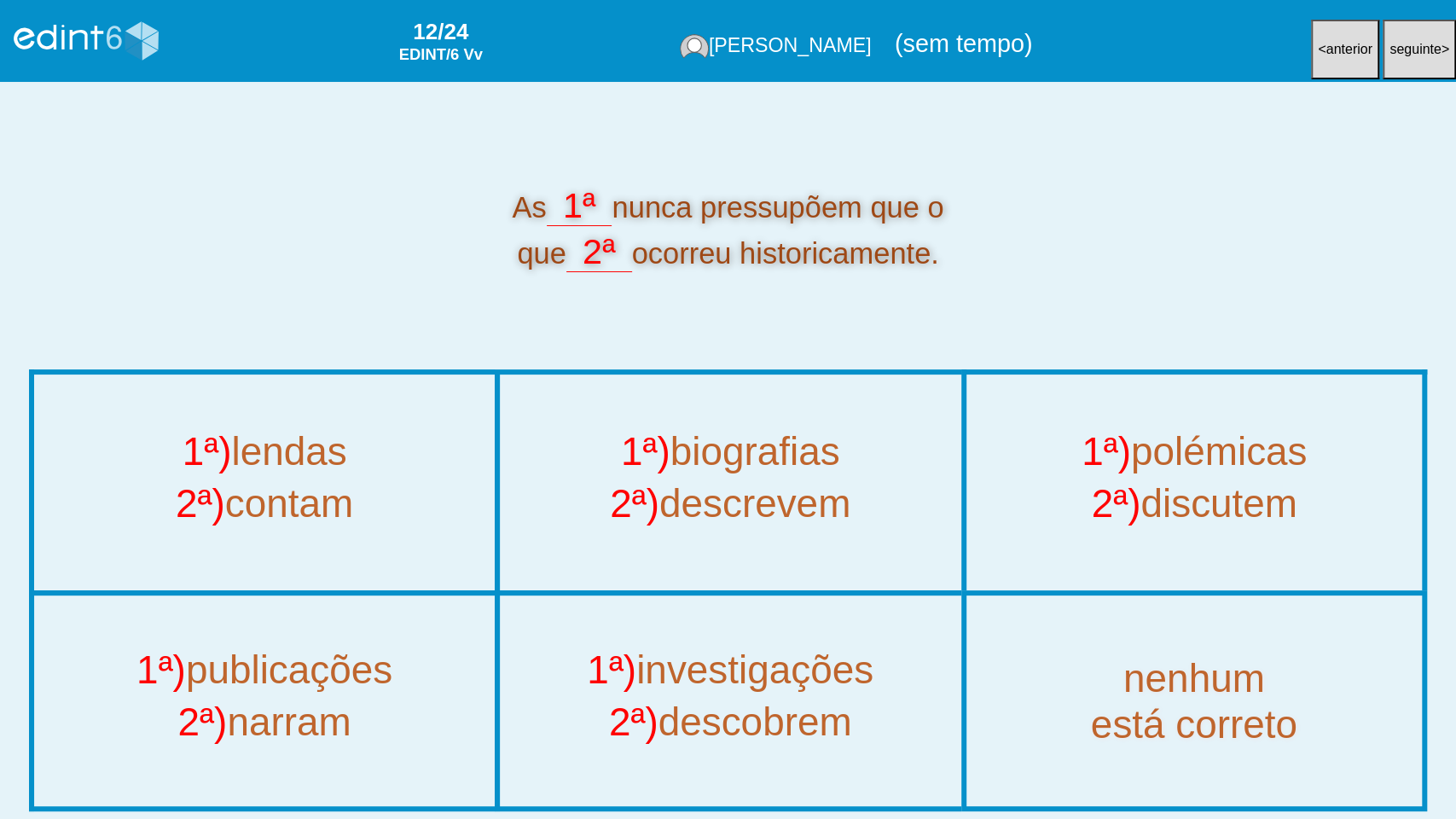
click at [309, 528] on div "2ª) contam" at bounding box center [264, 509] width 503 height 52
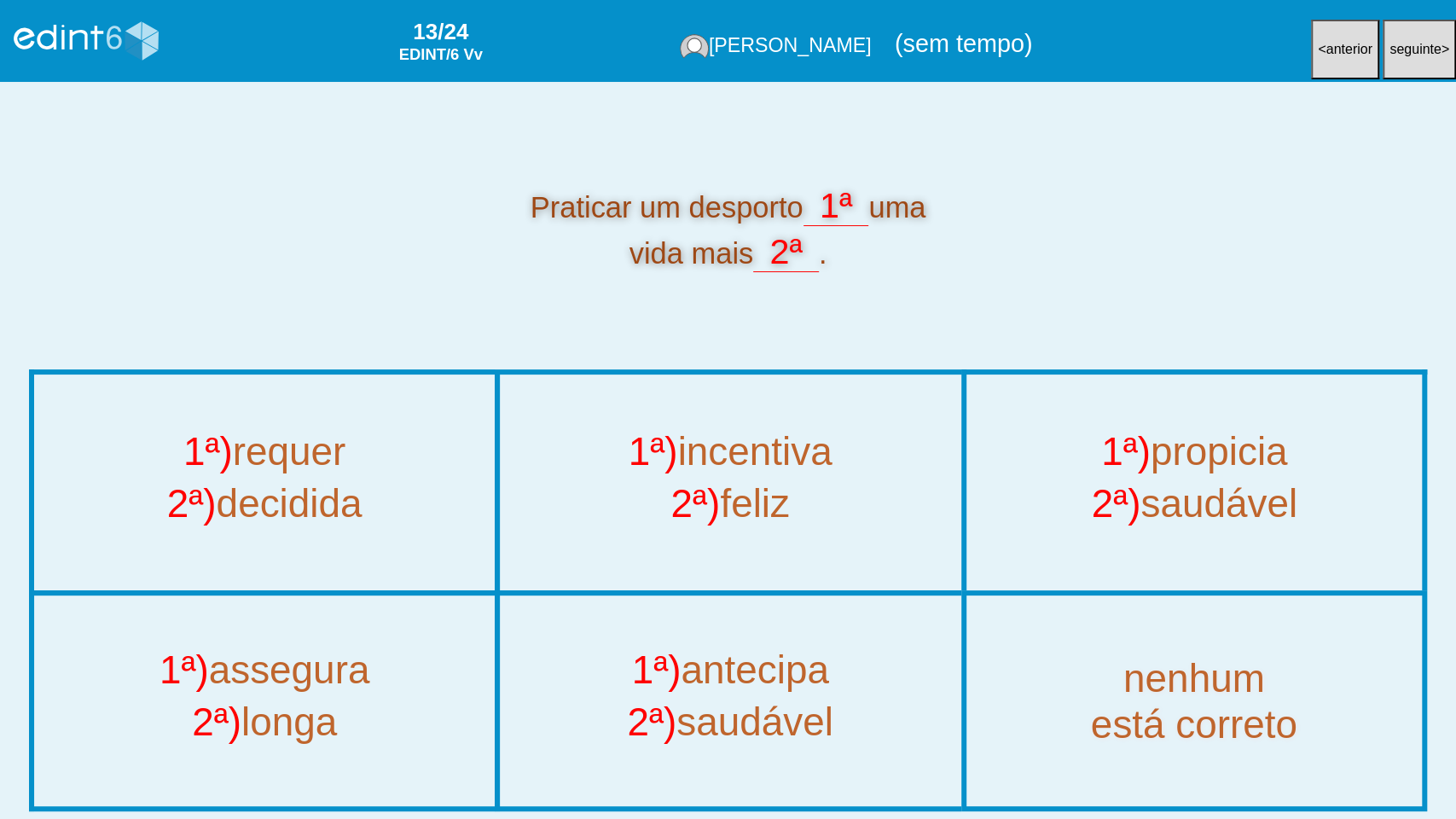
click at [1147, 478] on div "1ª) propicia" at bounding box center [1193, 456] width 497 height 52
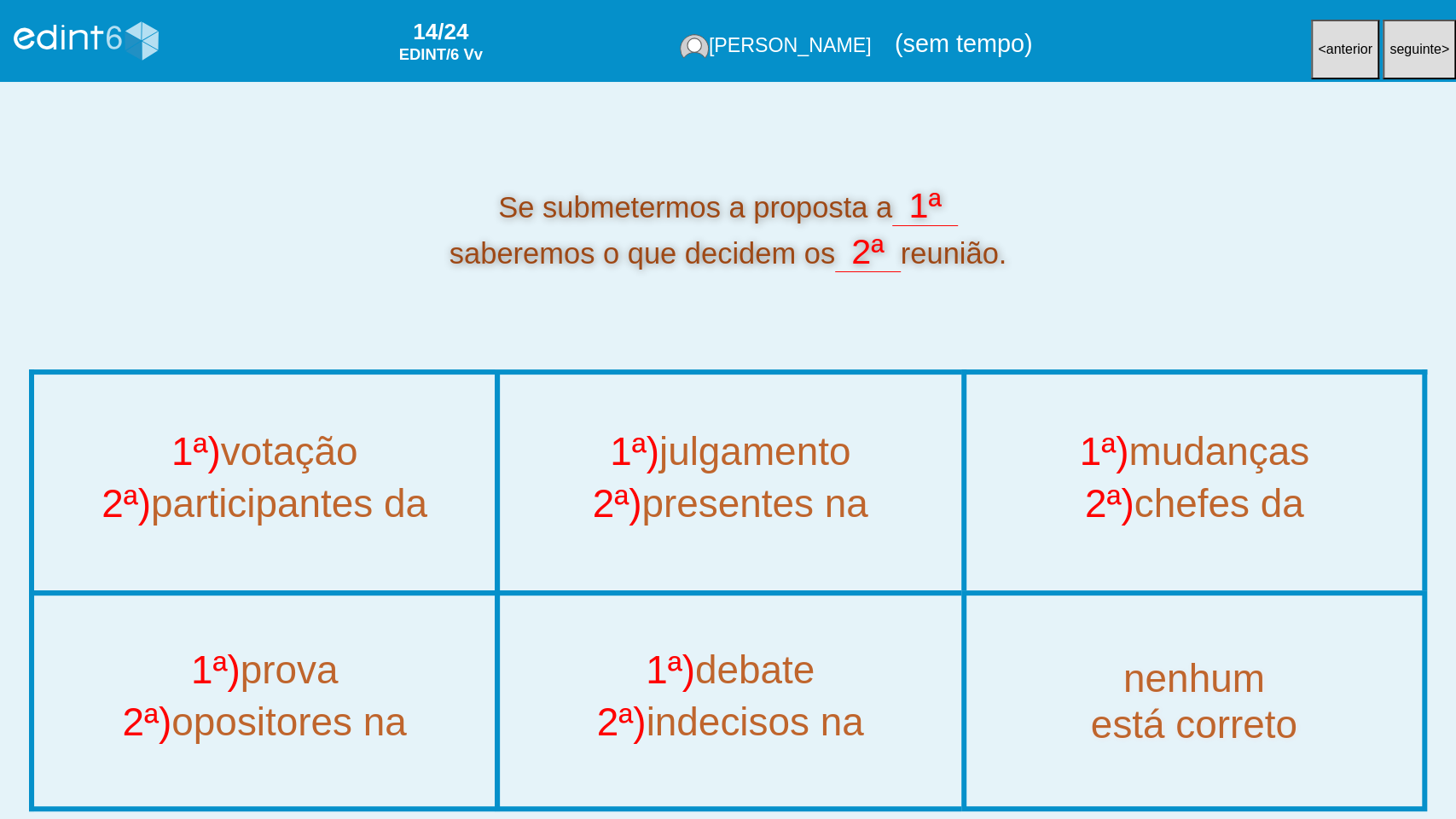
click at [1357, 57] on button "< anterior" at bounding box center [1344, 49] width 68 height 58
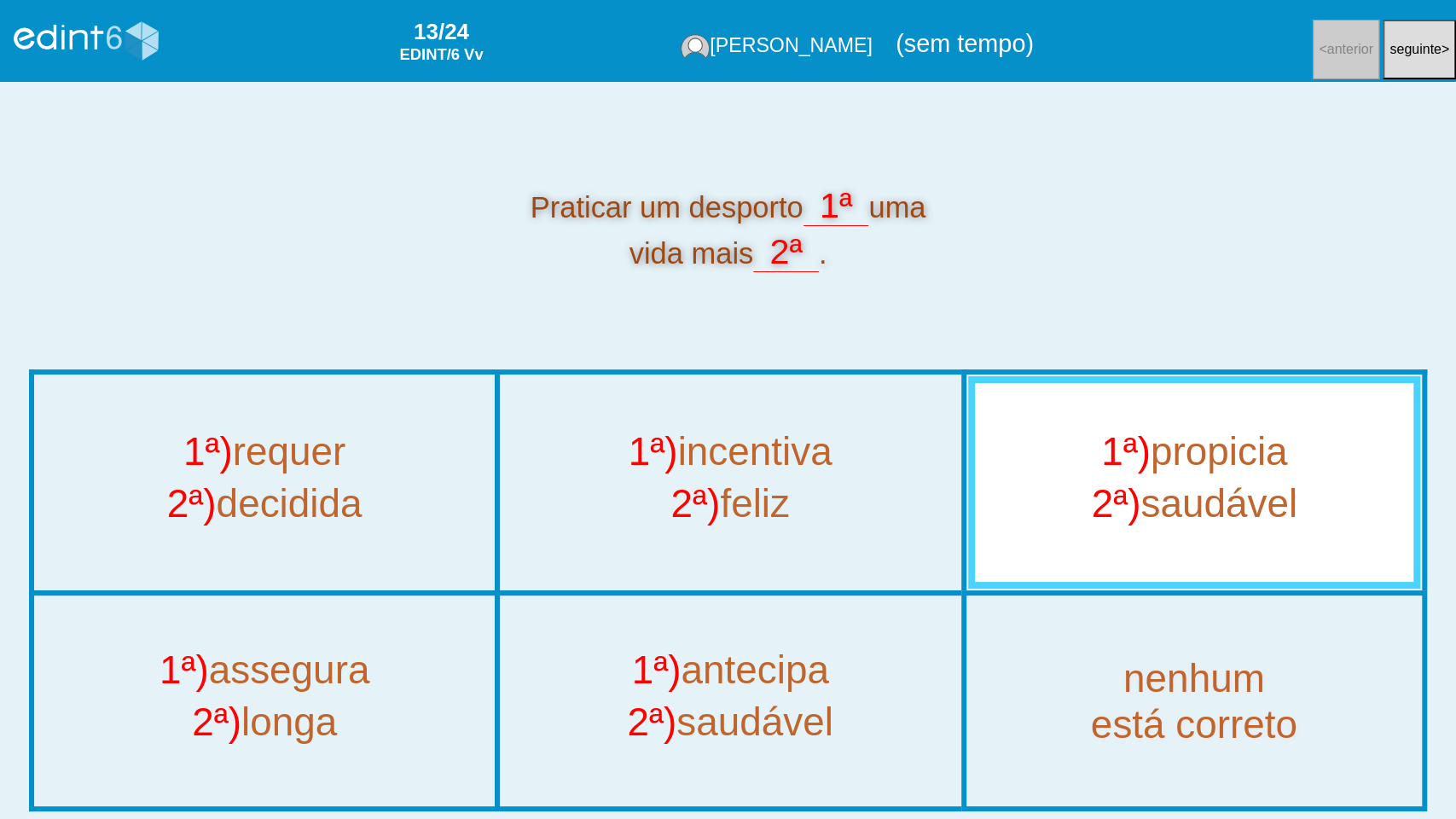
click at [1389, 46] on span "seguinte" at bounding box center [1415, 49] width 52 height 15
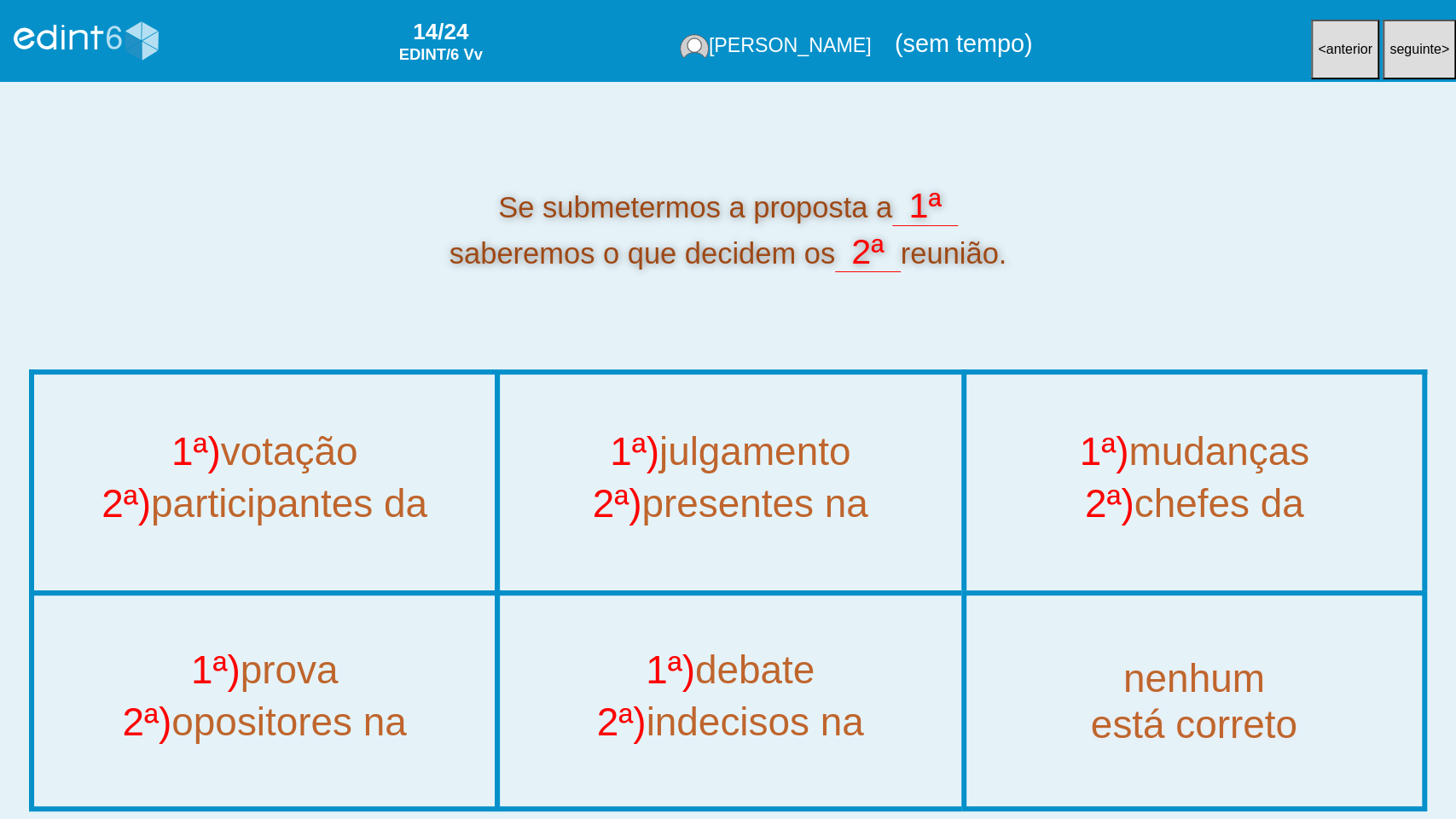
click at [252, 520] on div "2ª) participantes da" at bounding box center [264, 509] width 503 height 52
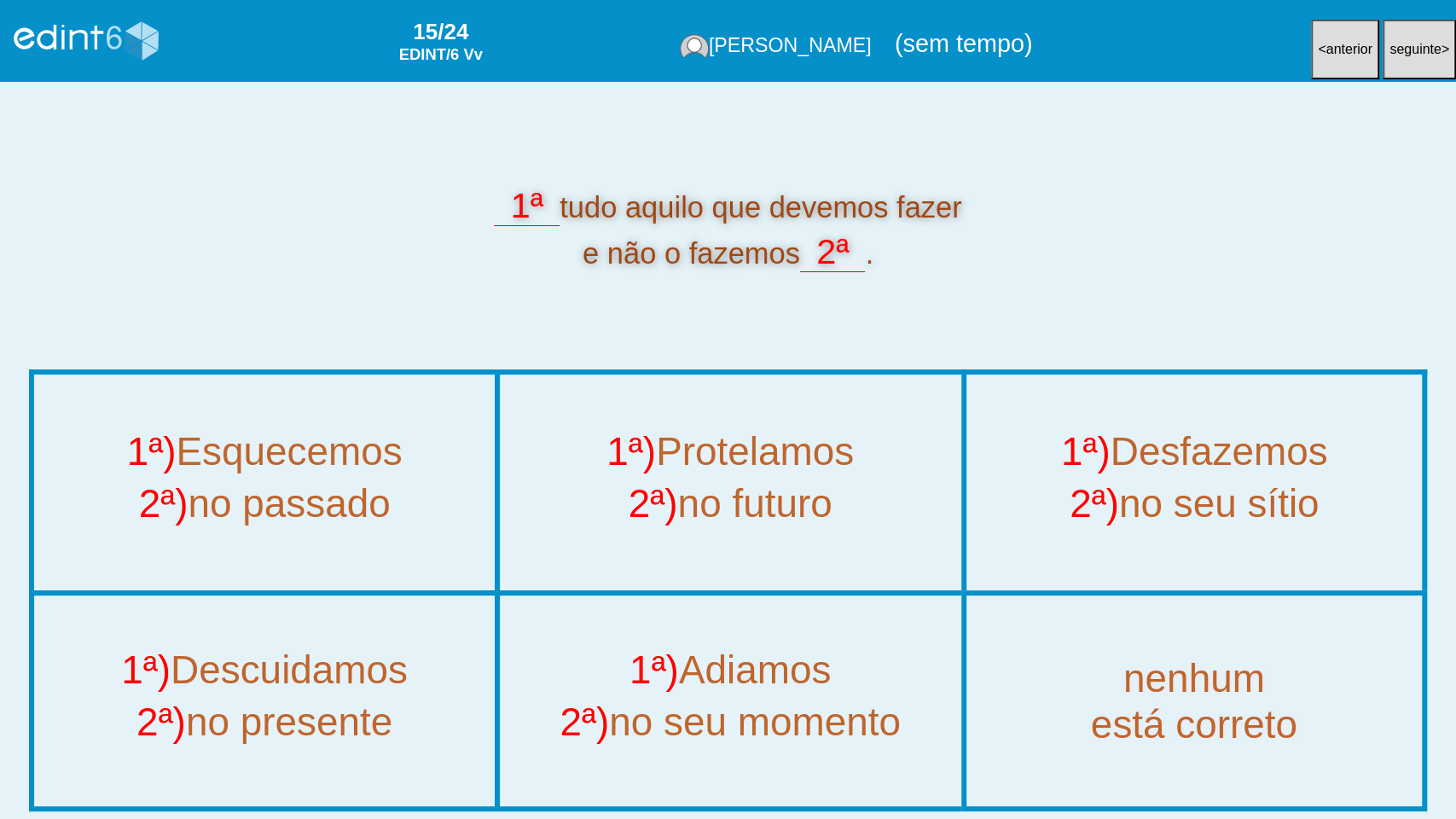
click at [738, 486] on div "2ª) no futuro" at bounding box center [731, 509] width 503 height 52
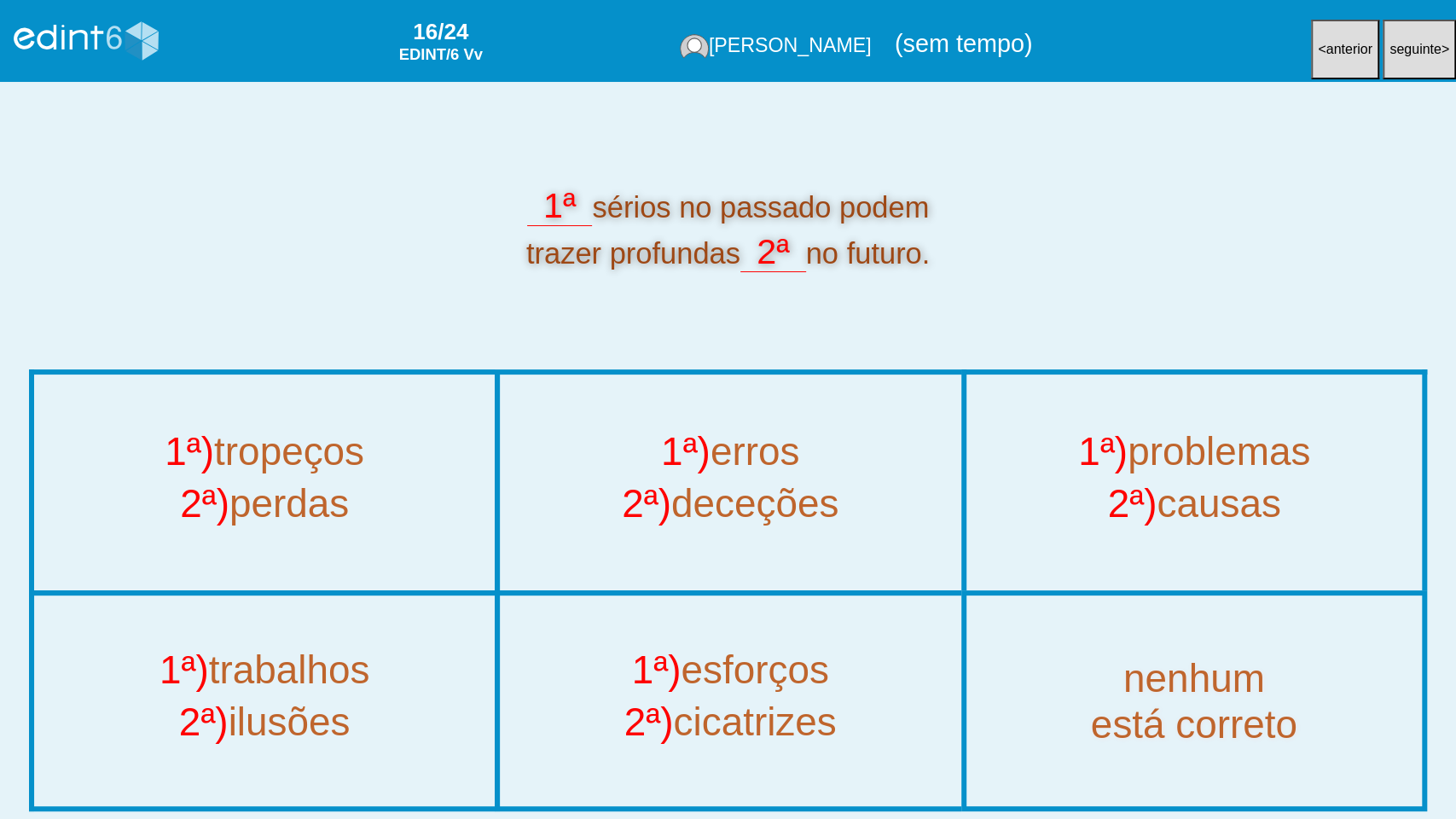
click at [707, 458] on div "1ª) erros" at bounding box center [731, 456] width 503 height 52
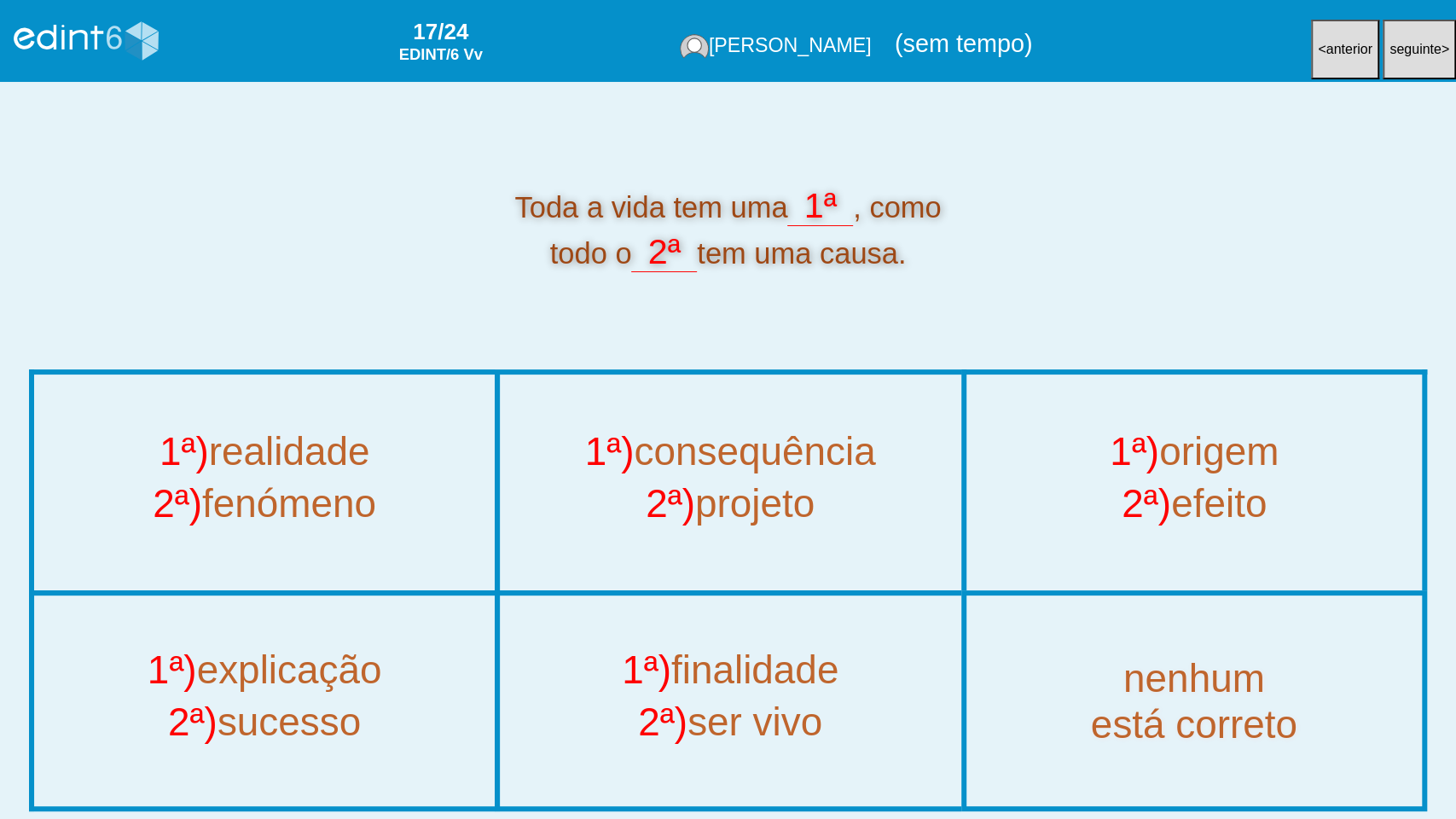
click at [1320, 37] on button "< anterior" at bounding box center [1344, 49] width 68 height 58
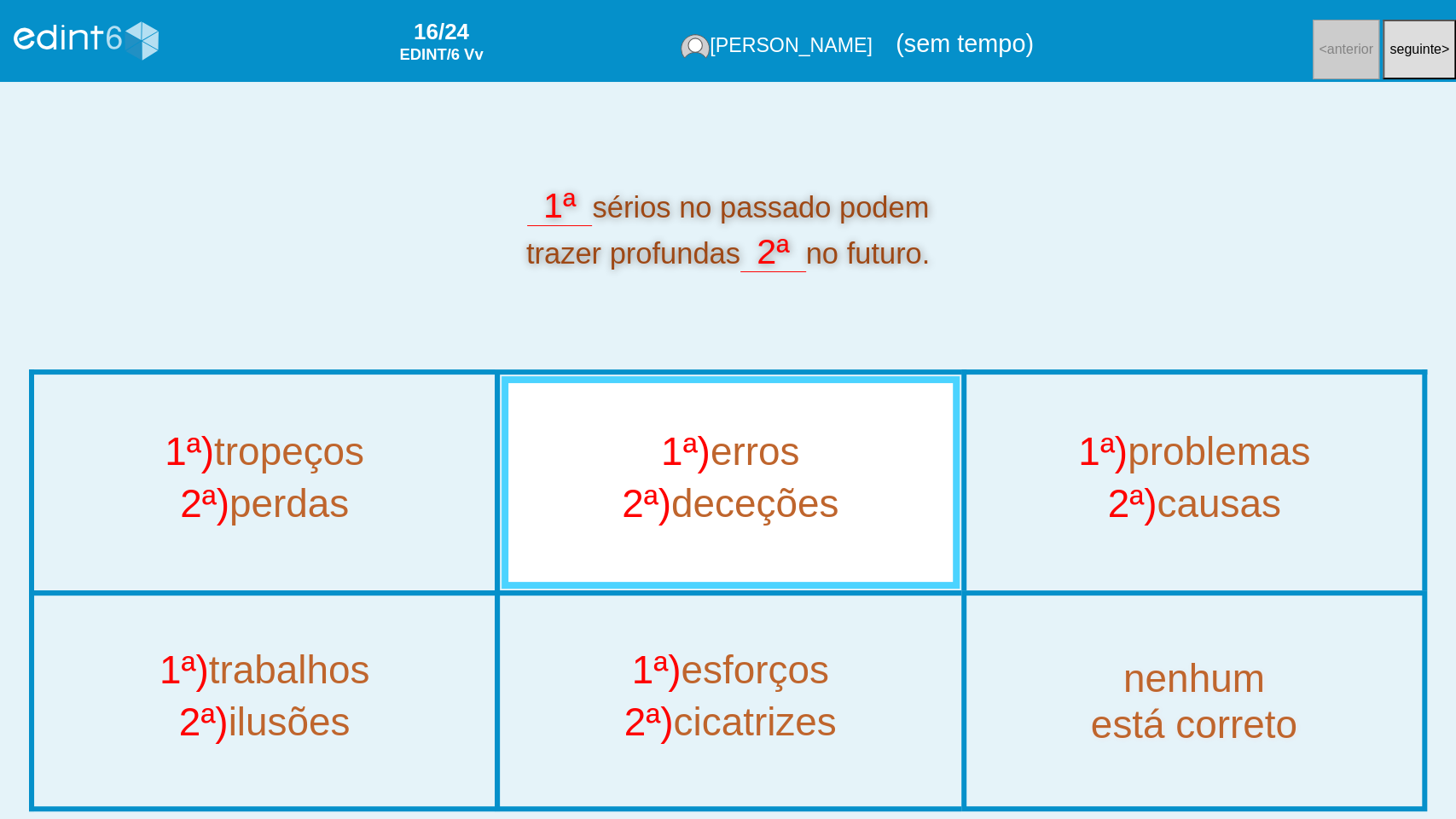
click at [1427, 77] on button "seguinte >" at bounding box center [1418, 49] width 73 height 58
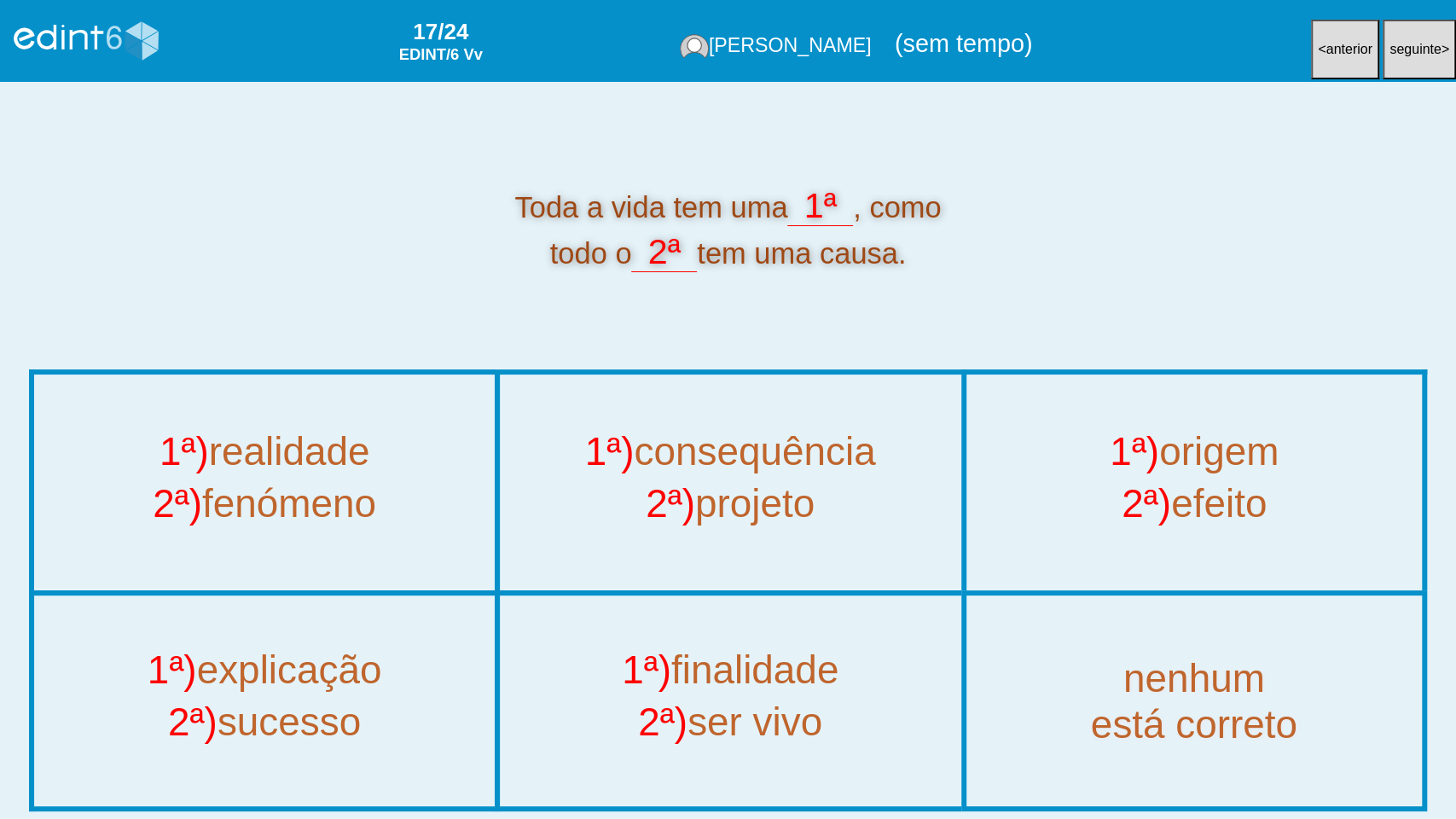
click at [1151, 457] on span "1ª)" at bounding box center [1135, 451] width 50 height 45
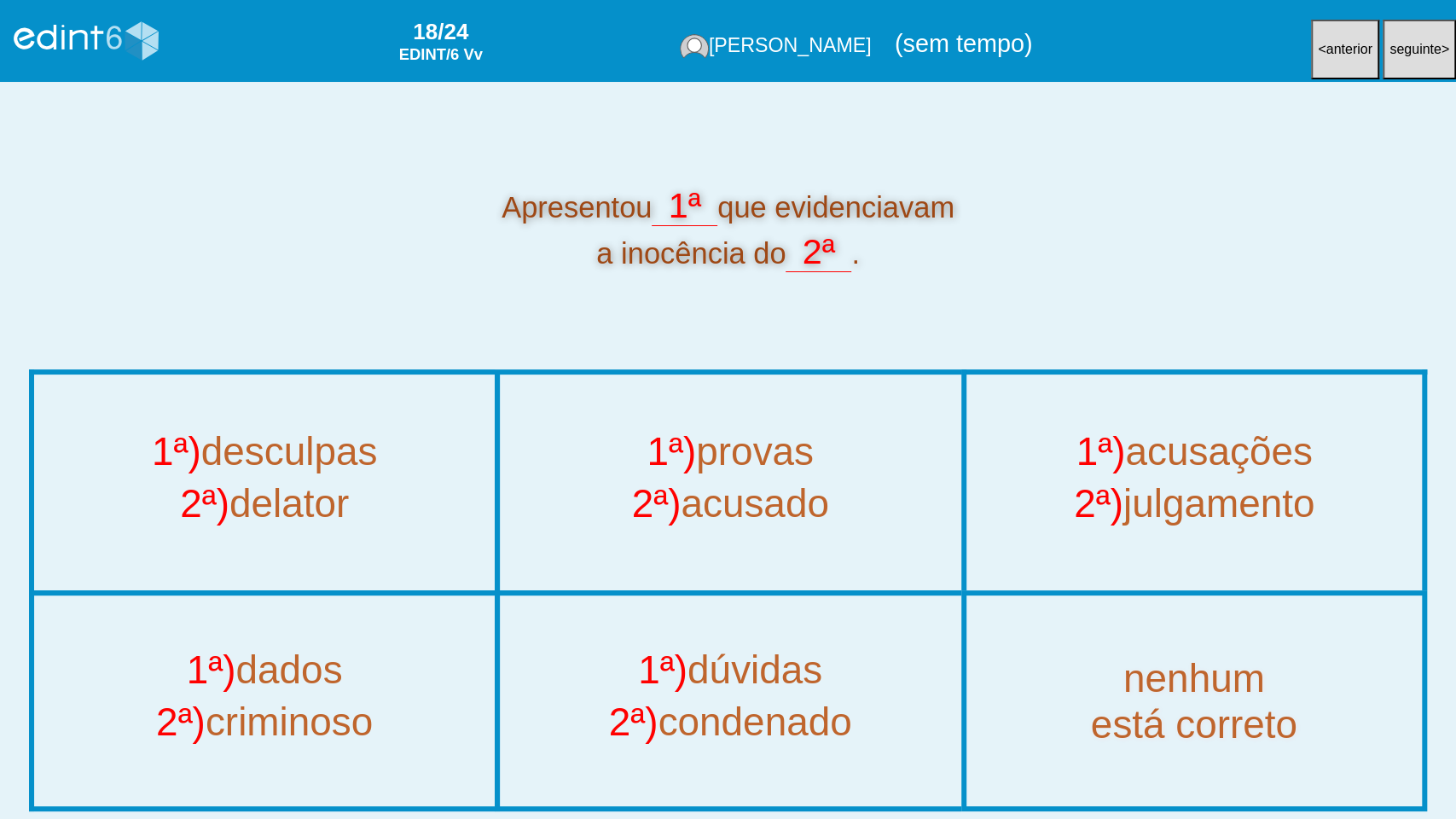
click at [771, 470] on div "1ª) provas" at bounding box center [731, 456] width 503 height 52
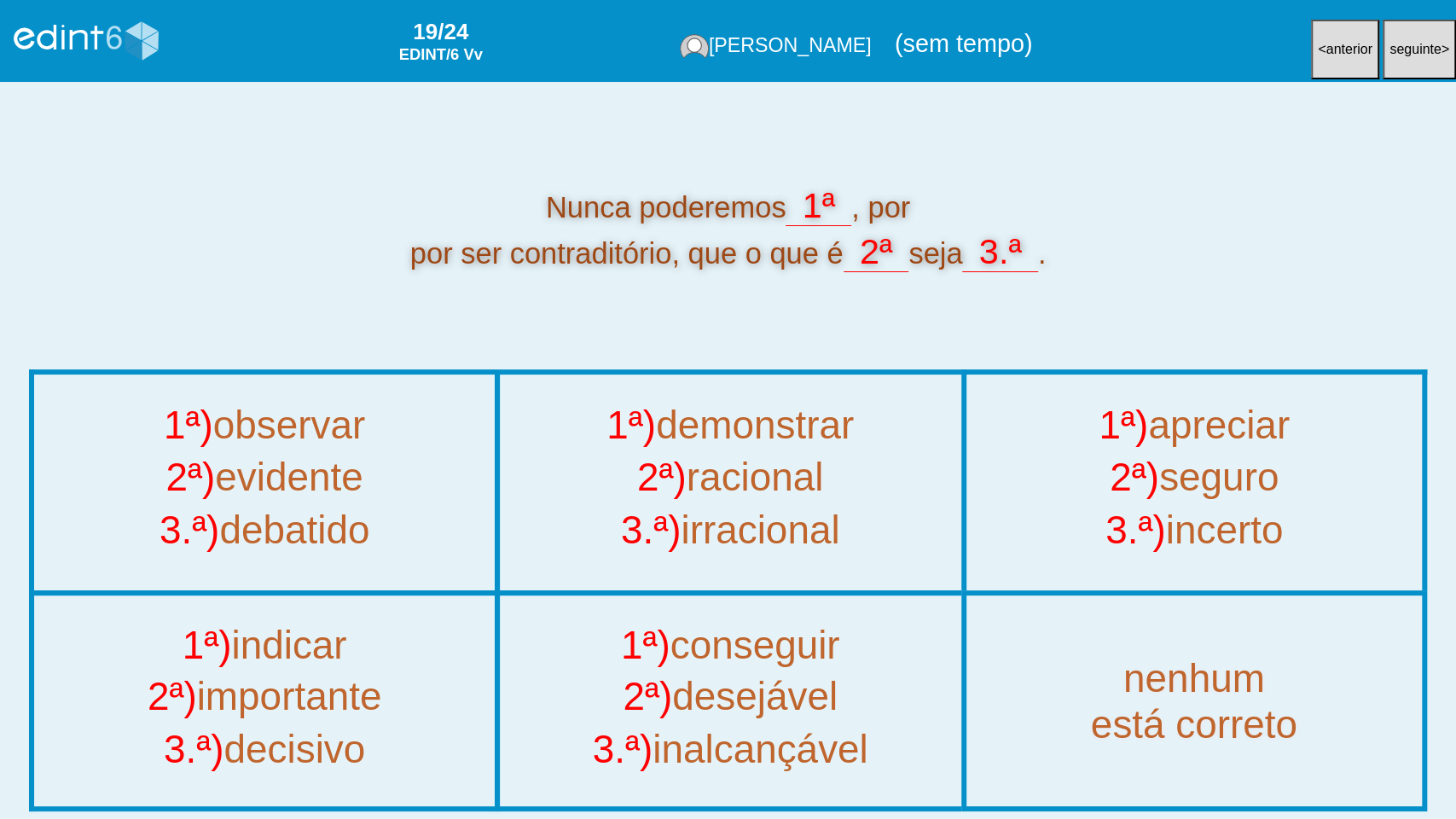
click at [717, 498] on div "2ª) racional" at bounding box center [731, 482] width 503 height 52
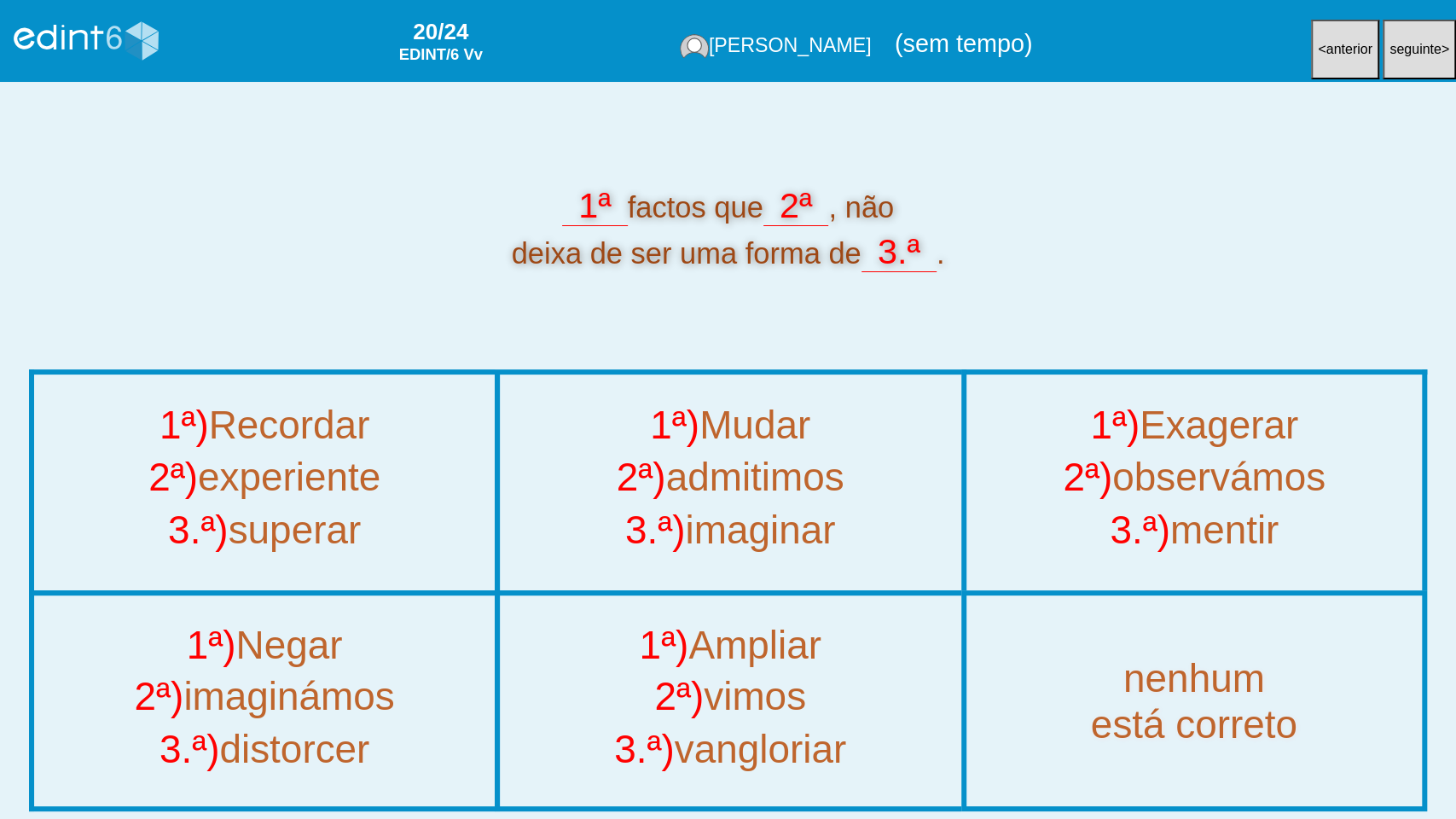
click at [1298, 529] on div "3.ª) mentir" at bounding box center [1193, 534] width 497 height 52
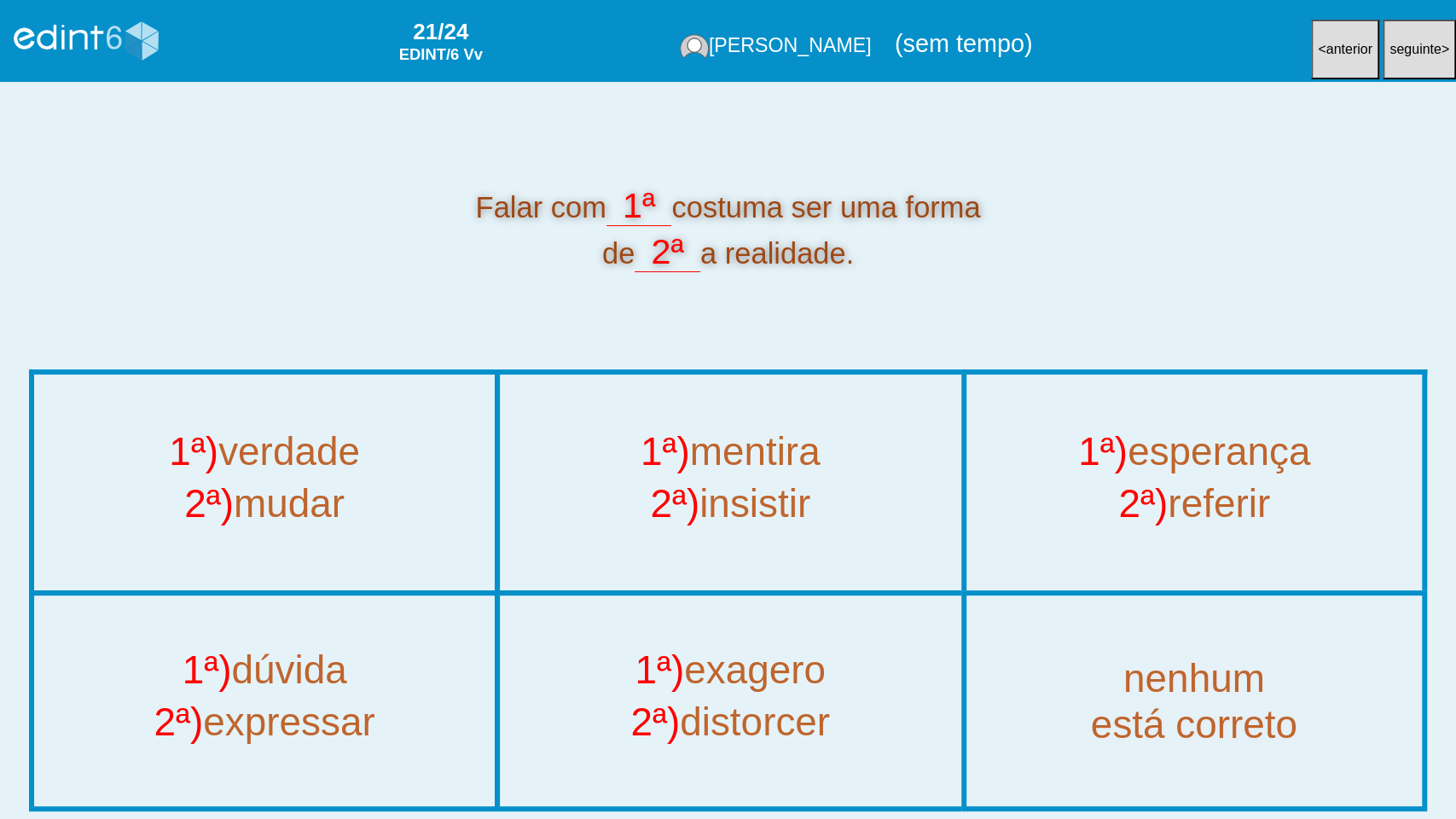
click at [712, 657] on div "1ª) exagero" at bounding box center [731, 675] width 503 height 52
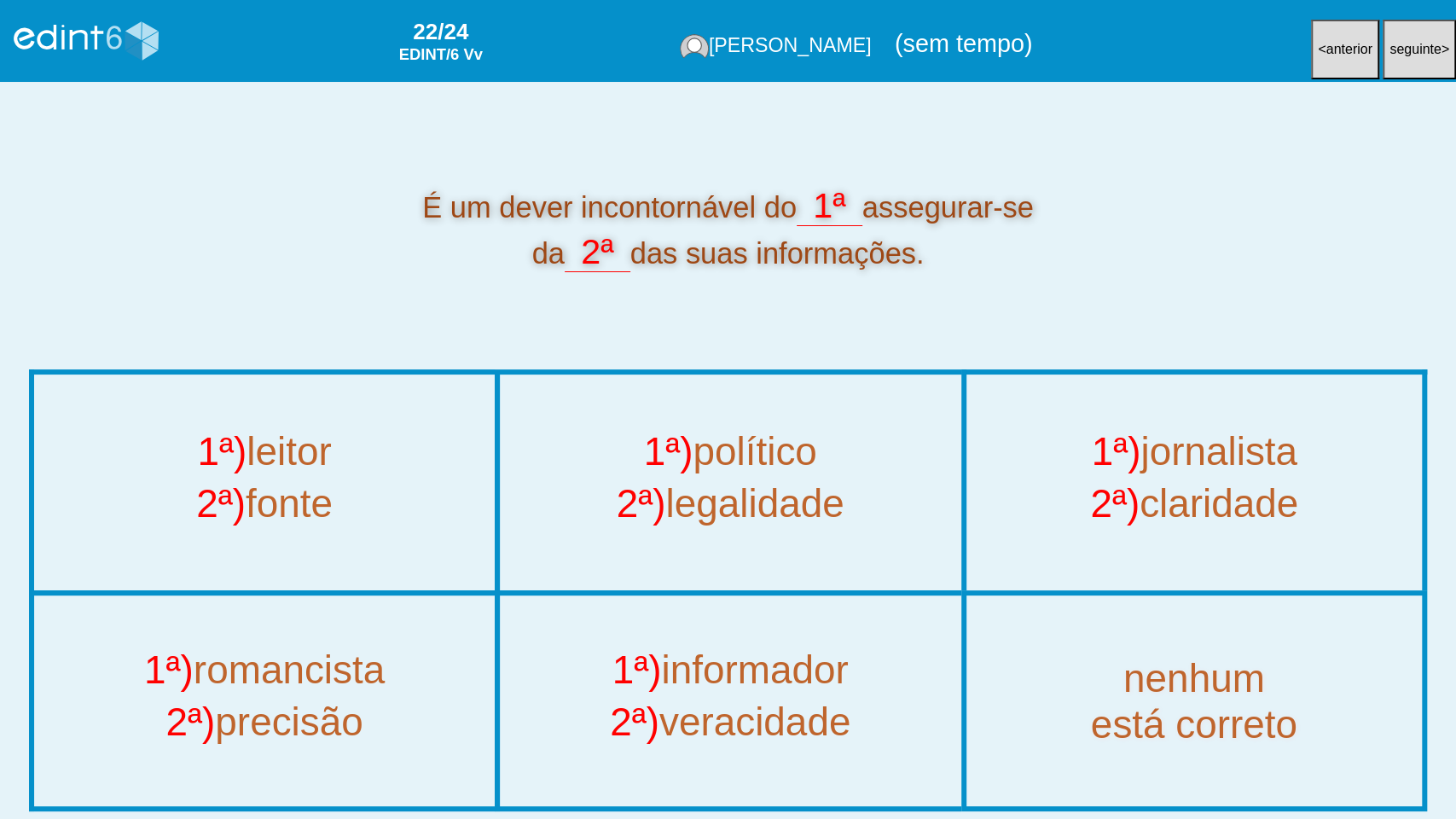
click at [721, 655] on div "1ª) informador" at bounding box center [731, 675] width 503 height 52
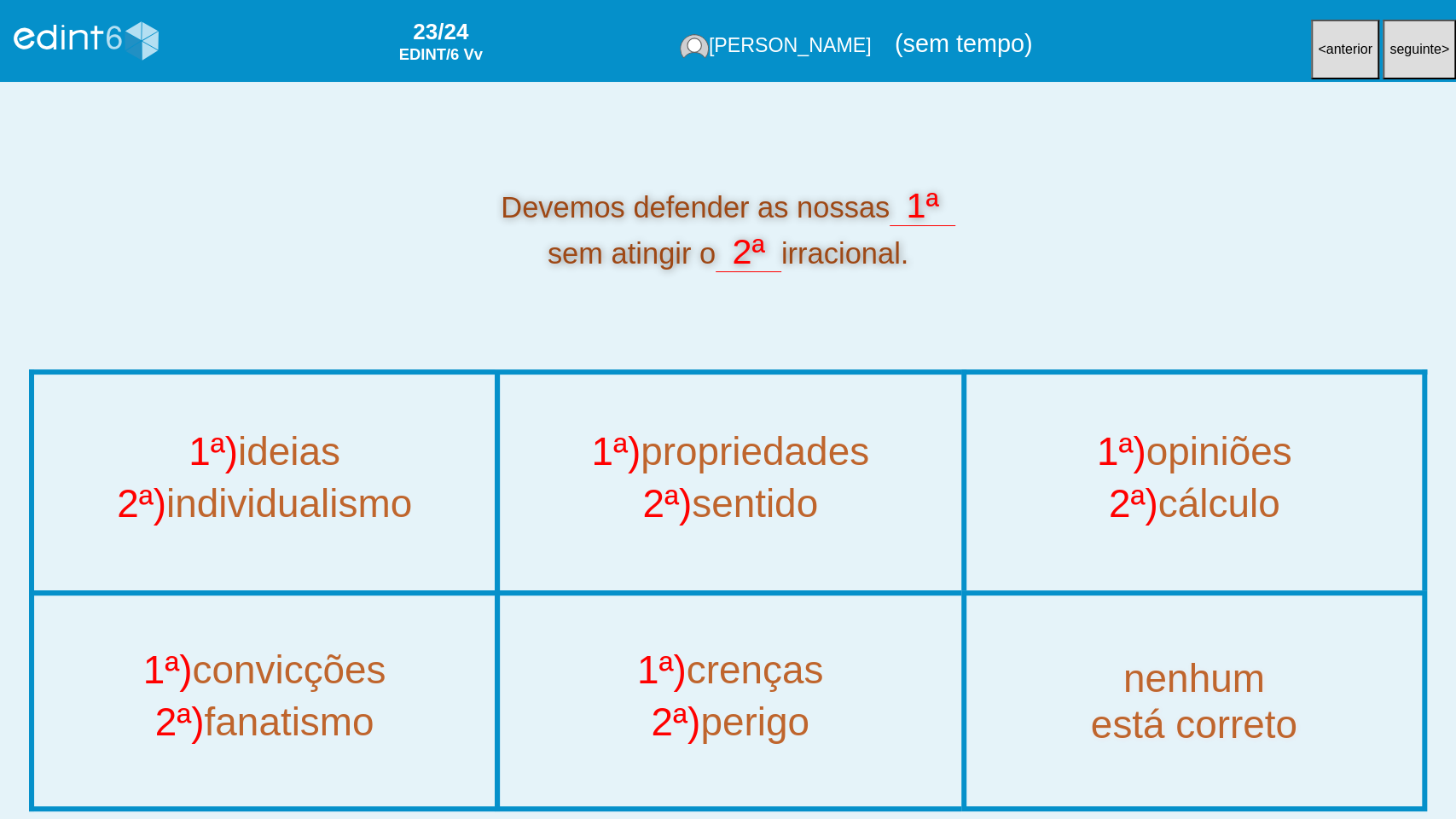
drag, startPoint x: 253, startPoint y: 801, endPoint x: 267, endPoint y: 767, distance: 36.8
click at [253, 657] on div "1ª) convicções 2ª) fanatismo" at bounding box center [265, 700] width 457 height 207
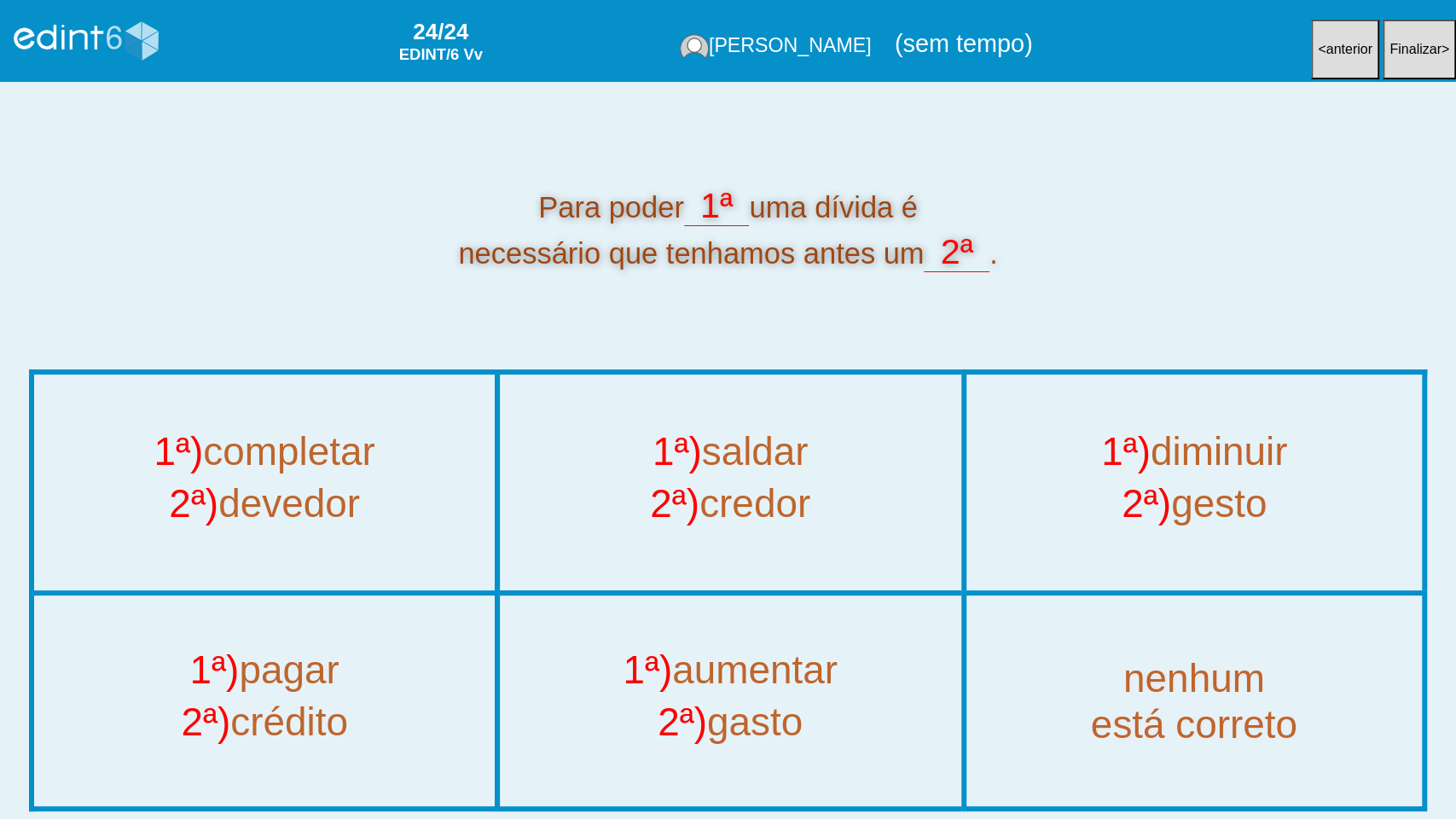
click at [747, 475] on div "1ª) saldar" at bounding box center [731, 456] width 503 height 52
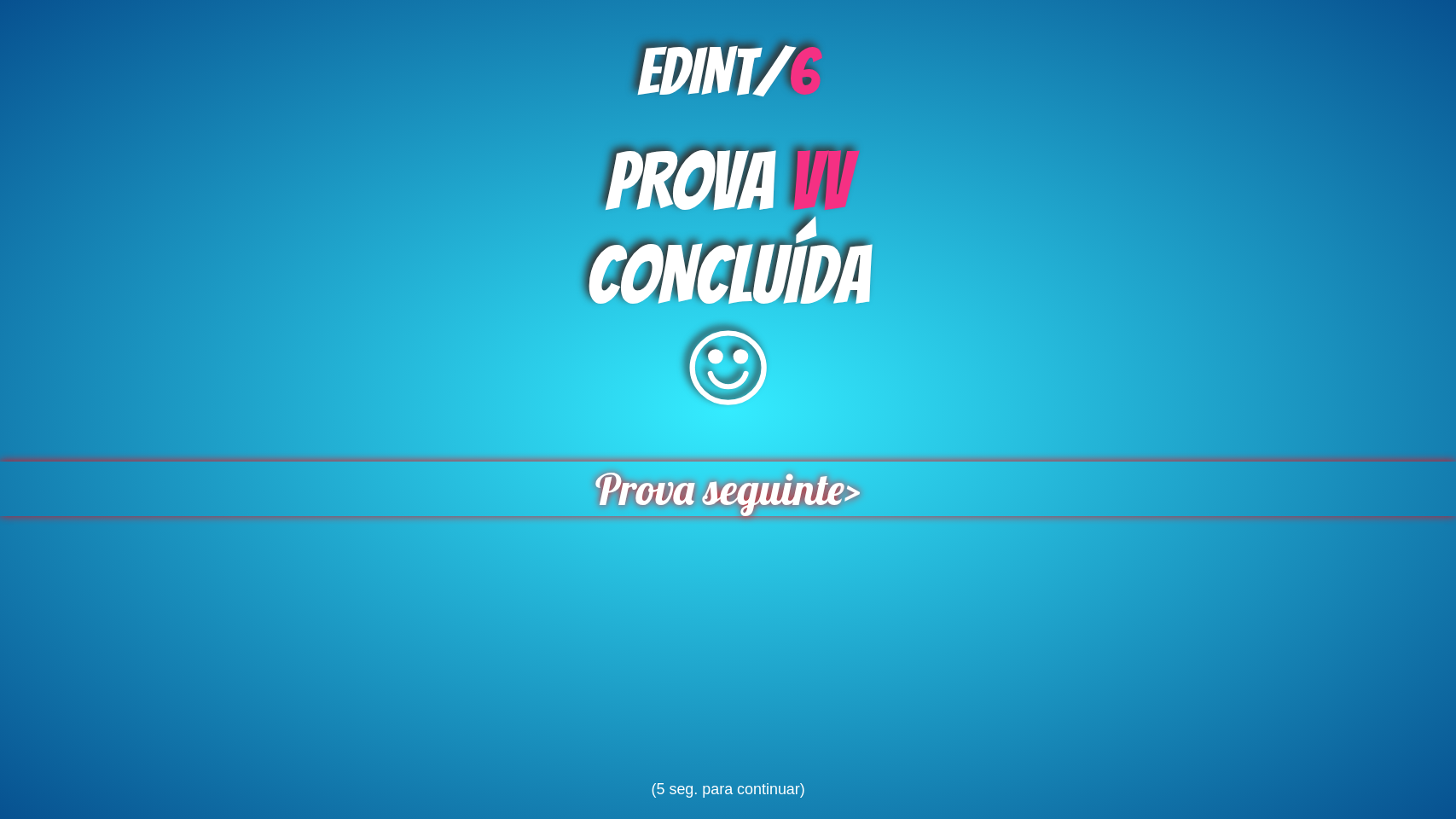
click at [739, 512] on span "Prova seguinte" at bounding box center [720, 489] width 249 height 55
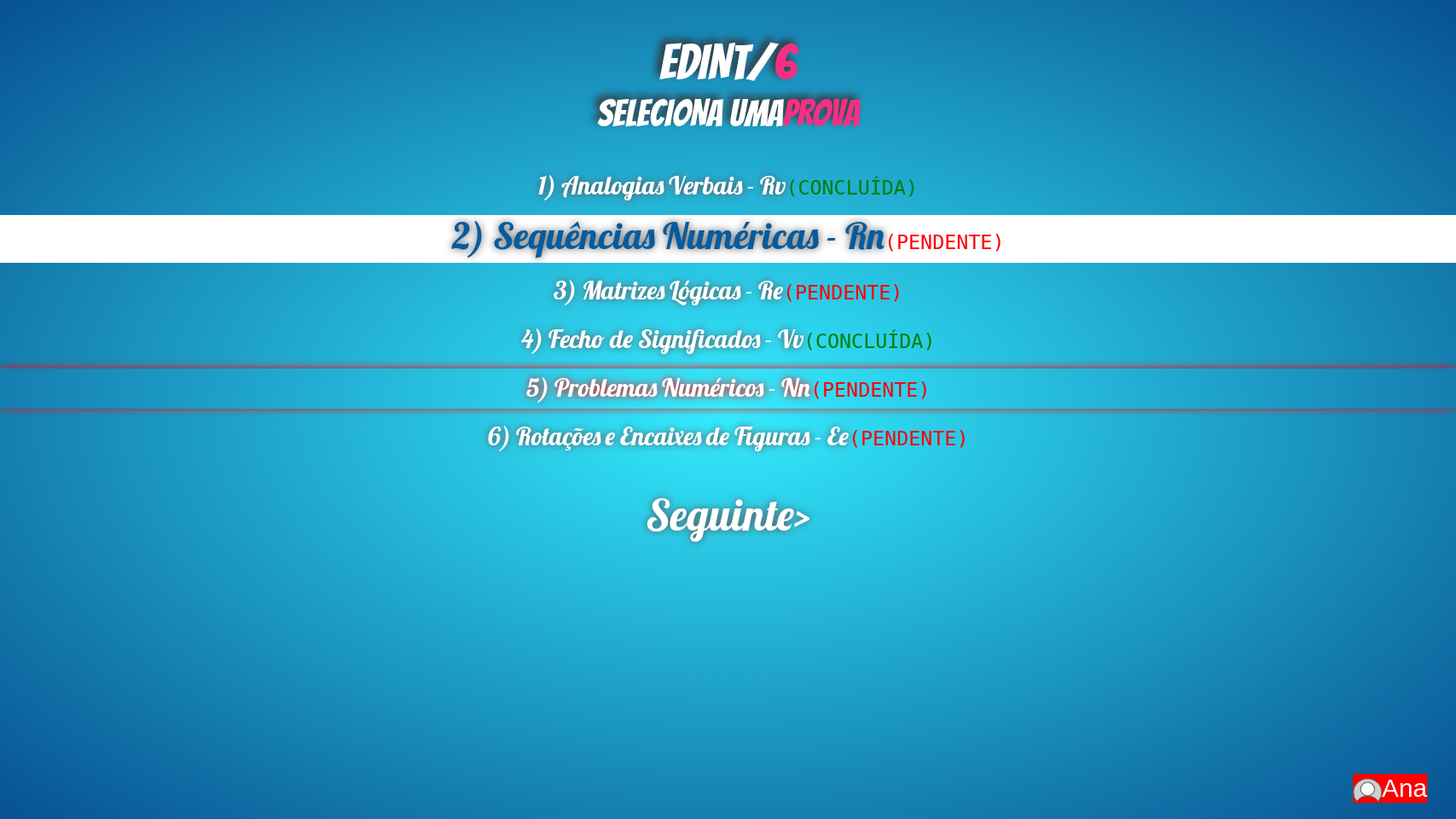
click at [703, 384] on div "5) Problemas Numéricos - Nn (PENDENTE)" at bounding box center [728, 388] width 1456 height 40
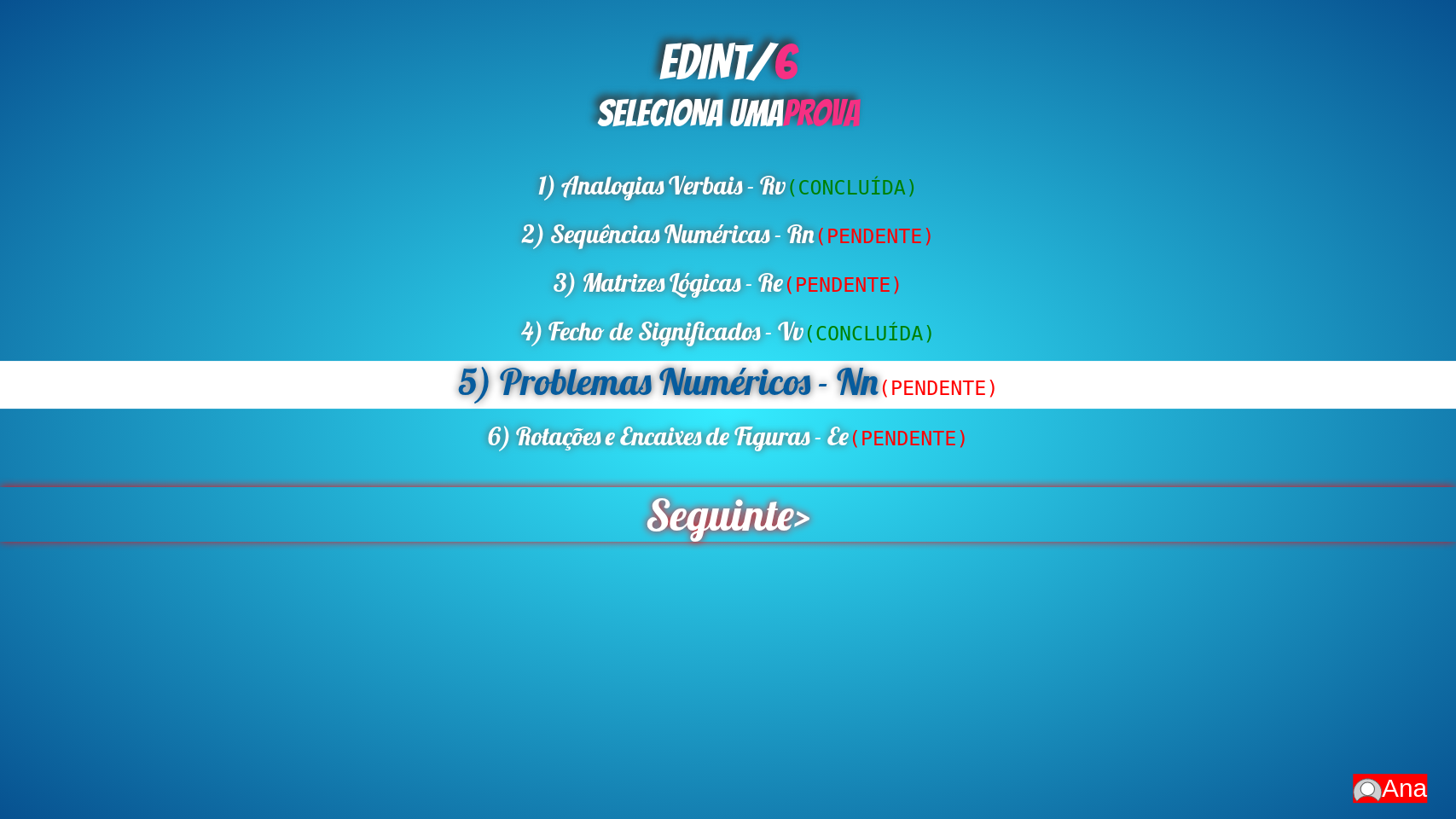
click at [715, 504] on span "Seguinte" at bounding box center [719, 515] width 149 height 55
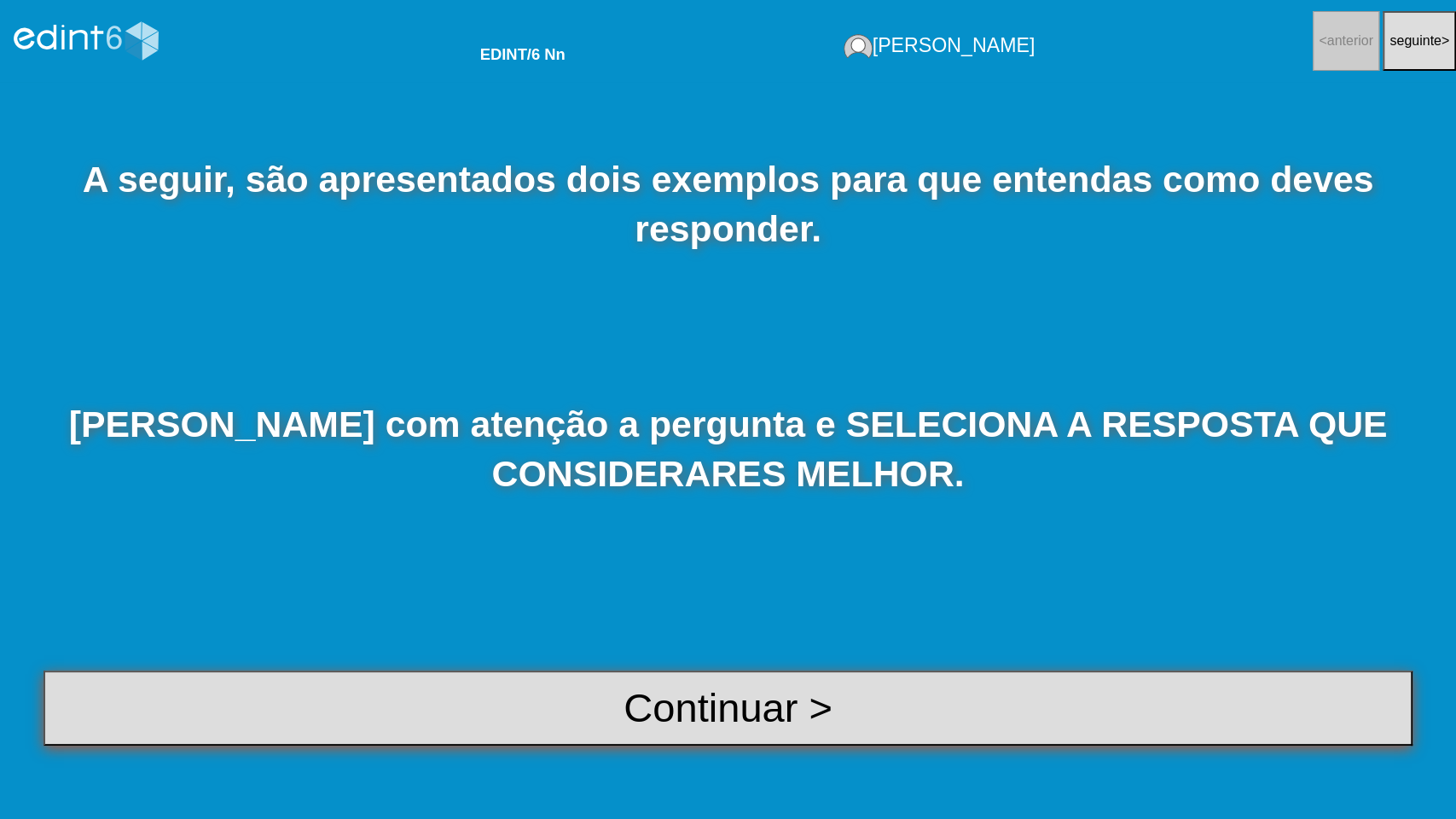
click at [609, 657] on button "Continuar >" at bounding box center [728, 707] width 1369 height 75
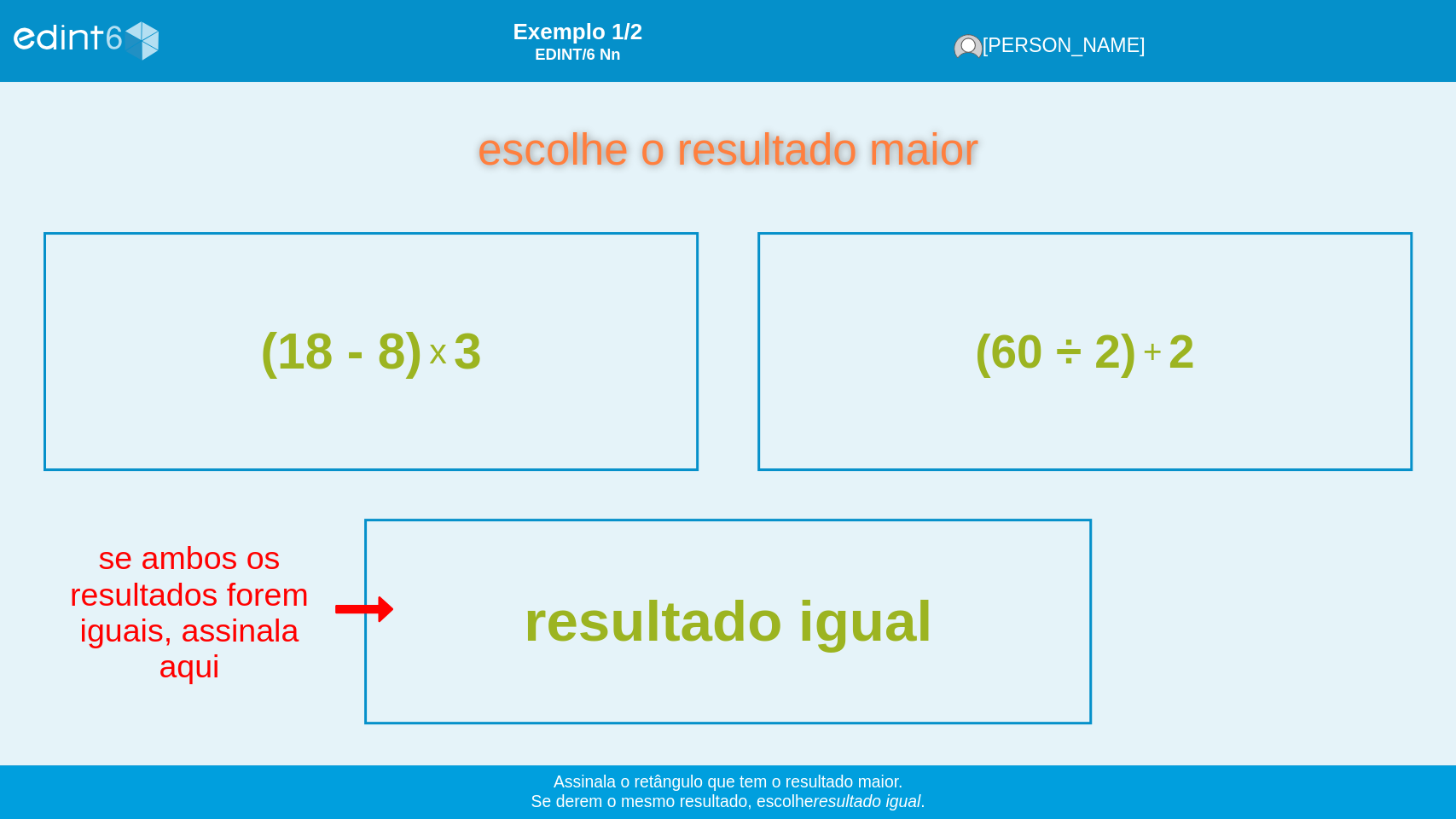
click at [437, 336] on span "x" at bounding box center [437, 351] width 32 height 39
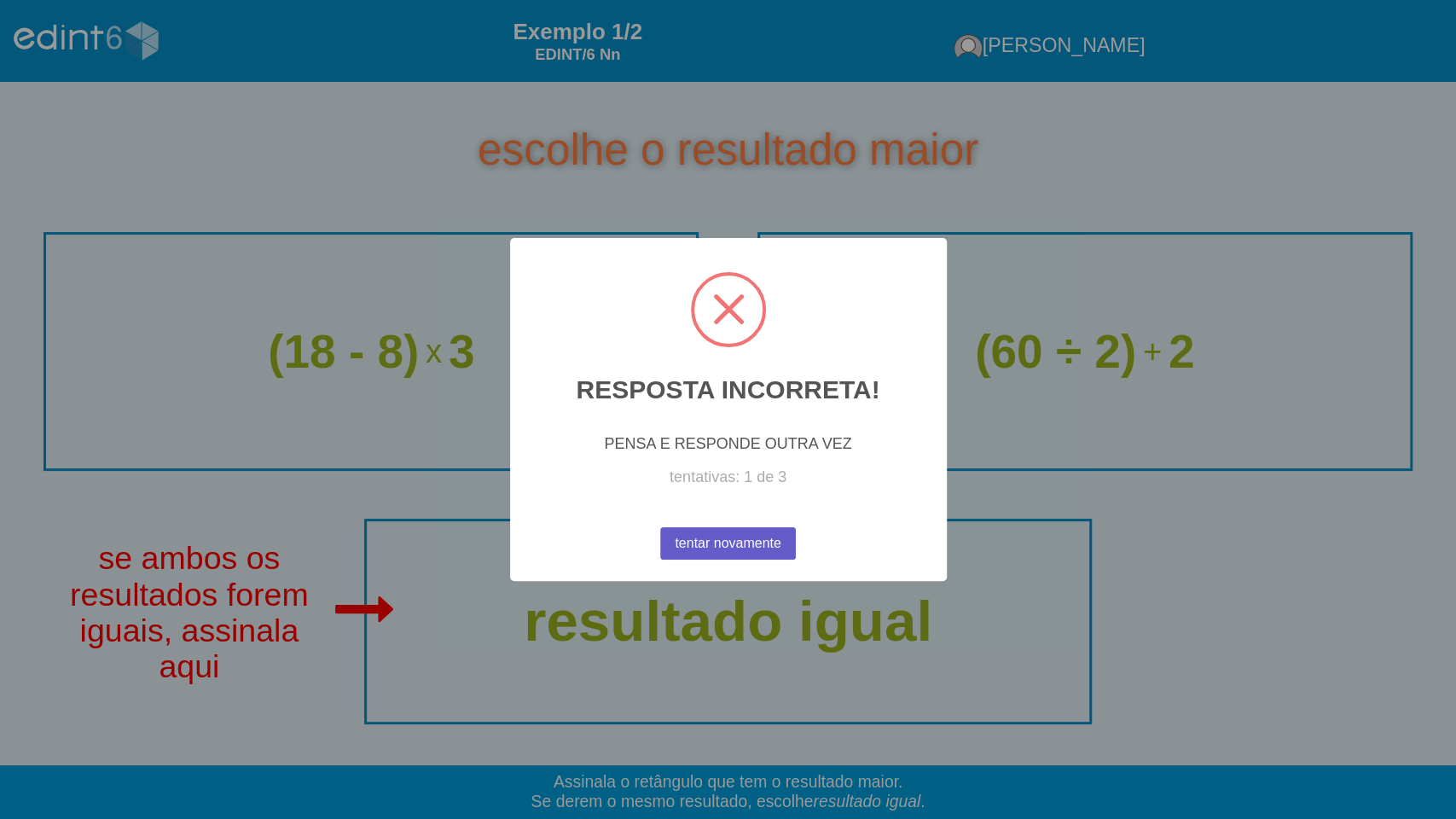
click at [738, 538] on button "tentar novamente" at bounding box center [728, 543] width 137 height 33
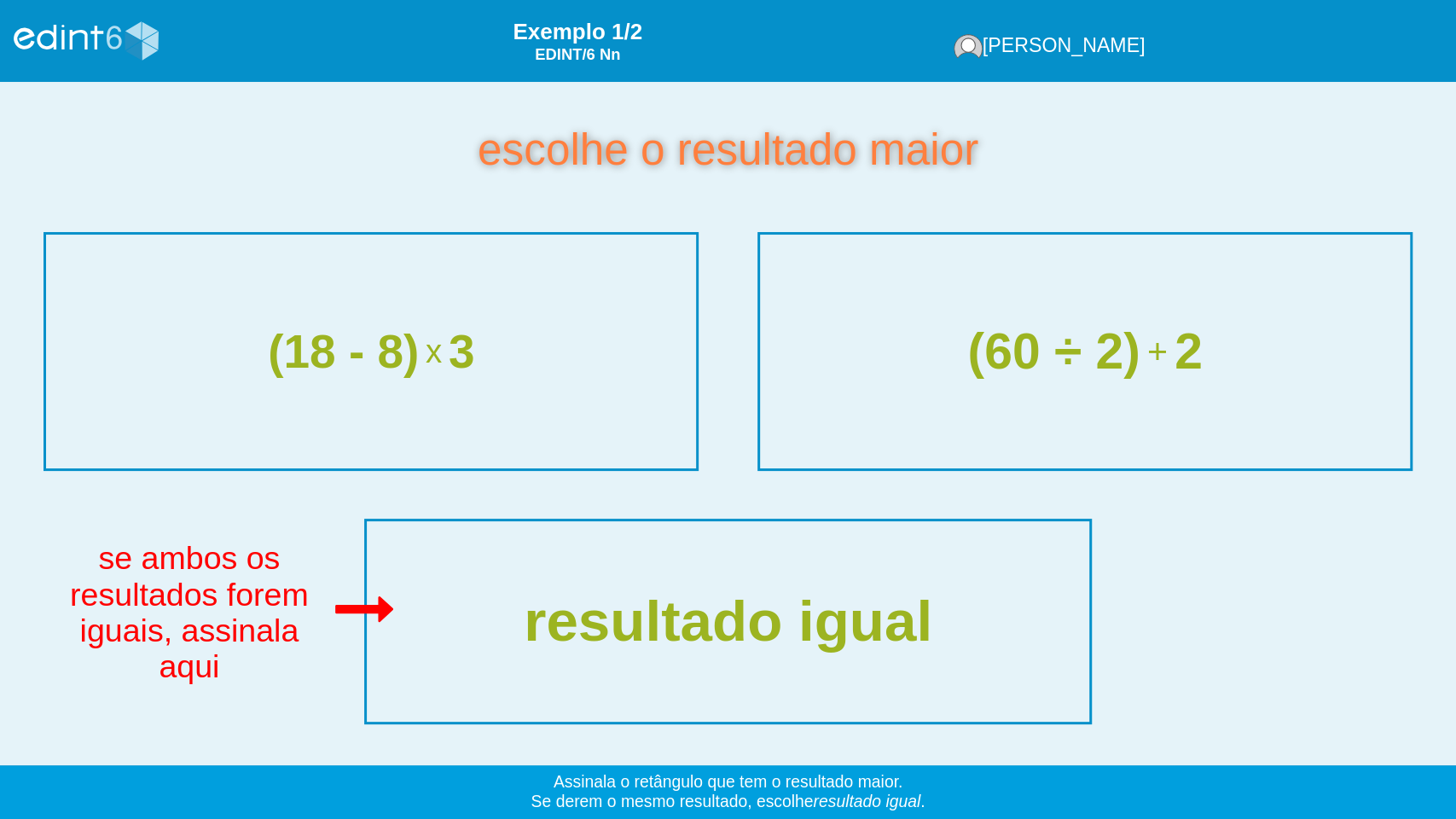
click at [1003, 369] on div "(60 ÷ 2) + 2" at bounding box center [1085, 351] width 650 height 55
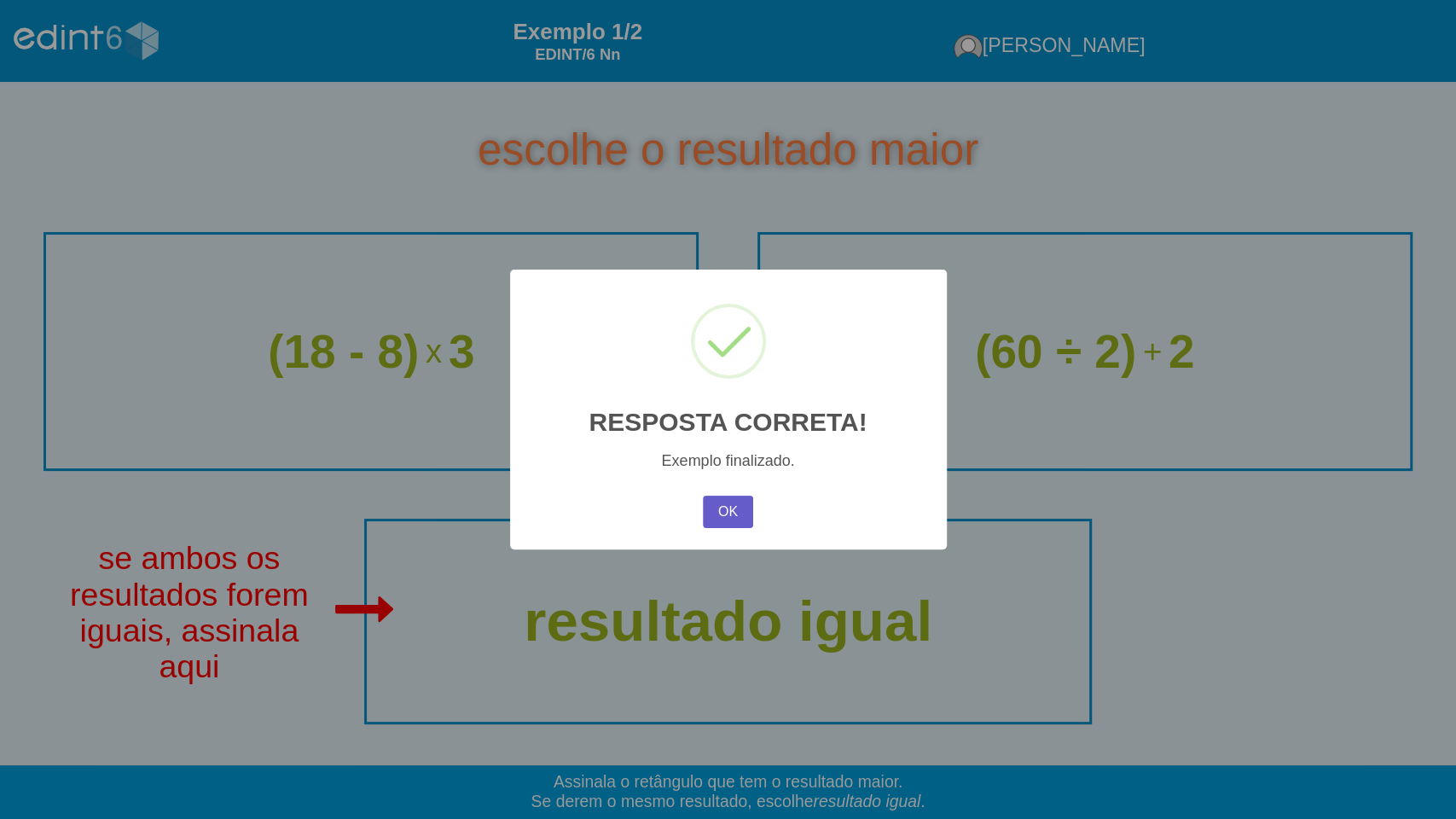
click at [727, 511] on button "OK" at bounding box center [728, 511] width 50 height 33
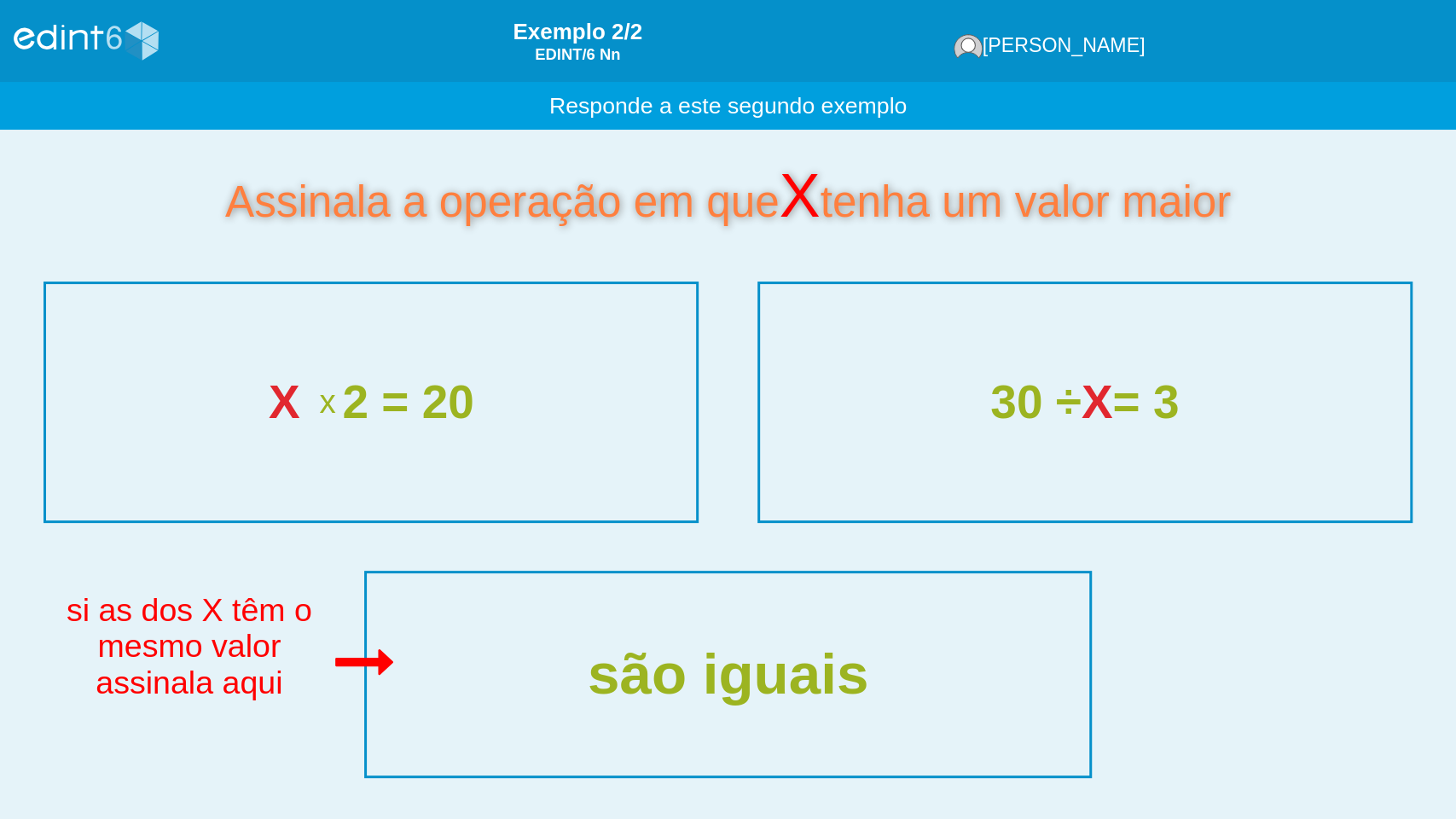
drag, startPoint x: 55, startPoint y: 608, endPoint x: 78, endPoint y: 614, distance: 23.8
click at [75, 612] on div "si as dos X têm o mesmo valor assinala aqui" at bounding box center [189, 646] width 291 height 138
drag, startPoint x: 103, startPoint y: 614, endPoint x: 293, endPoint y: 641, distance: 191.9
click at [293, 641] on div "si as dos X têm o mesmo valor assinala aqui" at bounding box center [189, 646] width 291 height 138
copy div "as dos X têm o mesmo valor"
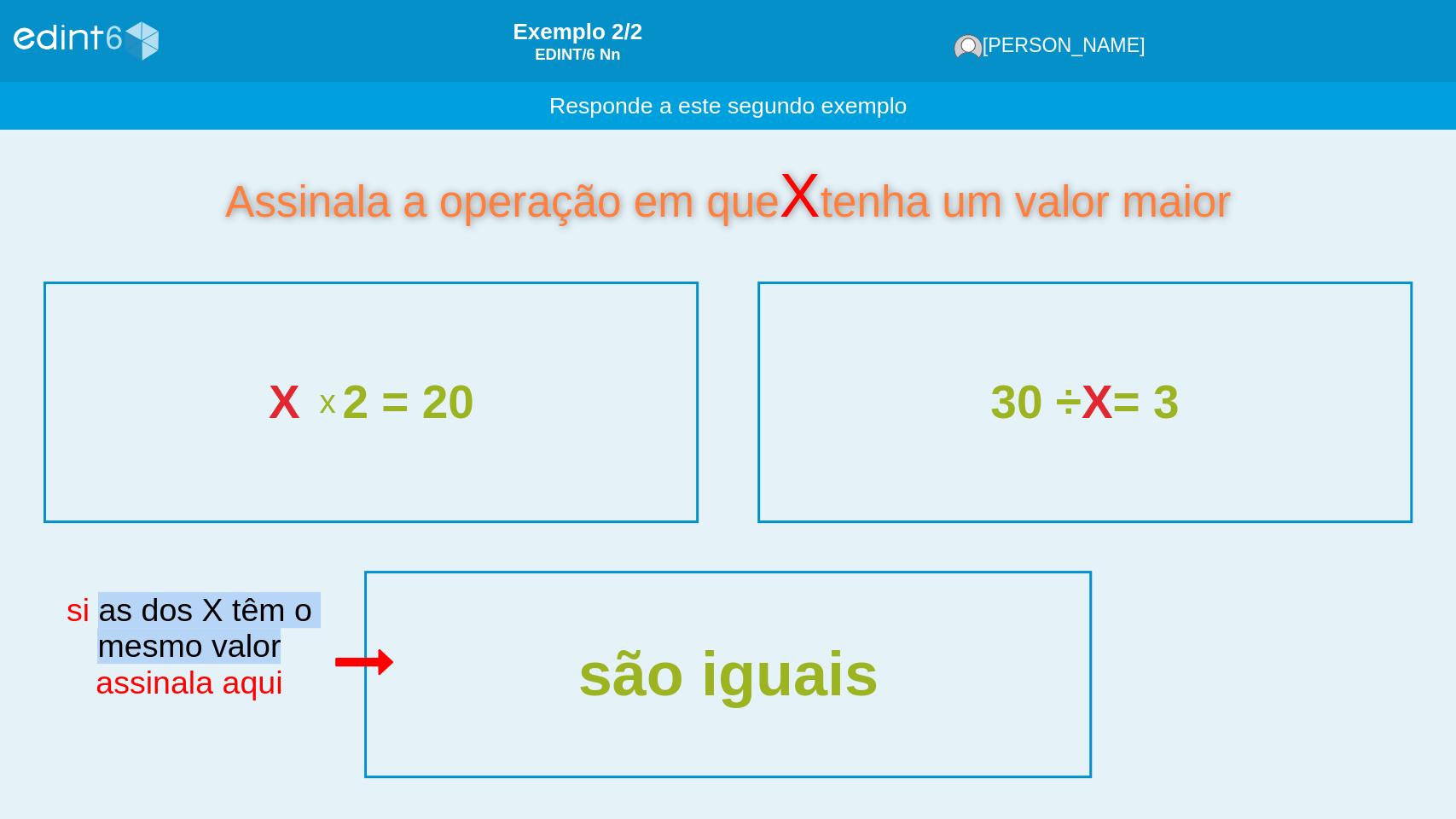
click at [724, 657] on div "são iguais" at bounding box center [728, 673] width 728 height 73
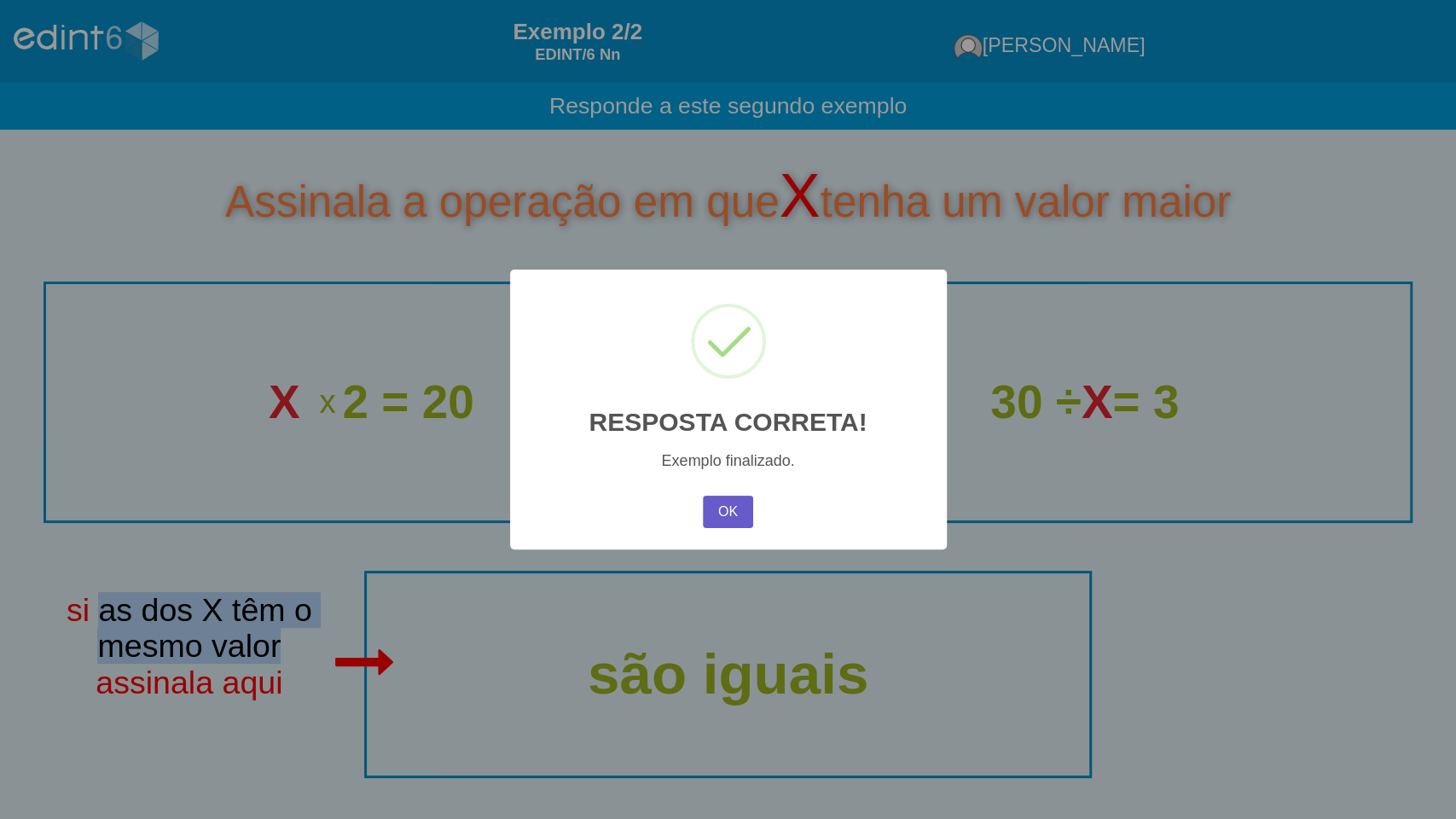
click at [725, 499] on button "OK" at bounding box center [728, 511] width 50 height 33
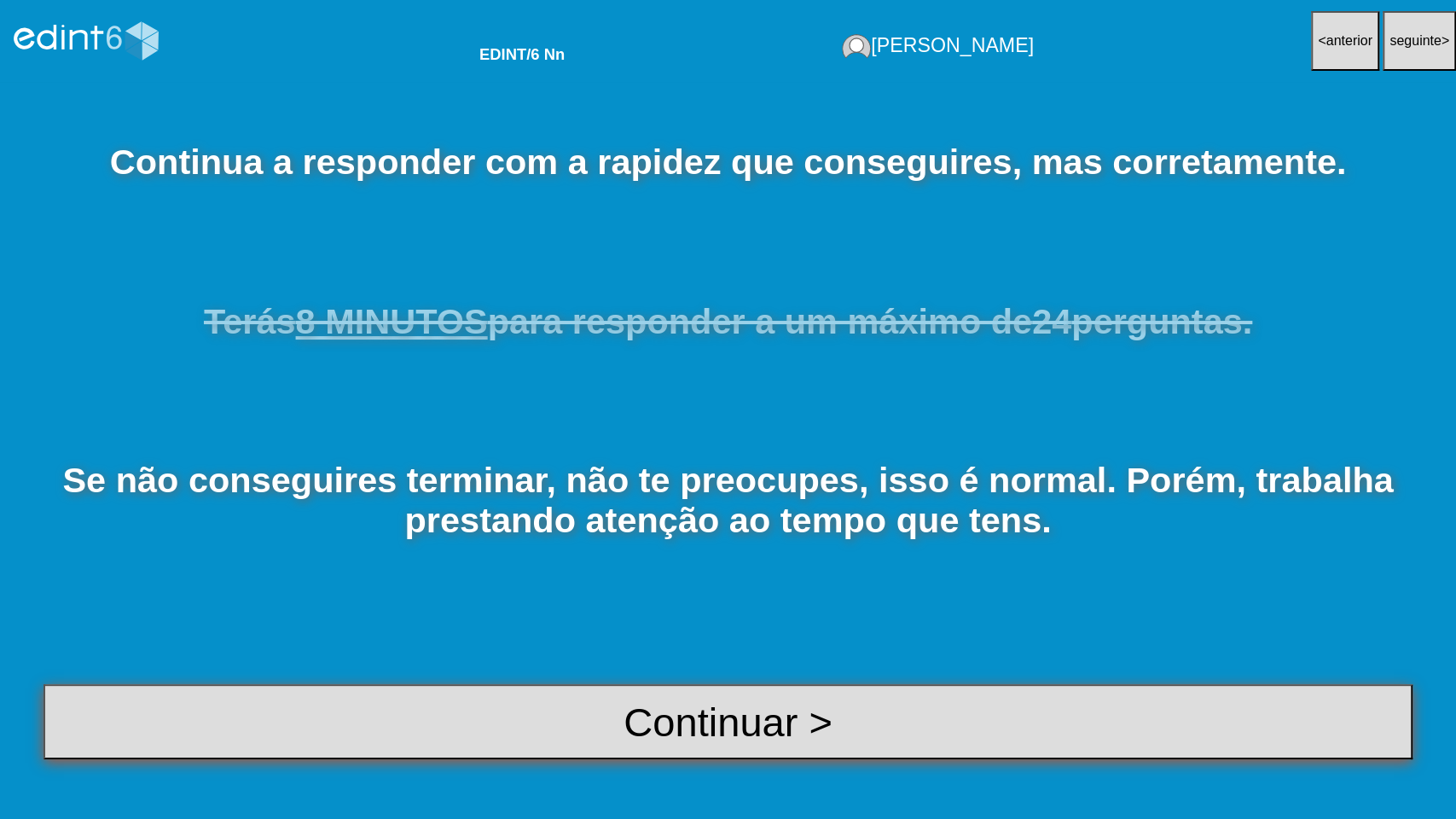
click at [832, 657] on button "Continuar >" at bounding box center [728, 721] width 1369 height 75
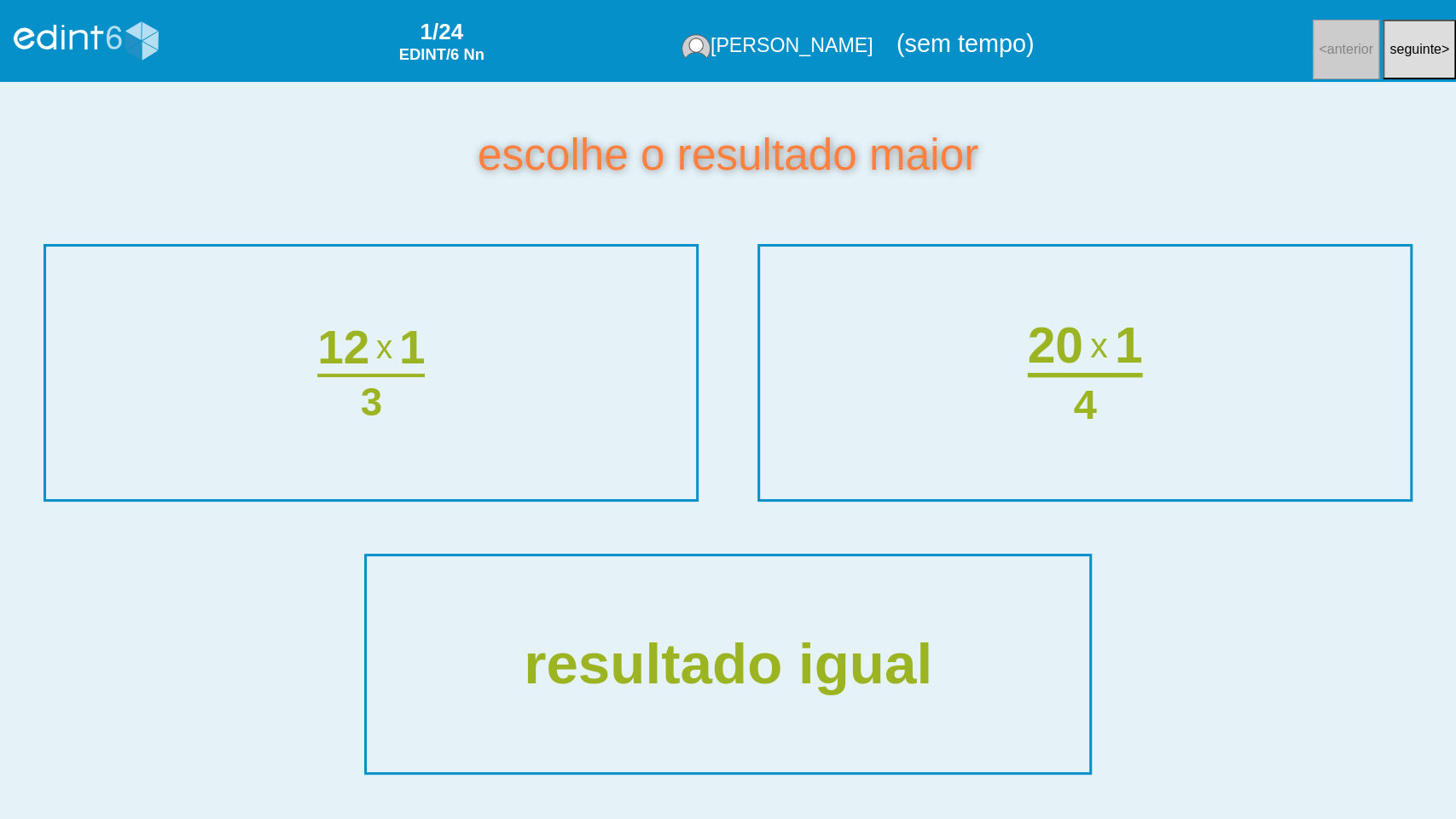
click at [1104, 385] on div "4" at bounding box center [1085, 406] width 115 height 46
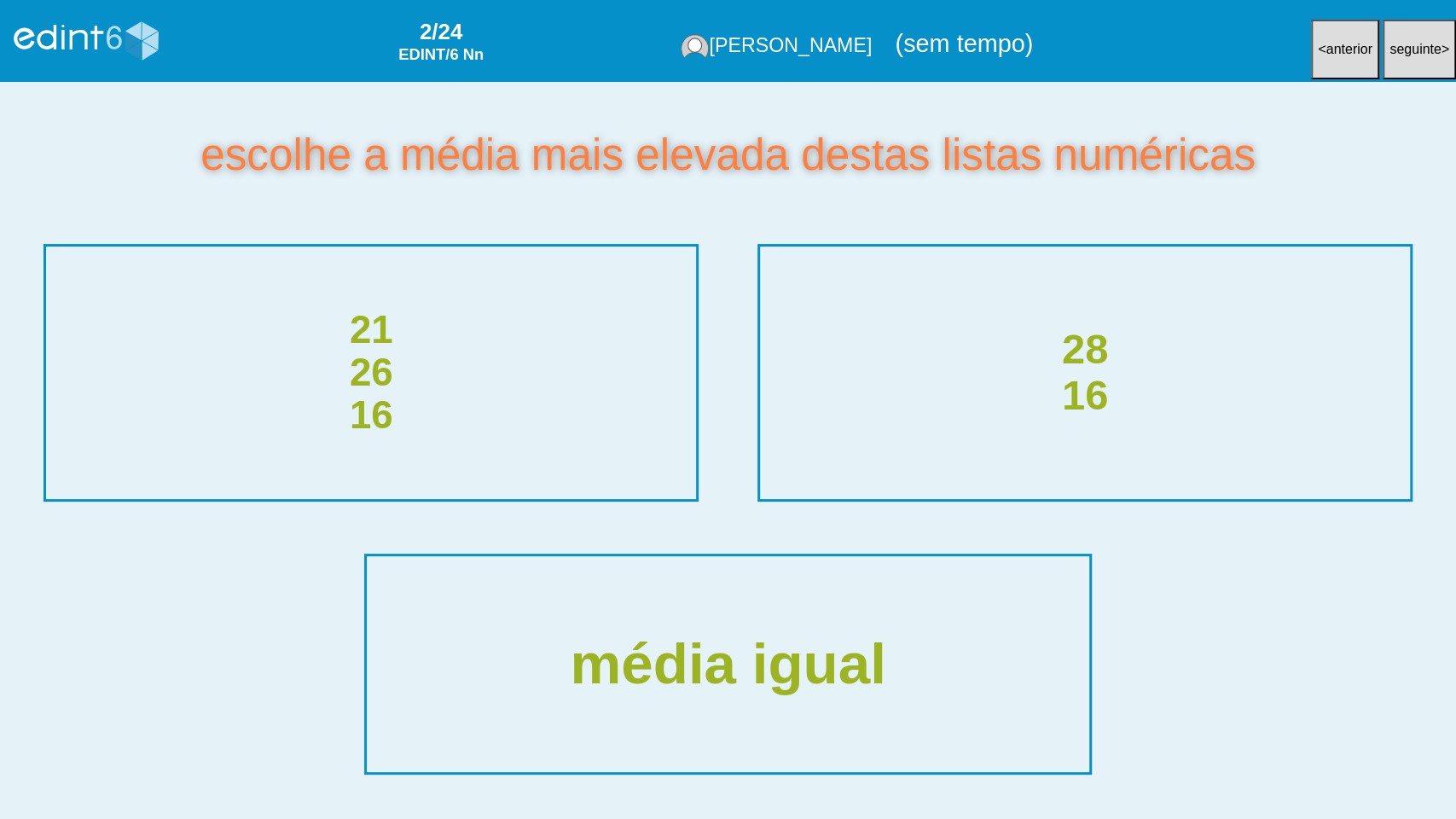
click at [975, 388] on div "28 16" at bounding box center [1084, 373] width 692 height 267
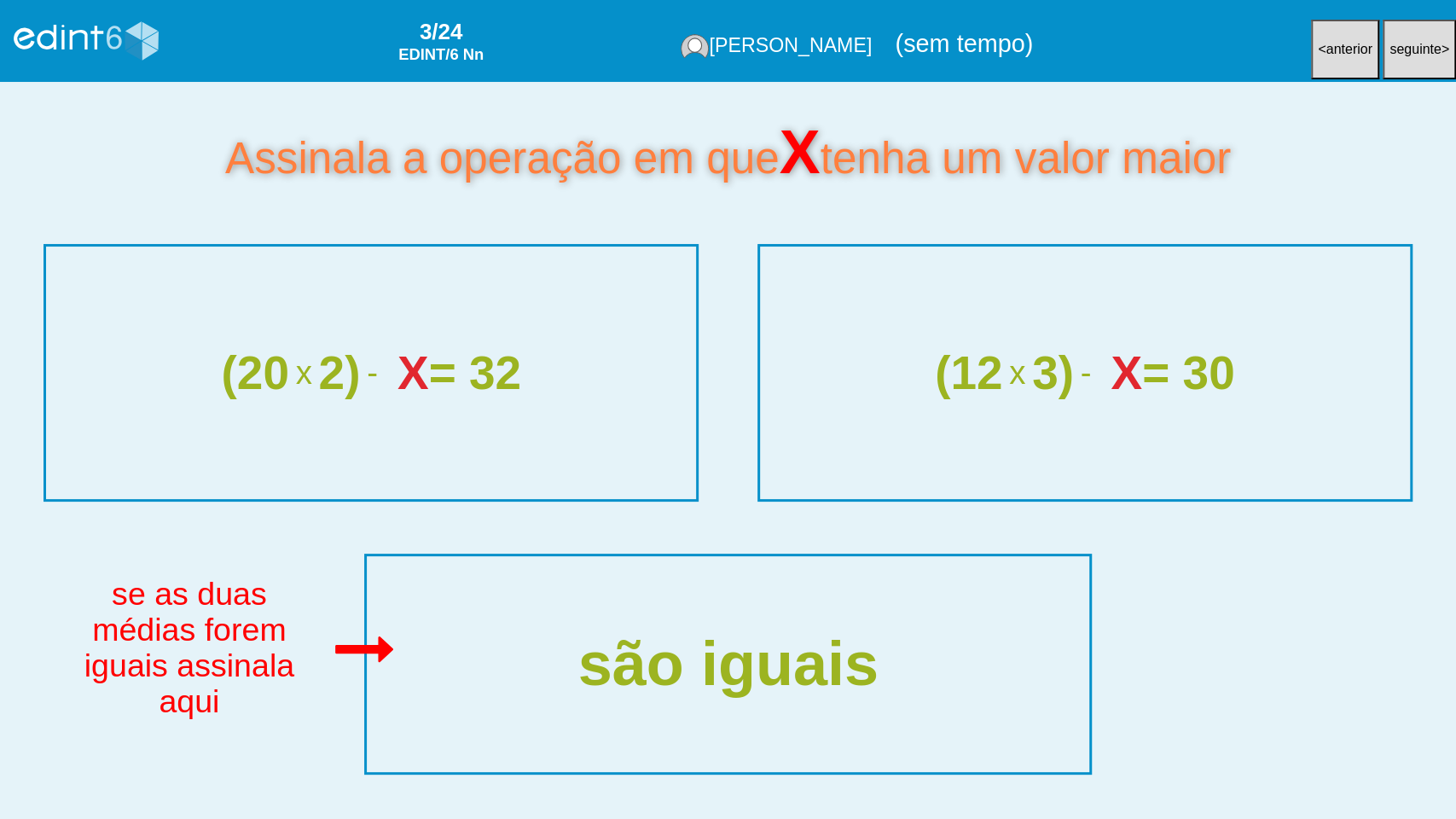
click at [686, 595] on div "são iguais" at bounding box center [728, 663] width 770 height 228
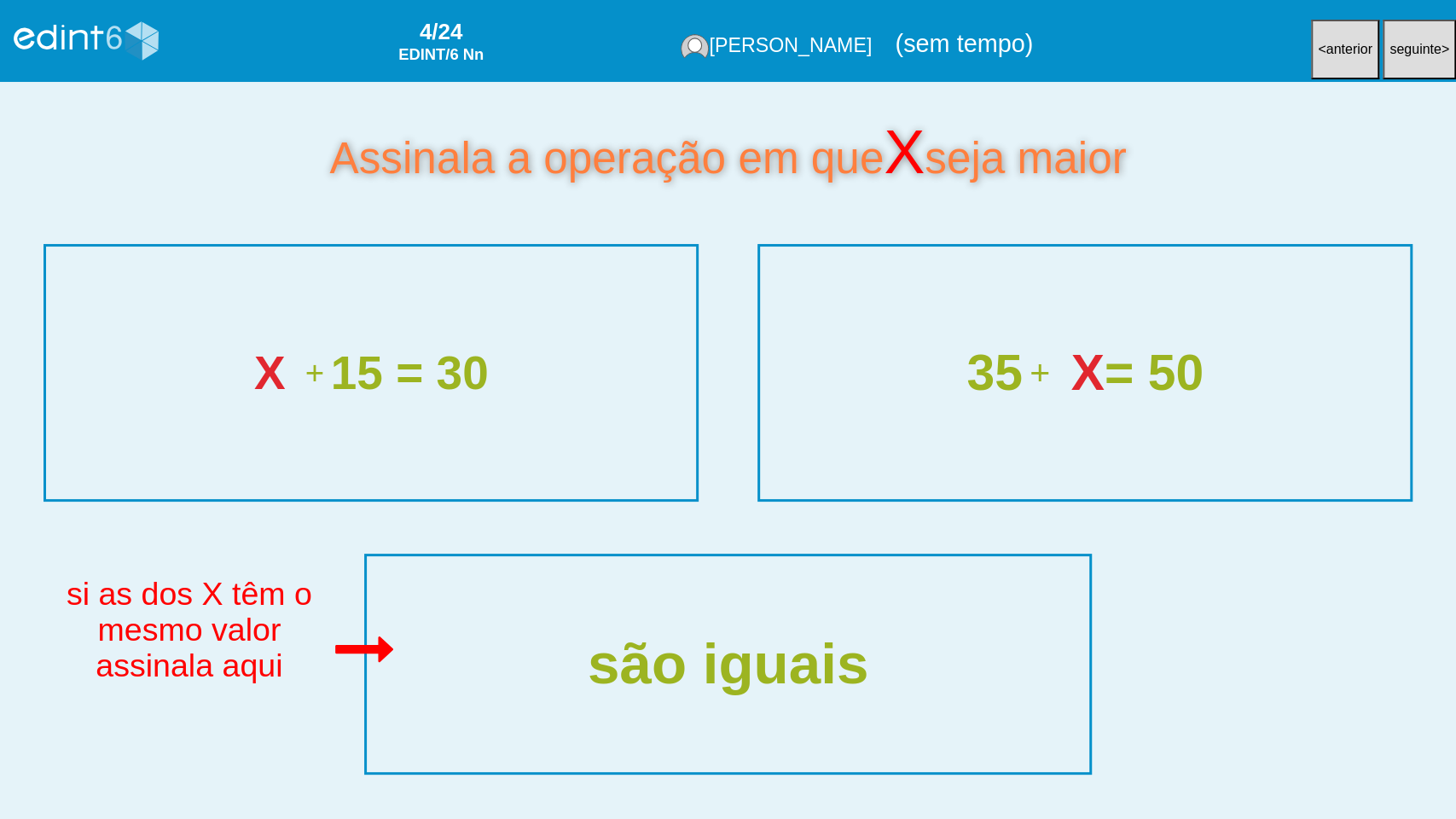
click at [962, 388] on div "35 + X = 50" at bounding box center [1085, 373] width 650 height 55
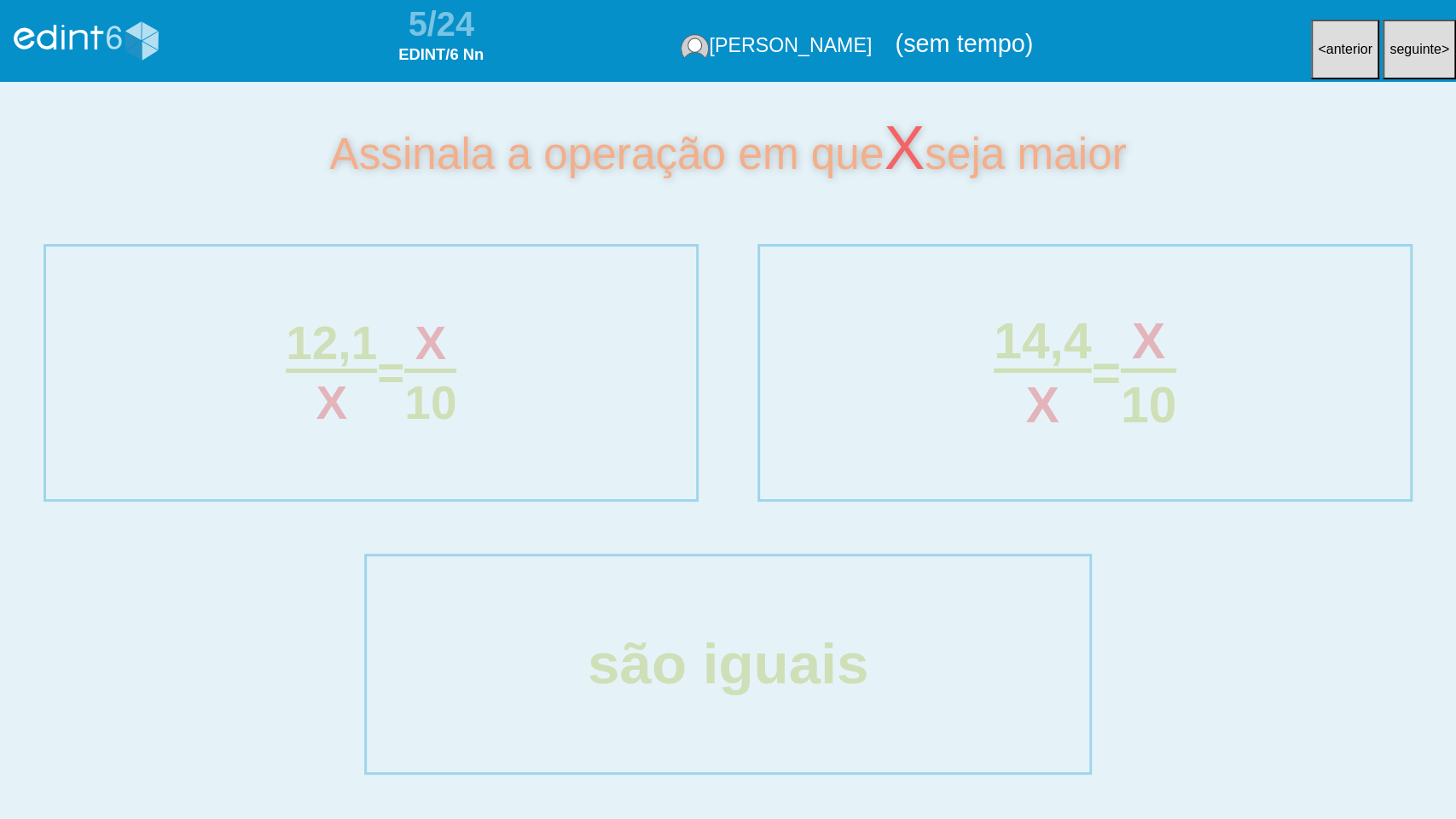
click at [514, 394] on div "12,1 X = X 10" at bounding box center [370, 373] width 607 height 112
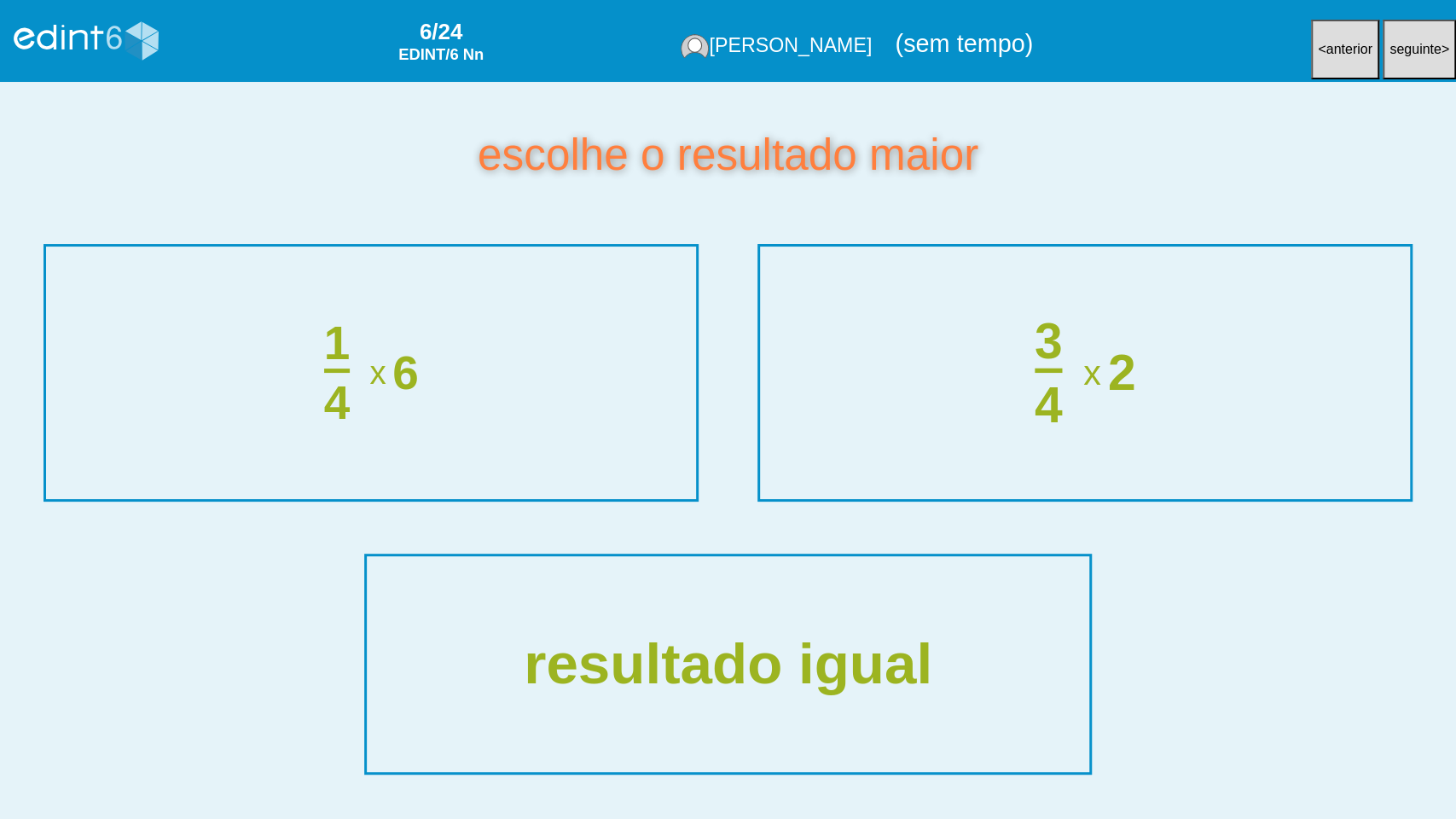
click at [890, 447] on div "3 4 x 2" at bounding box center [1084, 373] width 692 height 267
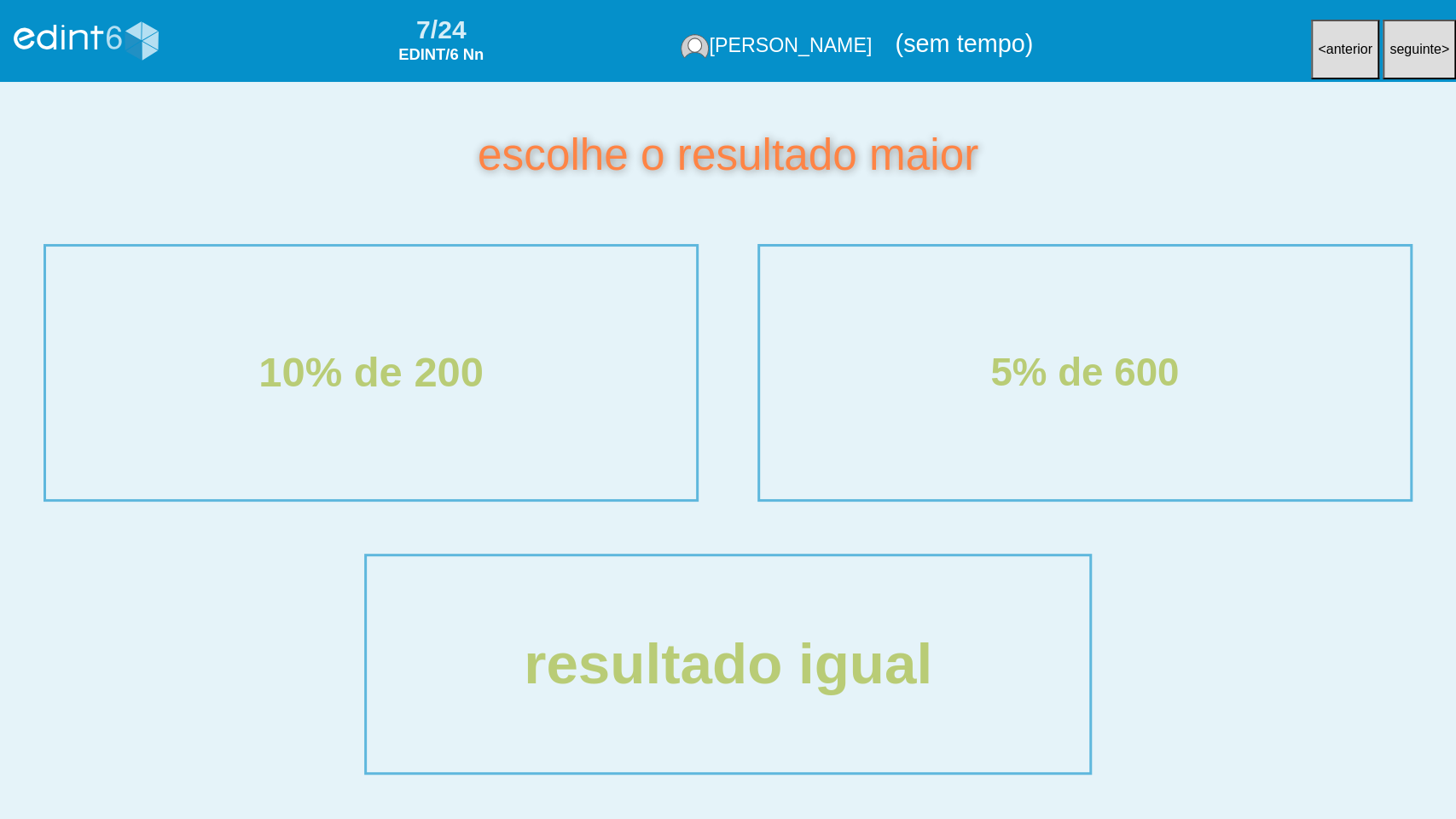
click at [552, 389] on div "10% de 200" at bounding box center [371, 373] width 692 height 267
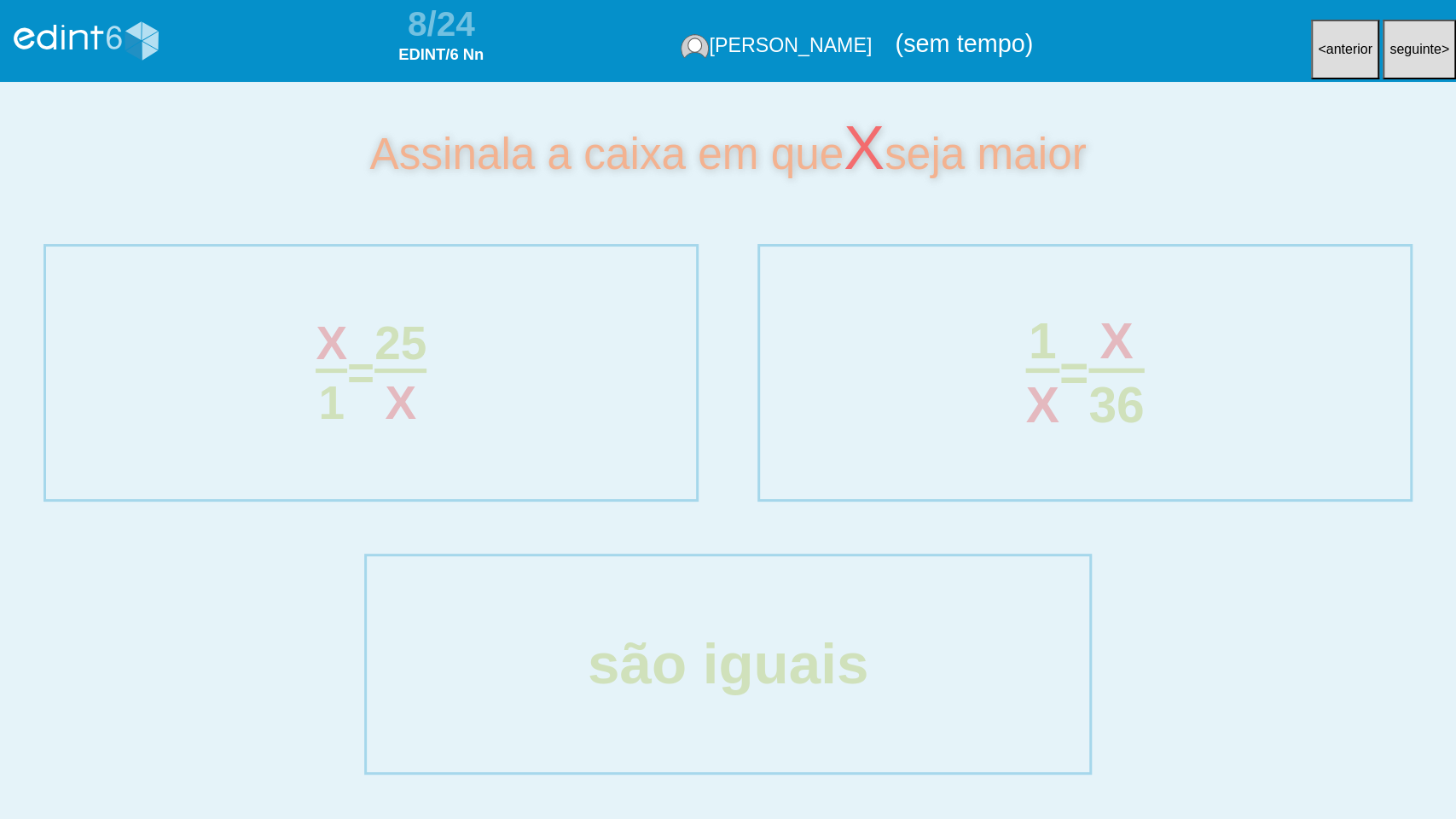
click at [1085, 414] on div "1 X = X 36" at bounding box center [1085, 372] width 650 height 119
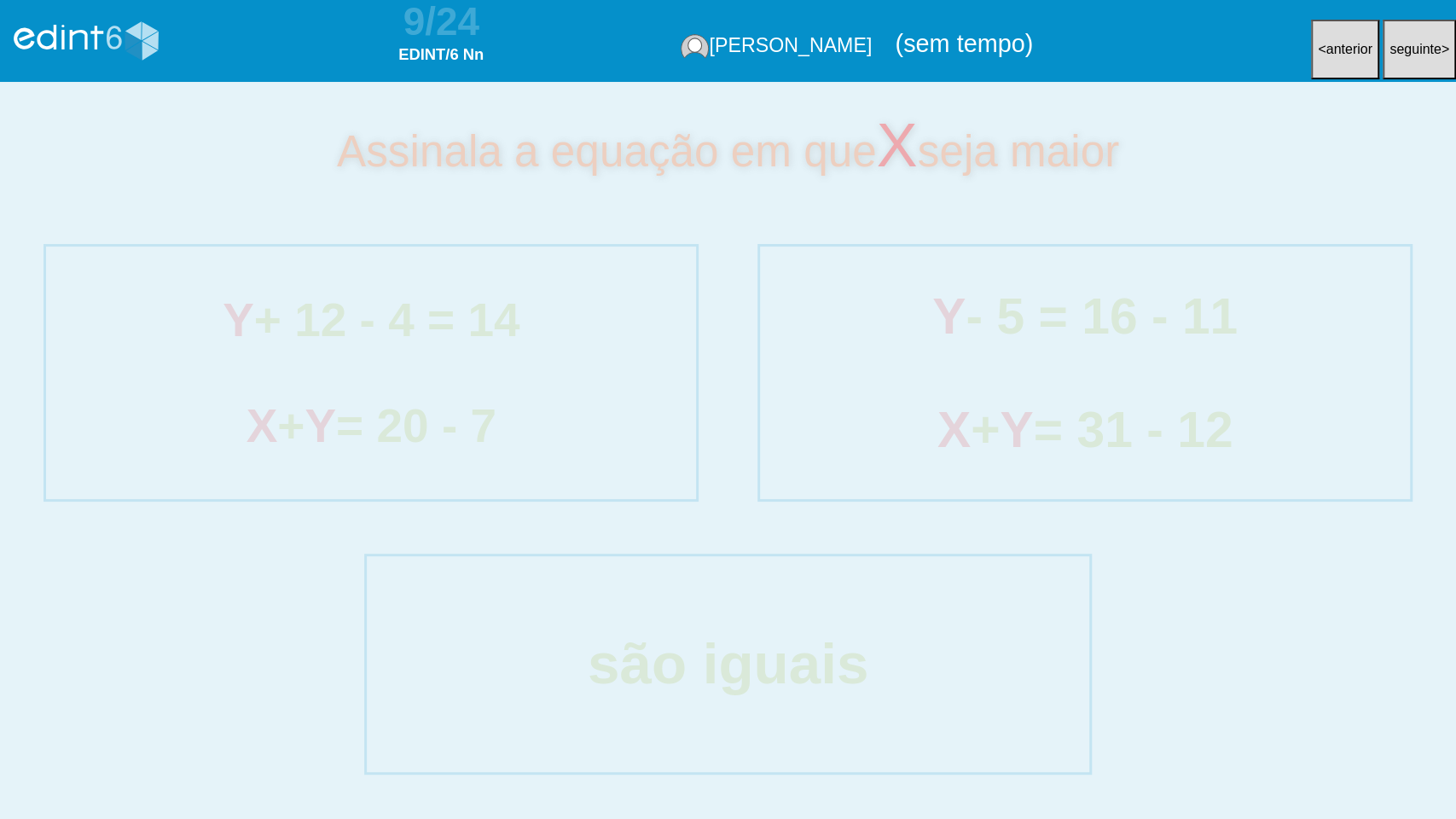
click at [1085, 414] on div "X + Y = 31 - 12" at bounding box center [1085, 429] width 650 height 55
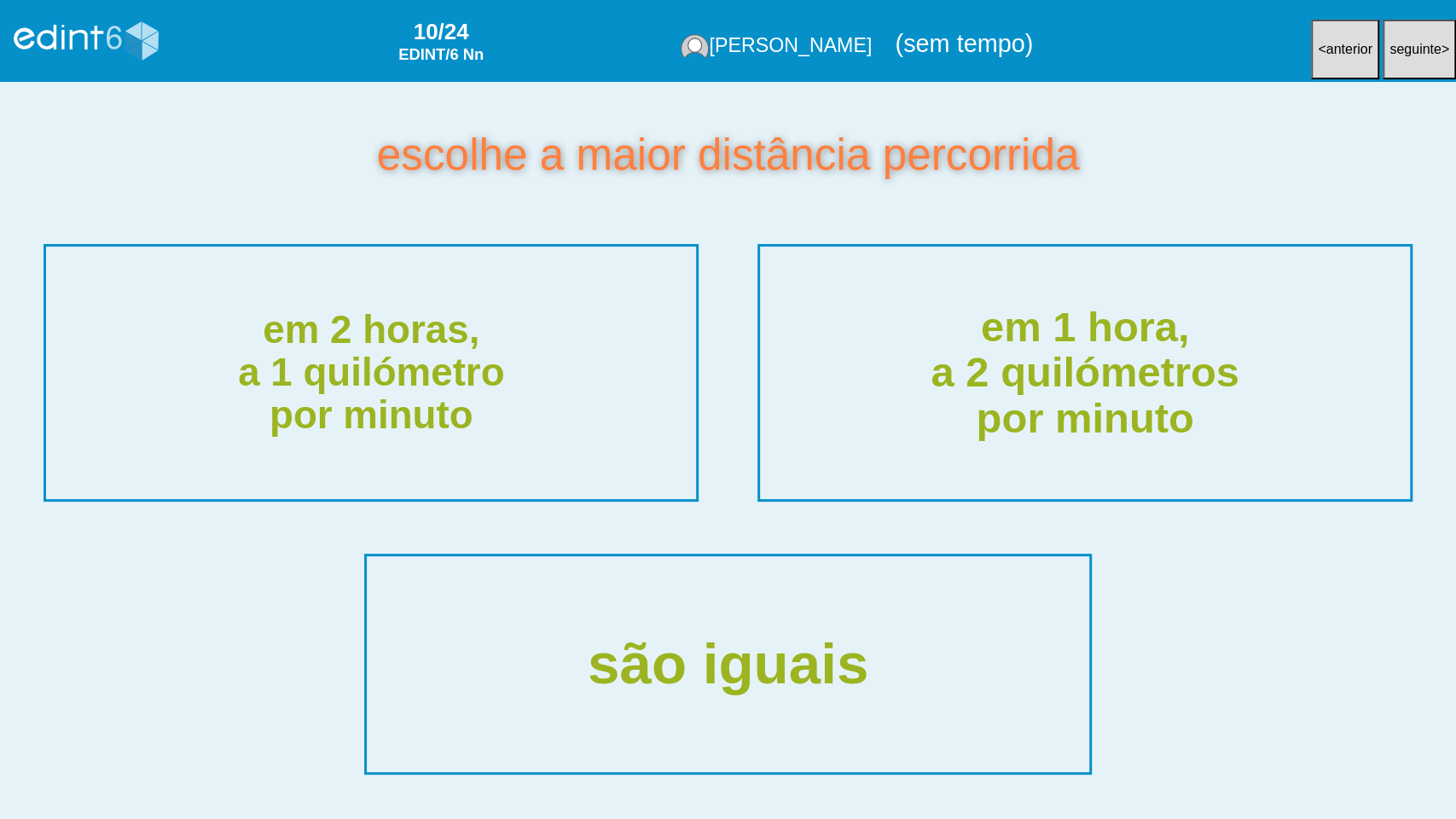
drag, startPoint x: 1043, startPoint y: 324, endPoint x: 780, endPoint y: 341, distance: 263.5
click at [1043, 326] on div "em 1 hora, a 2 quilómetros por minuto" at bounding box center [1084, 373] width 692 height 267
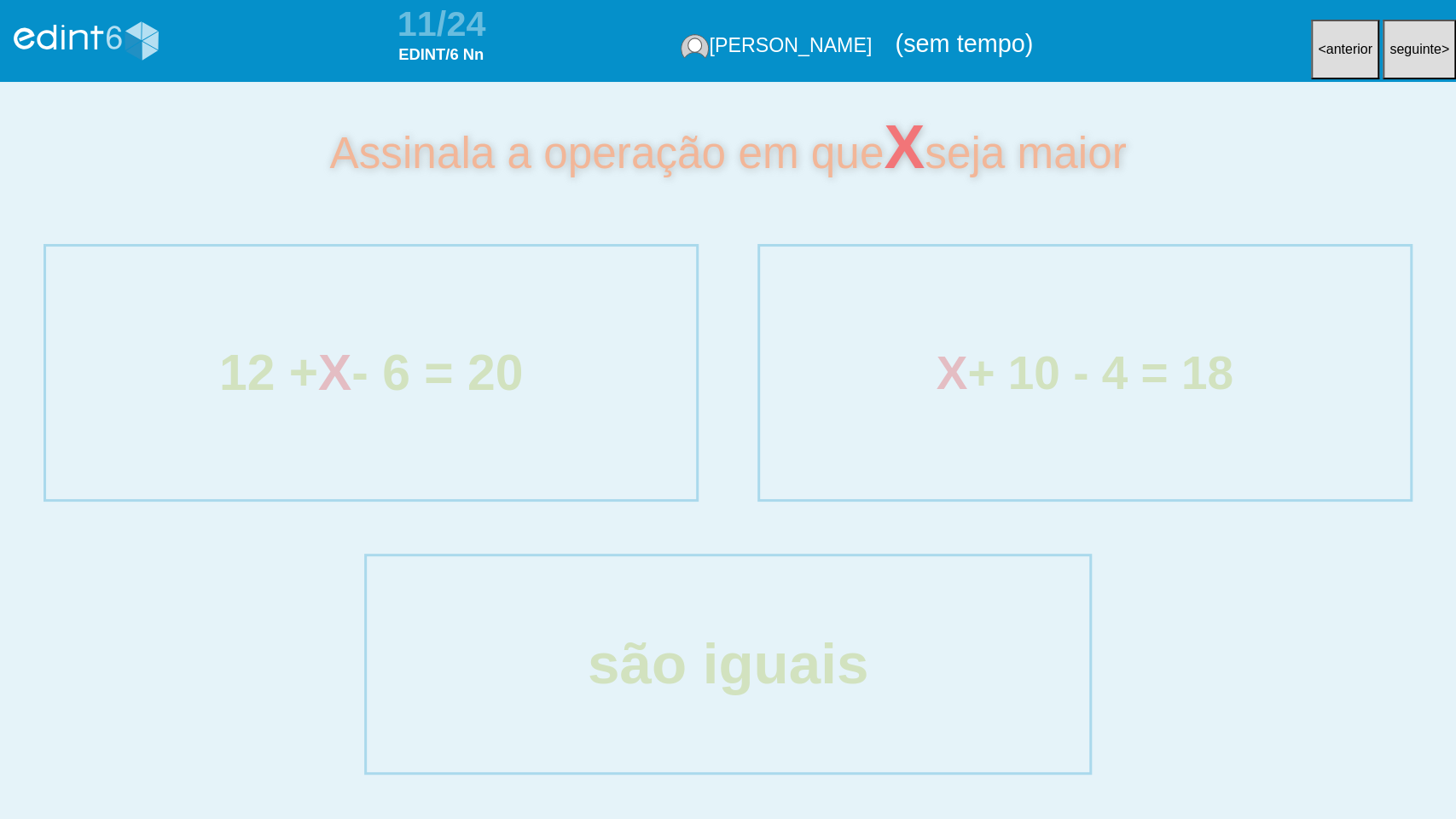
click at [331, 361] on span "X" at bounding box center [334, 373] width 34 height 55
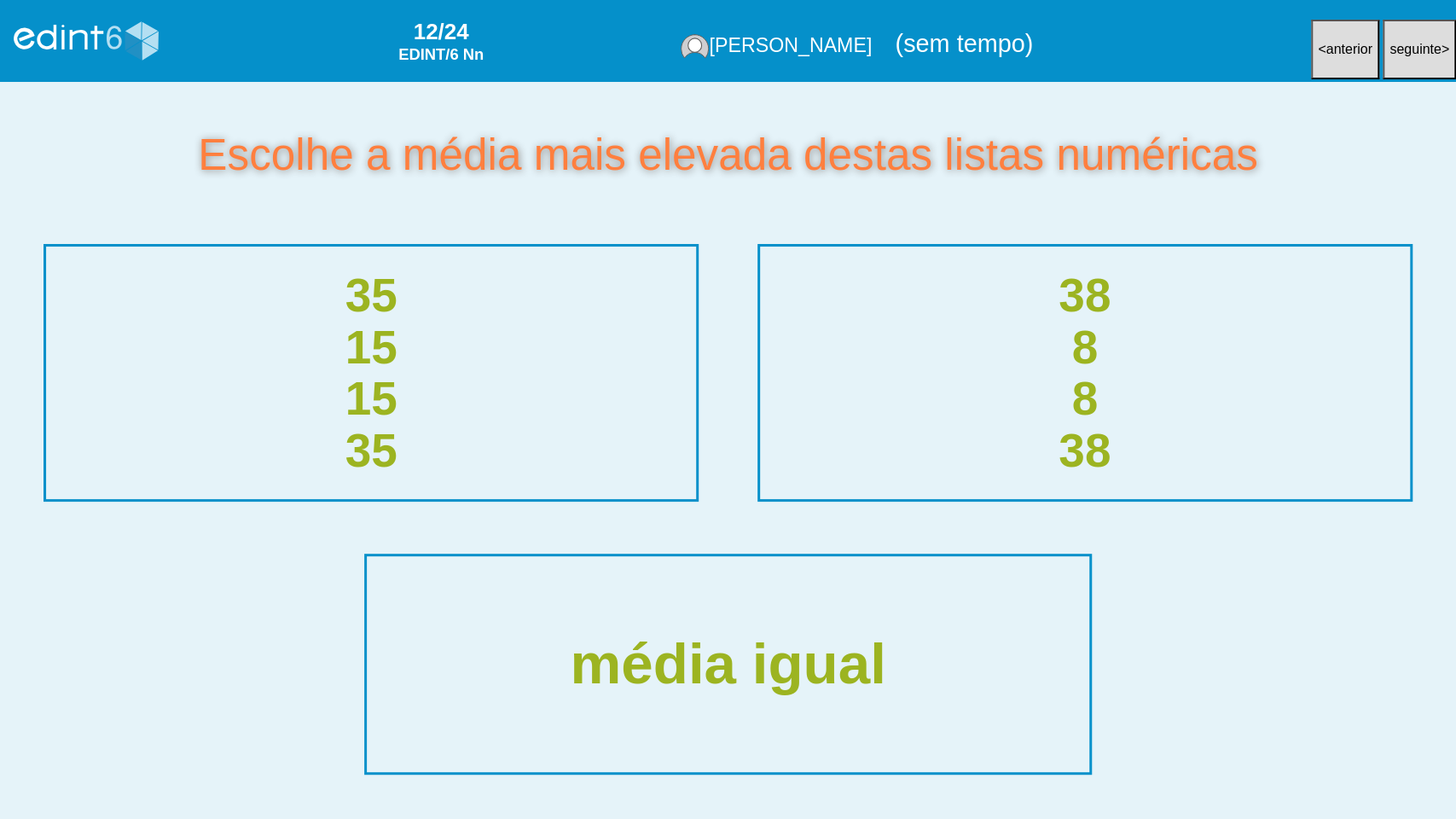
click at [879, 385] on div "38 8 8 38" at bounding box center [1084, 373] width 607 height 206
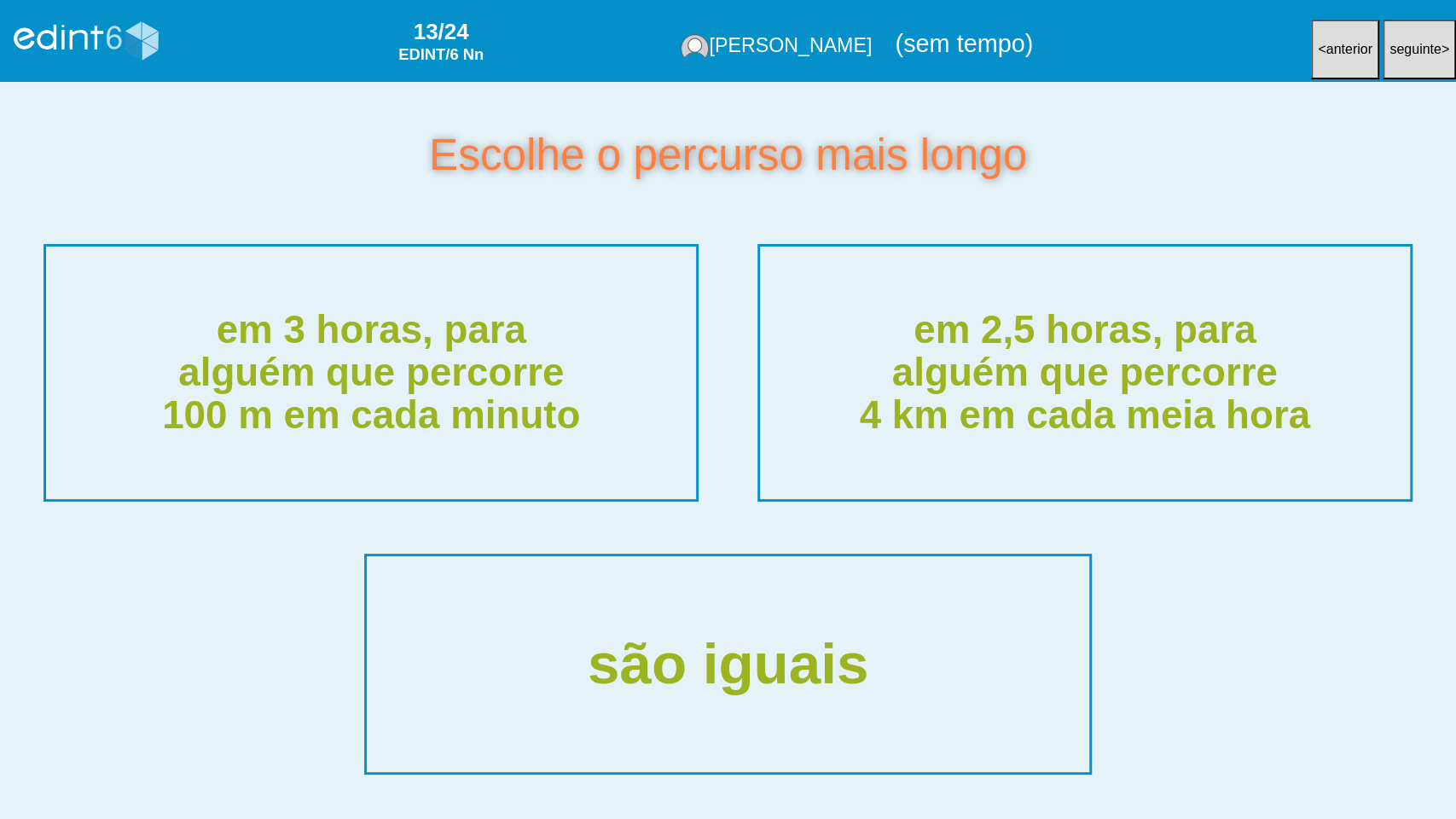
click at [1318, 68] on button "< anterior" at bounding box center [1344, 49] width 68 height 58
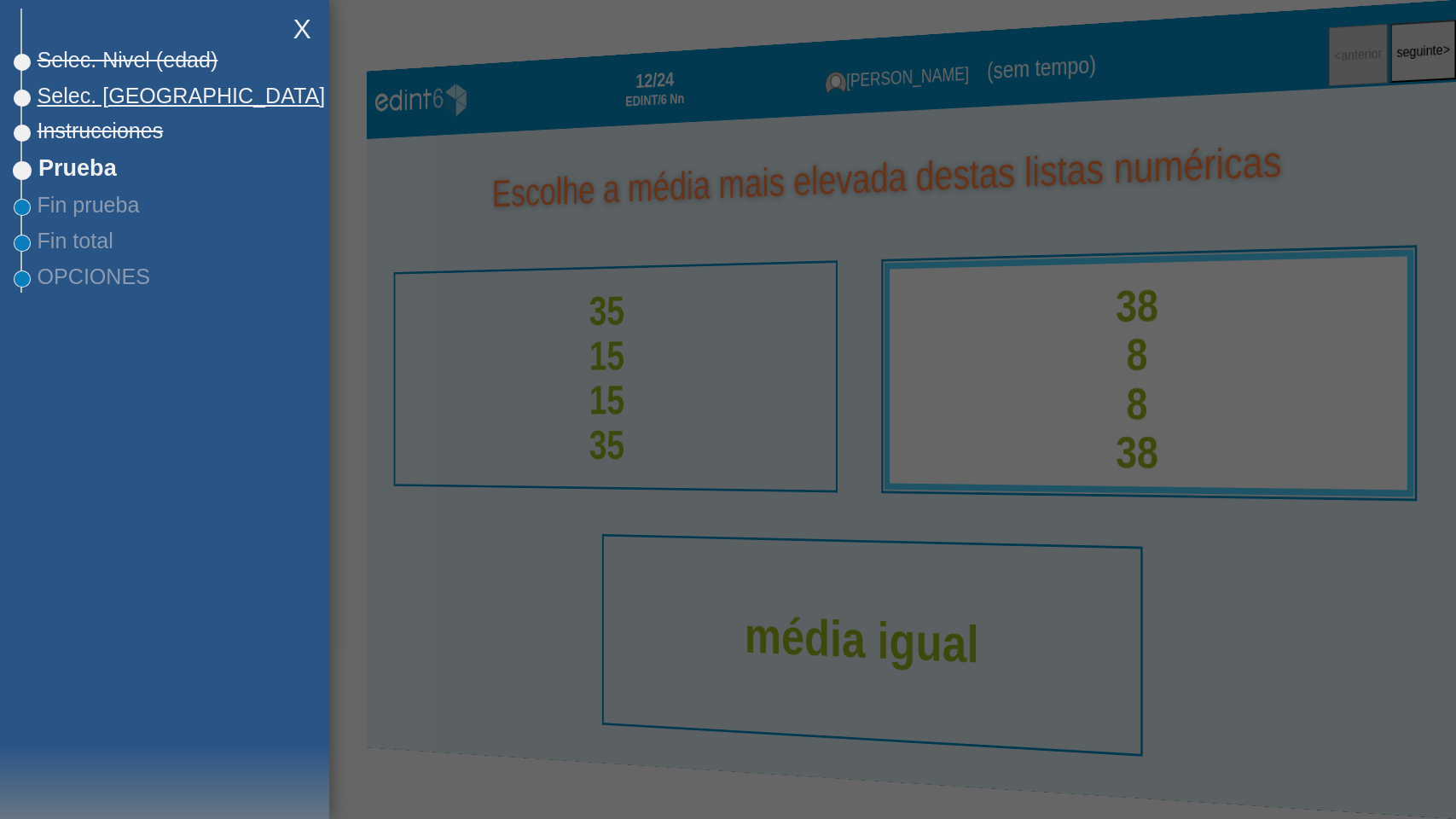
click at [101, 101] on span "Selec. [GEOGRAPHIC_DATA]" at bounding box center [174, 95] width 303 height 25
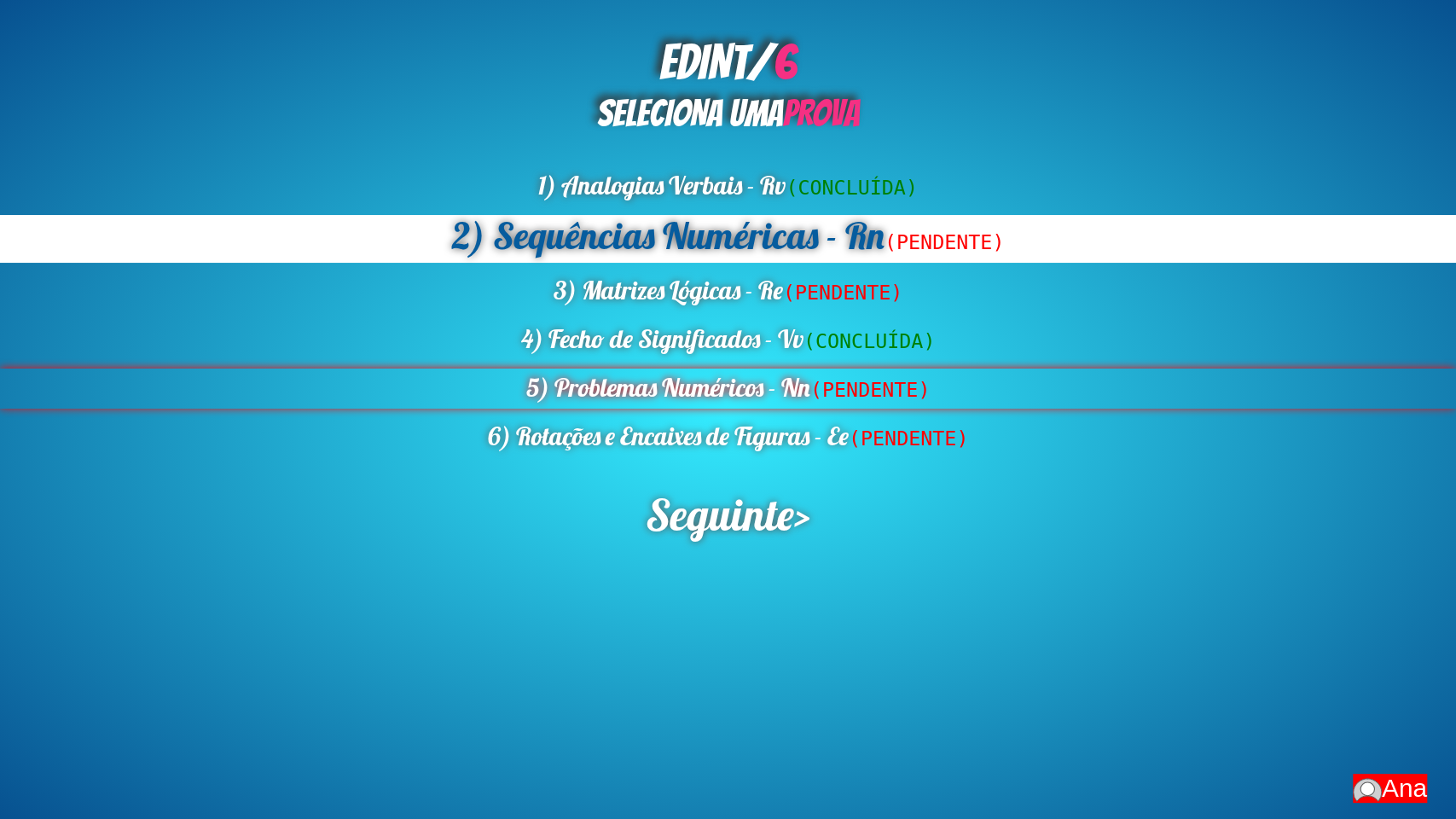
click at [717, 398] on div "5) Problemas Numéricos - Nn (PENDENTE)" at bounding box center [728, 388] width 1456 height 40
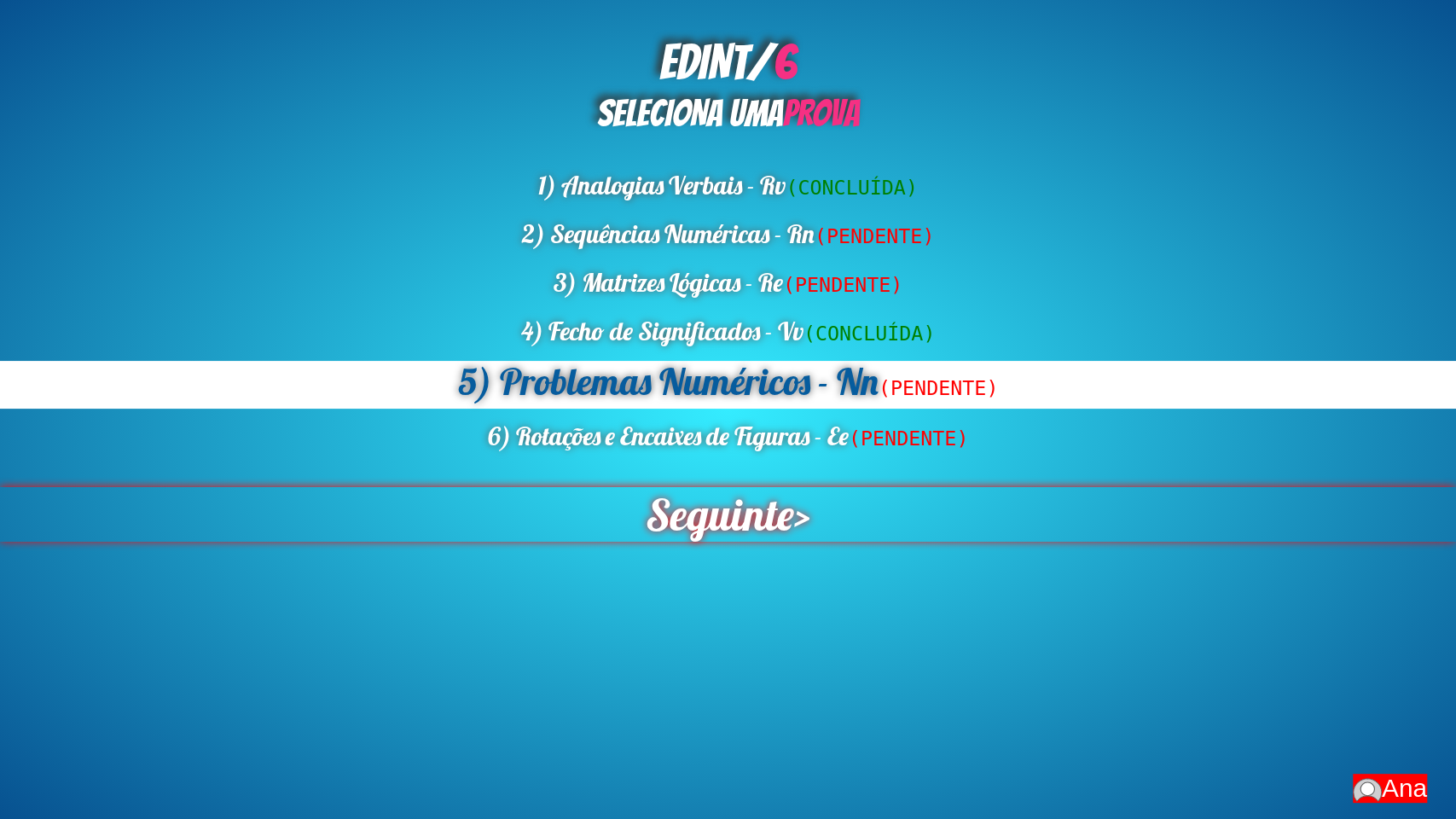
click at [733, 521] on span "Seguinte" at bounding box center [719, 515] width 149 height 55
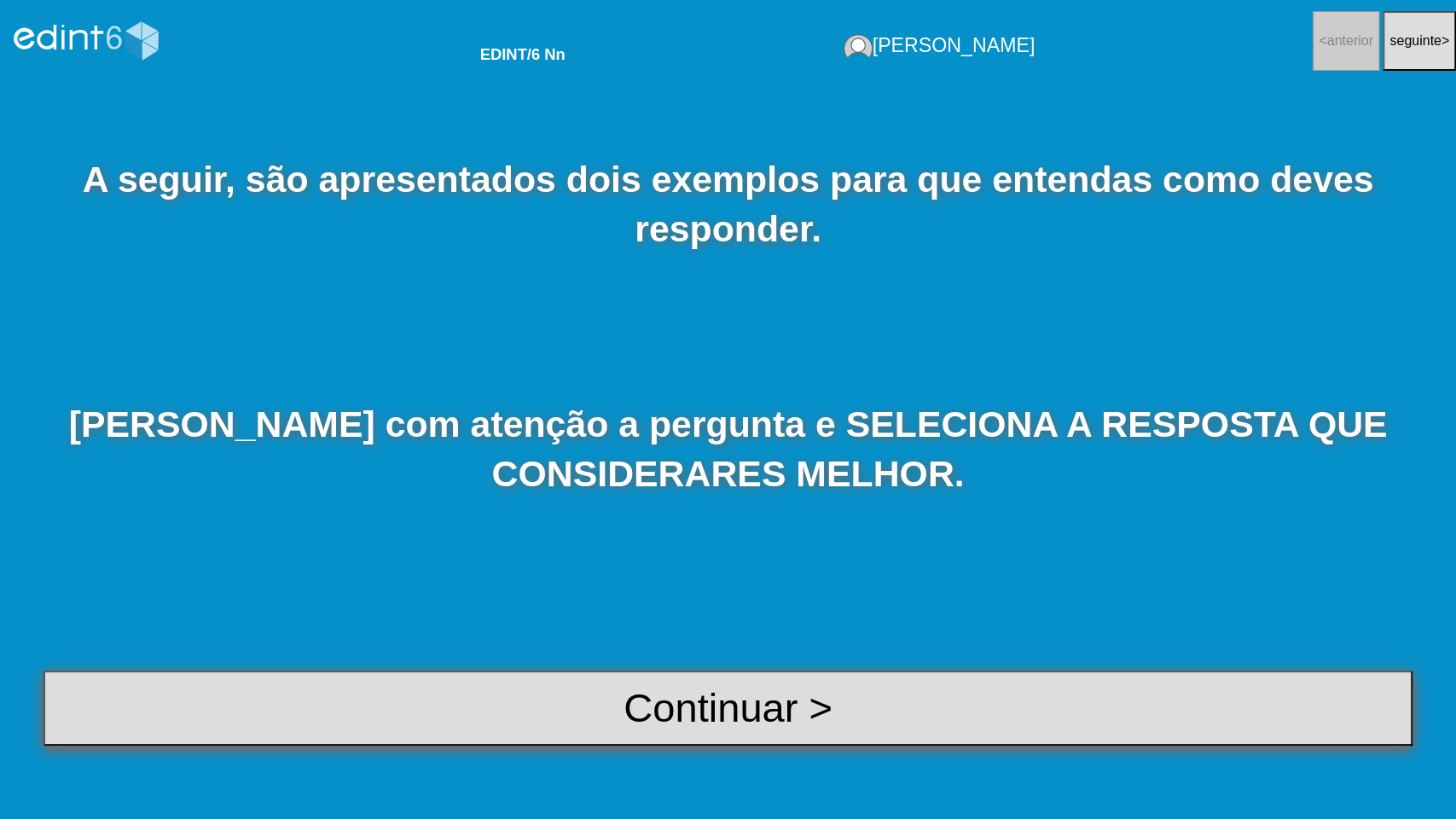
click at [666, 657] on button "Continuar >" at bounding box center [728, 707] width 1369 height 75
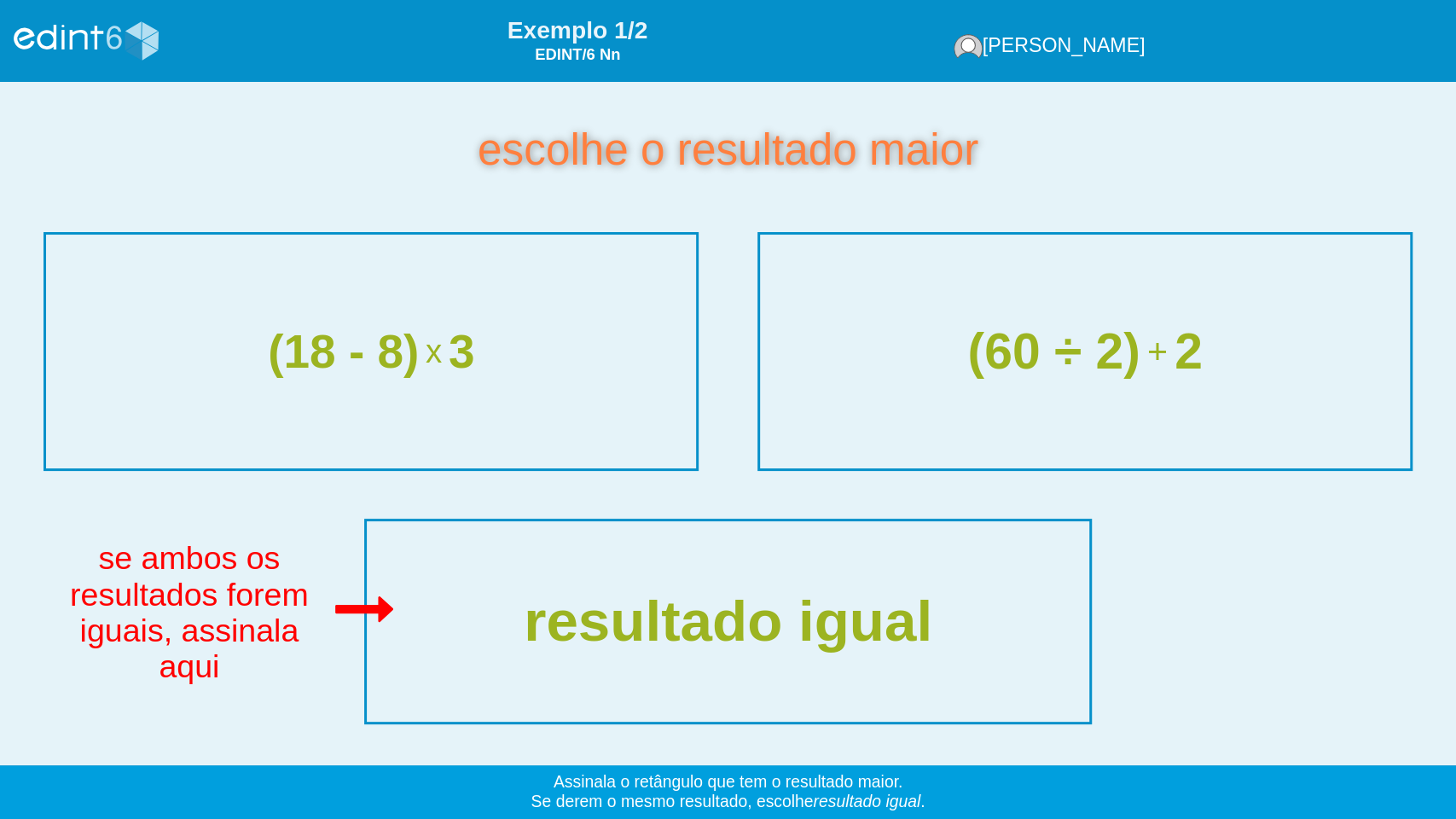
click at [988, 308] on div "(60 ÷ 2) + 2" at bounding box center [1084, 351] width 692 height 247
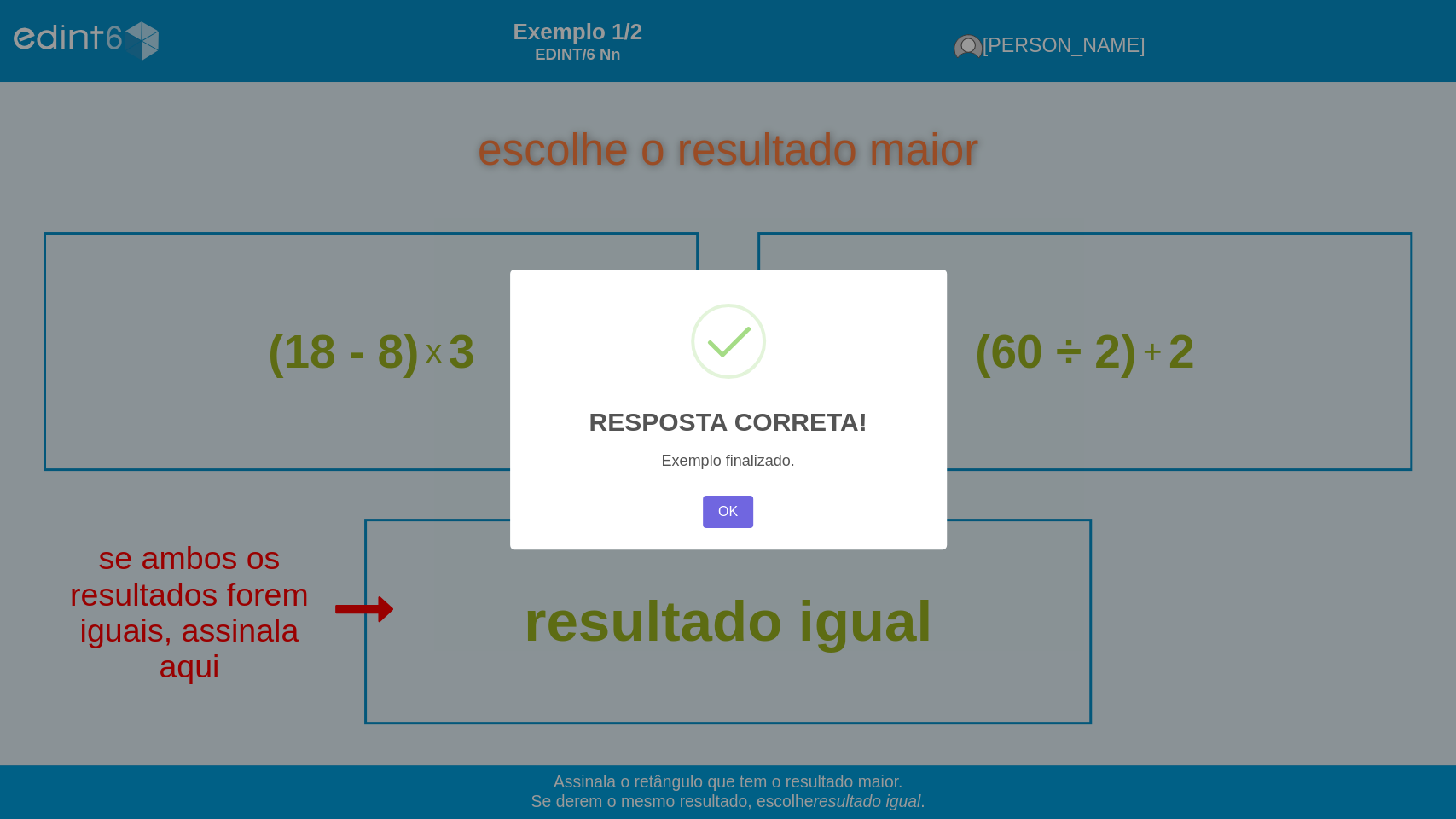
click at [701, 516] on div "OK No Cancel" at bounding box center [727, 512] width 58 height 41
click at [716, 502] on button "OK" at bounding box center [728, 511] width 50 height 33
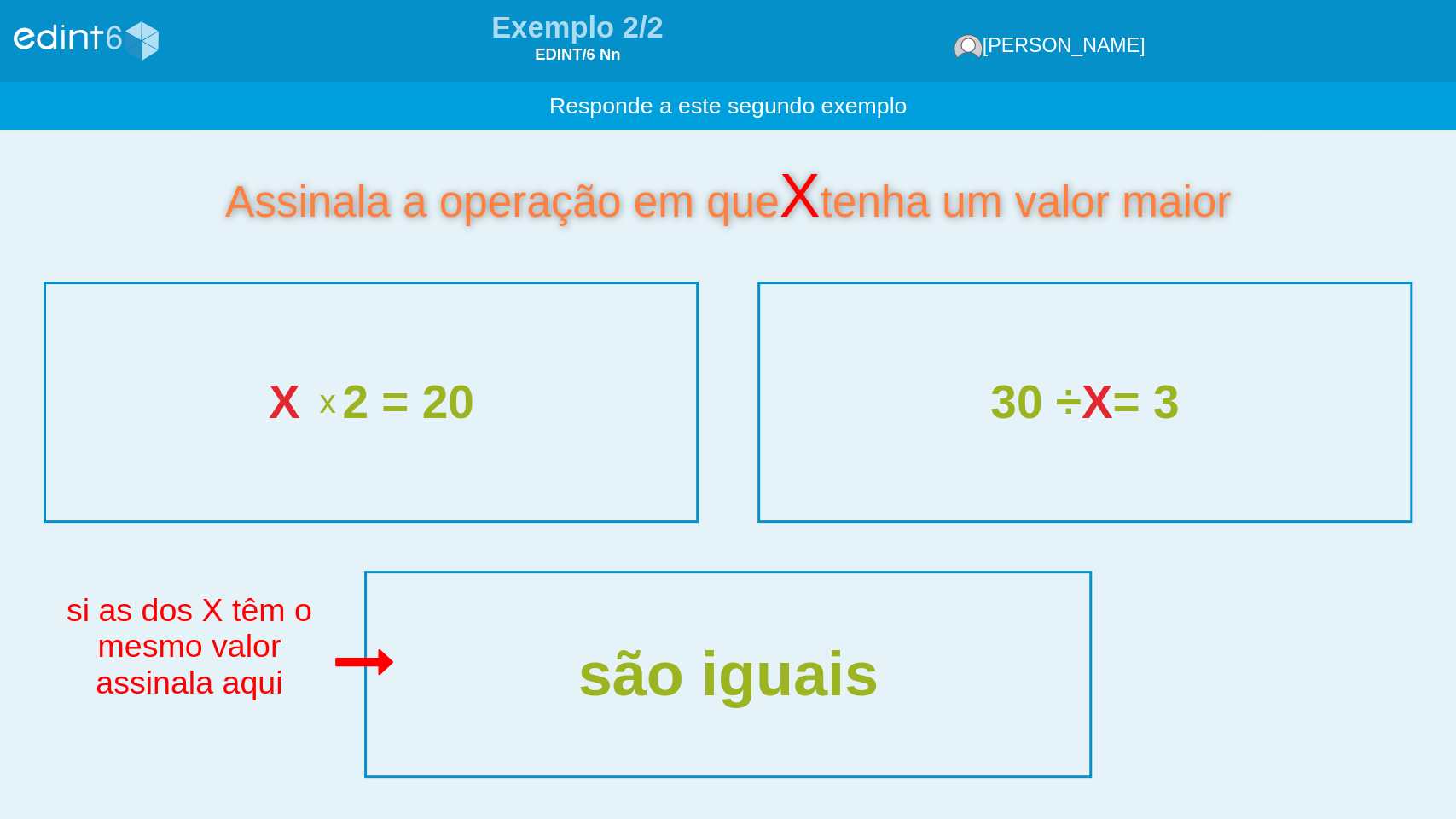
click at [715, 590] on div "são iguais" at bounding box center [728, 674] width 770 height 212
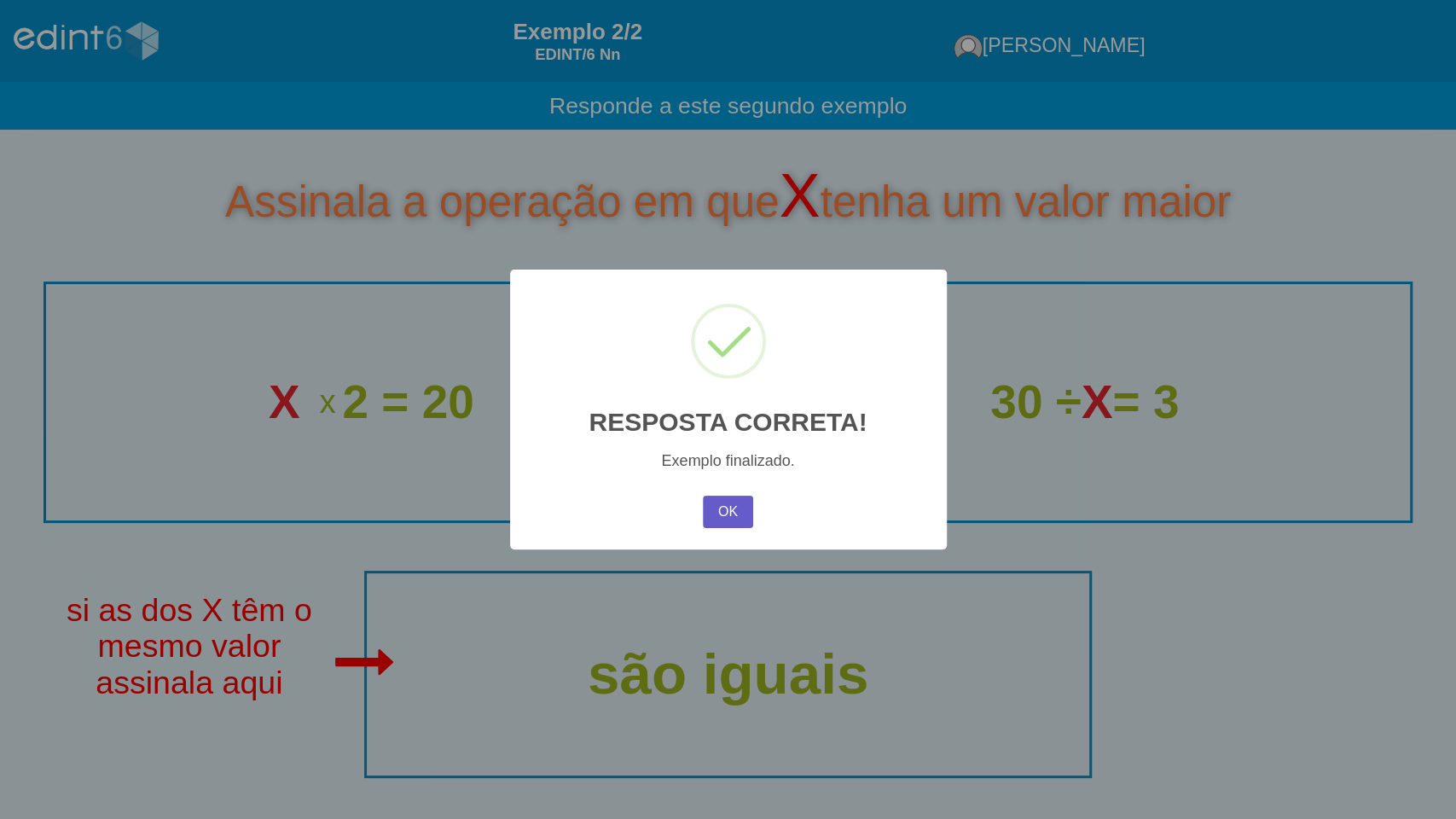
click at [743, 506] on button "OK" at bounding box center [728, 511] width 50 height 33
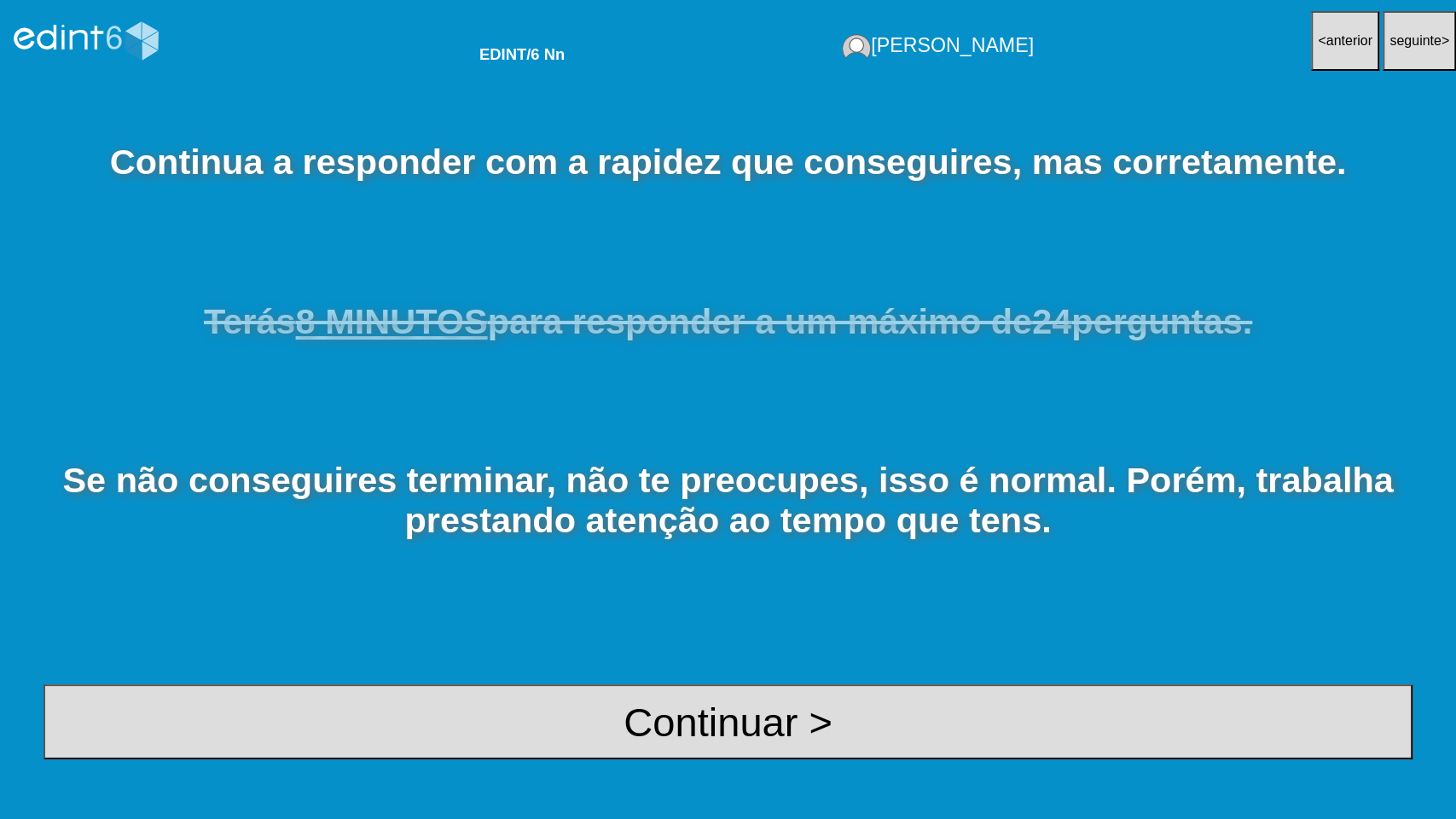
click at [711, 657] on div "Continua a responder com a rapidez que conseguires, mas corretamente. Terás 8 M…" at bounding box center [728, 449] width 1456 height 736
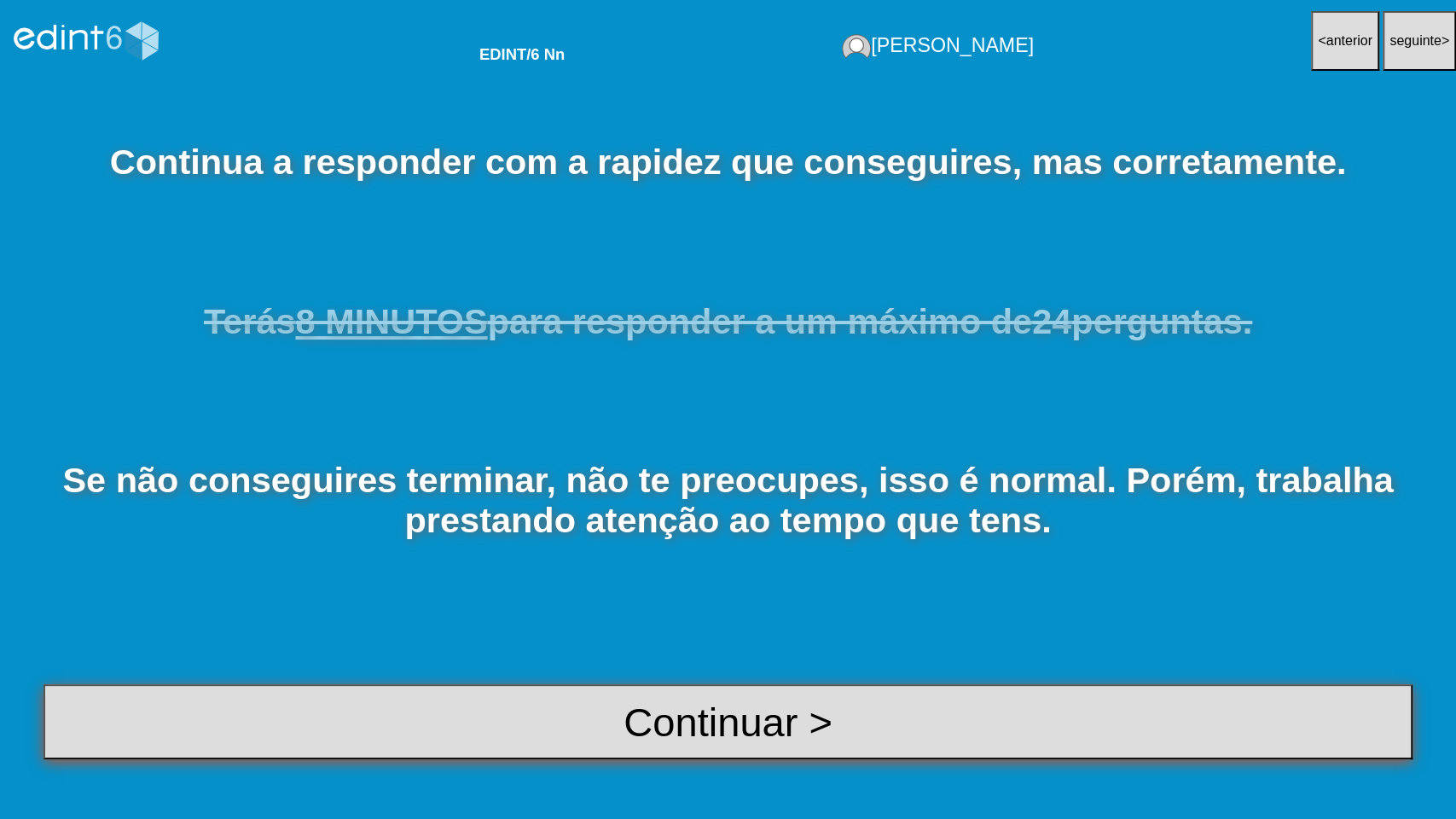
click at [701, 657] on button "Continuar >" at bounding box center [728, 721] width 1369 height 75
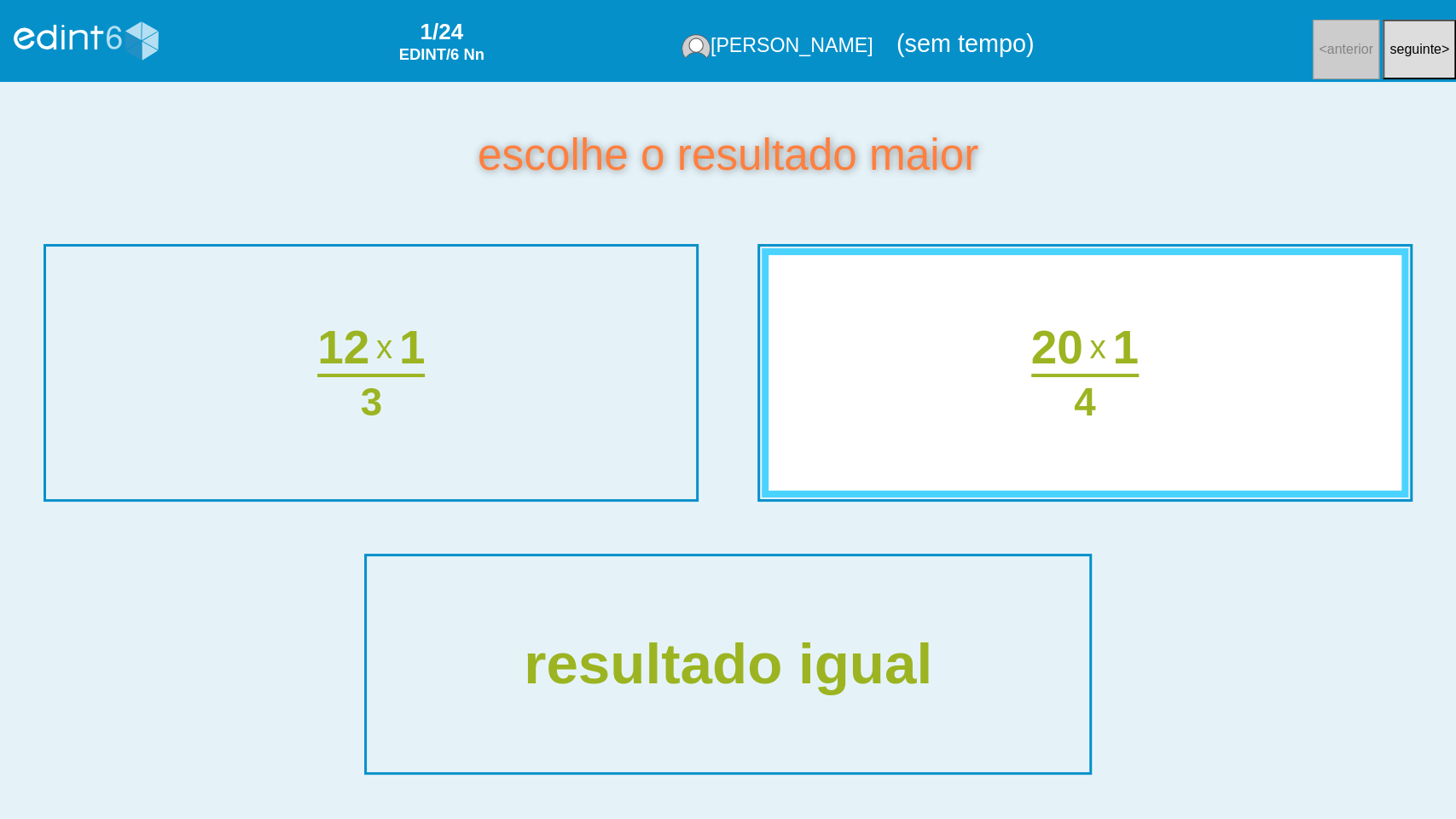
click at [1432, 42] on span "seguinte" at bounding box center [1415, 49] width 52 height 15
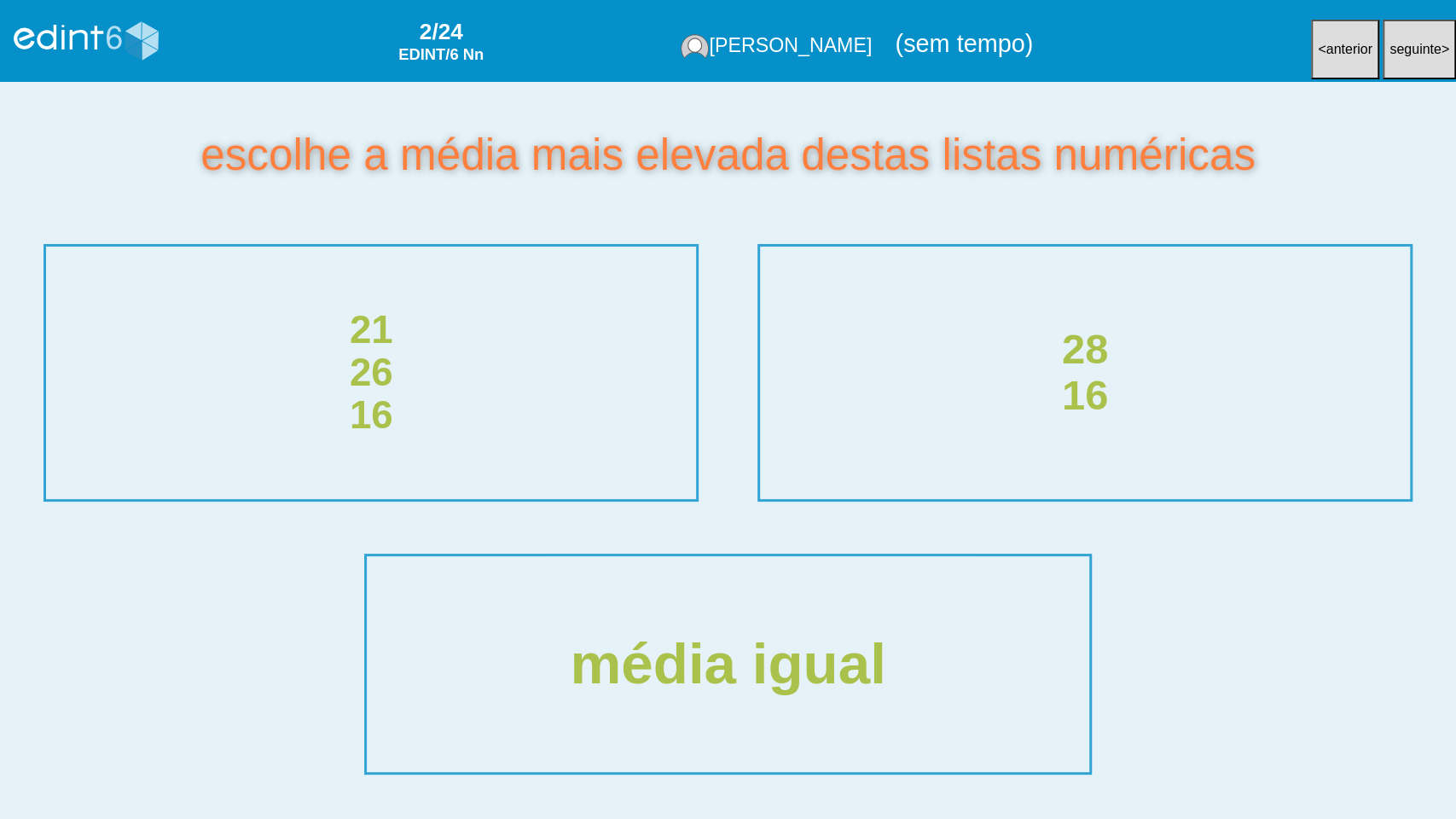
click at [1186, 299] on div "28 16" at bounding box center [1084, 373] width 692 height 267
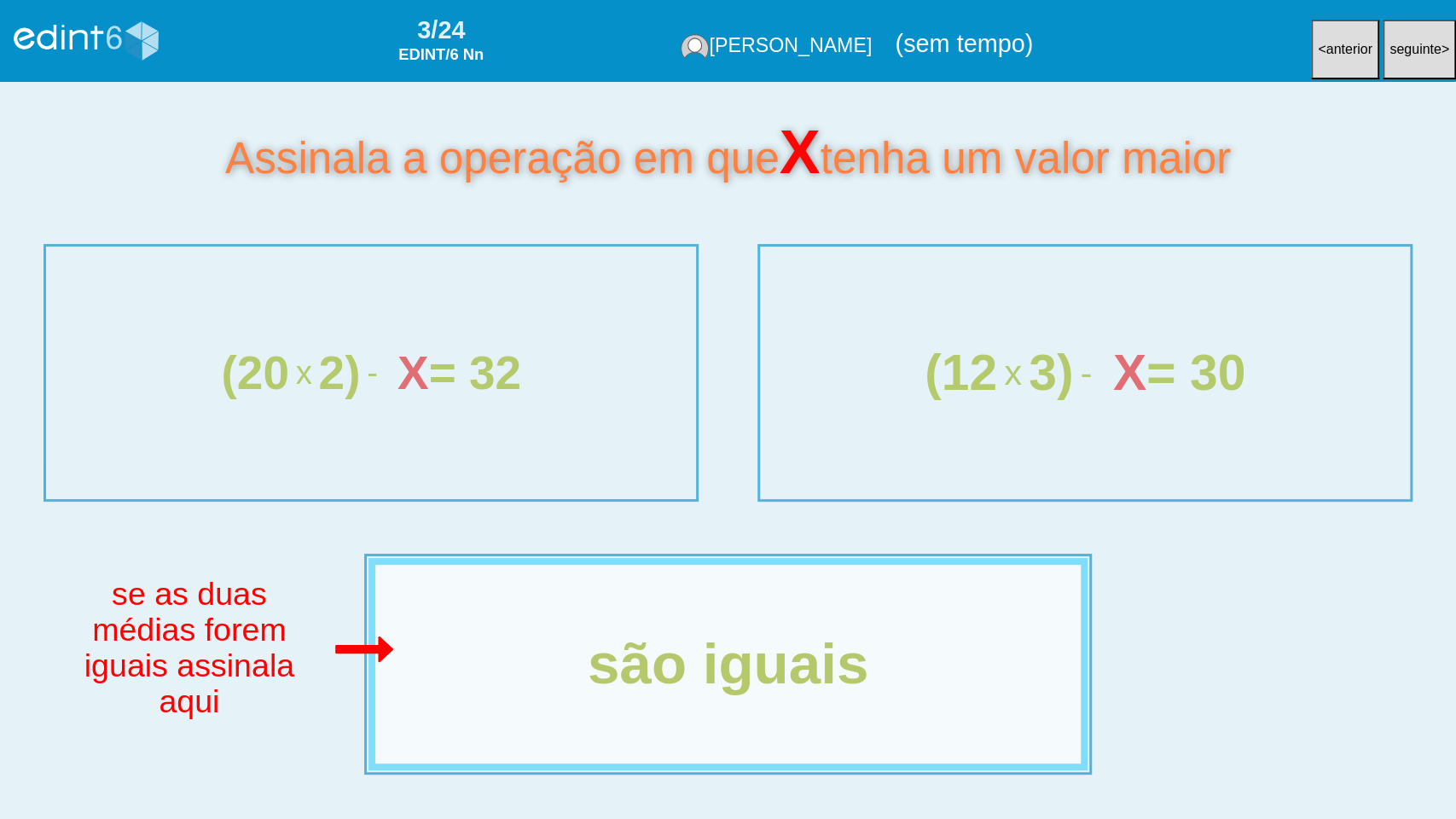
click at [1194, 380] on div "(12 x 3) - X = 30" at bounding box center [1085, 373] width 650 height 55
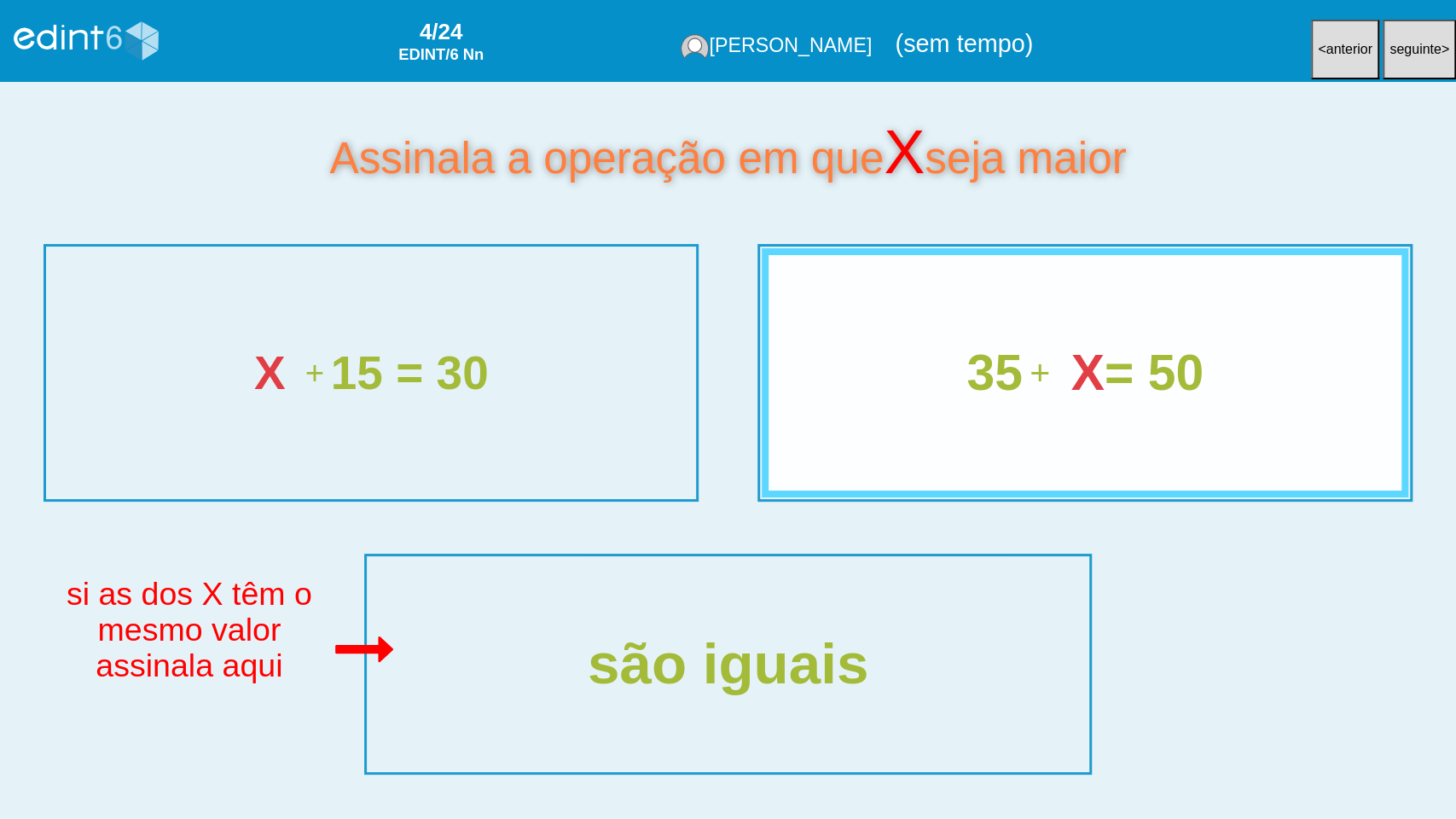
click at [1194, 380] on div "35 + X = 50" at bounding box center [1084, 373] width 635 height 55
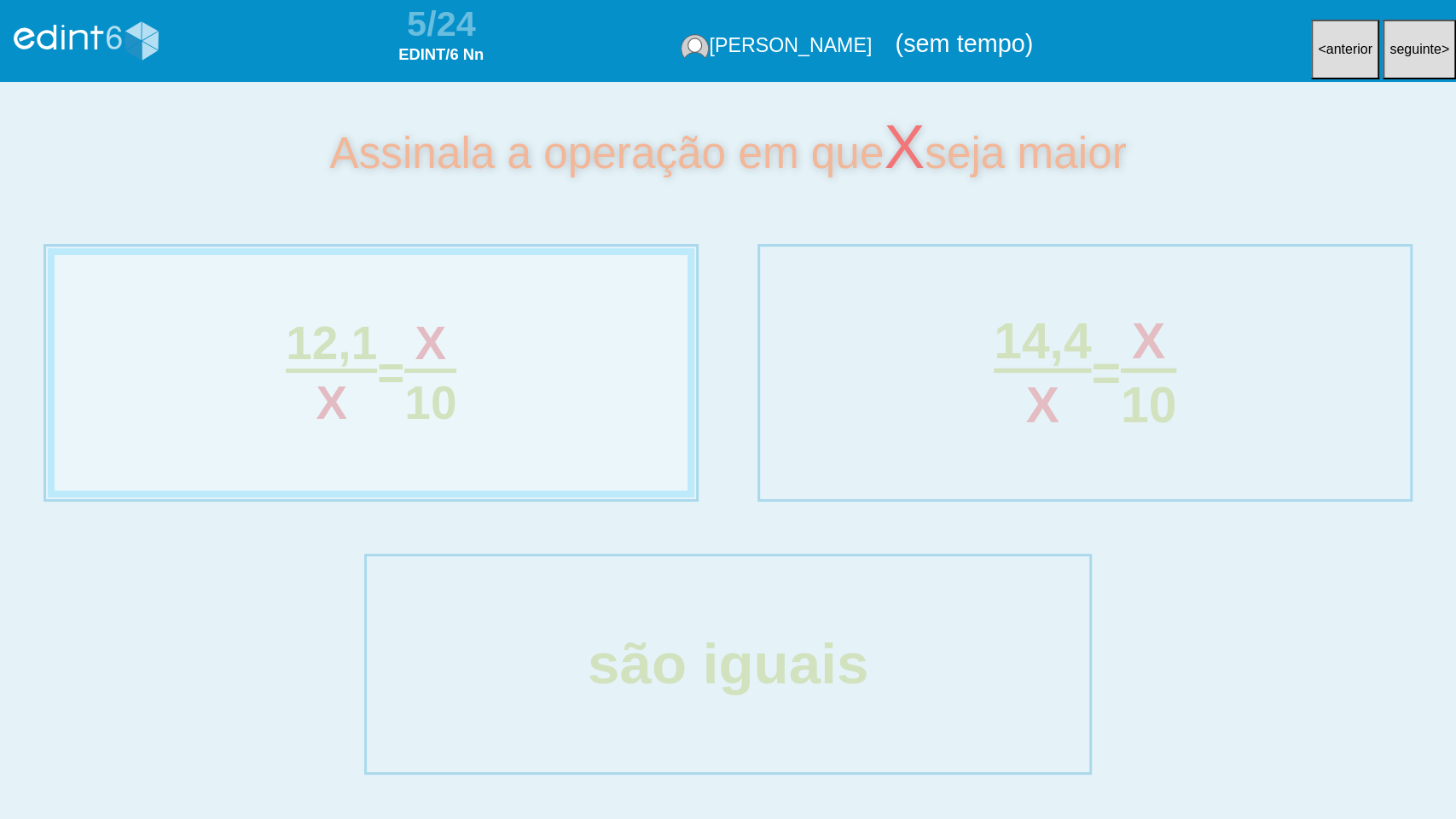
click at [1194, 380] on div "14,4 X = X 10" at bounding box center [1085, 372] width 650 height 119
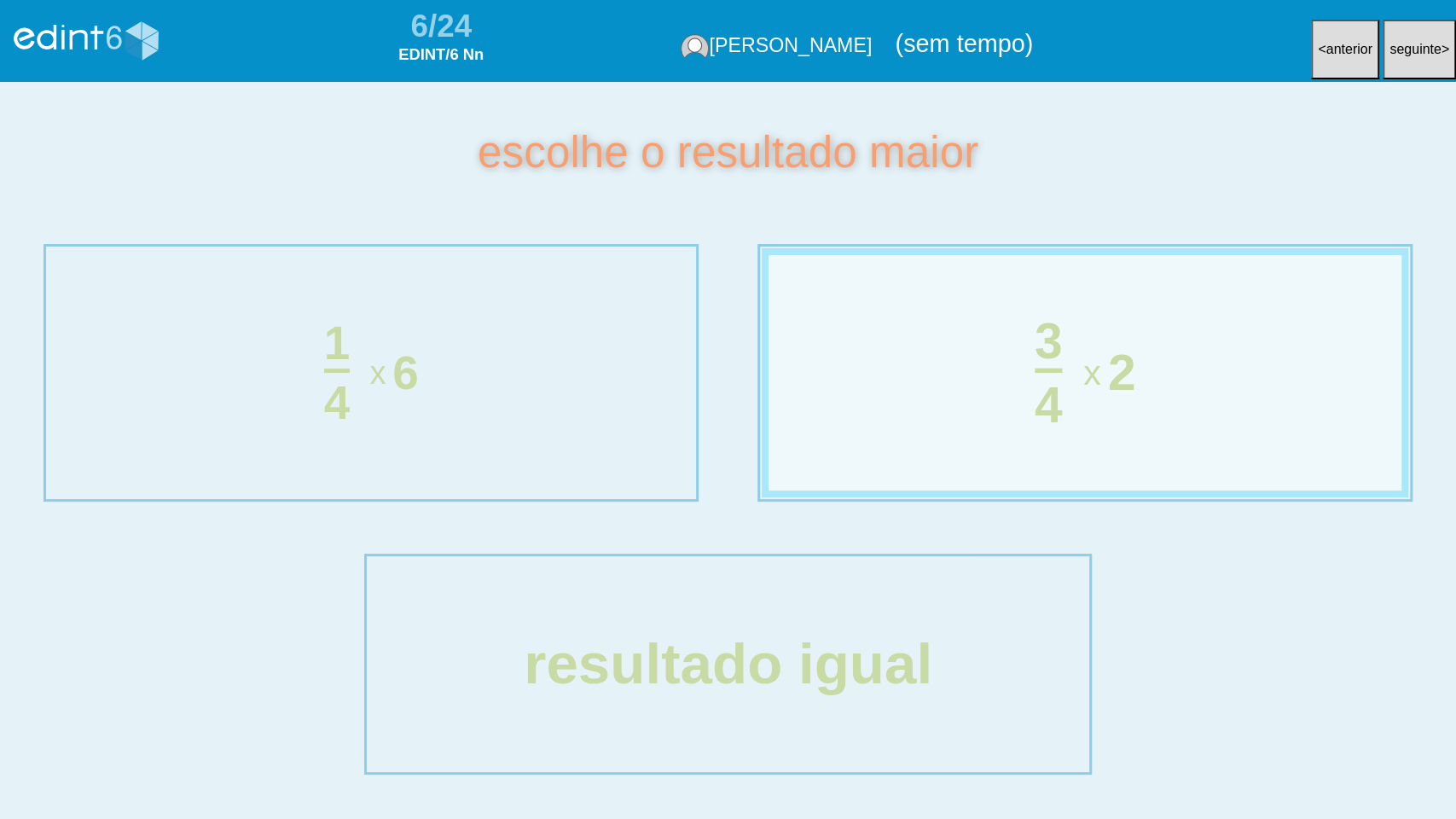
click at [1194, 380] on div "3 4 x 2" at bounding box center [1084, 372] width 635 height 119
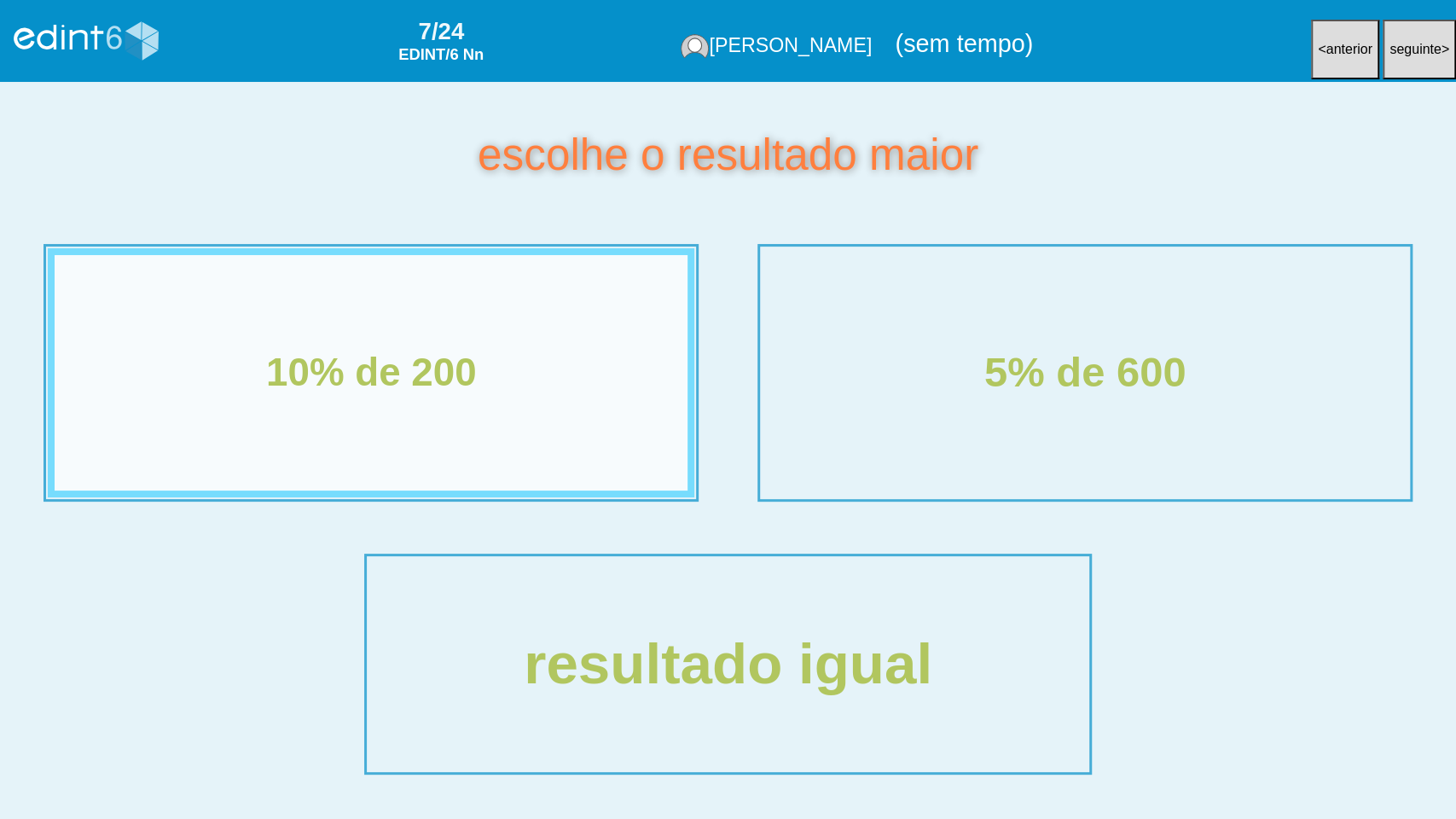
click at [1194, 380] on div "5% de 600" at bounding box center [1084, 373] width 692 height 267
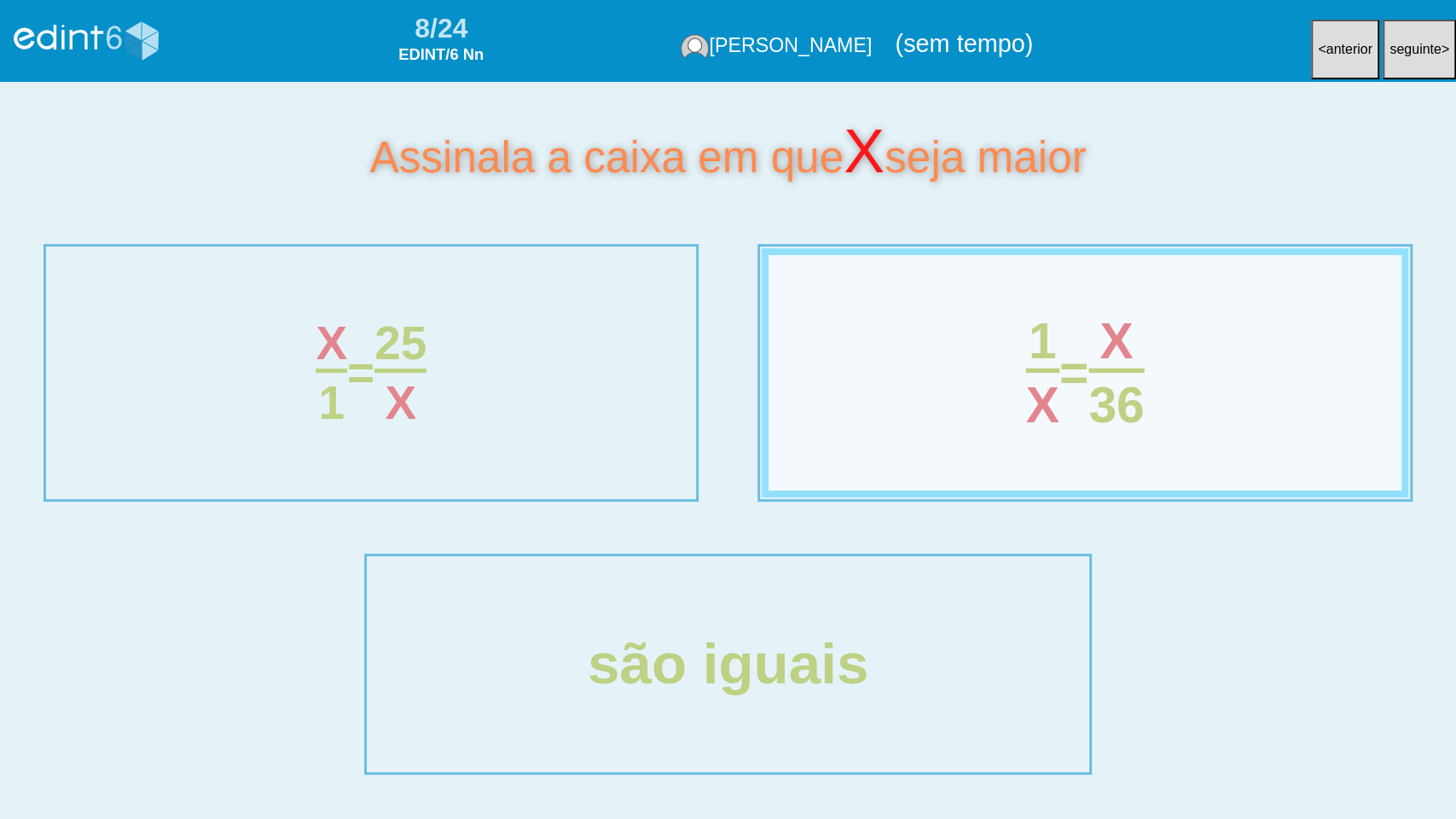
click at [1194, 380] on div "1 X = X 36" at bounding box center [1084, 372] width 635 height 119
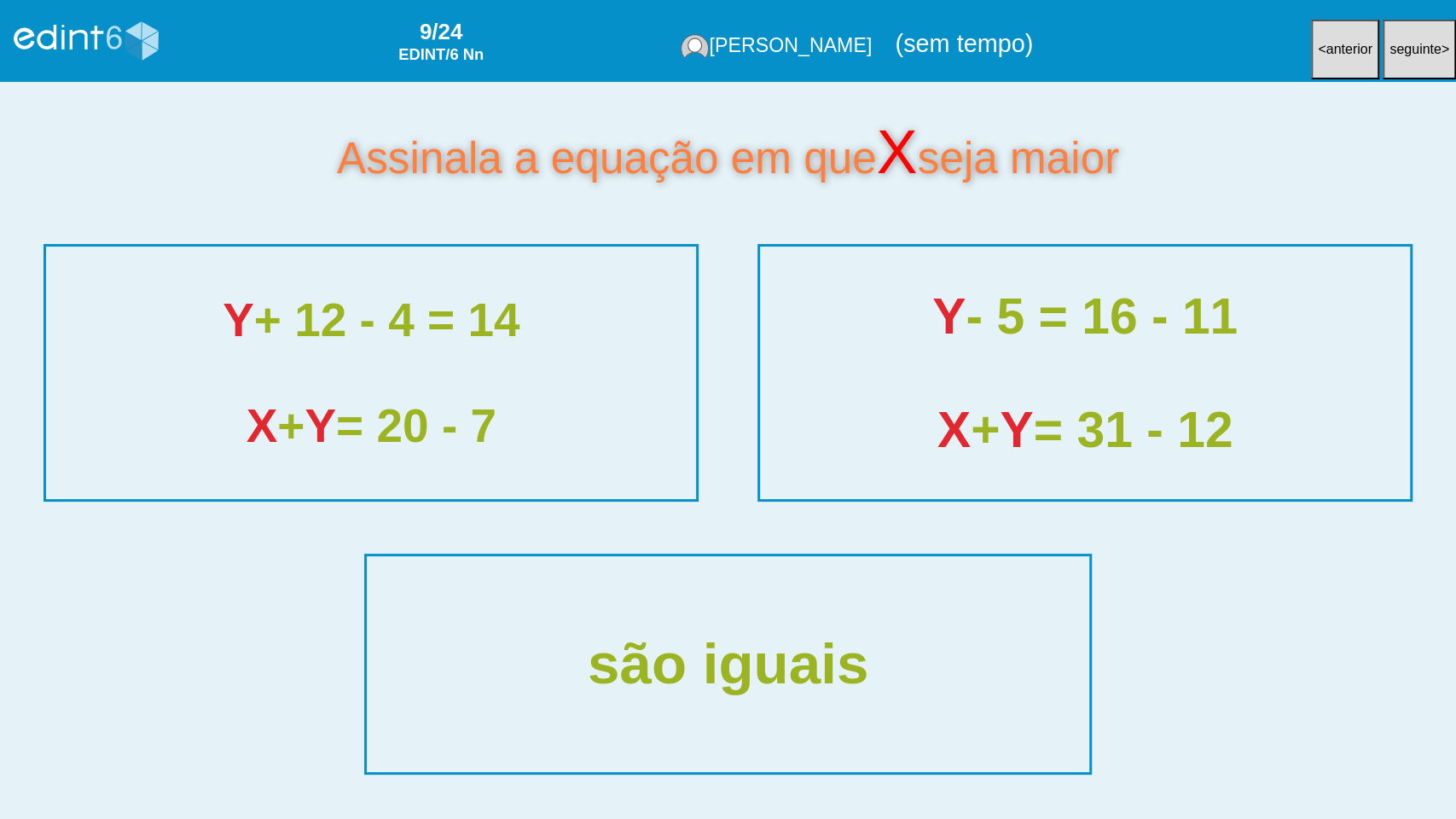
click at [1071, 368] on div "Y - 5 = 16 - 11 X + Y = 31 - 12" at bounding box center [1084, 373] width 692 height 267
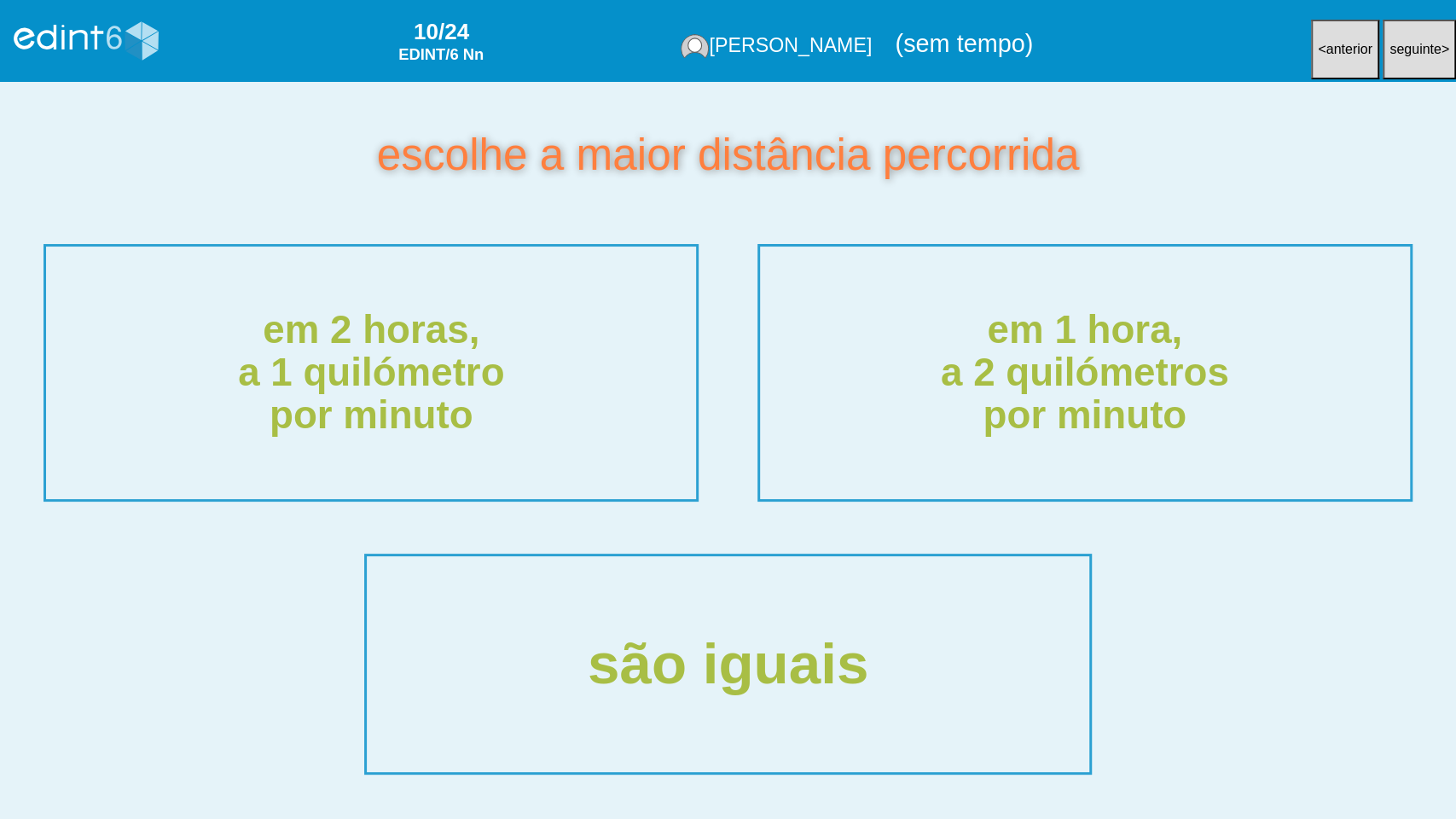
click at [1331, 46] on span "anterior" at bounding box center [1349, 49] width 46 height 15
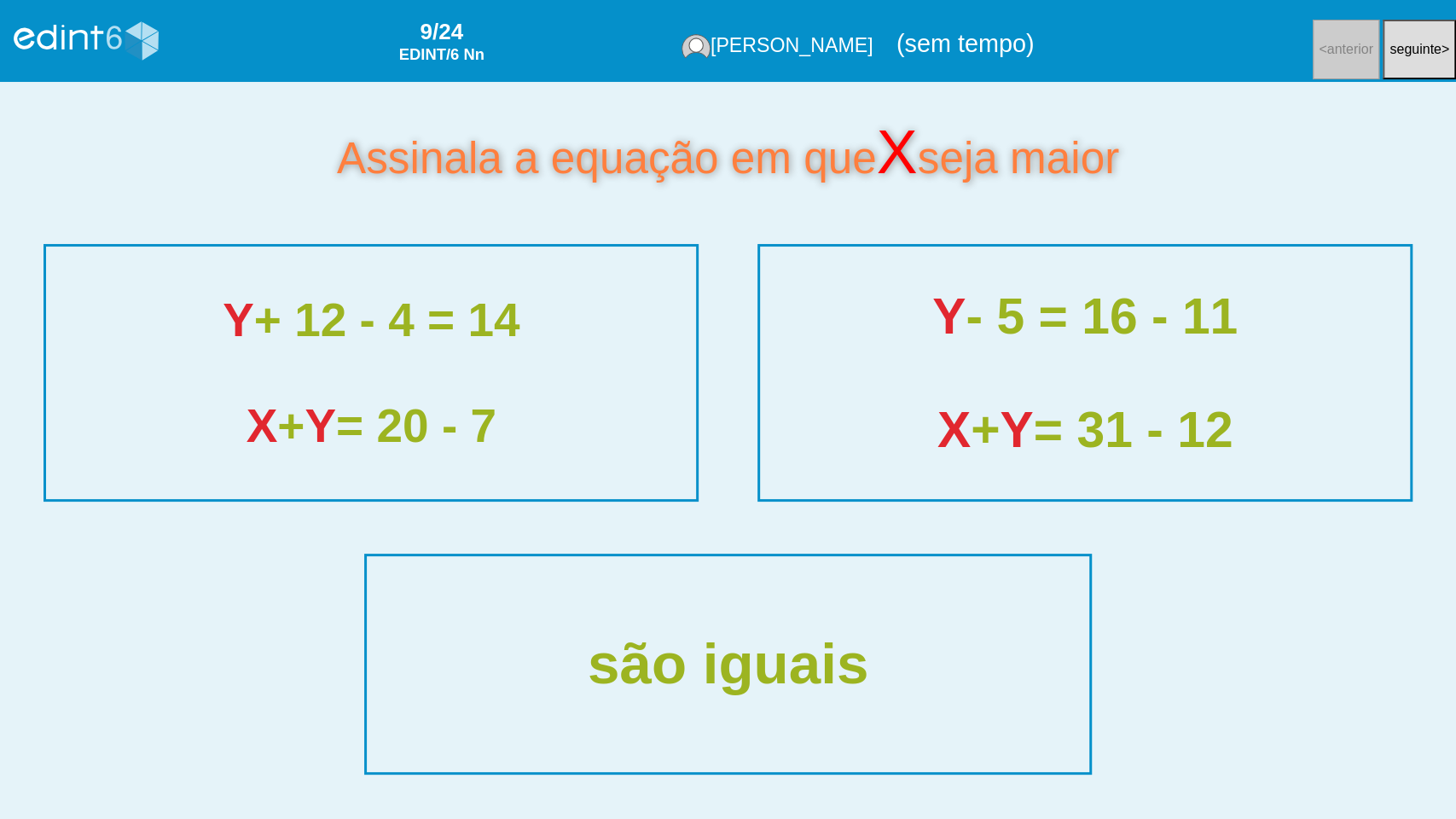
click at [1081, 447] on div "X + Y = 31 - 12" at bounding box center [1085, 429] width 650 height 55
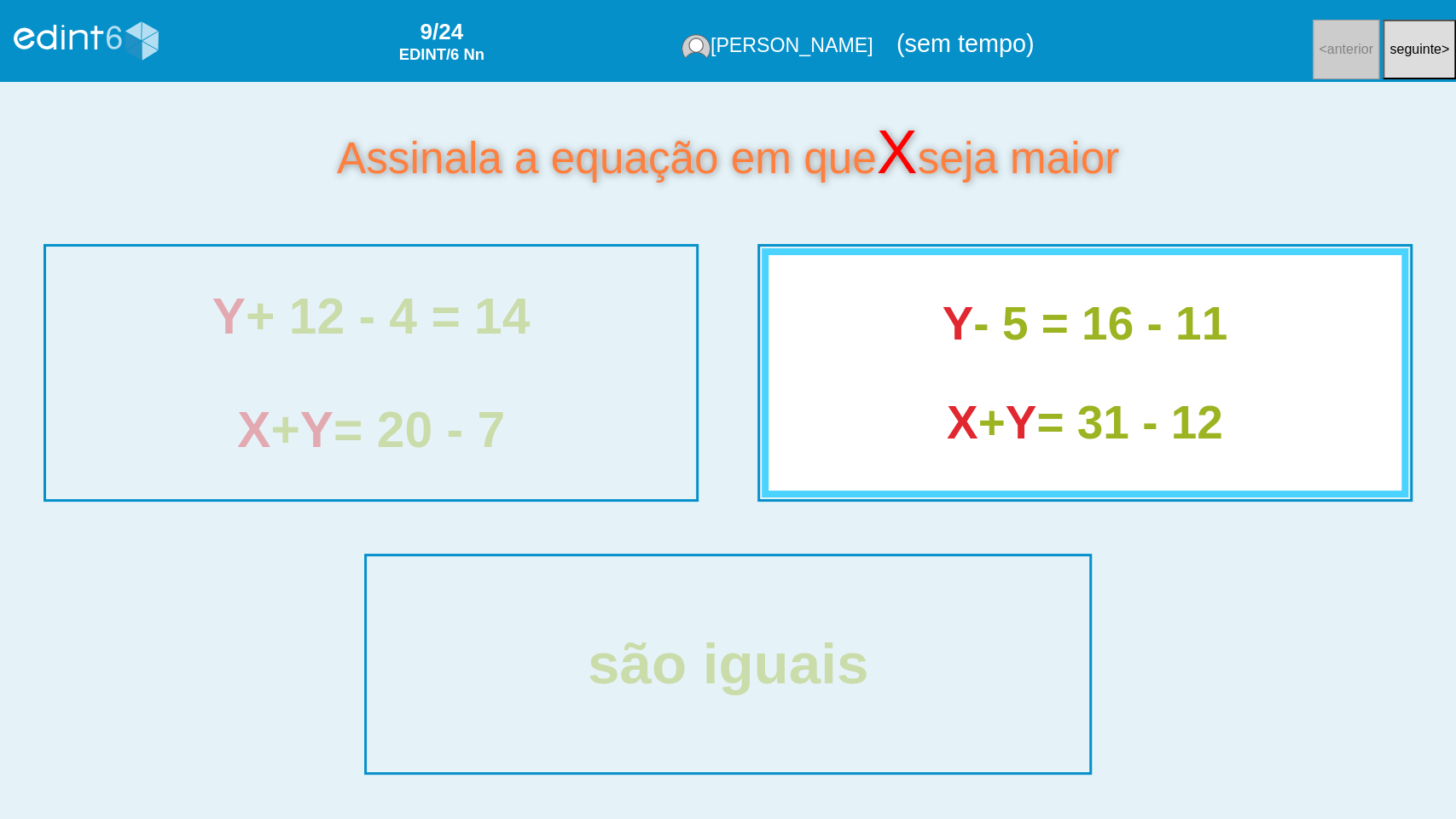
click at [413, 381] on div "Y + 12 - 4 = 14 X + Y = 20 - 7" at bounding box center [371, 373] width 692 height 267
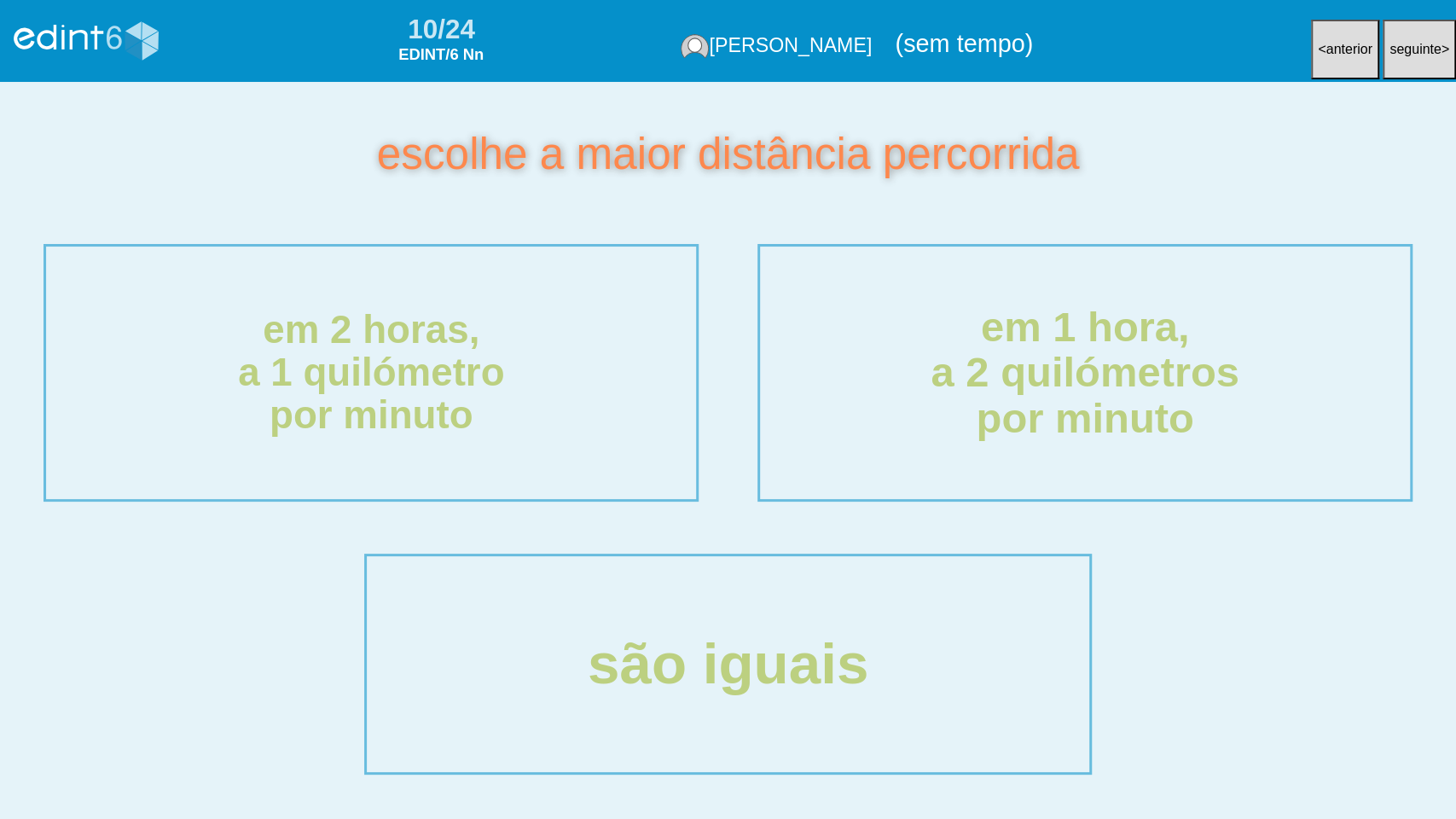
click at [1119, 375] on div "em 1 hora, a 2 quilómetros por minuto" at bounding box center [1084, 373] width 692 height 267
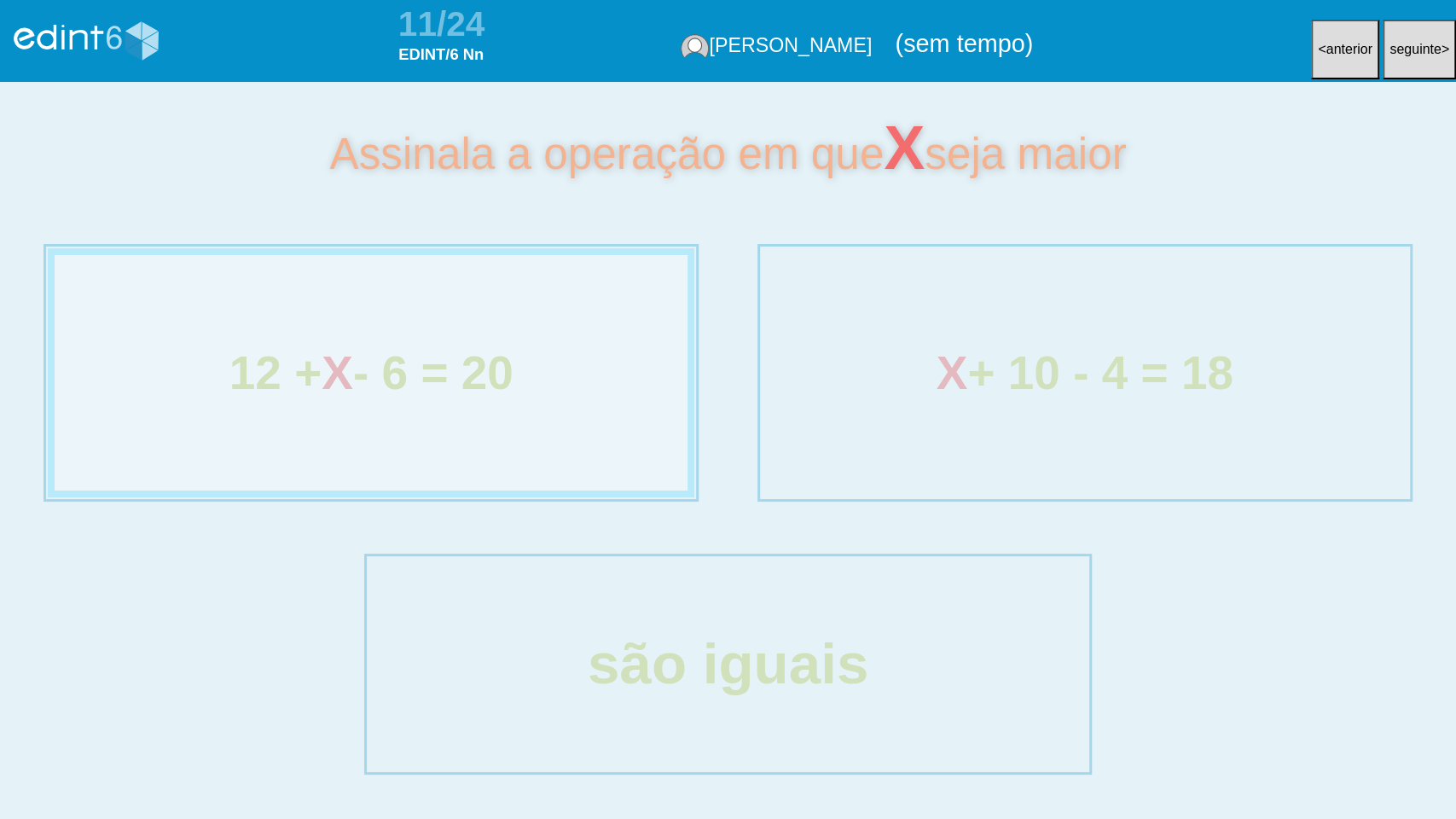
click at [529, 384] on div "12 + X - 6 = 20" at bounding box center [370, 373] width 594 height 52
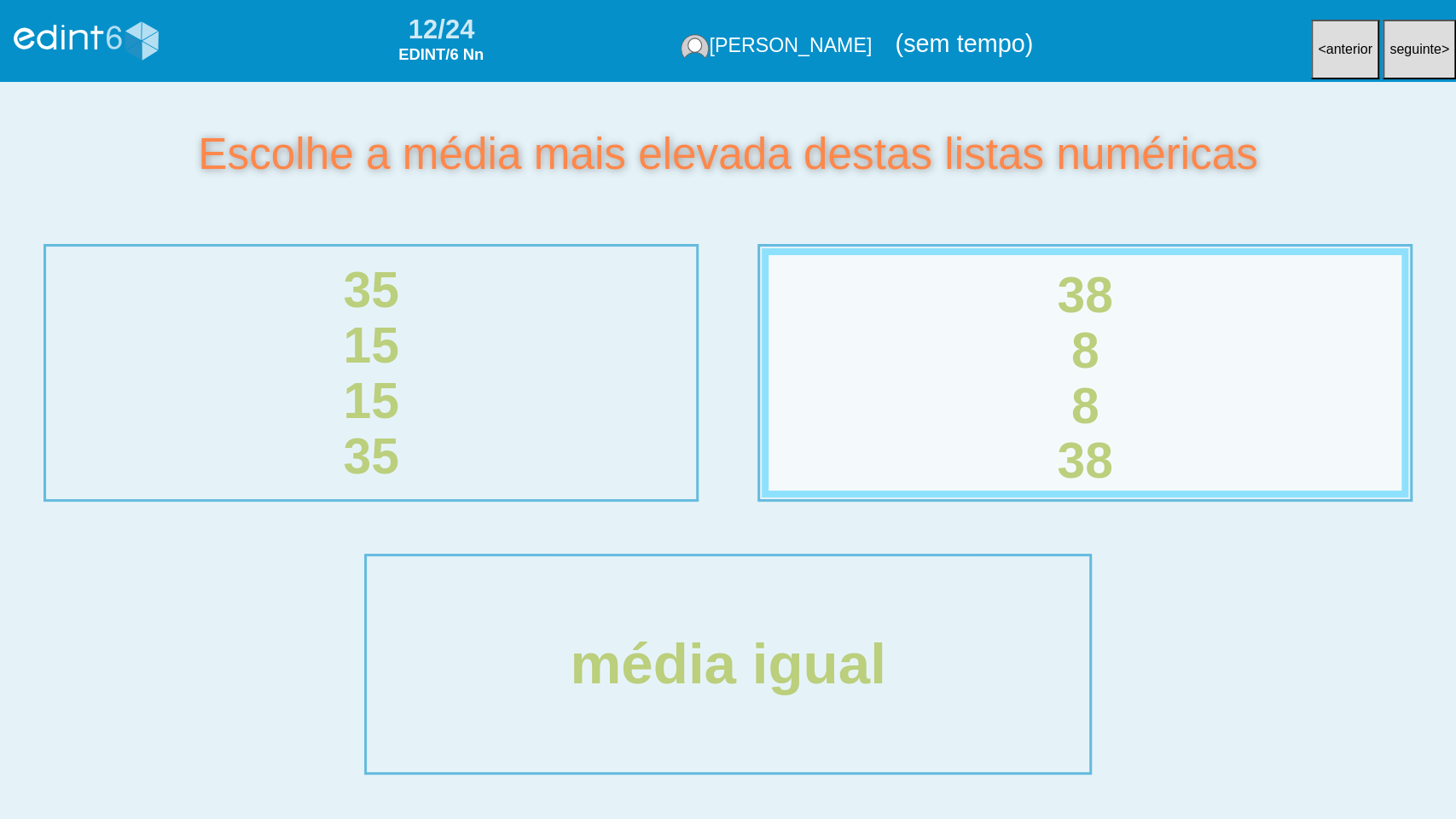
click at [505, 388] on div "35 15 15 35" at bounding box center [371, 373] width 650 height 221
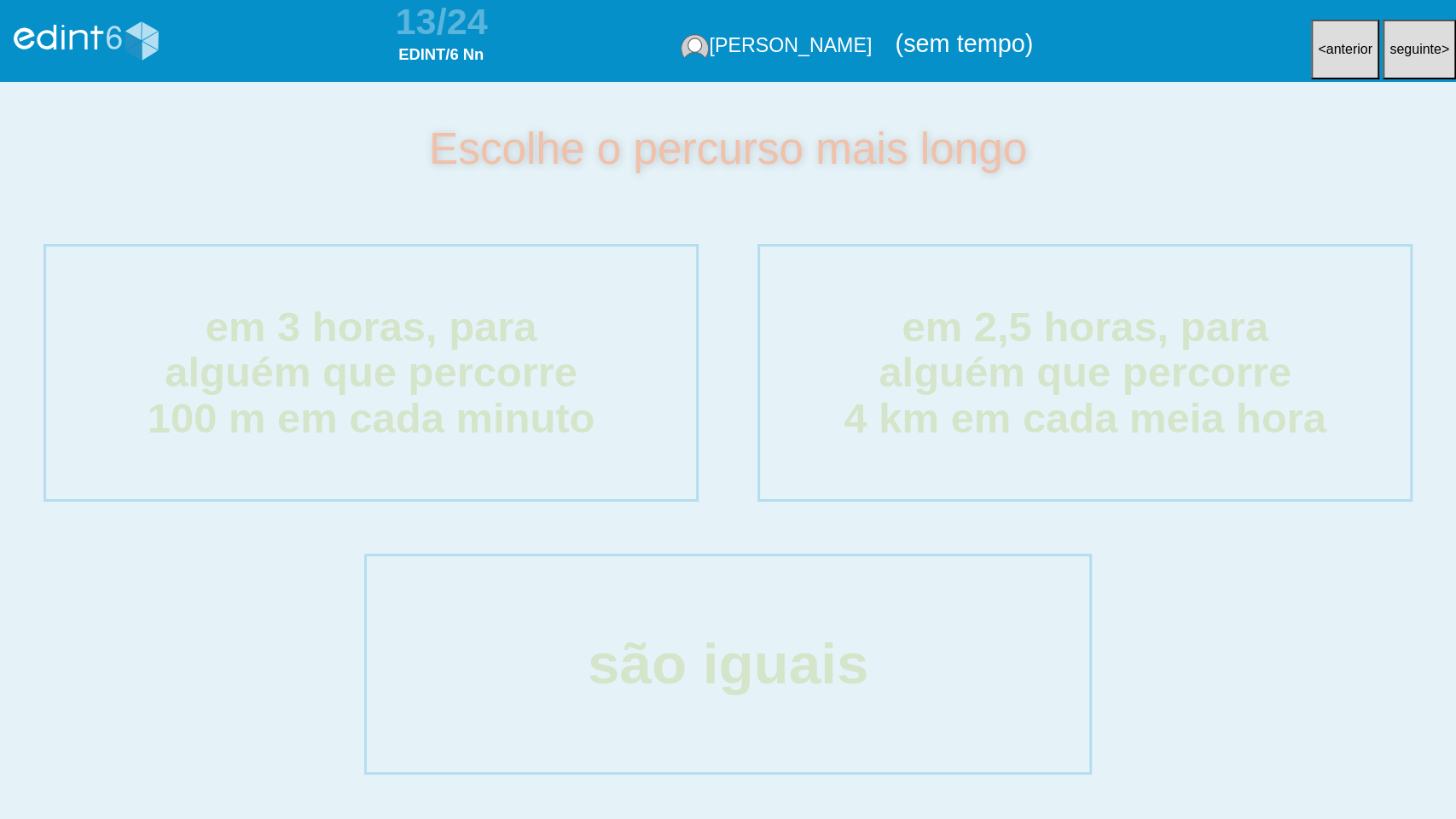
click at [945, 377] on div "em 2,5 horas, para alguém que percorre 4 km em cada meia hora" at bounding box center [1084, 373] width 692 height 267
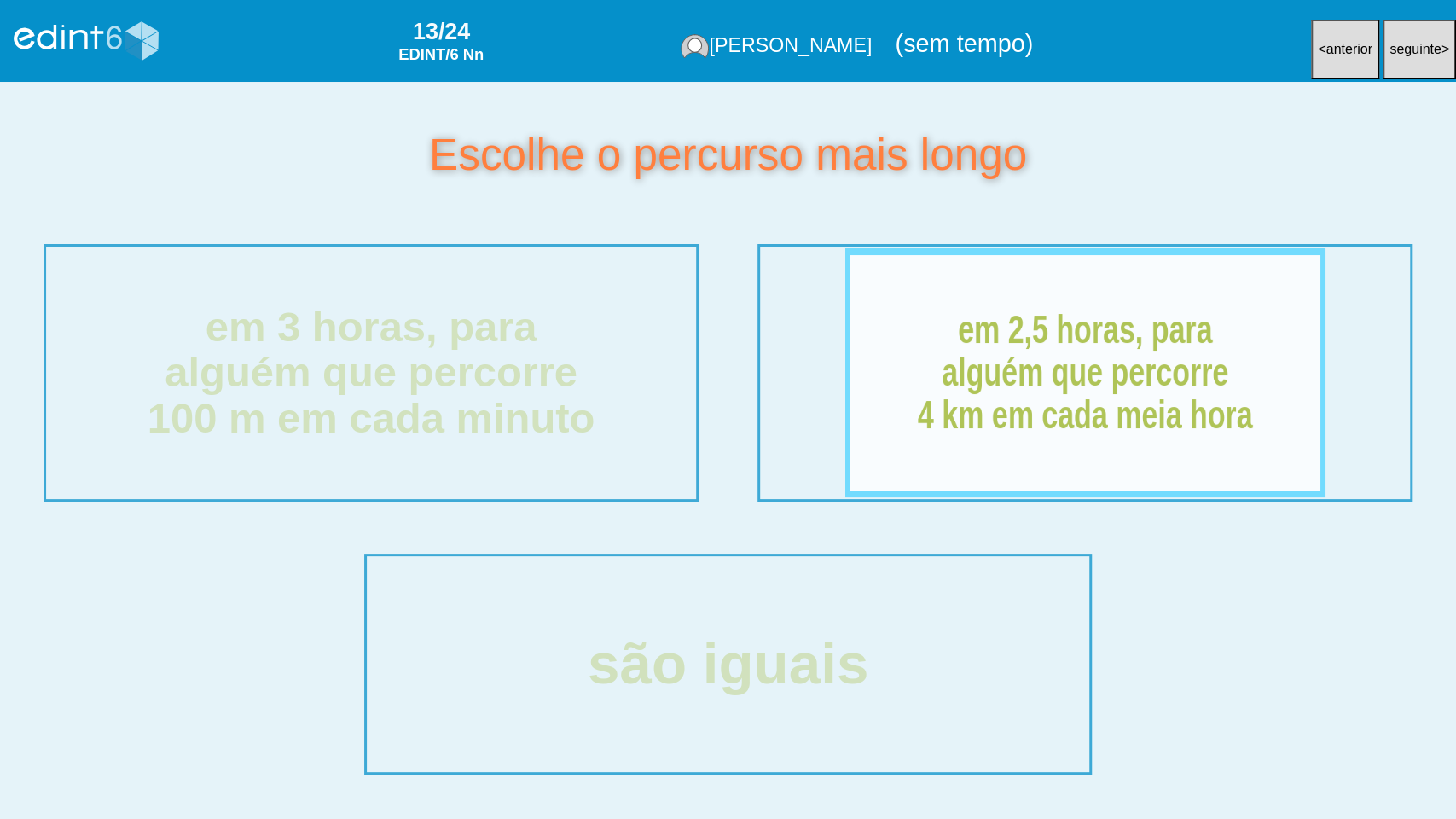
click at [545, 379] on div "em 3 horas, para alguém que percorre 100 m em cada minuto" at bounding box center [371, 373] width 692 height 267
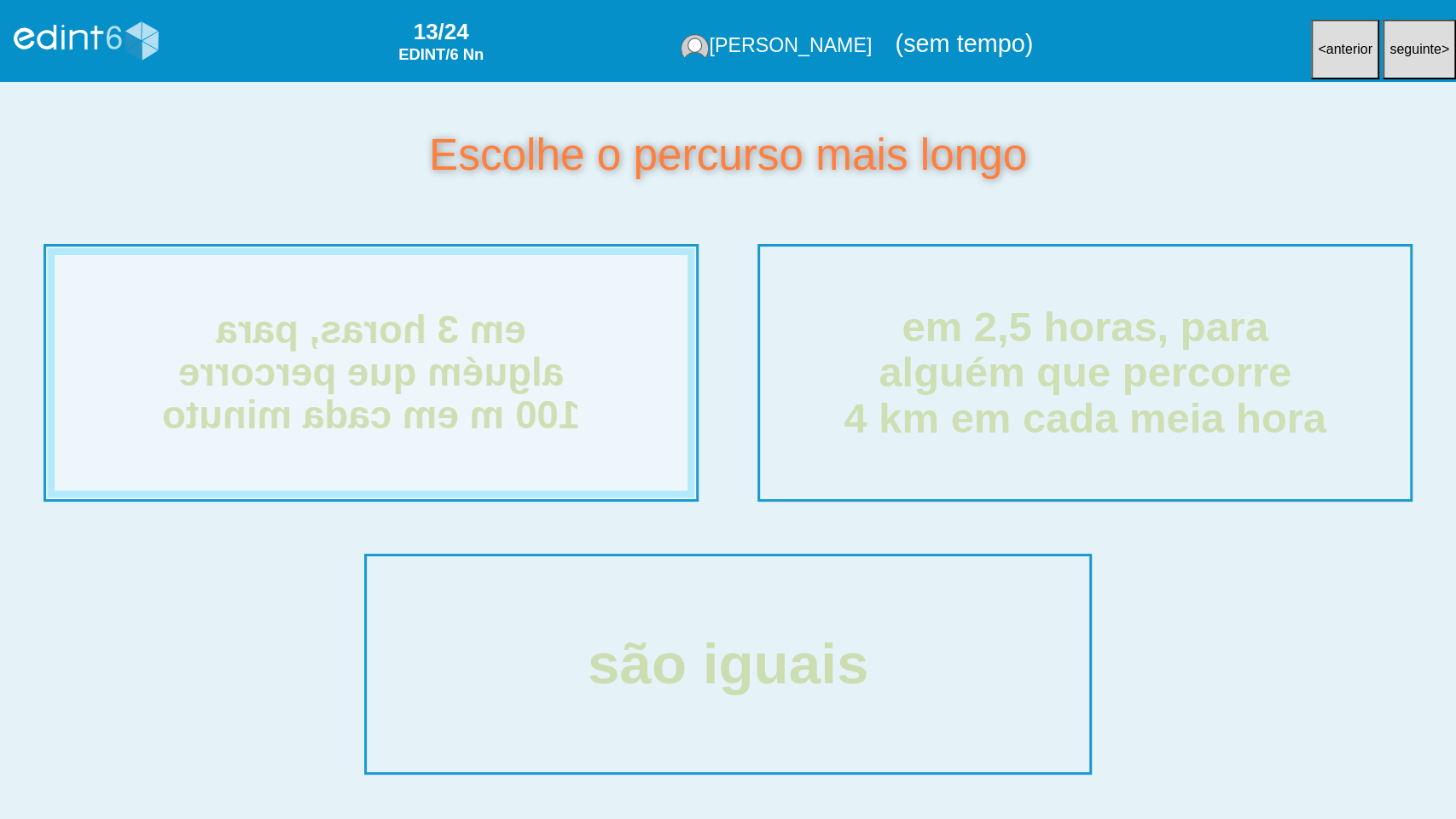
click at [935, 376] on div "em 2,5 horas, para alguém que percorre 4 km em cada meia hora" at bounding box center [1084, 373] width 692 height 267
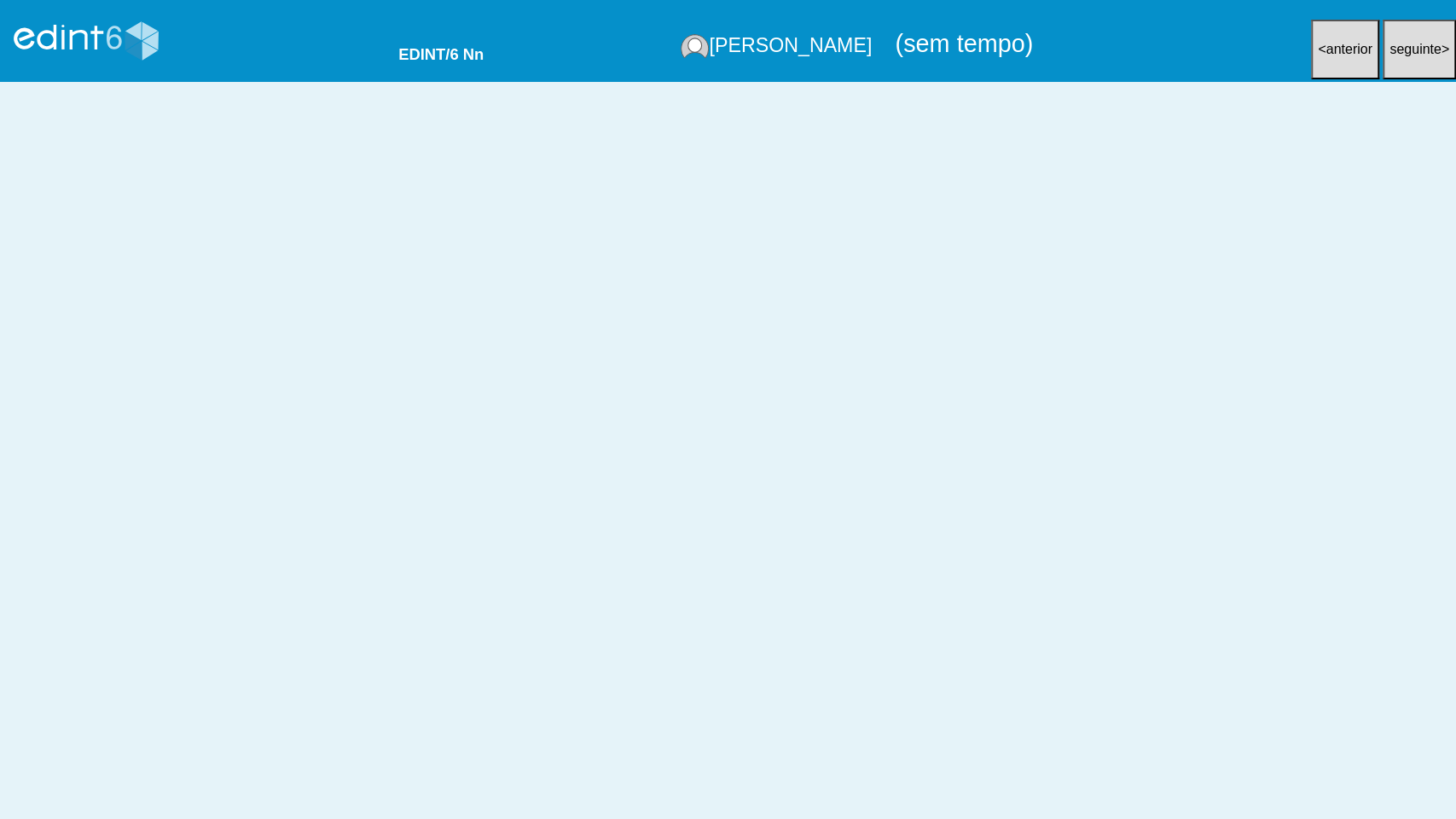
drag, startPoint x: 573, startPoint y: 379, endPoint x: 731, endPoint y: 376, distance: 158.0
click at [572, 379] on div "5 montes de 20 tijolos cada monte" at bounding box center [371, 373] width 692 height 267
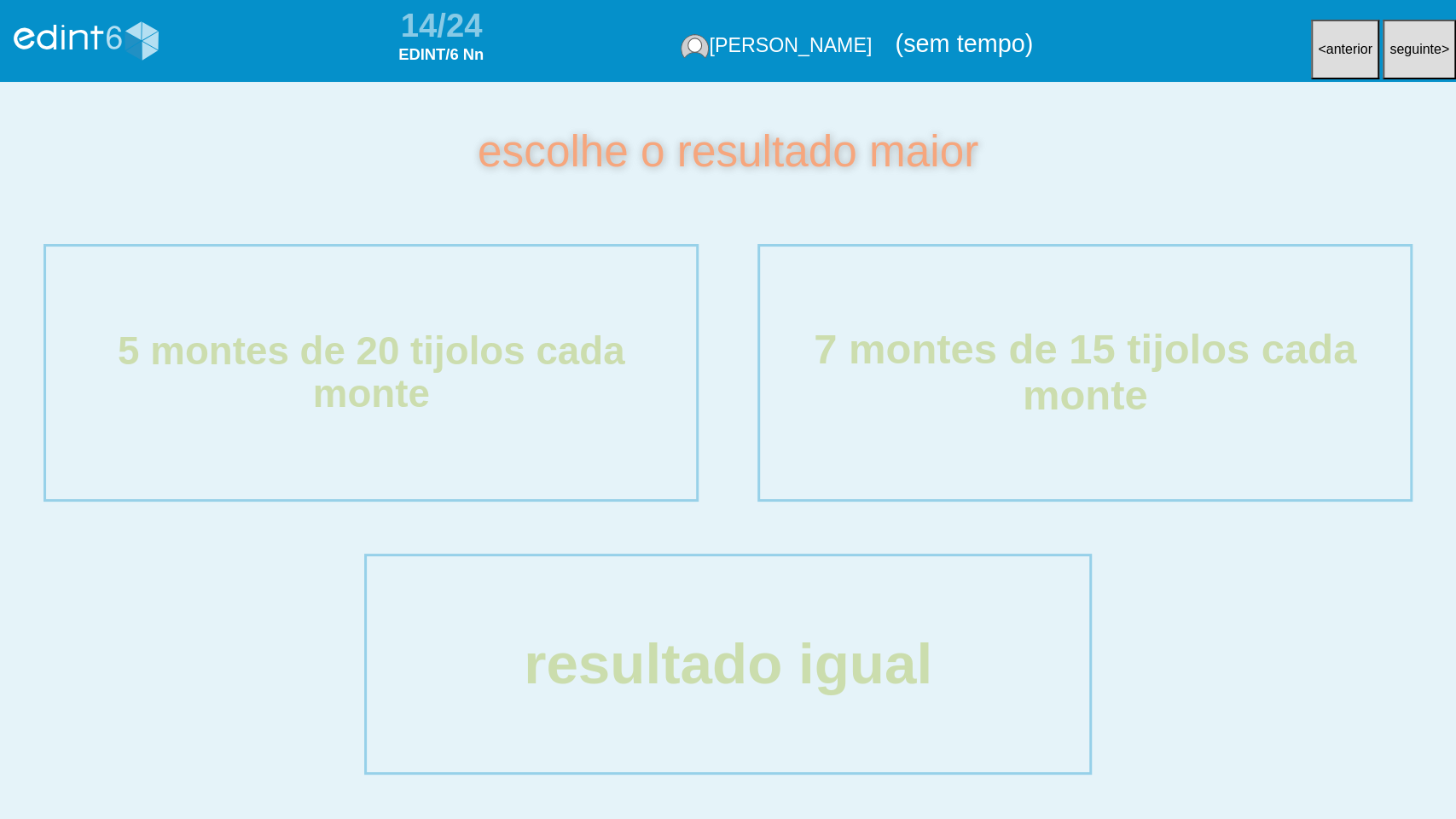
click at [994, 376] on div "7 montes de 15 tijolos cada monte" at bounding box center [1084, 373] width 692 height 267
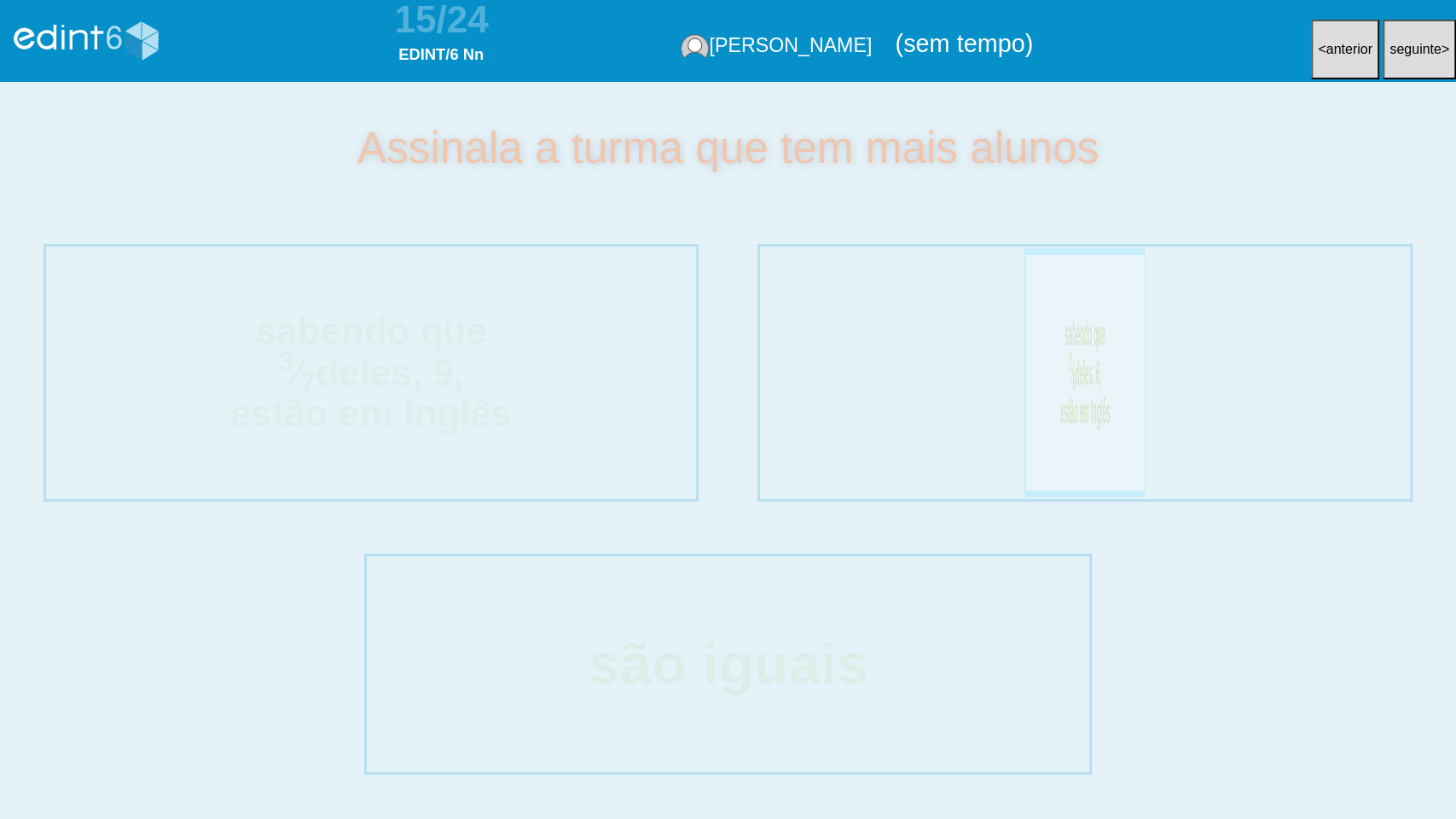
click at [605, 381] on div "sabendo que 3 ⁄ 7 deles, 9, estão em Inglês" at bounding box center [371, 373] width 650 height 124
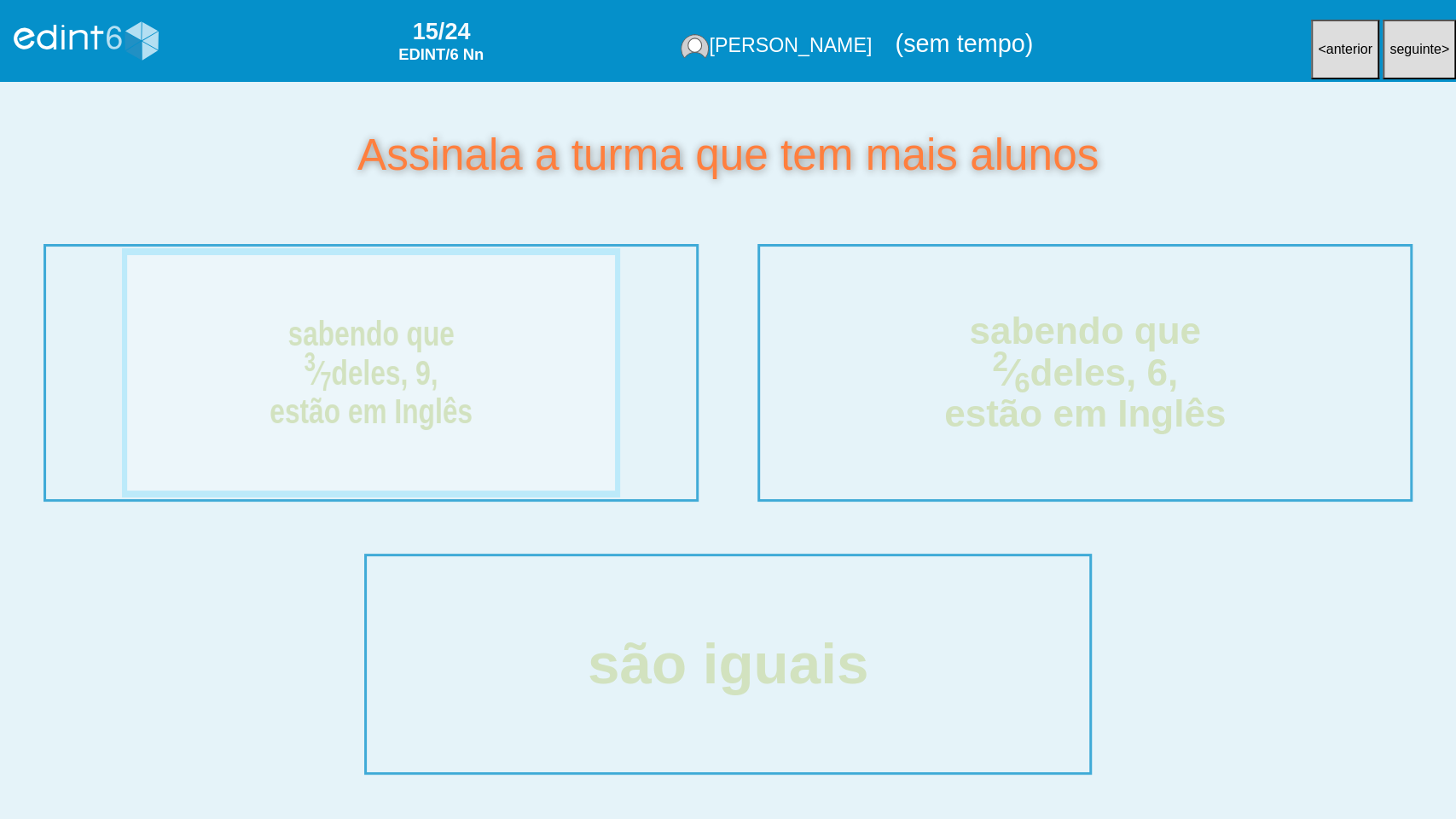
click at [936, 382] on div "sabendo que 2 ⁄ 6 deles, 6, estão em Inglês" at bounding box center [1085, 373] width 650 height 124
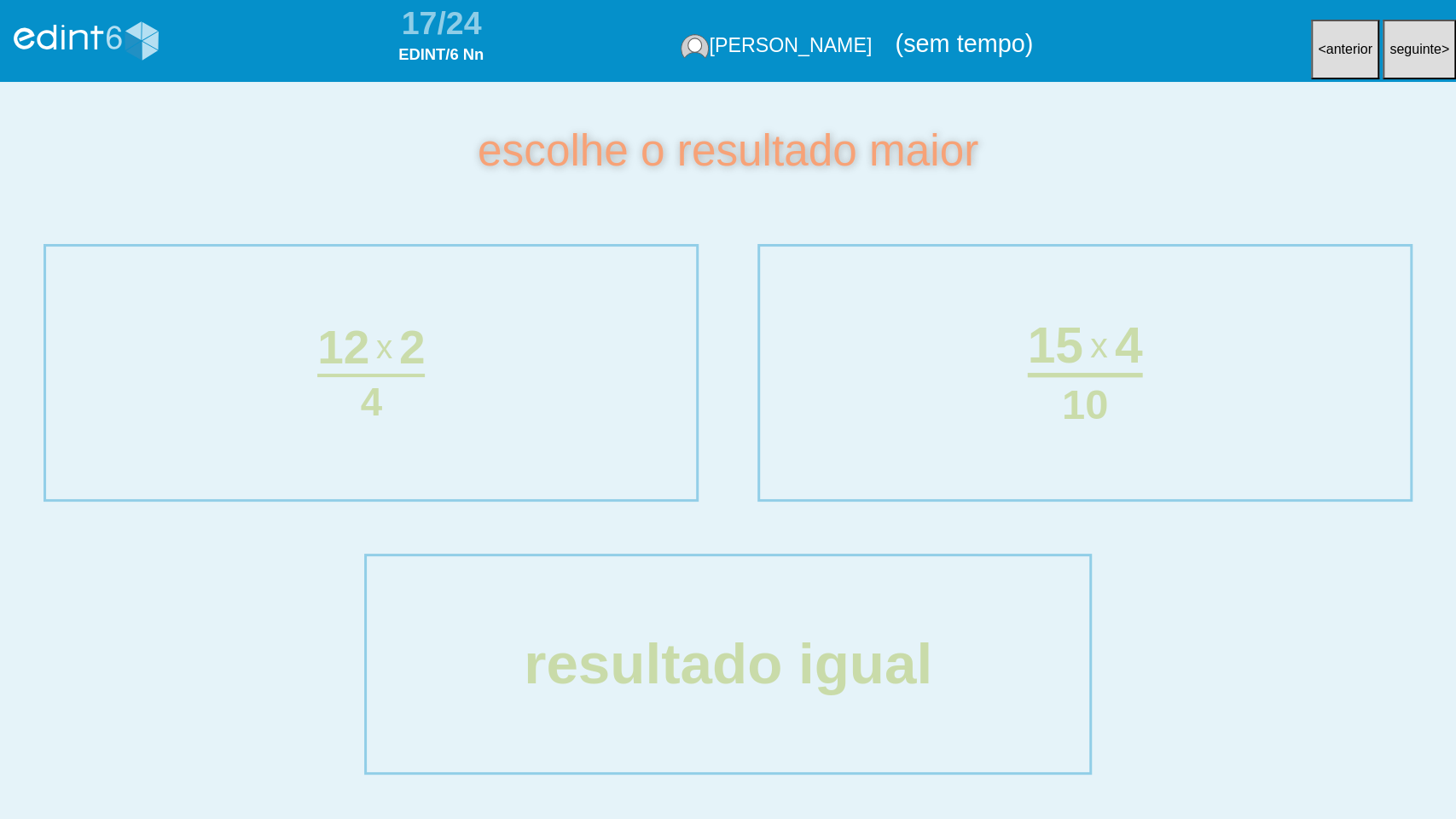
click at [621, 376] on div "12 x 2 4" at bounding box center [371, 373] width 646 height 249
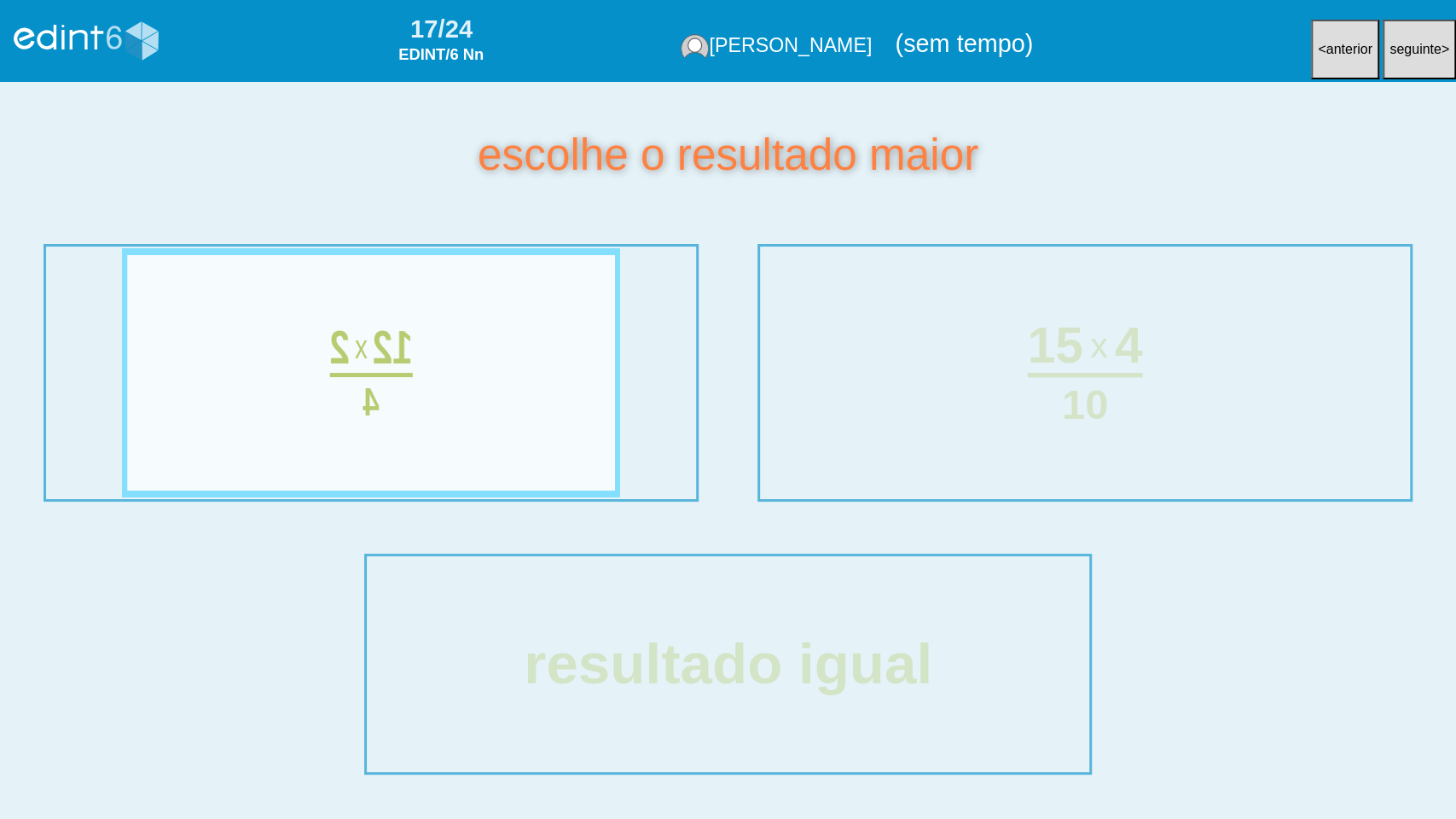
click at [972, 370] on div "15 x 4 10" at bounding box center [1085, 373] width 646 height 249
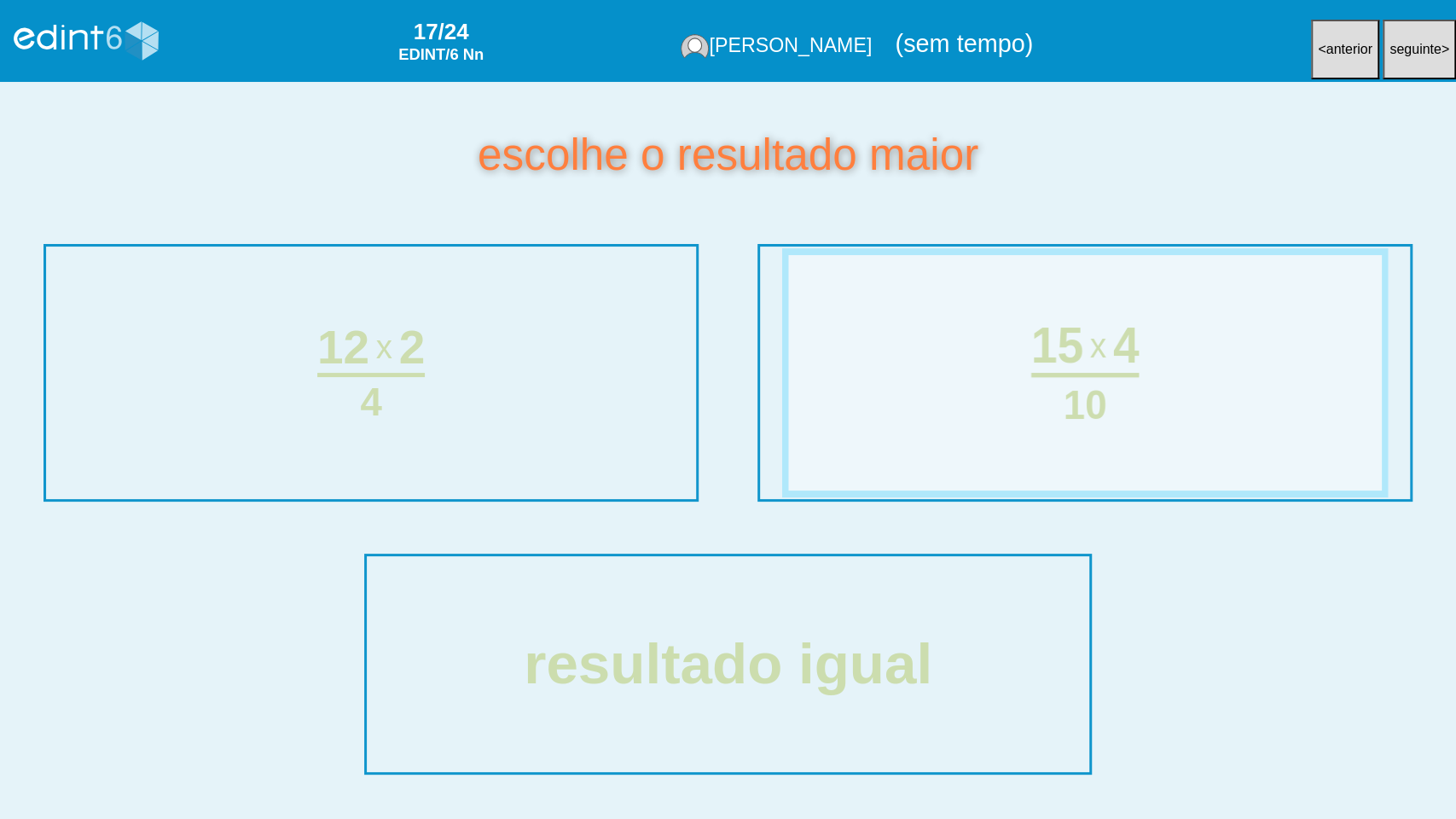
click at [519, 374] on div "12 x 2 4" at bounding box center [371, 373] width 646 height 249
click at [913, 362] on div "escolhe o resultado maior 12 x 2 4 15 x 4 10 resultado igual" at bounding box center [728, 449] width 1456 height 736
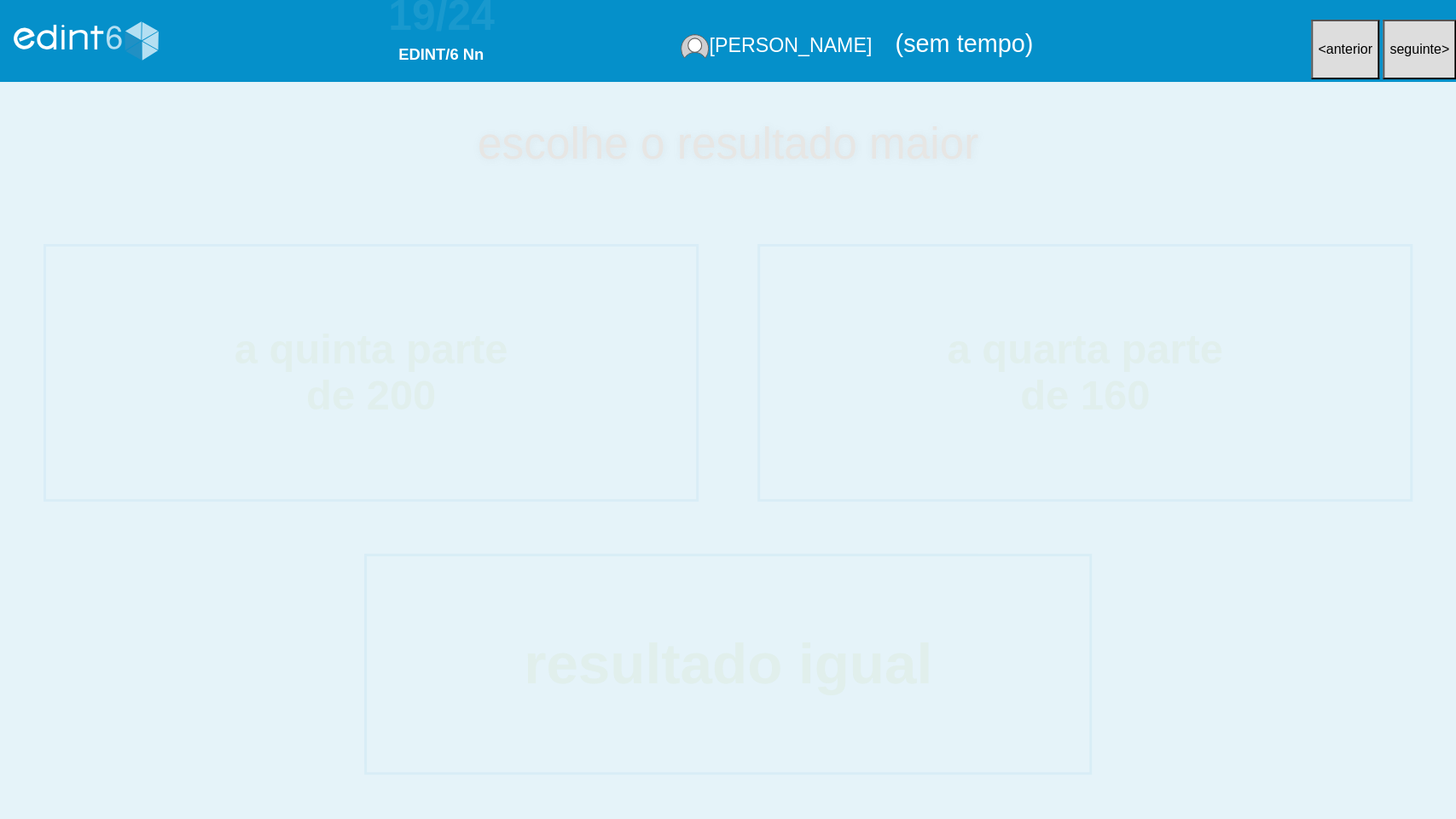
click at [535, 371] on div "a quinta parte de 200" at bounding box center [371, 373] width 692 height 267
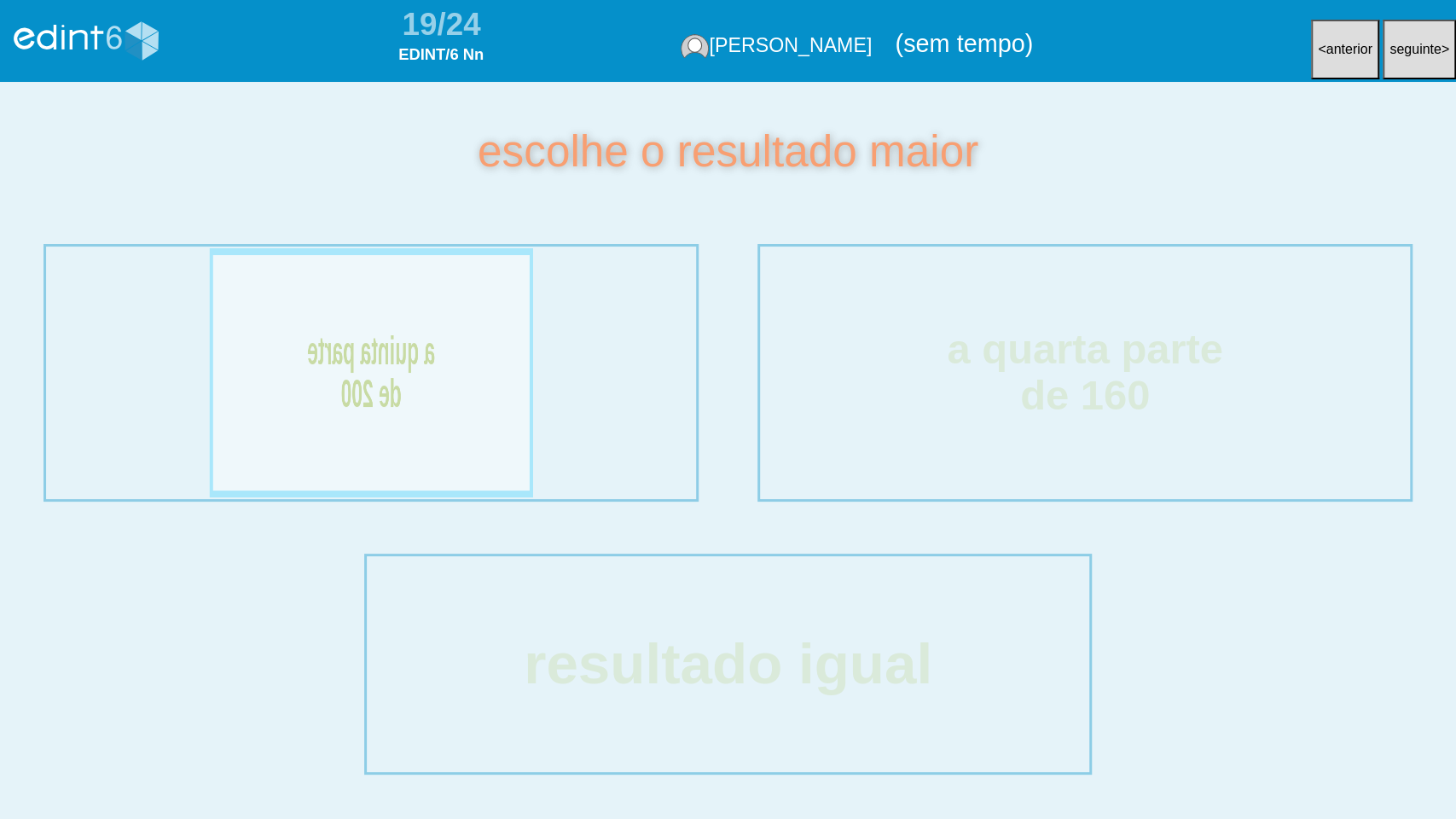
click at [908, 366] on div "a quarta parte de 160" at bounding box center [1084, 373] width 692 height 267
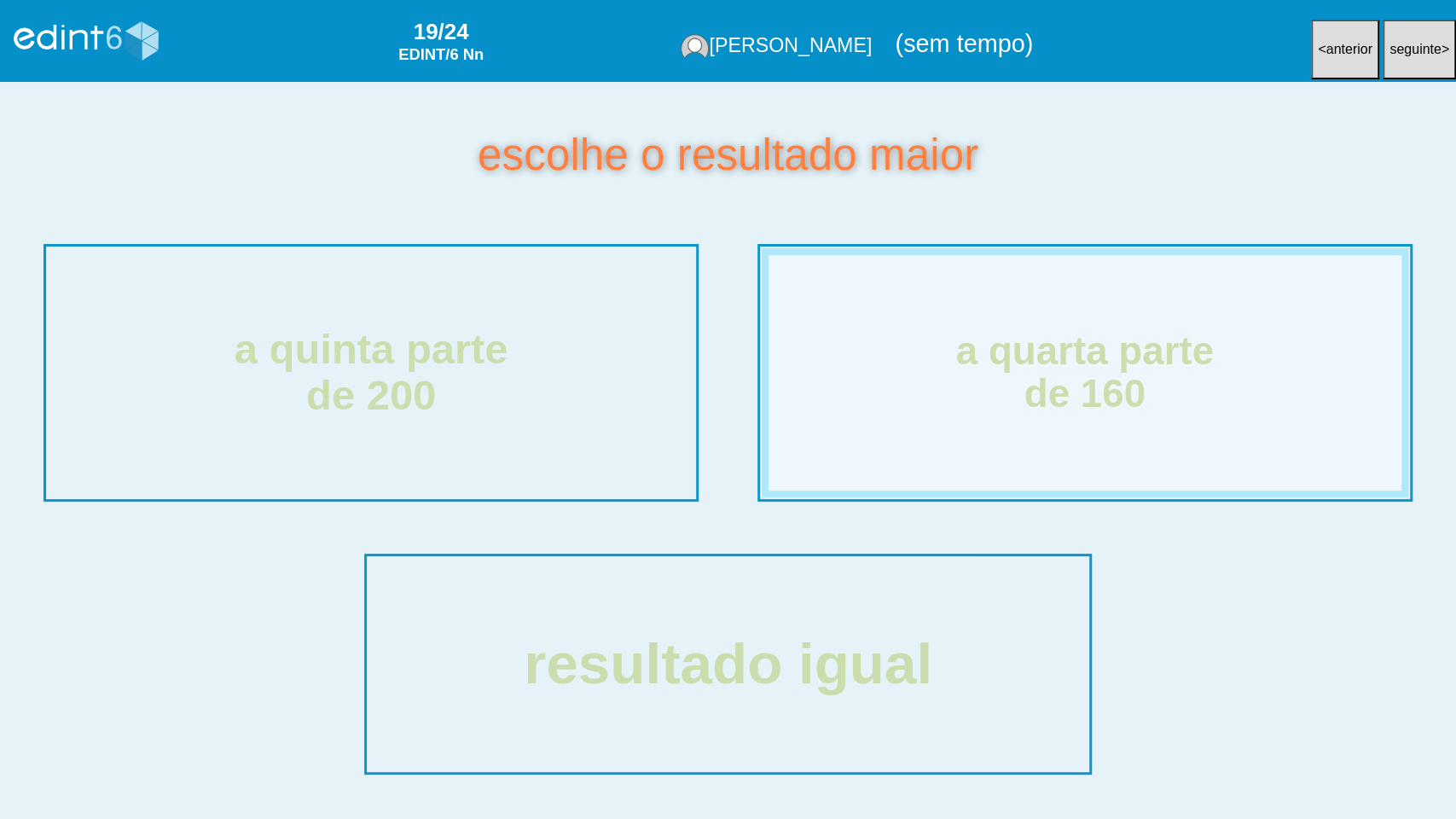
click at [362, 367] on div "escolhe o resultado maior a quinta parte de 200 a quarta parte de 160 resultado…" at bounding box center [728, 449] width 1456 height 736
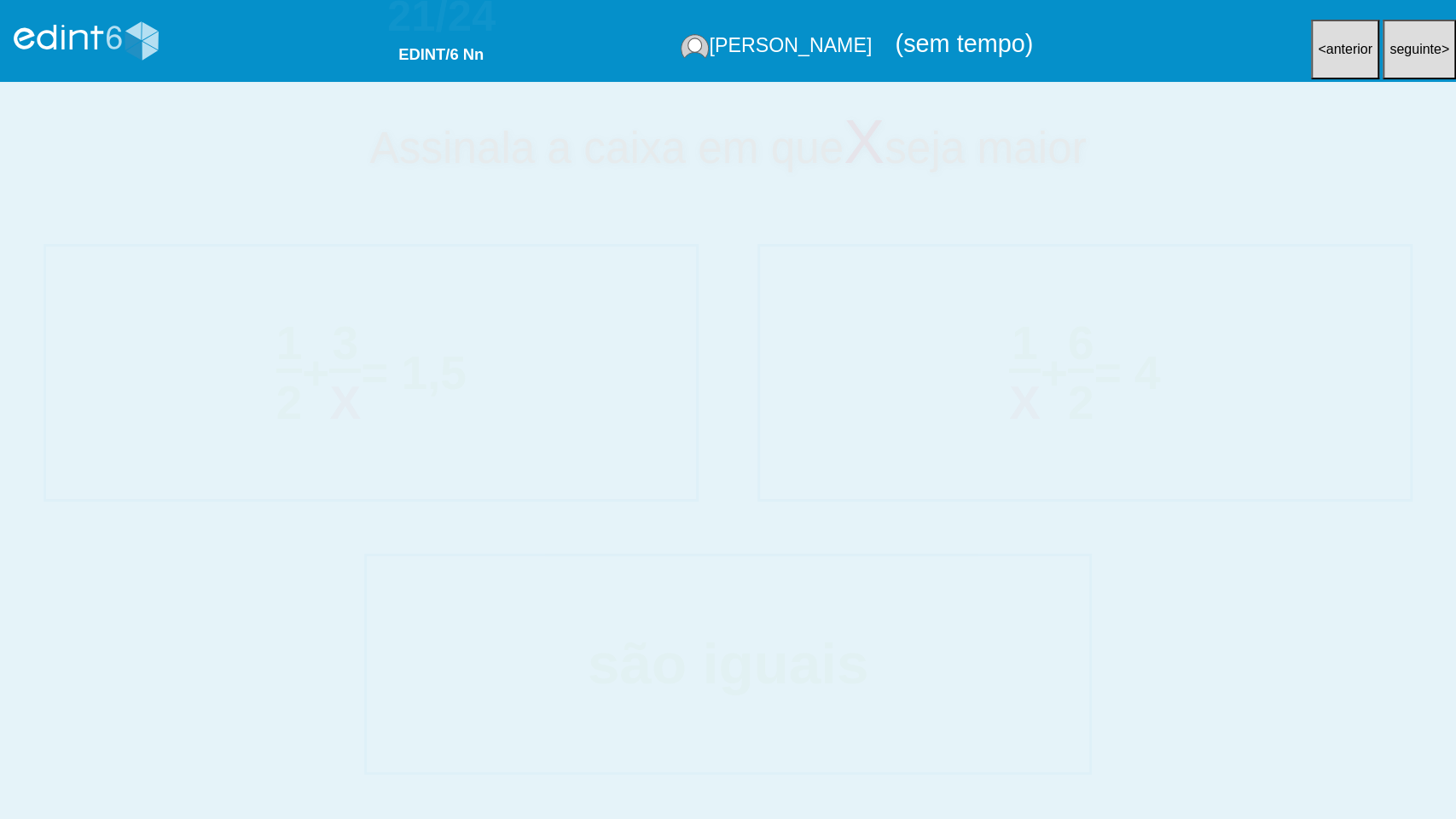
click at [1041, 381] on span "+" at bounding box center [1055, 373] width 28 height 52
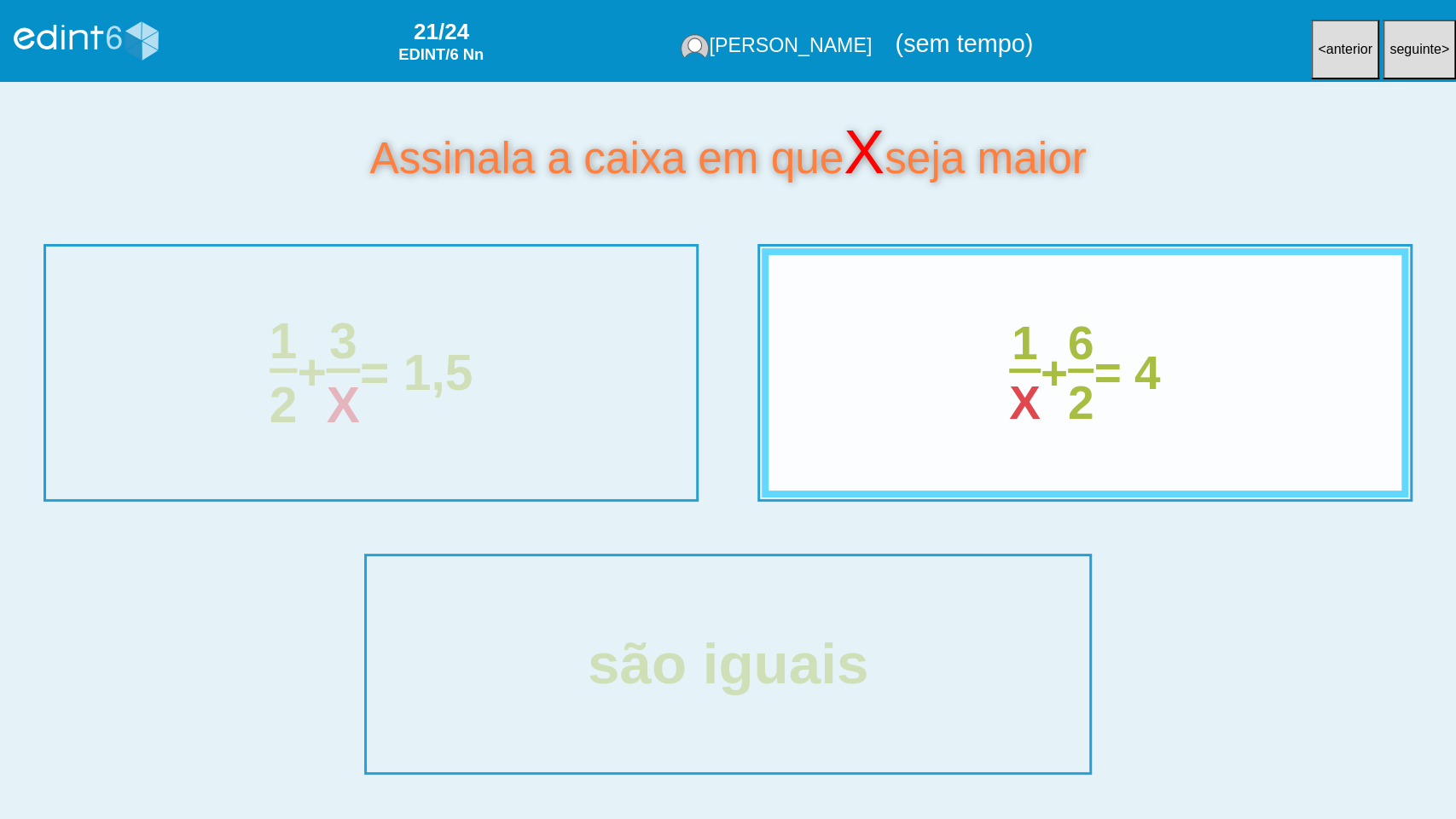
click at [359, 381] on span "X" at bounding box center [343, 404] width 34 height 56
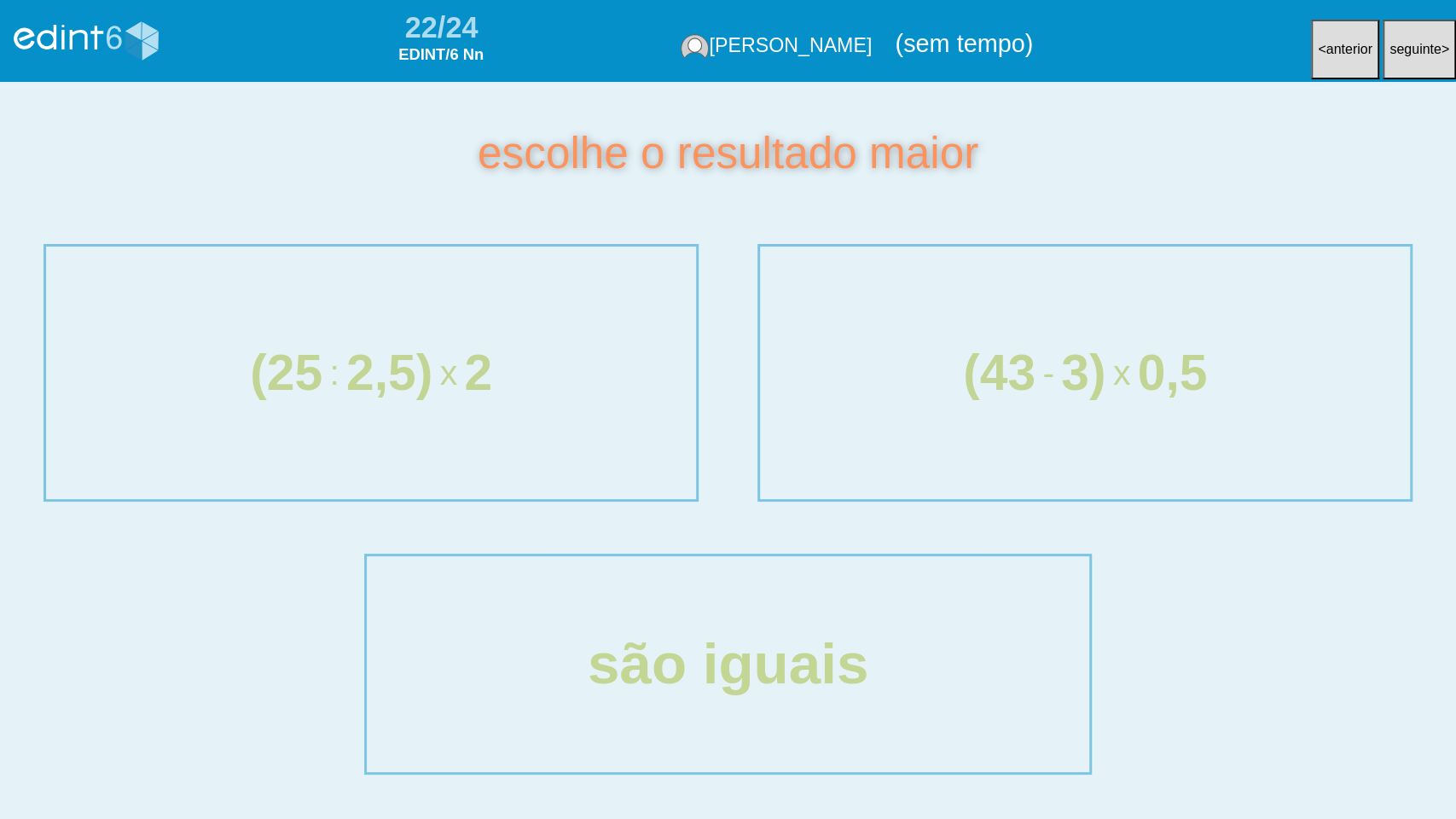
click at [917, 388] on div "(43 - 3) x 0,5" at bounding box center [1085, 373] width 650 height 55
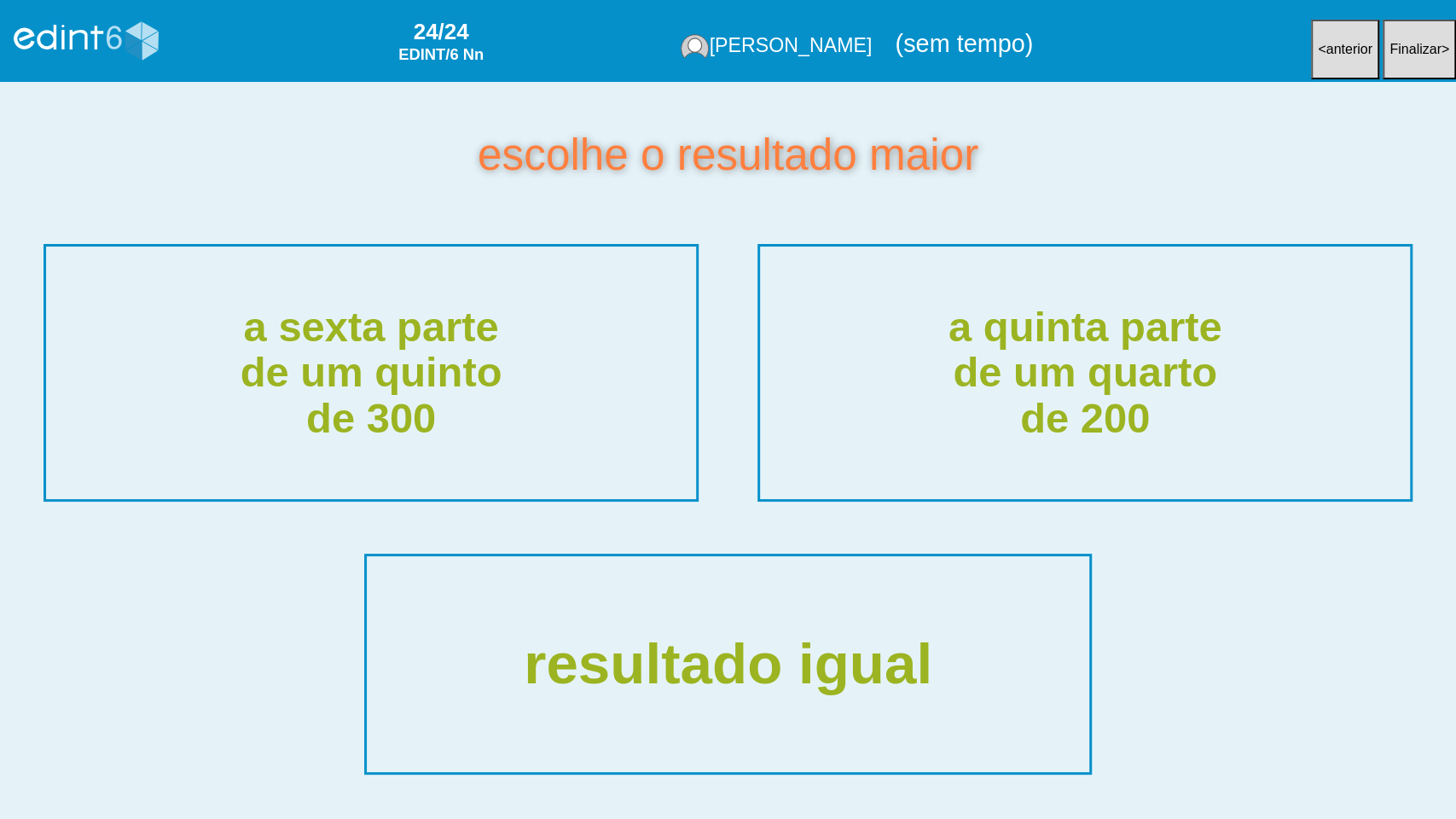
click at [1343, 62] on button "< anterior" at bounding box center [1344, 49] width 68 height 58
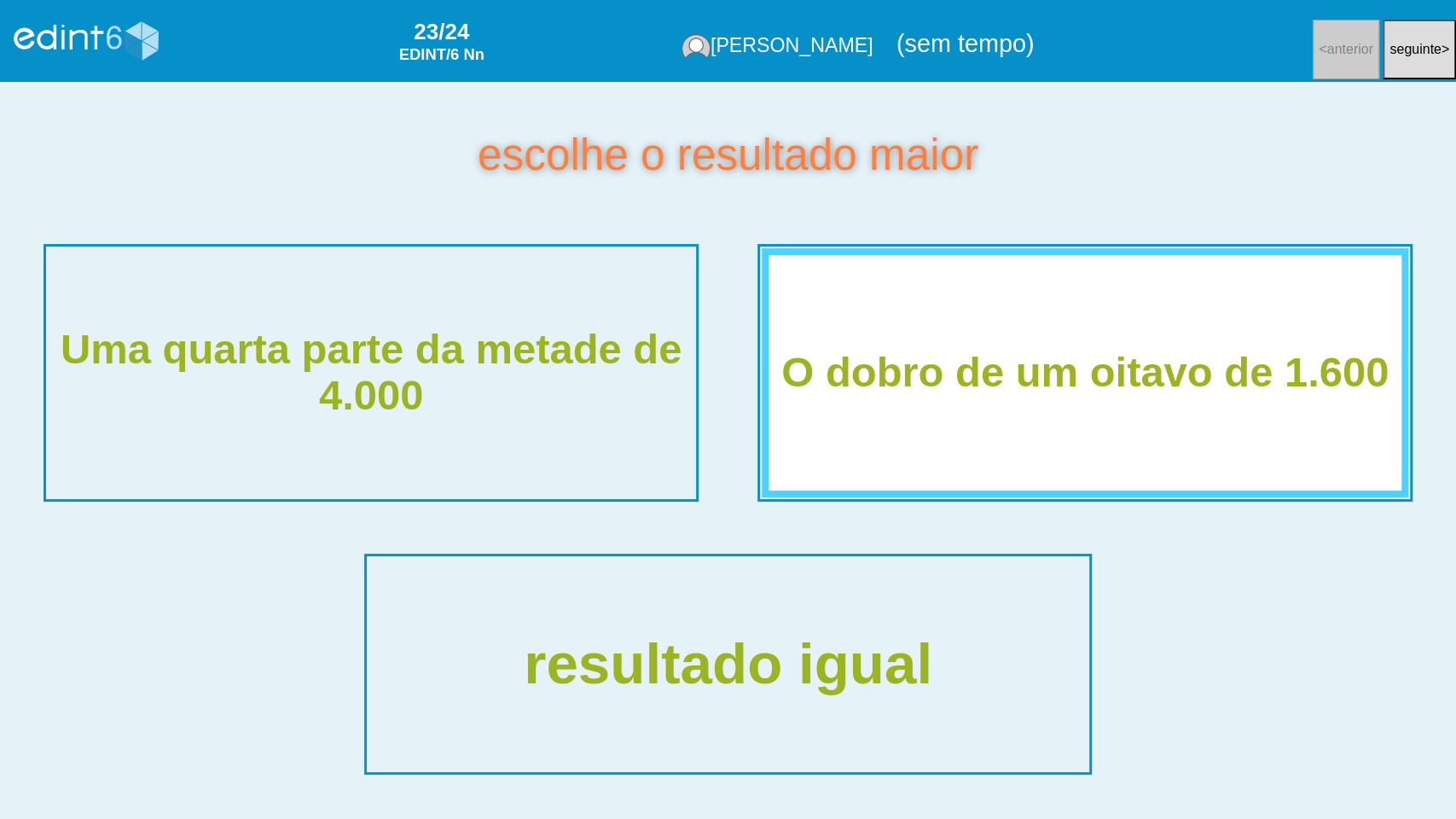
click at [101, 107] on div "escolhe o resultado maior" at bounding box center [728, 156] width 1456 height 148
